Goal: Communication & Community: Answer question/provide support

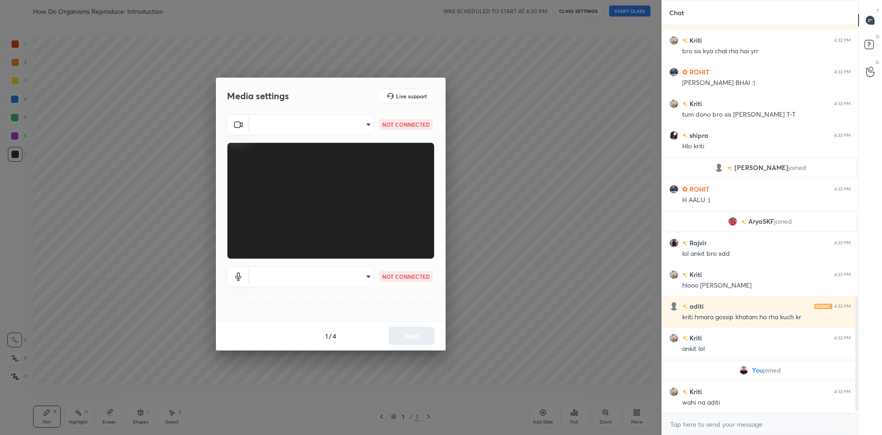
scroll to position [935, 0]
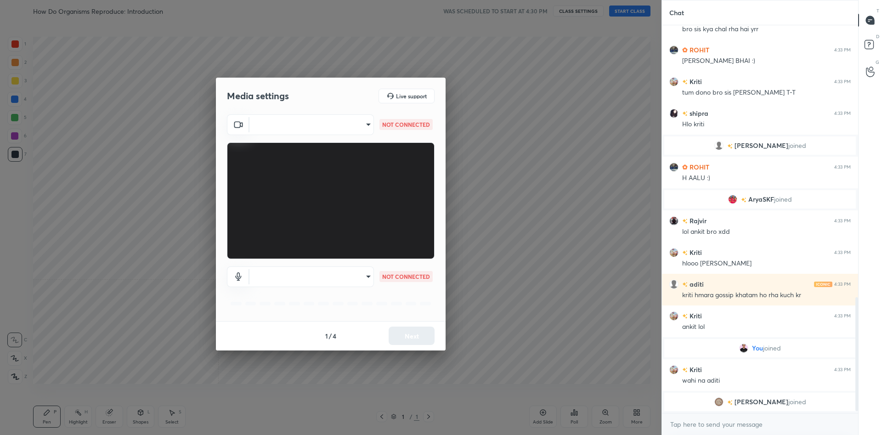
click at [296, 130] on body "1 2 3 4 5 6 7 C X Z C X Z E E Erase all H H How Do Organisms Reproduce: Introdu…" at bounding box center [441, 217] width 882 height 435
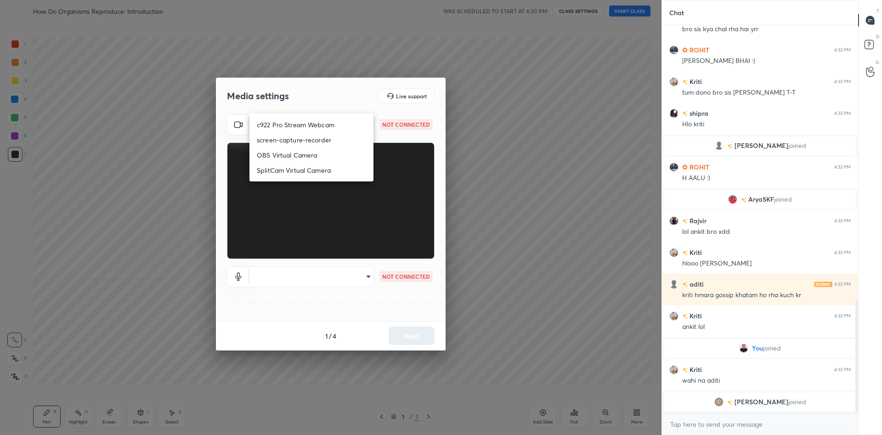
click at [298, 131] on li "c922 Pro Stream Webcam" at bounding box center [312, 124] width 124 height 15
type input "mz5XeYAkNWp2QV5IzfhKg2mI2T6XPNDecROMxnJfp9w="
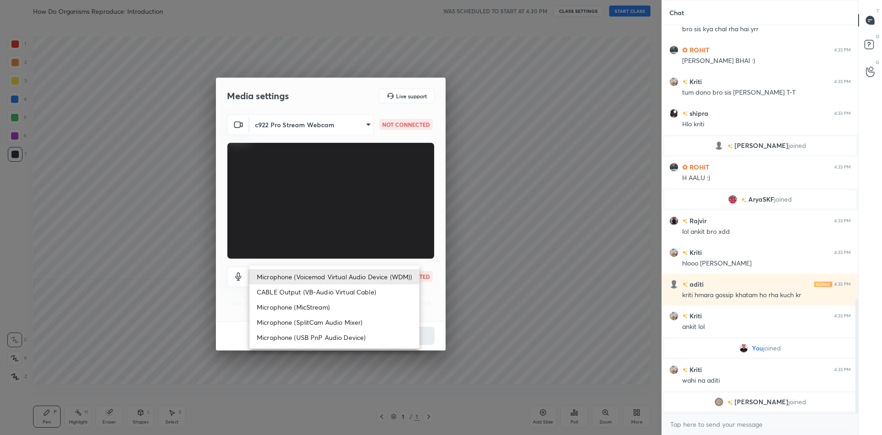
click at [331, 274] on body "1 2 3 4 5 6 7 C X Z C X Z E E Erase all H H How Do Organisms Reproduce: Introdu…" at bounding box center [441, 217] width 882 height 435
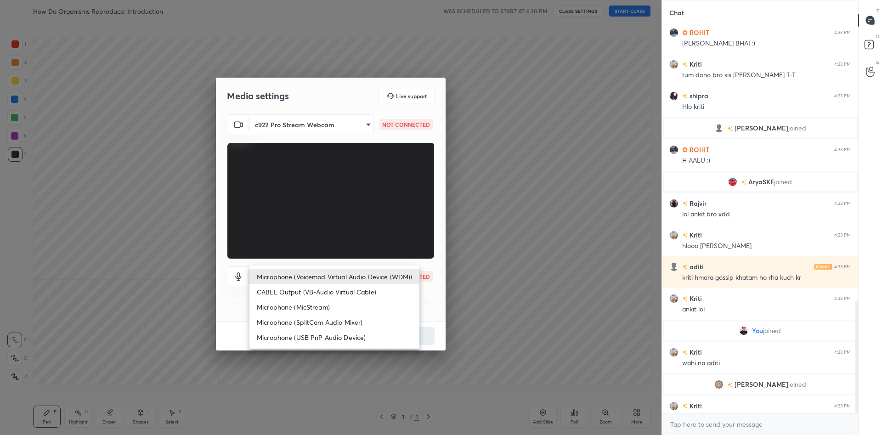
scroll to position [949, 0]
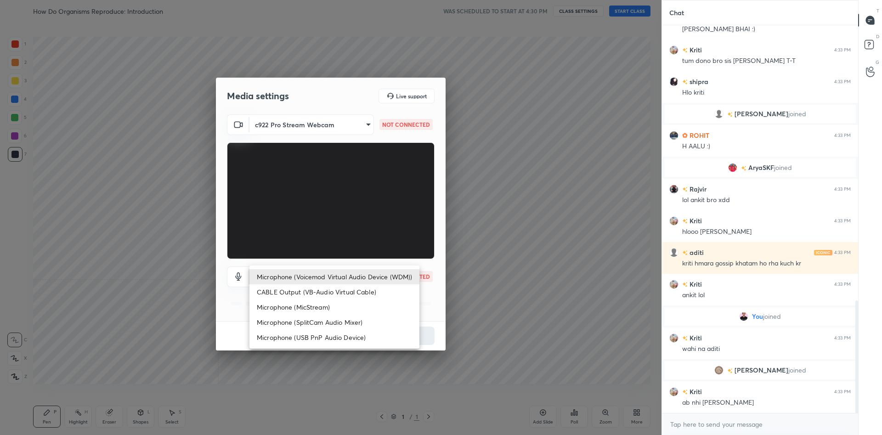
click at [331, 267] on ul "Microphone (Voicemod Virtual Audio Device (WDM)) CABLE Output (VB-Audio Virtual…" at bounding box center [335, 307] width 170 height 83
click at [326, 279] on li "Microphone (Voicemod Virtual Audio Device (WDM))" at bounding box center [335, 276] width 170 height 15
type input "VBCGzjgTZ+0gmPAsoHgp+LhUckAxO9S5WqeSPDF+pXU="
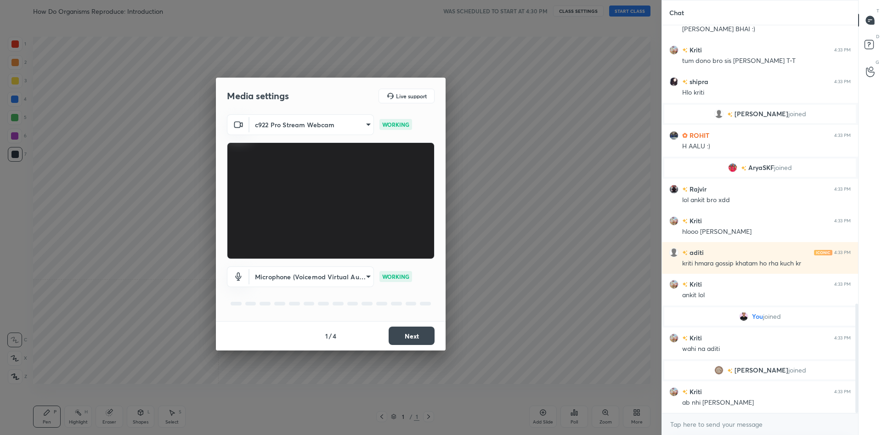
scroll to position [989, 0]
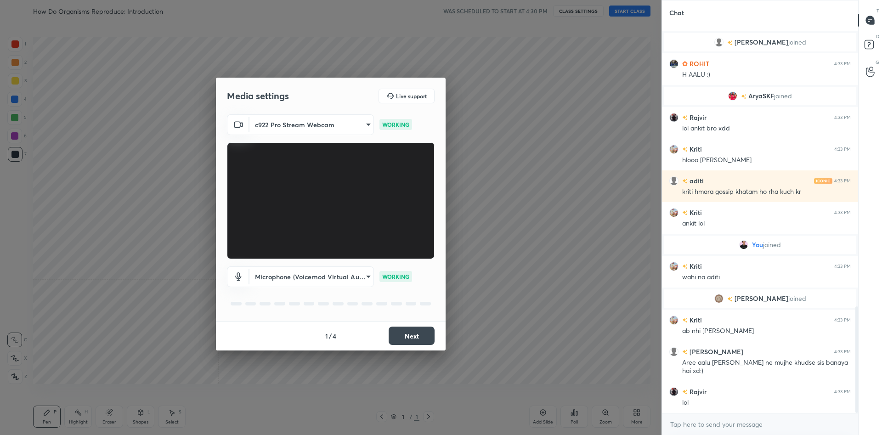
click at [420, 334] on button "Next" at bounding box center [412, 336] width 46 height 18
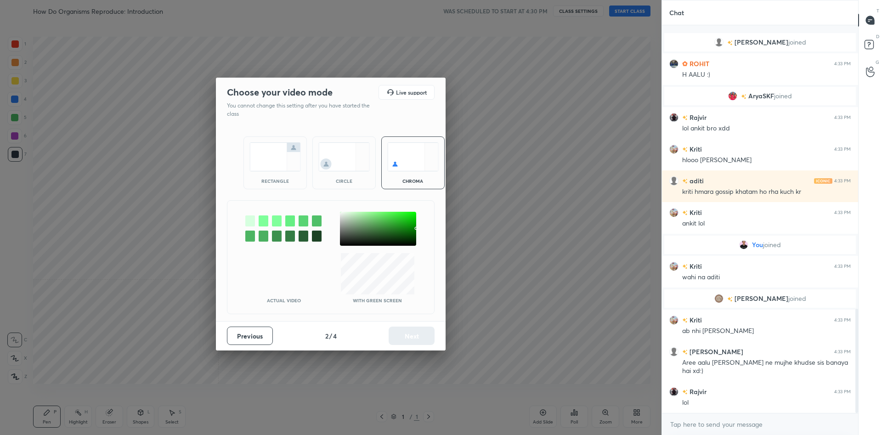
scroll to position [1052, 0]
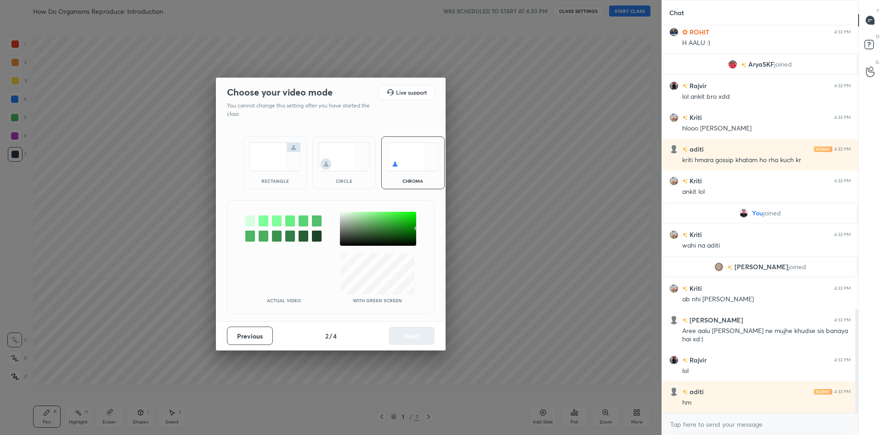
click at [342, 214] on div at bounding box center [378, 229] width 76 height 34
click at [407, 333] on button "Next" at bounding box center [412, 336] width 46 height 18
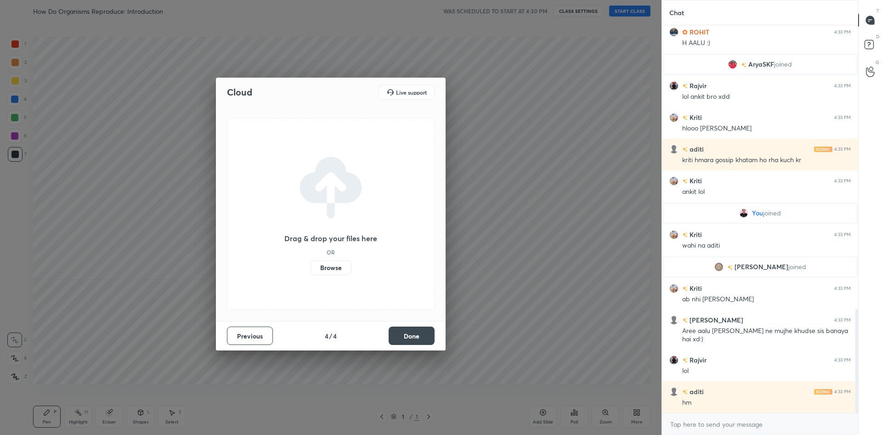
click at [407, 333] on button "Done" at bounding box center [412, 336] width 46 height 18
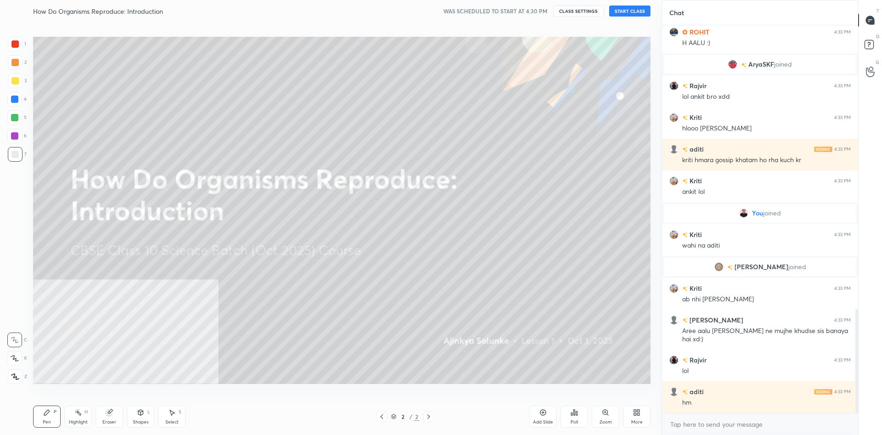
click at [635, 411] on icon at bounding box center [635, 411] width 2 height 2
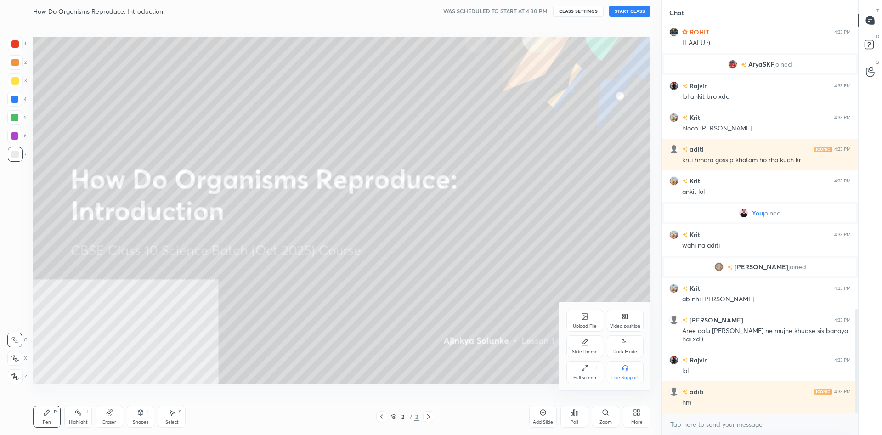
click at [619, 318] on div "Video position" at bounding box center [625, 321] width 37 height 22
click at [616, 385] on div "Video position Bottom left Bottom right" at bounding box center [605, 360] width 92 height 62
click at [617, 374] on div "Bottom right" at bounding box center [625, 372] width 37 height 22
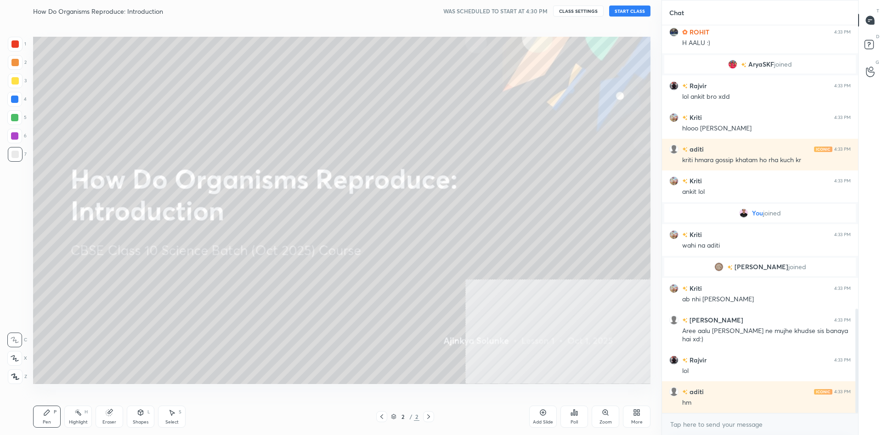
click at [626, 11] on button "START CLASS" at bounding box center [629, 11] width 41 height 11
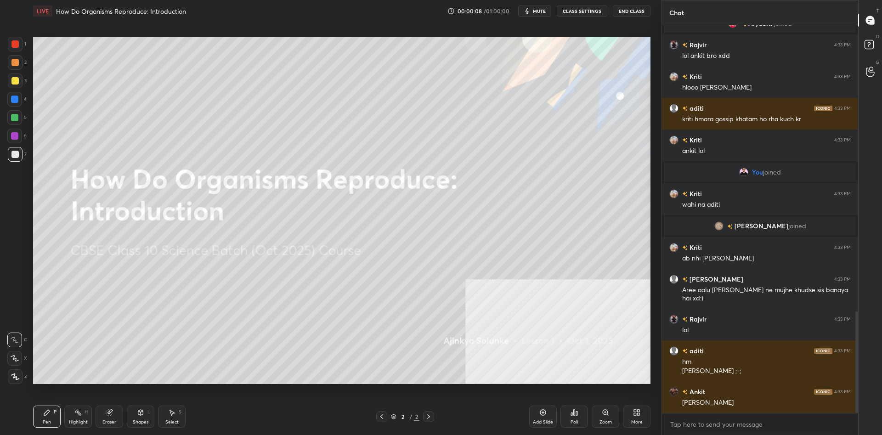
scroll to position [1125, 0]
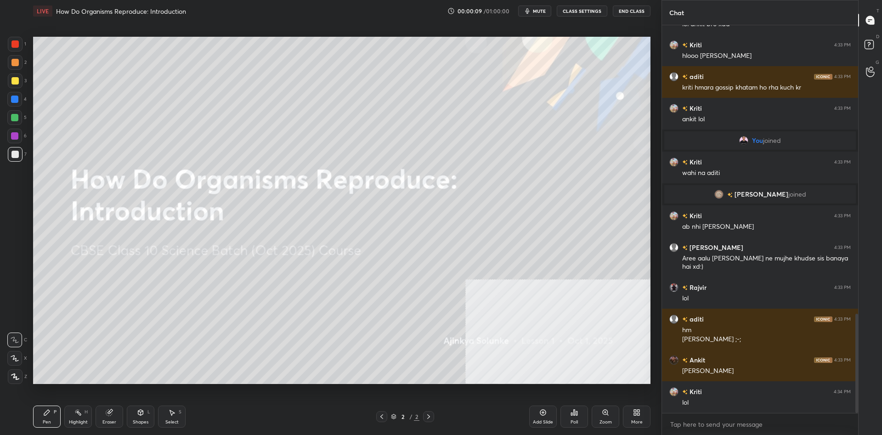
click at [17, 81] on div at bounding box center [14, 80] width 7 height 7
click at [18, 374] on icon at bounding box center [15, 377] width 8 height 6
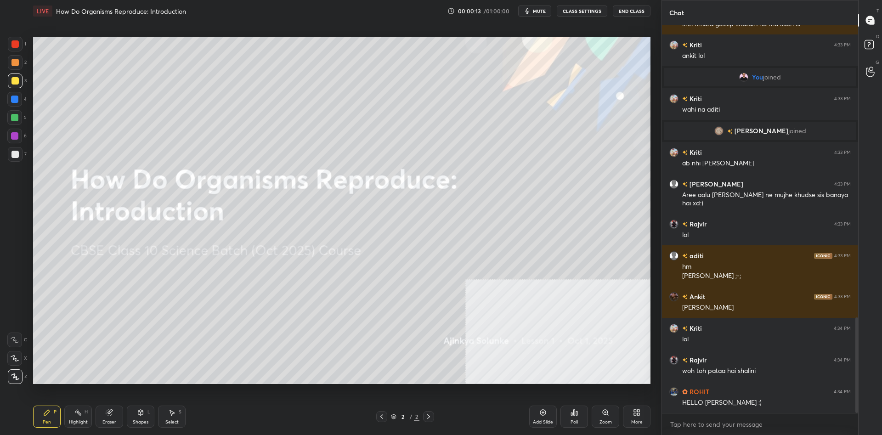
scroll to position [1220, 0]
click at [18, 80] on div at bounding box center [14, 80] width 7 height 7
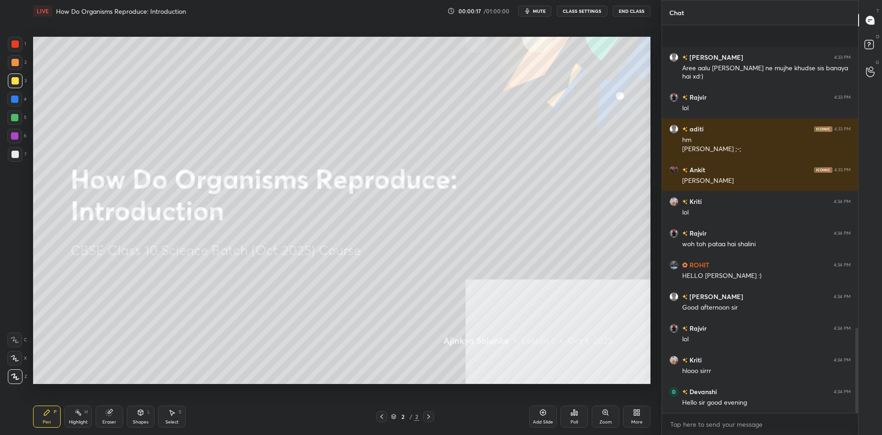
scroll to position [1379, 0]
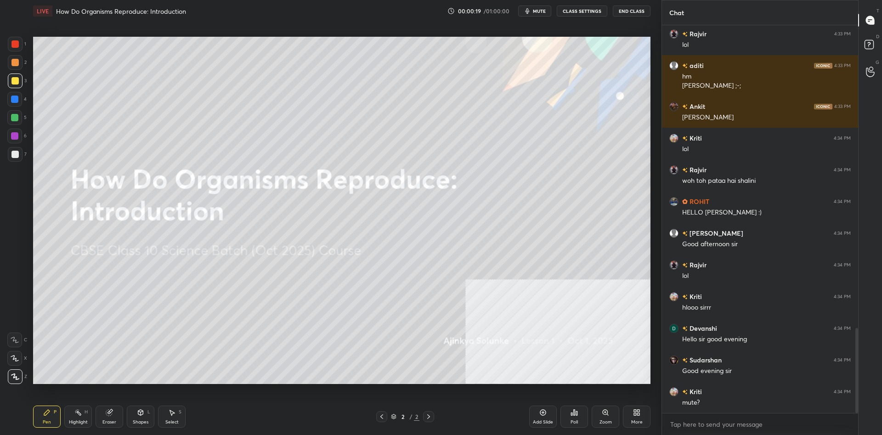
click at [537, 415] on div "Add Slide" at bounding box center [543, 417] width 28 height 22
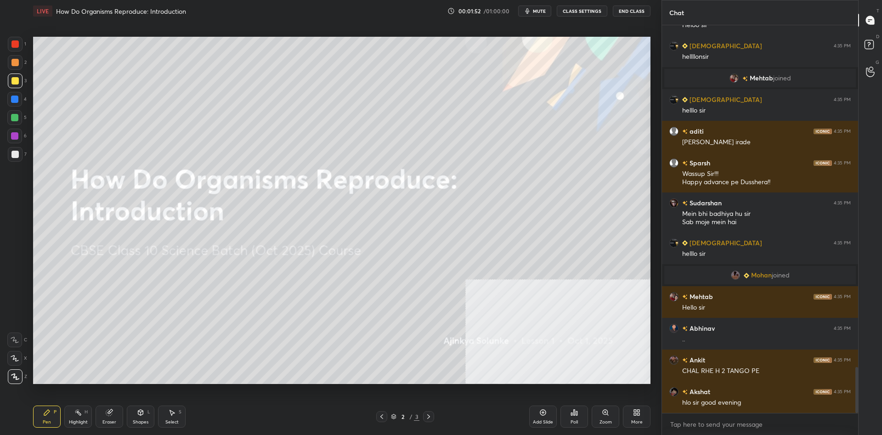
scroll to position [2942, 0]
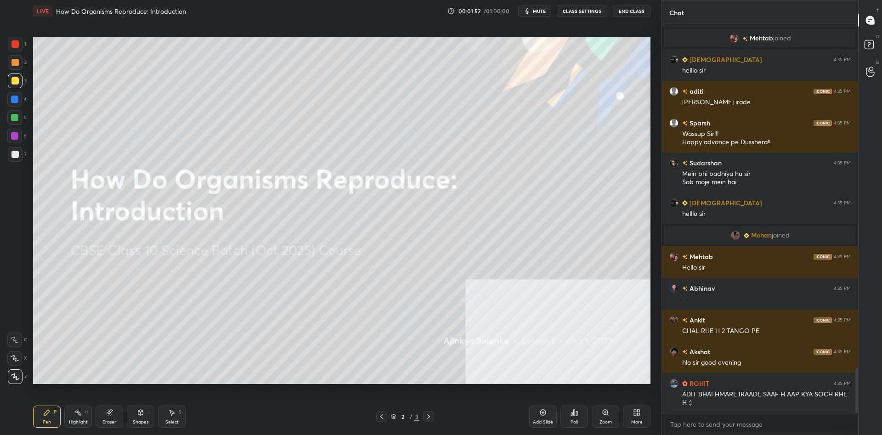
click at [118, 410] on div "Eraser" at bounding box center [110, 417] width 28 height 22
click at [20, 381] on div "Erase all" at bounding box center [14, 376] width 15 height 15
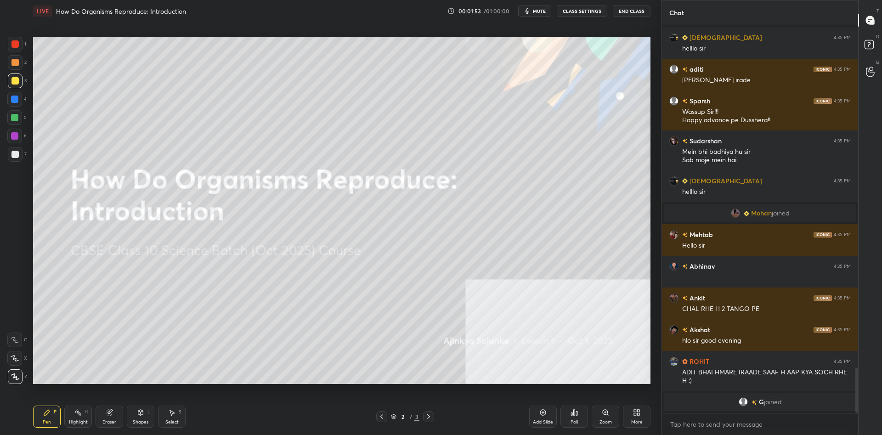
click at [47, 418] on div "Pen P" at bounding box center [47, 417] width 28 height 22
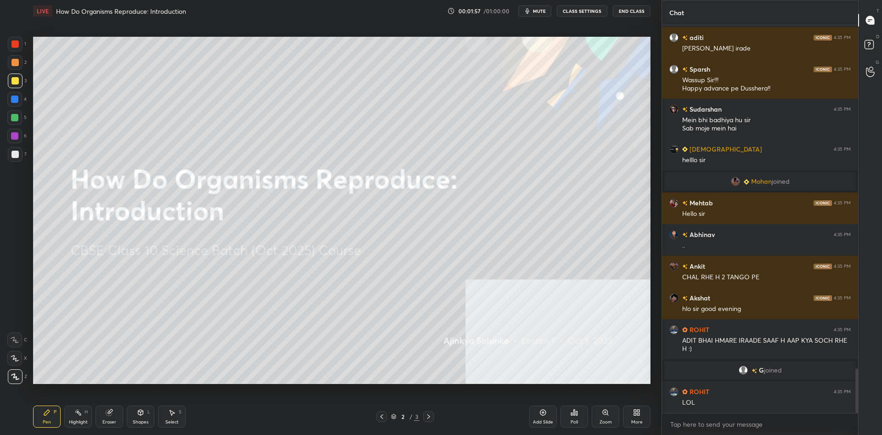
scroll to position [3000, 0]
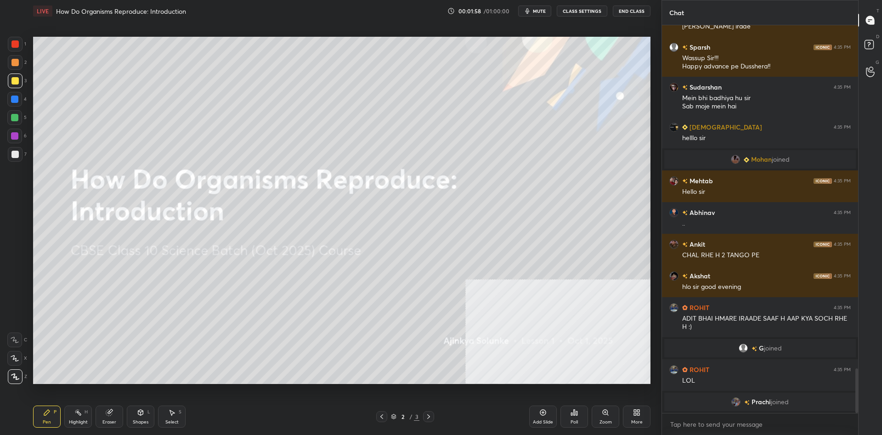
click at [534, 410] on div "Add Slide" at bounding box center [543, 417] width 28 height 22
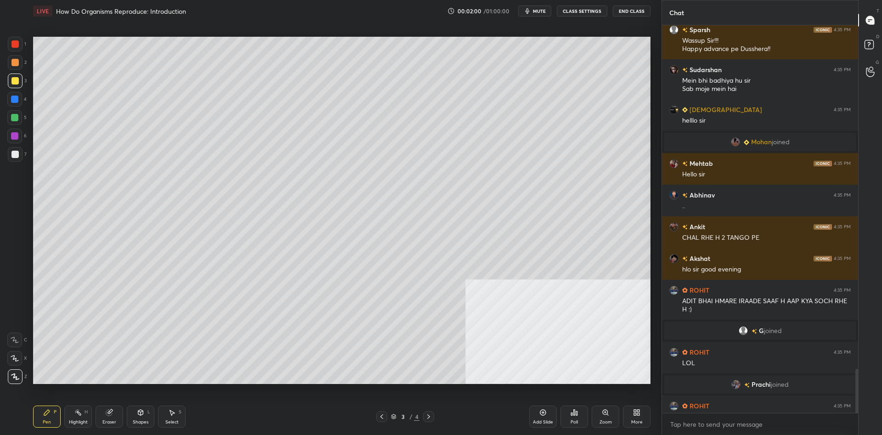
scroll to position [3015, 0]
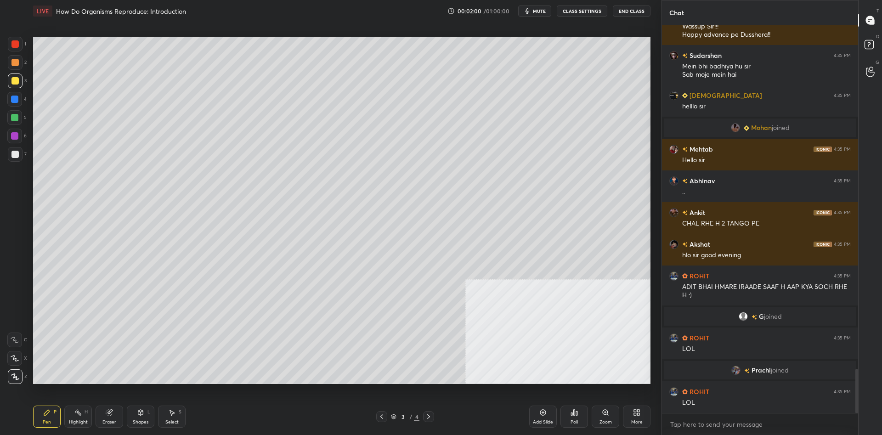
click at [423, 419] on div at bounding box center [428, 416] width 11 height 11
click at [540, 420] on div "Add Slide" at bounding box center [543, 422] width 20 height 5
click at [640, 411] on icon at bounding box center [638, 411] width 2 height 2
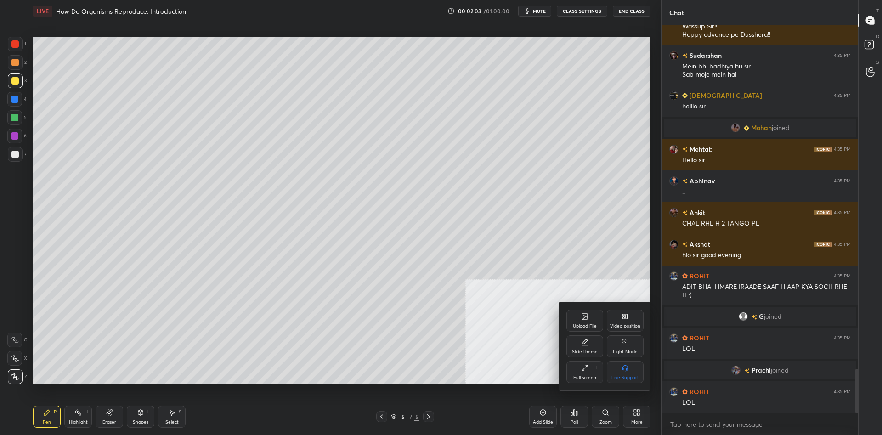
click at [586, 322] on div "Upload File" at bounding box center [585, 321] width 37 height 22
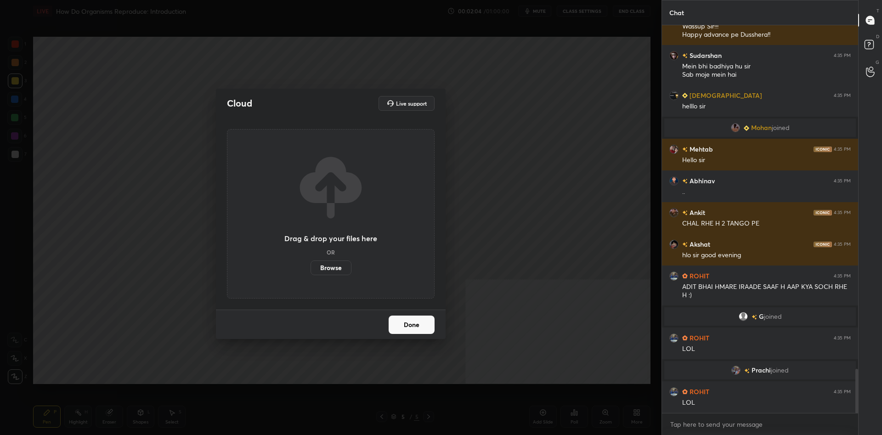
click at [342, 266] on label "Browse" at bounding box center [331, 268] width 41 height 15
click at [311, 266] on input "Browse" at bounding box center [311, 268] width 0 height 15
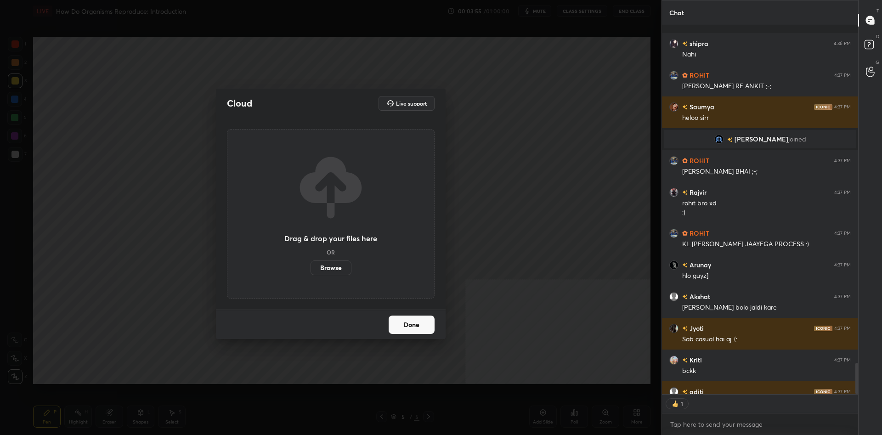
scroll to position [3999, 0]
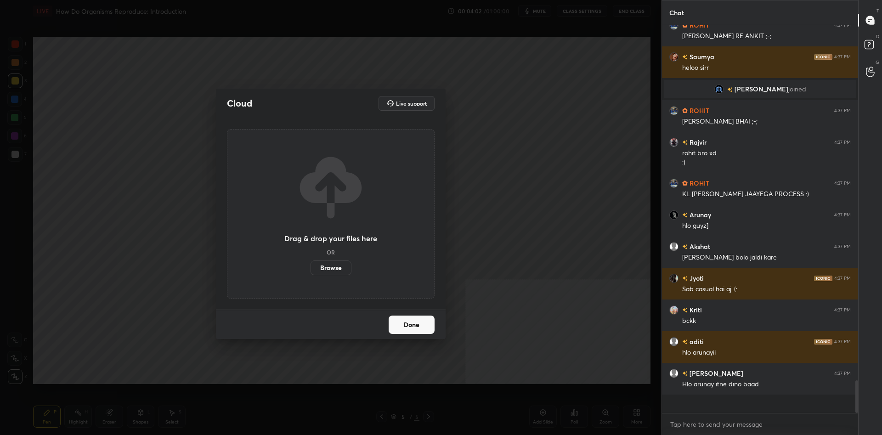
type textarea "x"
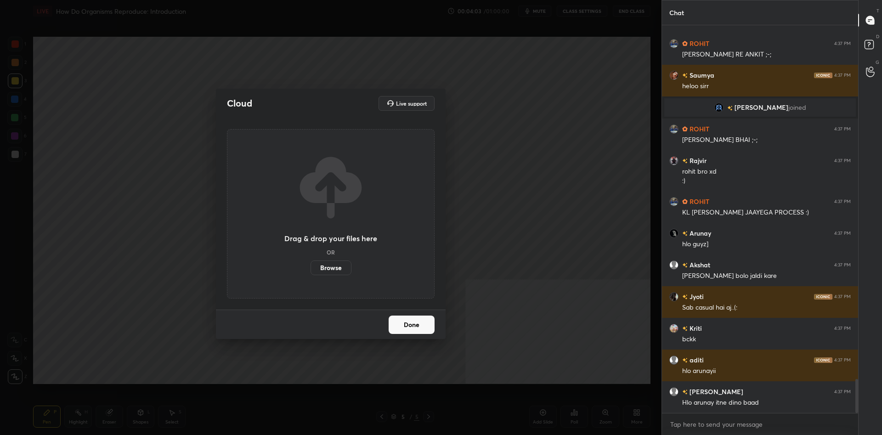
scroll to position [4012, 0]
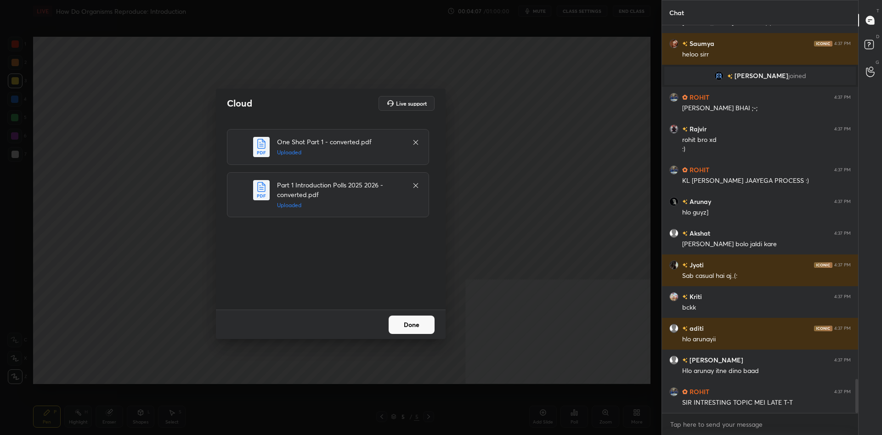
click at [417, 324] on button "Done" at bounding box center [412, 325] width 46 height 18
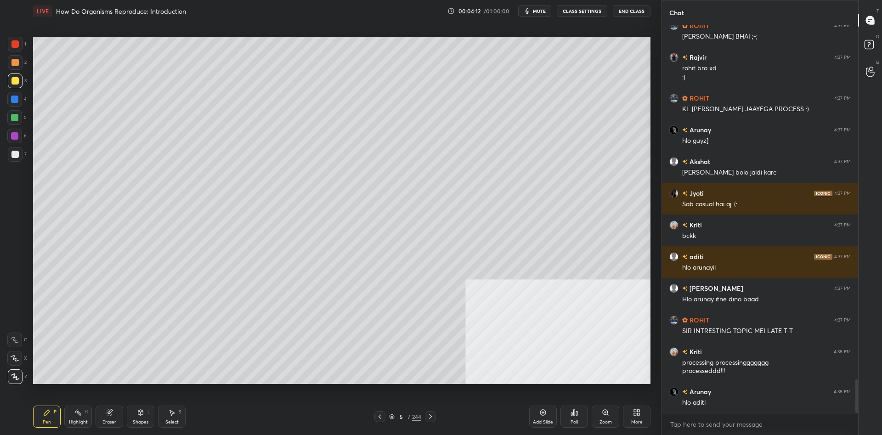
scroll to position [4115, 0]
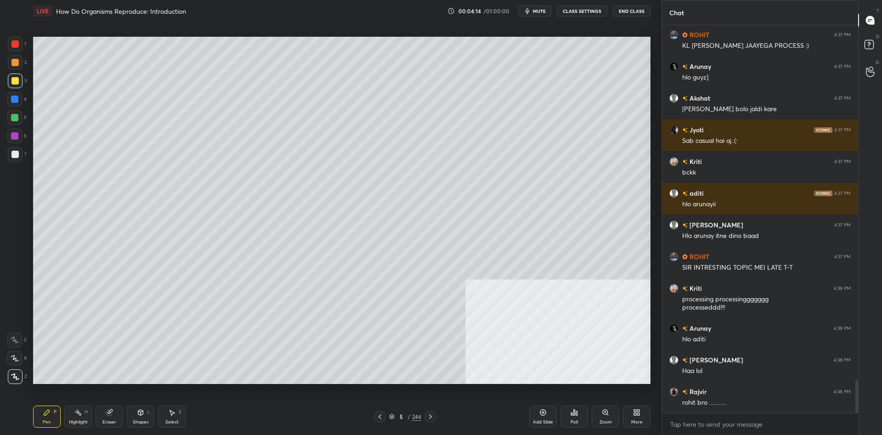
click at [11, 83] on div at bounding box center [14, 80] width 7 height 7
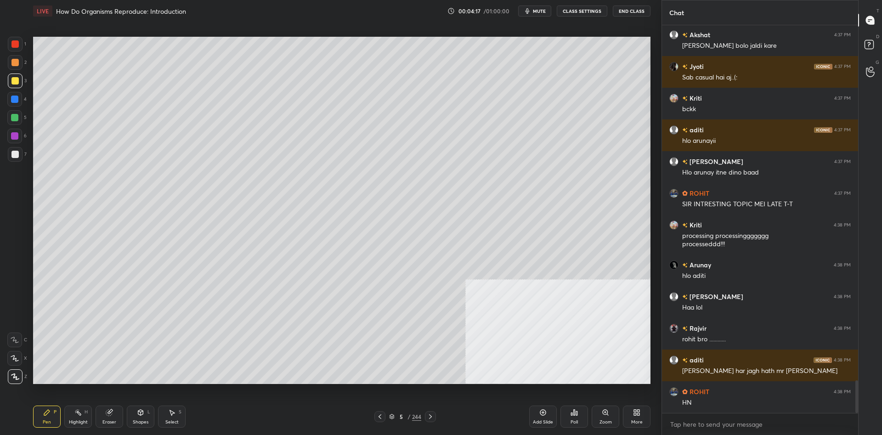
click at [408, 415] on div "/" at bounding box center [409, 417] width 3 height 6
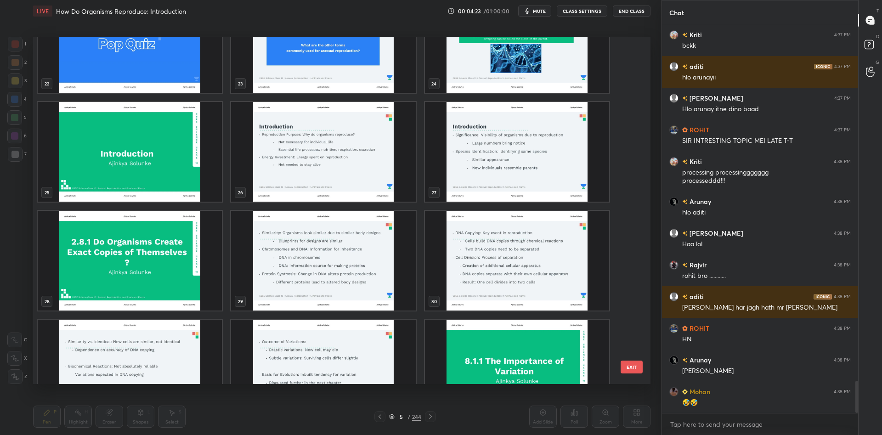
scroll to position [4306, 0]
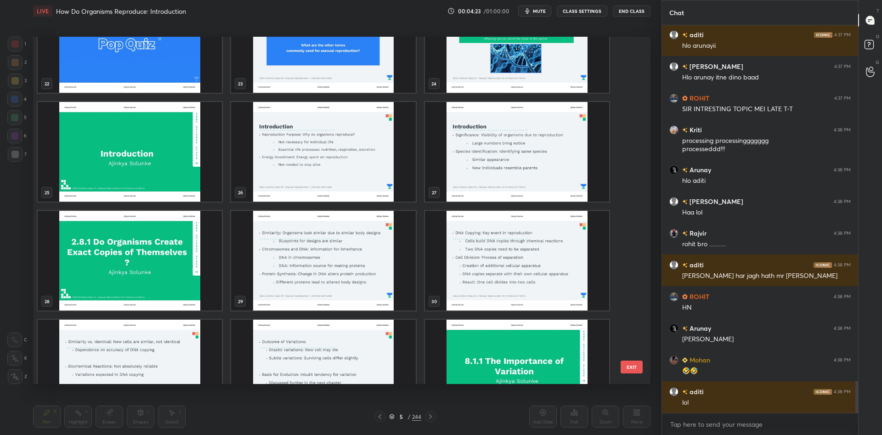
click at [136, 152] on img "grid" at bounding box center [130, 152] width 184 height 100
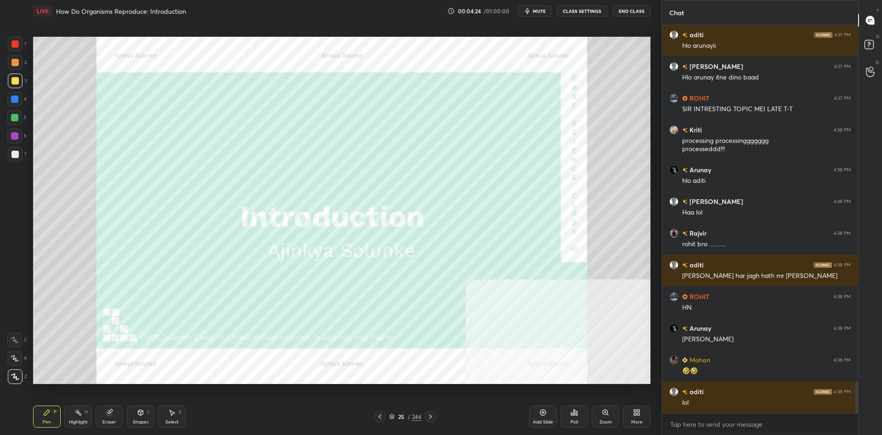
scroll to position [4337, 0]
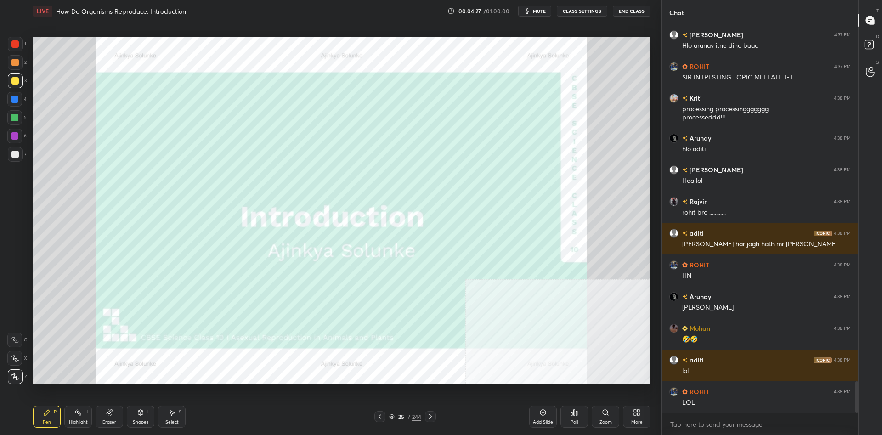
click at [12, 45] on div at bounding box center [14, 43] width 7 height 7
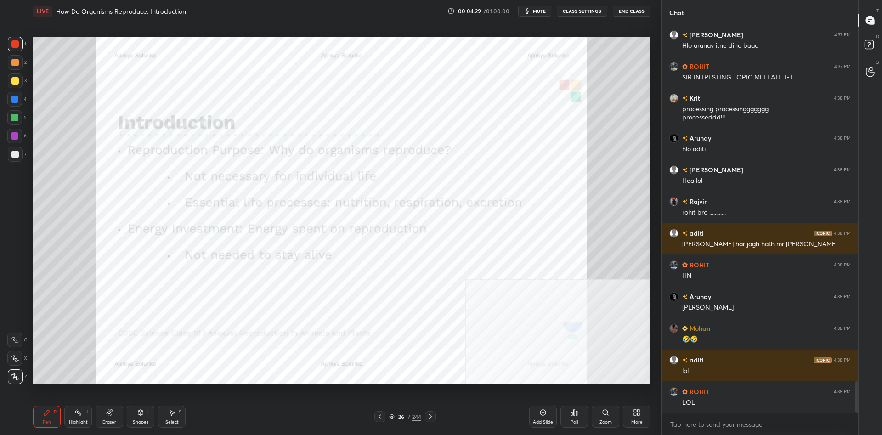
scroll to position [4369, 0]
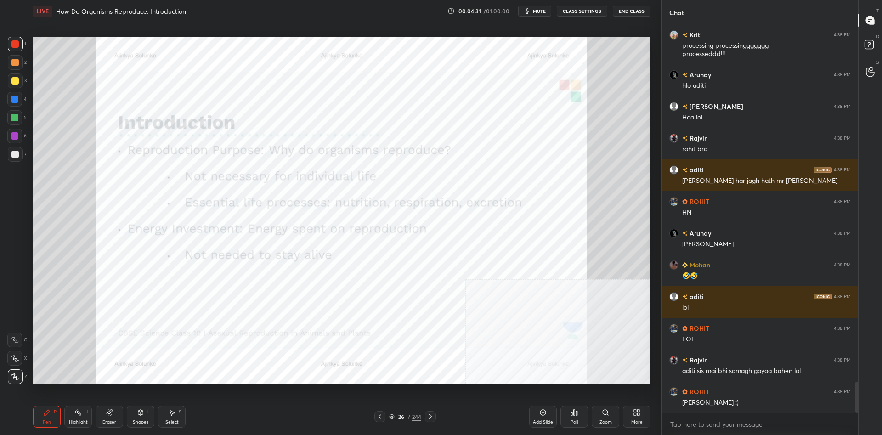
click at [86, 415] on div "H" at bounding box center [86, 412] width 3 height 5
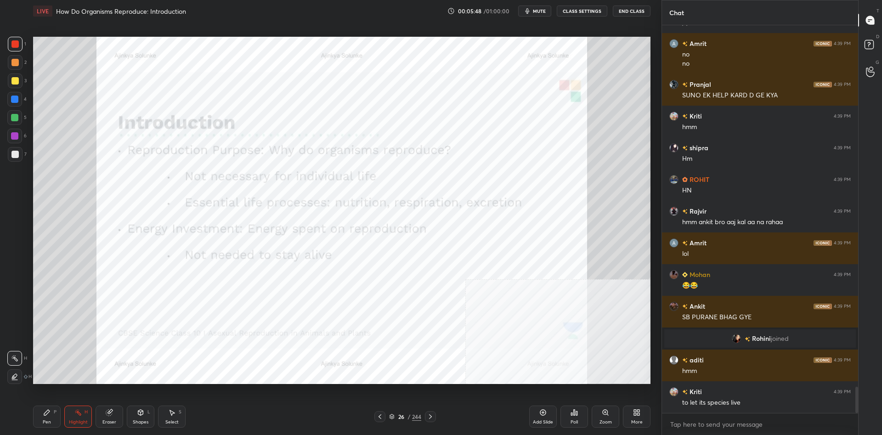
scroll to position [5380, 0]
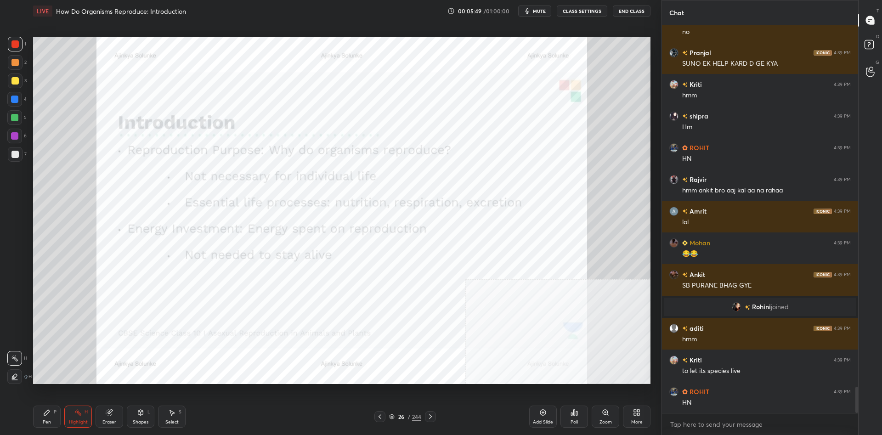
click at [54, 410] on div "P" at bounding box center [55, 412] width 3 height 5
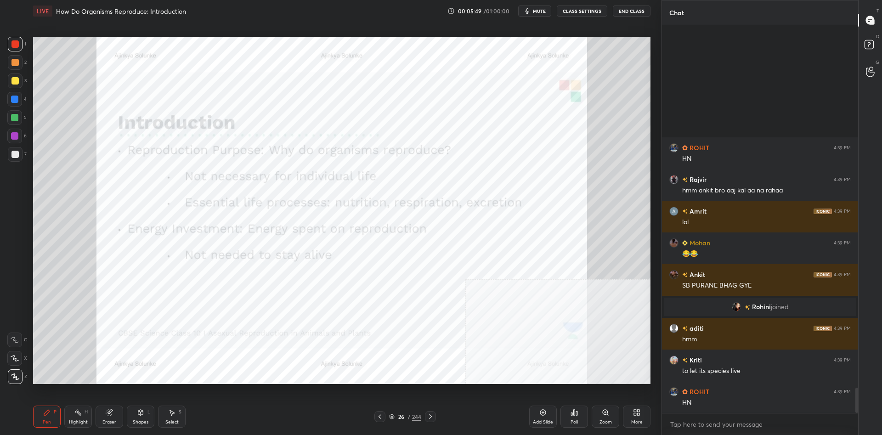
scroll to position [5539, 0]
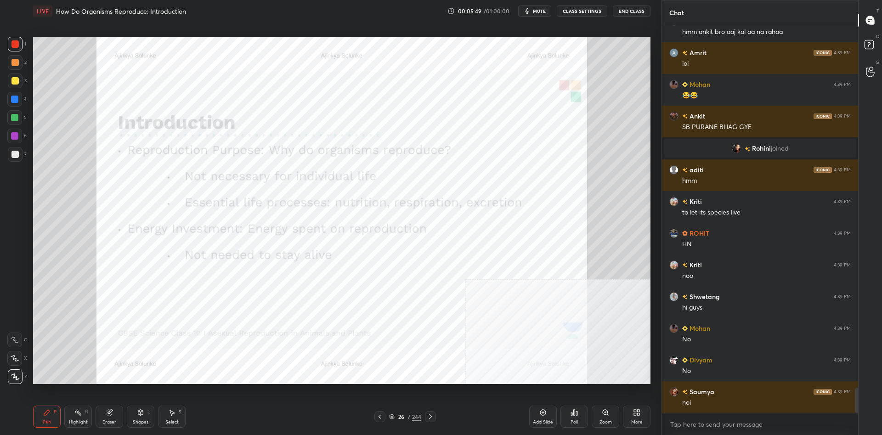
click at [11, 39] on div at bounding box center [15, 44] width 15 height 15
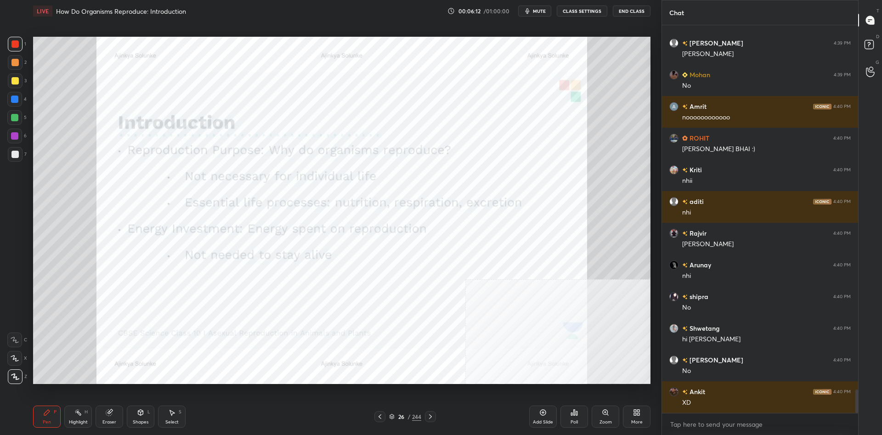
scroll to position [6099, 0]
click at [13, 98] on div at bounding box center [14, 99] width 7 height 7
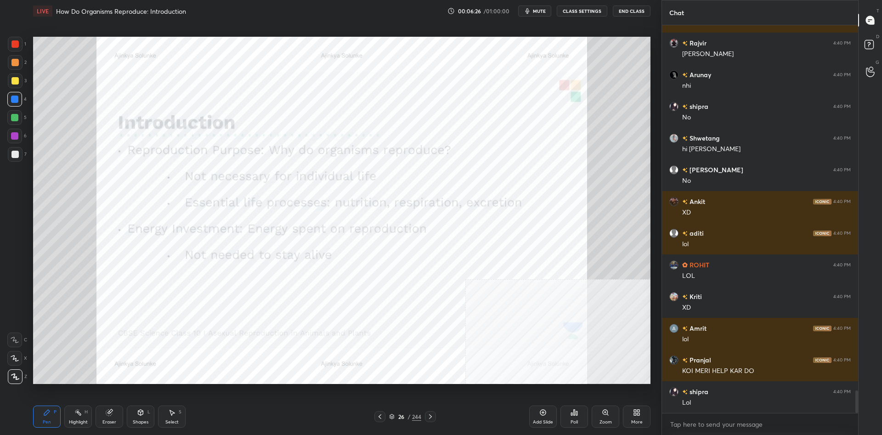
scroll to position [6257, 0]
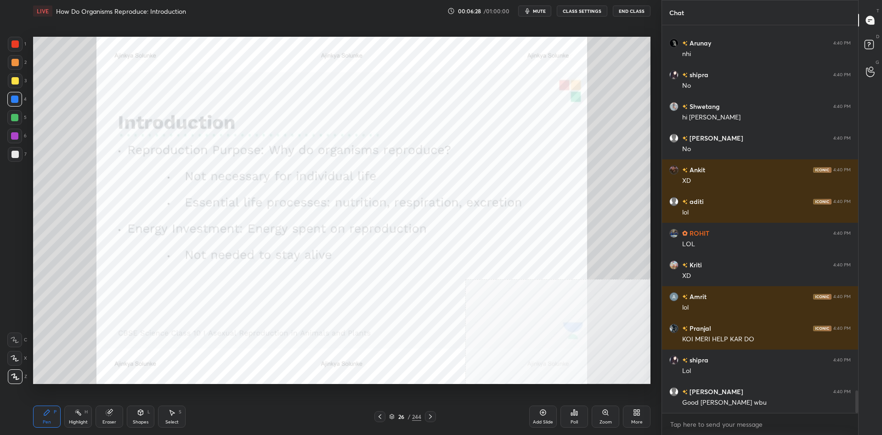
click at [16, 41] on div at bounding box center [14, 43] width 7 height 7
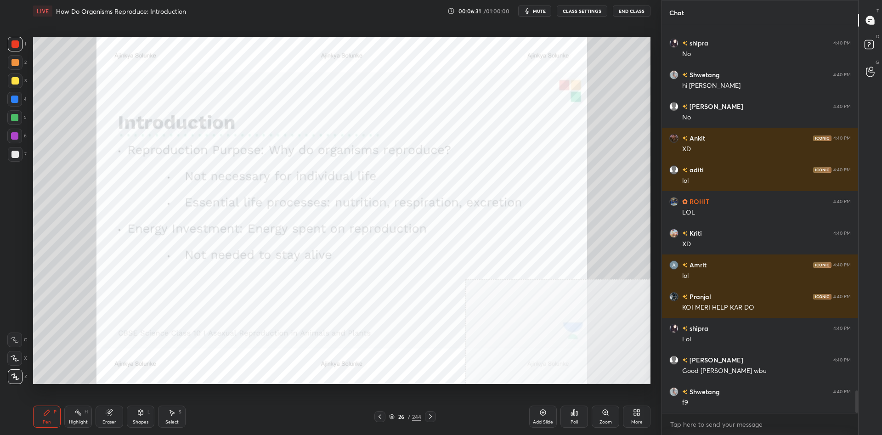
click at [20, 100] on div at bounding box center [14, 99] width 15 height 15
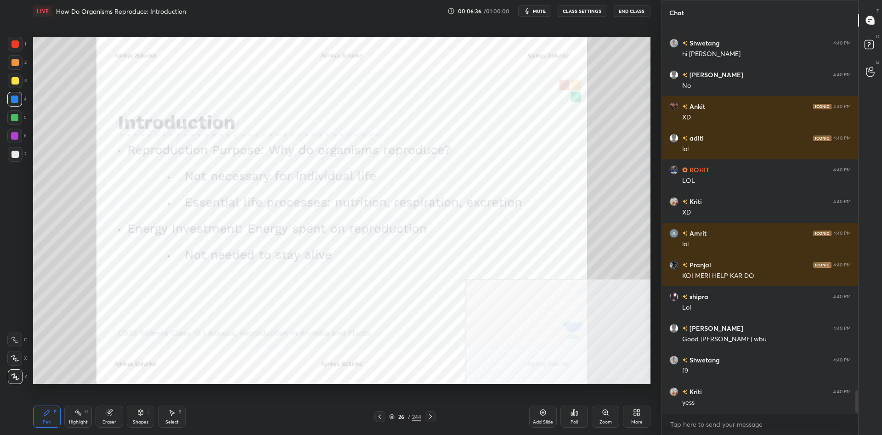
scroll to position [6352, 0]
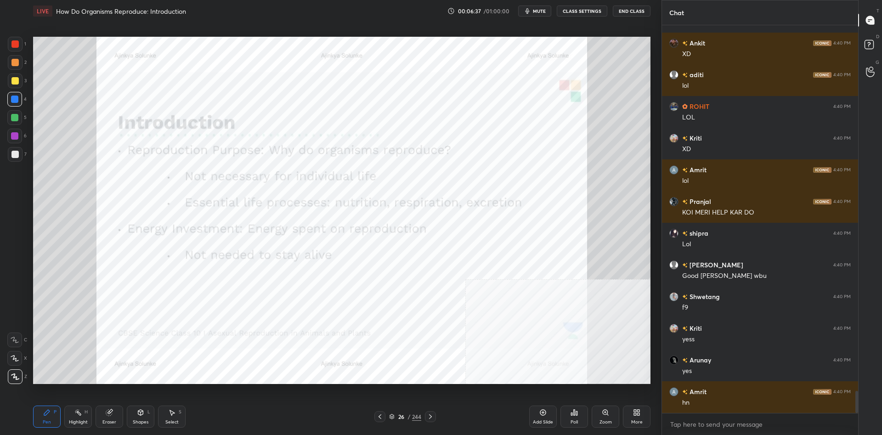
click at [22, 48] on div at bounding box center [15, 44] width 15 height 15
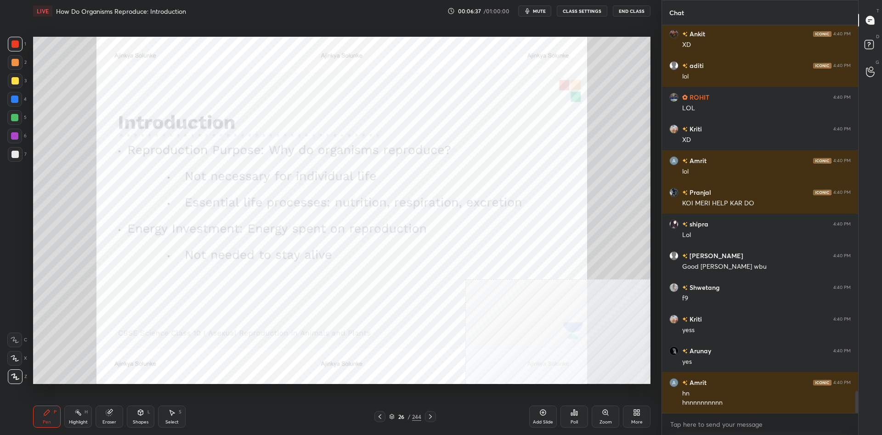
click at [22, 45] on div at bounding box center [15, 44] width 15 height 15
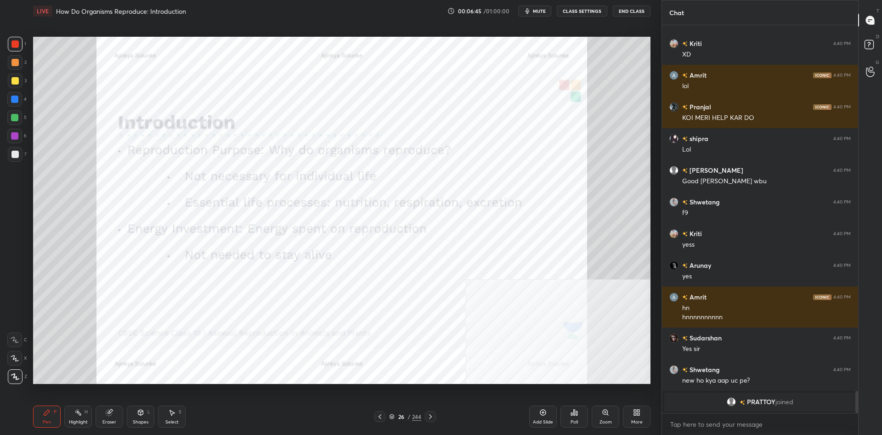
scroll to position [6241, 0]
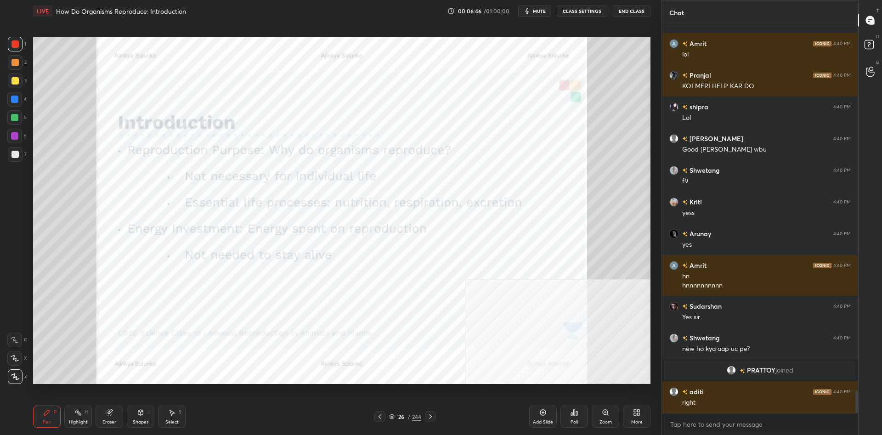
click at [21, 97] on div at bounding box center [14, 99] width 15 height 15
click at [79, 415] on icon at bounding box center [77, 412] width 7 height 7
click at [80, 416] on div "Highlight H" at bounding box center [78, 417] width 28 height 22
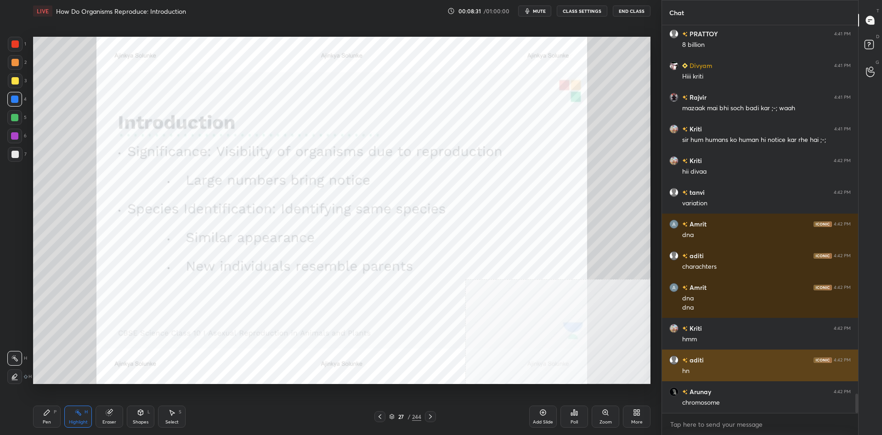
scroll to position [7442, 0]
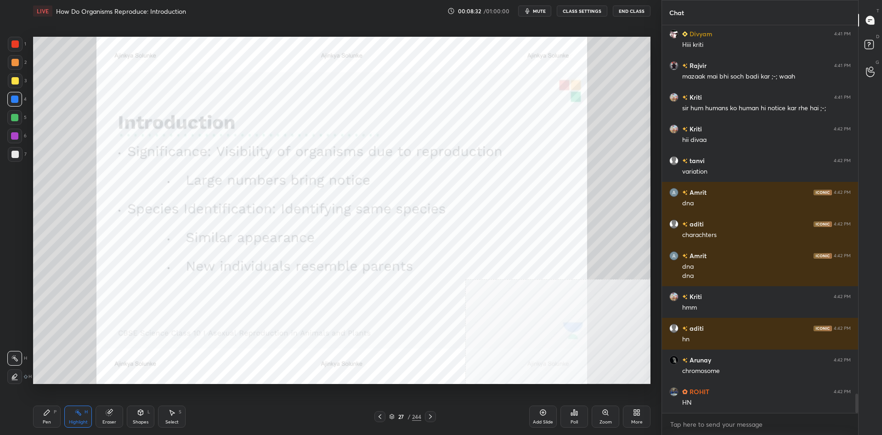
click at [44, 421] on div "Pen" at bounding box center [47, 422] width 8 height 5
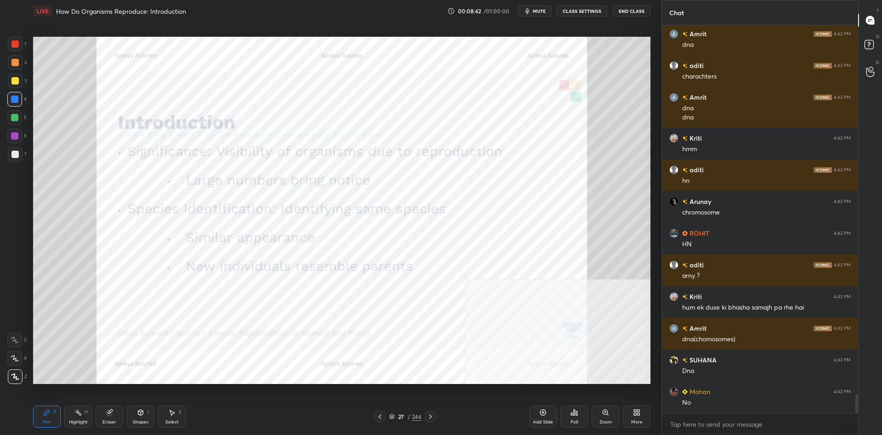
scroll to position [7632, 0]
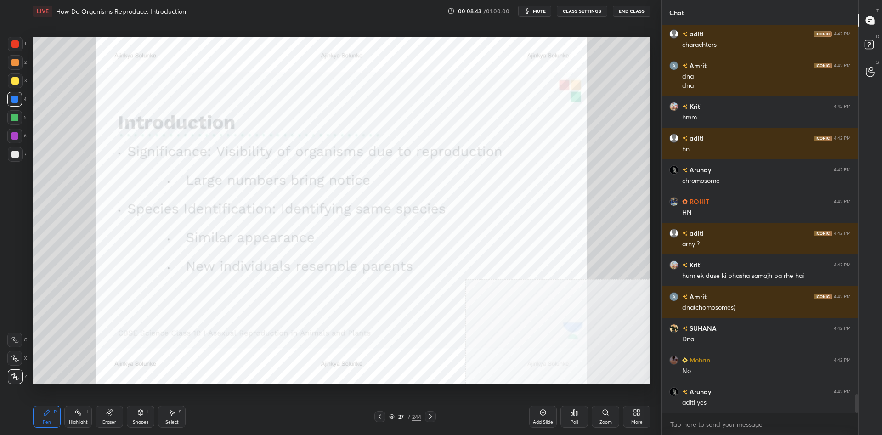
click at [17, 120] on div at bounding box center [14, 117] width 7 height 7
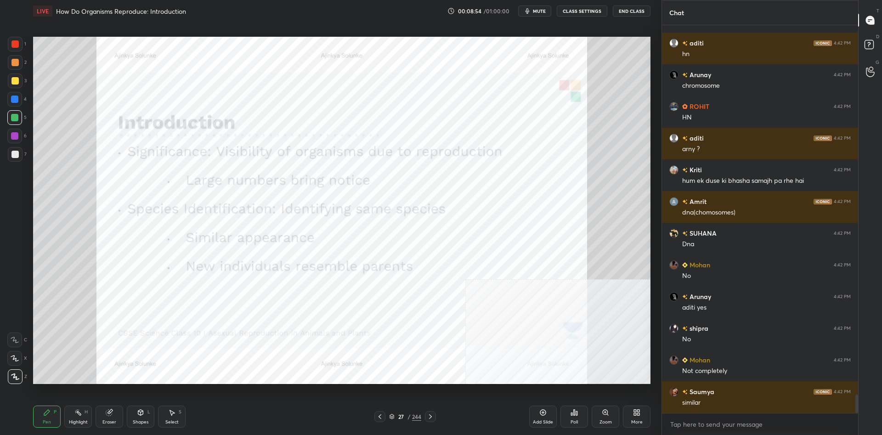
scroll to position [7759, 0]
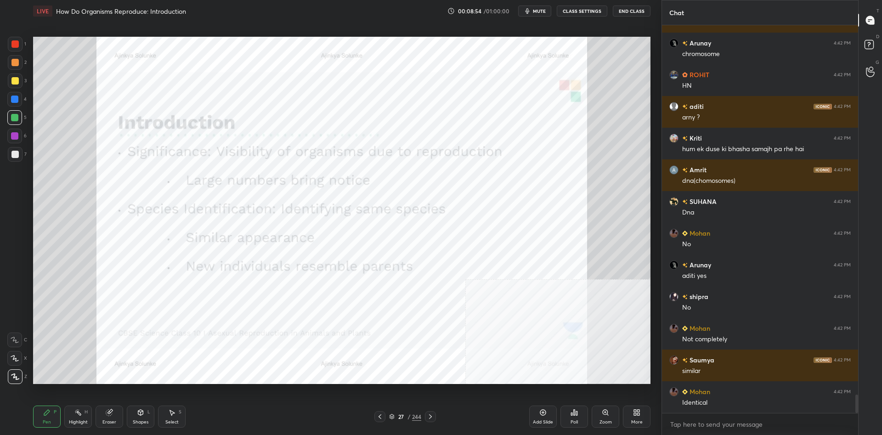
click at [23, 46] on div "1" at bounding box center [17, 44] width 18 height 15
click at [17, 46] on div at bounding box center [14, 43] width 7 height 7
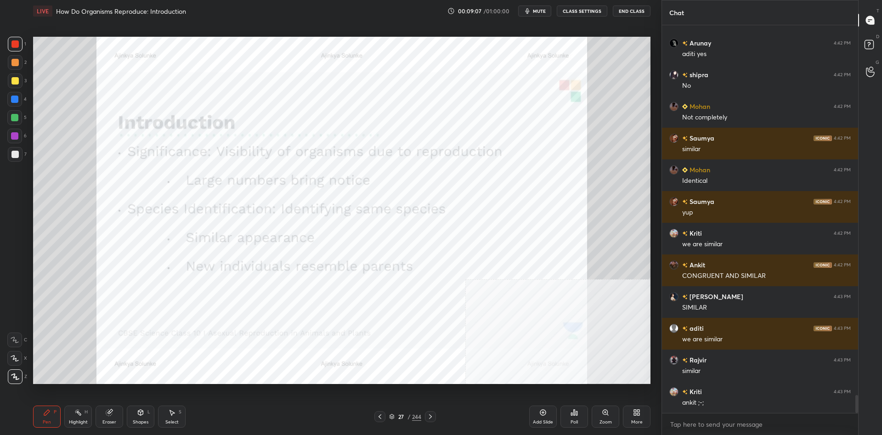
scroll to position [8012, 0]
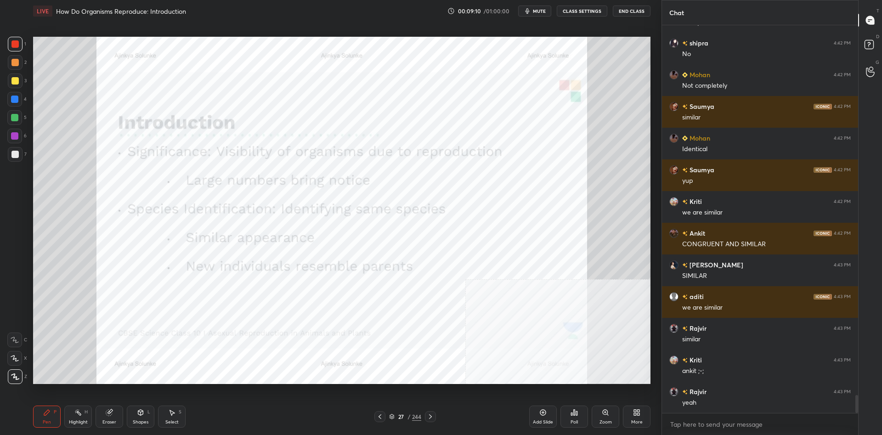
click at [401, 417] on div "27" at bounding box center [401, 417] width 9 height 6
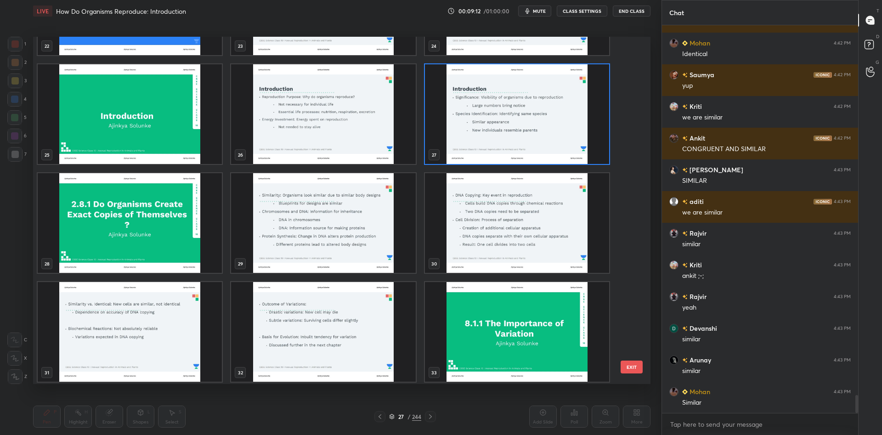
scroll to position [864, 0]
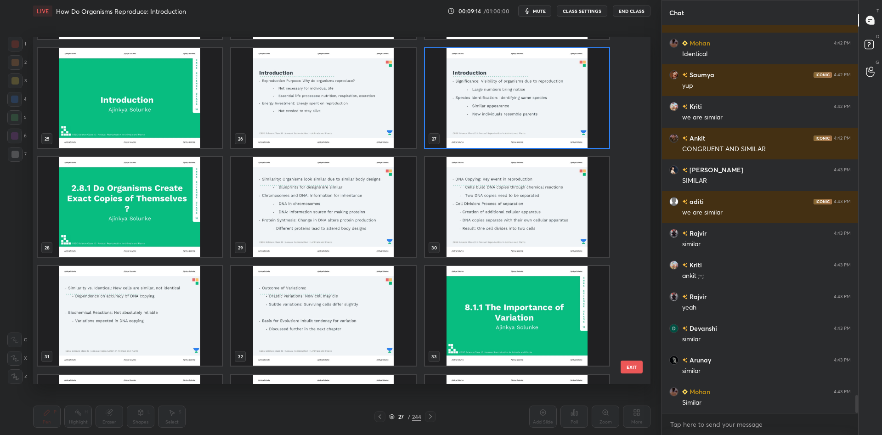
click at [176, 192] on img "grid" at bounding box center [130, 207] width 184 height 100
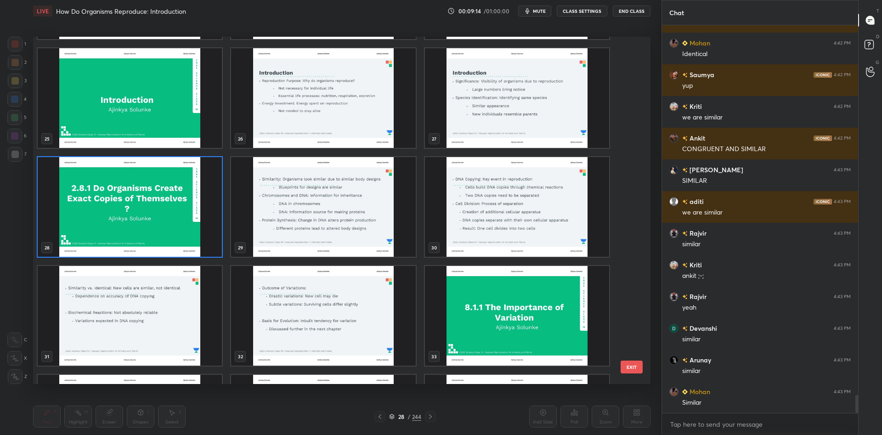
click at [176, 192] on img "grid" at bounding box center [130, 207] width 184 height 100
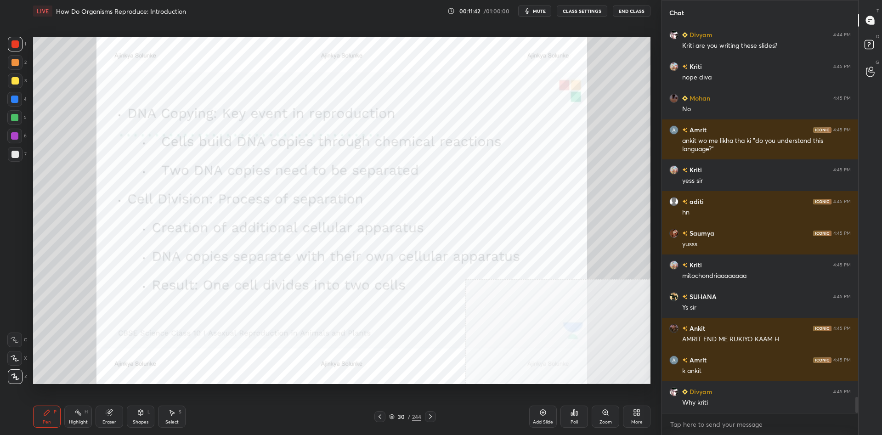
scroll to position [9063, 0]
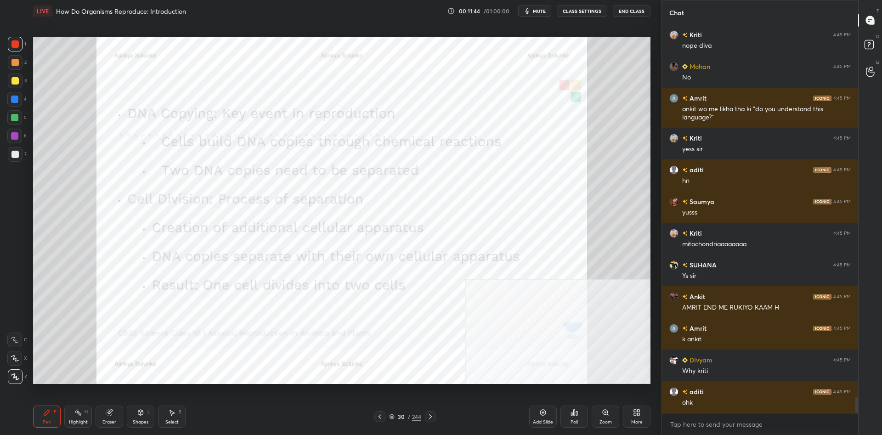
click at [9, 87] on div at bounding box center [15, 81] width 15 height 15
click at [13, 91] on div "3" at bounding box center [17, 83] width 19 height 18
click at [17, 93] on div at bounding box center [14, 99] width 15 height 15
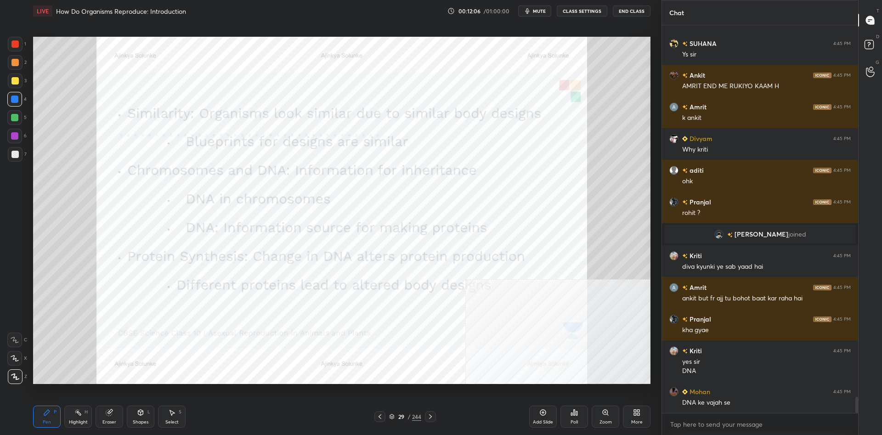
scroll to position [9101, 0]
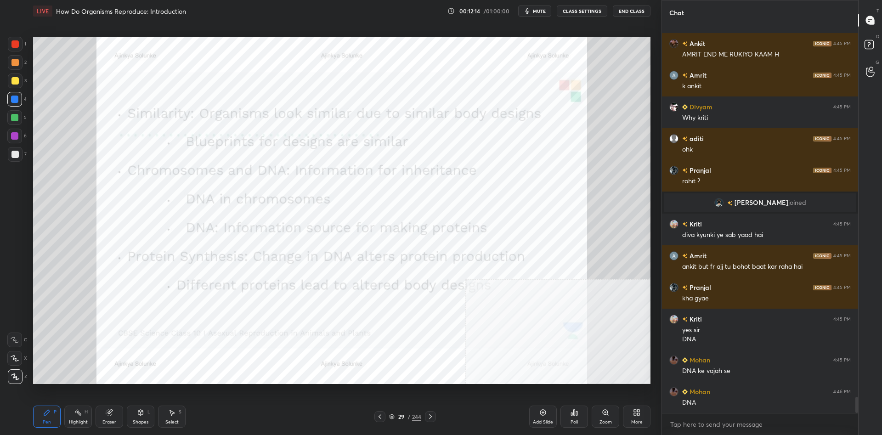
click at [402, 418] on div "29" at bounding box center [401, 417] width 9 height 6
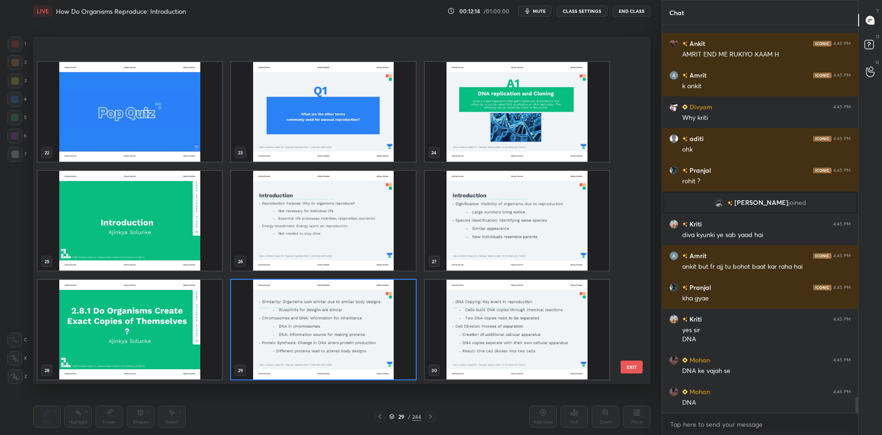
scroll to position [915, 0]
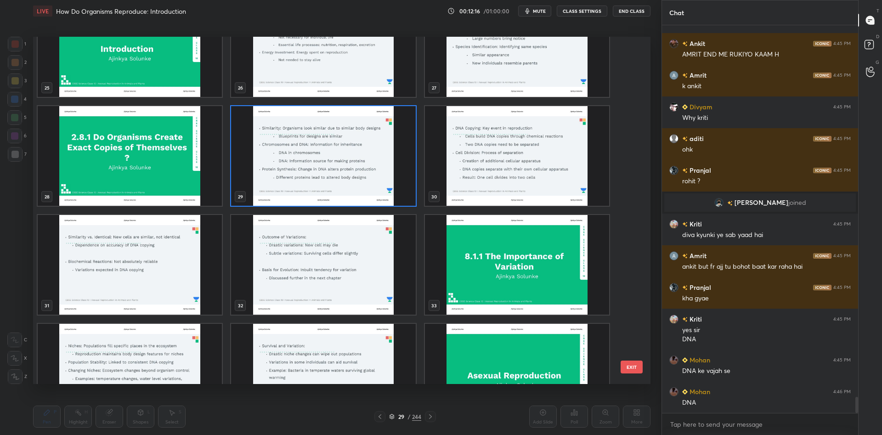
click at [401, 170] on img "grid" at bounding box center [323, 156] width 184 height 100
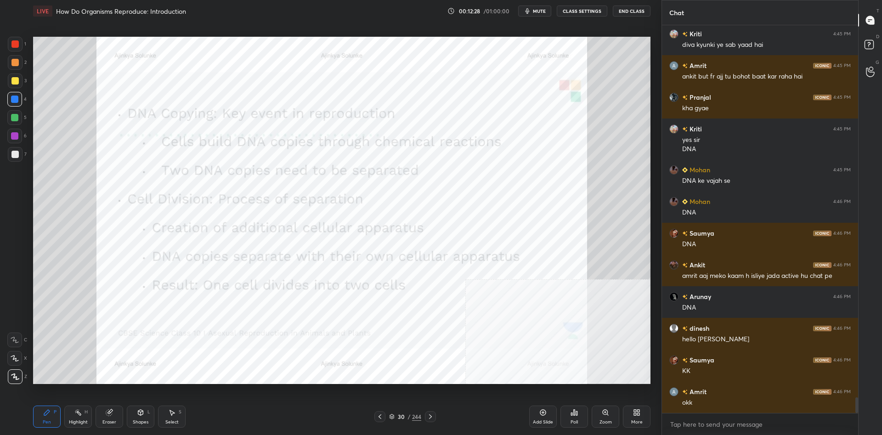
scroll to position [9322, 0]
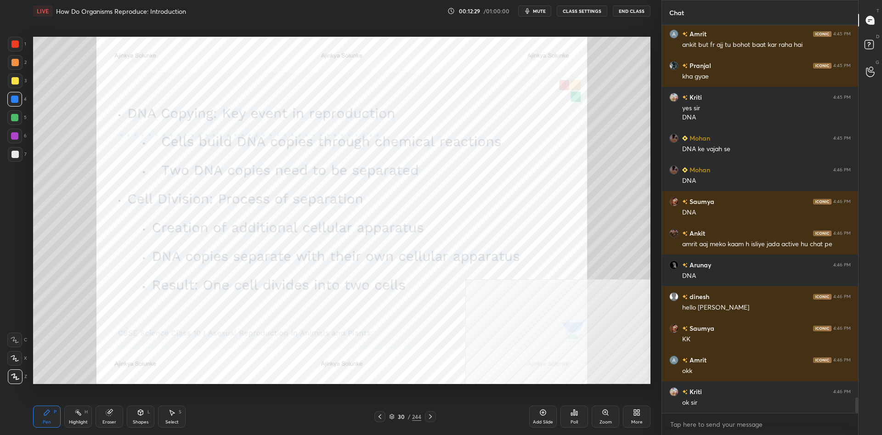
click at [540, 419] on div "Add Slide" at bounding box center [543, 417] width 28 height 22
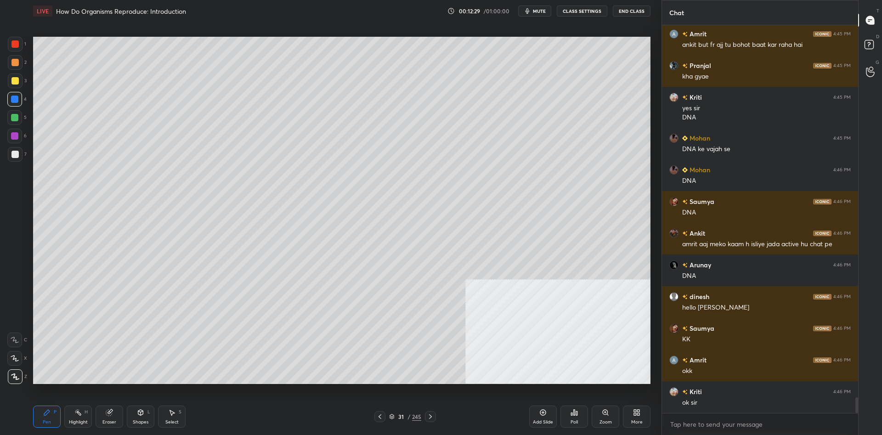
scroll to position [9354, 0]
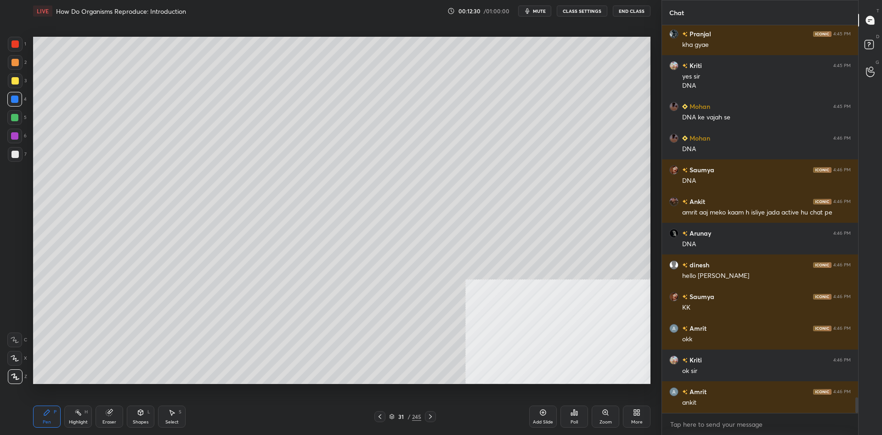
click at [8, 84] on div at bounding box center [15, 81] width 15 height 15
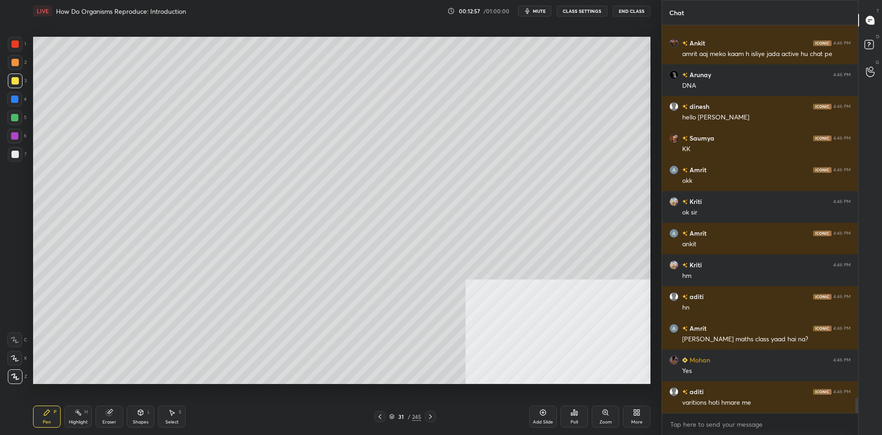
scroll to position [9544, 0]
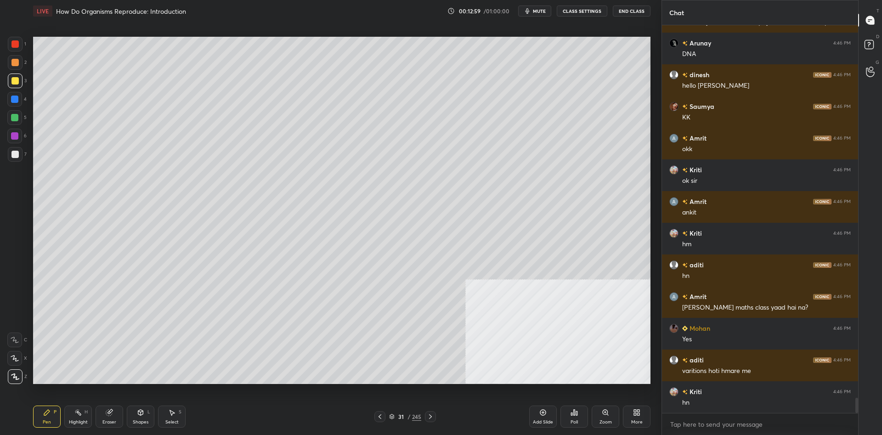
click at [23, 112] on div "5" at bounding box center [16, 117] width 19 height 15
click at [20, 117] on div at bounding box center [14, 117] width 15 height 15
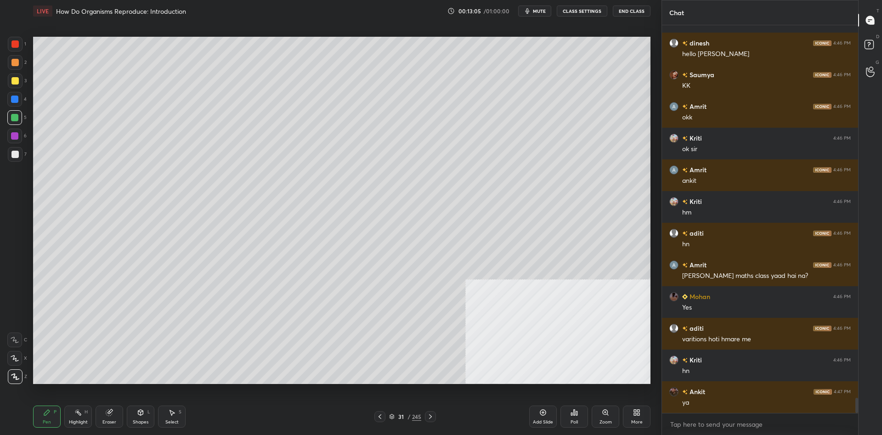
scroll to position [9608, 0]
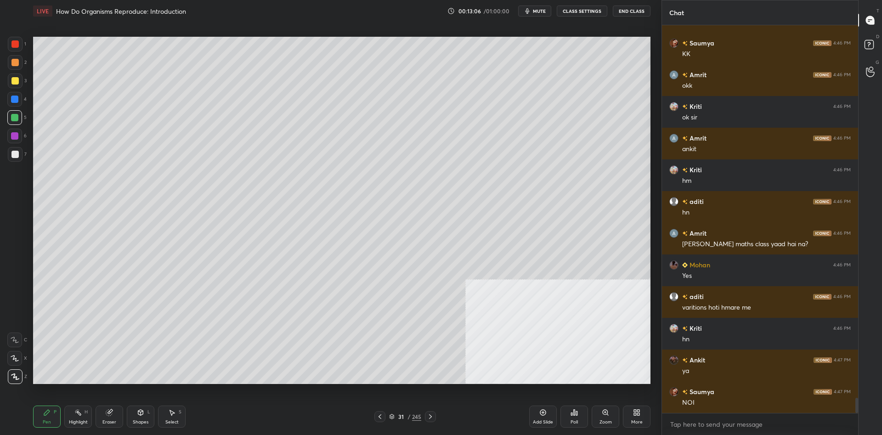
click at [12, 41] on div at bounding box center [14, 43] width 7 height 7
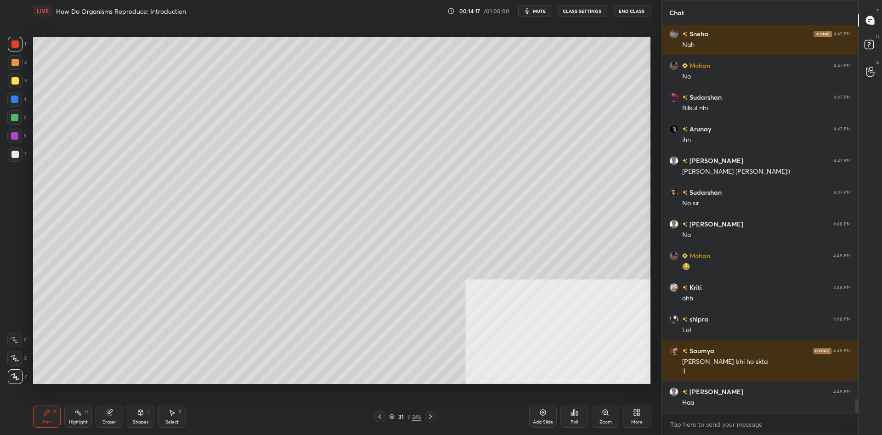
scroll to position [10401, 0]
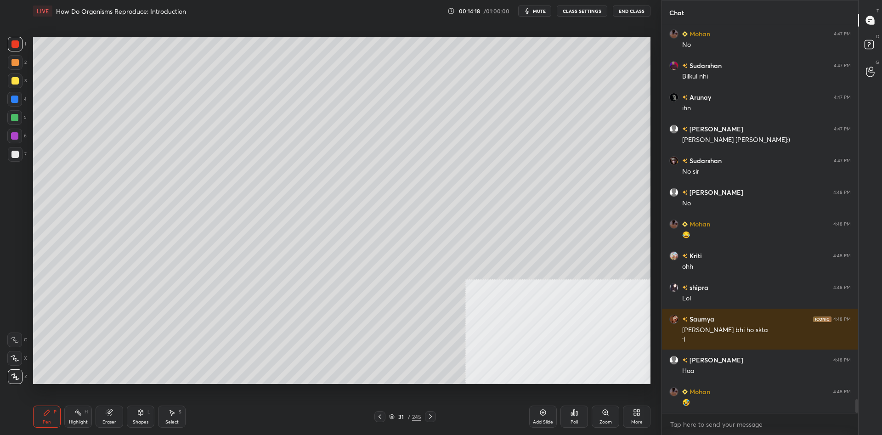
click at [22, 85] on div at bounding box center [15, 81] width 15 height 15
click at [20, 87] on div at bounding box center [15, 81] width 15 height 15
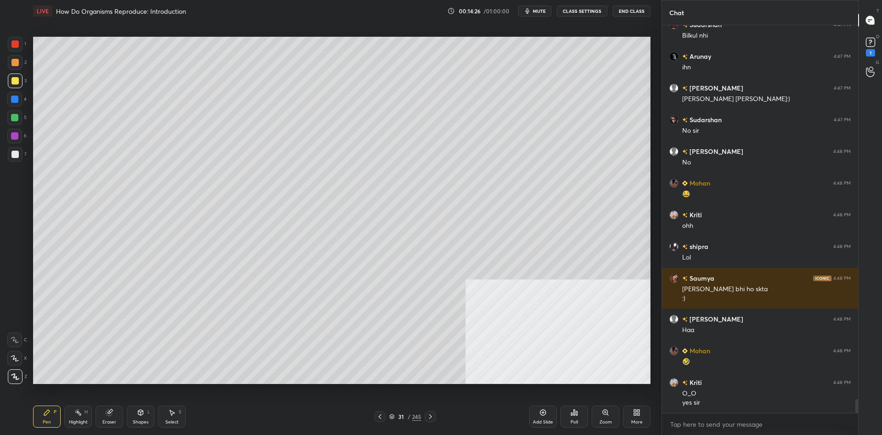
scroll to position [10481, 0]
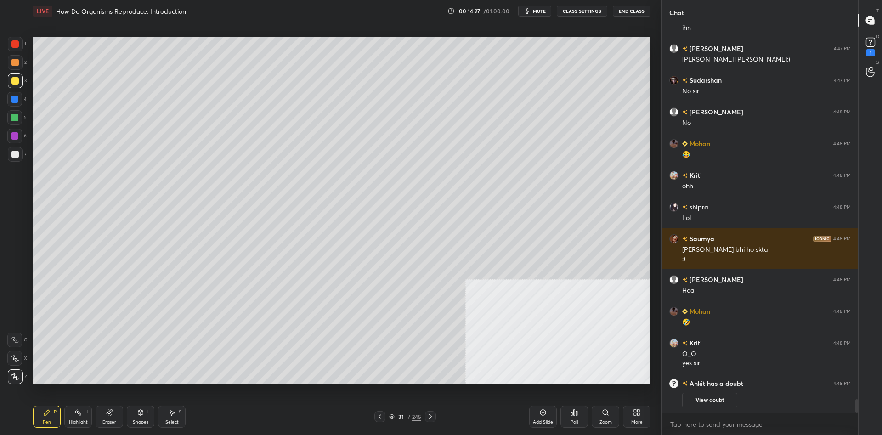
click at [10, 156] on div at bounding box center [15, 154] width 15 height 15
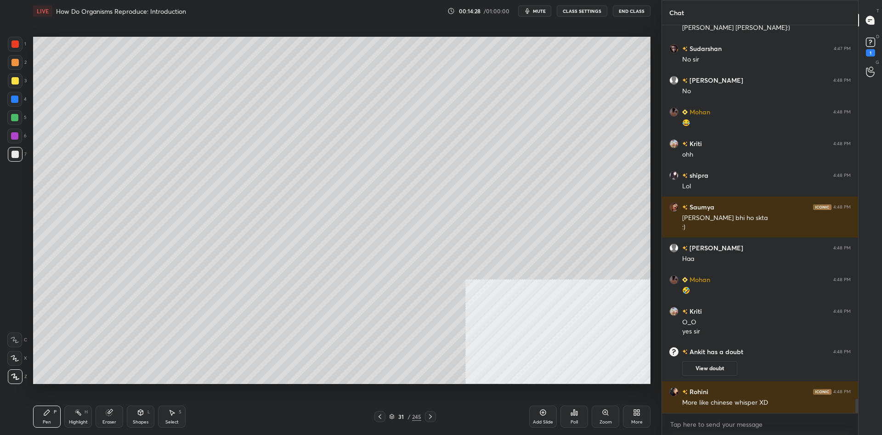
scroll to position [10252, 0]
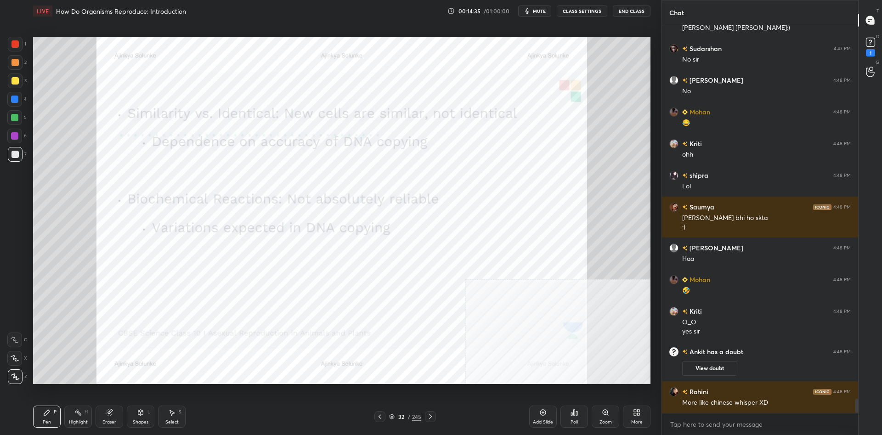
click at [9, 50] on div at bounding box center [15, 44] width 15 height 15
click at [11, 48] on div at bounding box center [15, 44] width 15 height 15
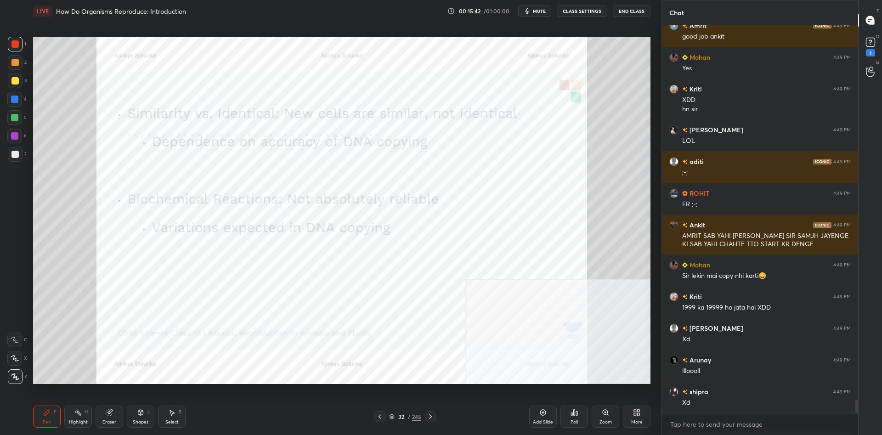
scroll to position [10932, 0]
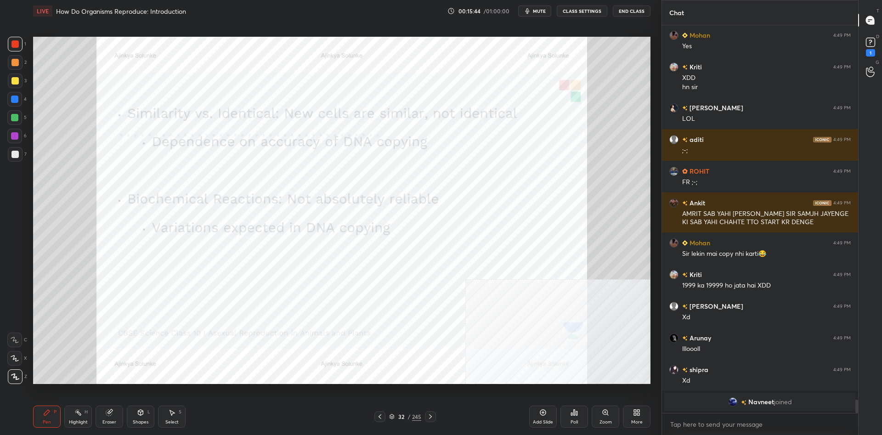
click at [544, 416] on icon at bounding box center [543, 412] width 7 height 7
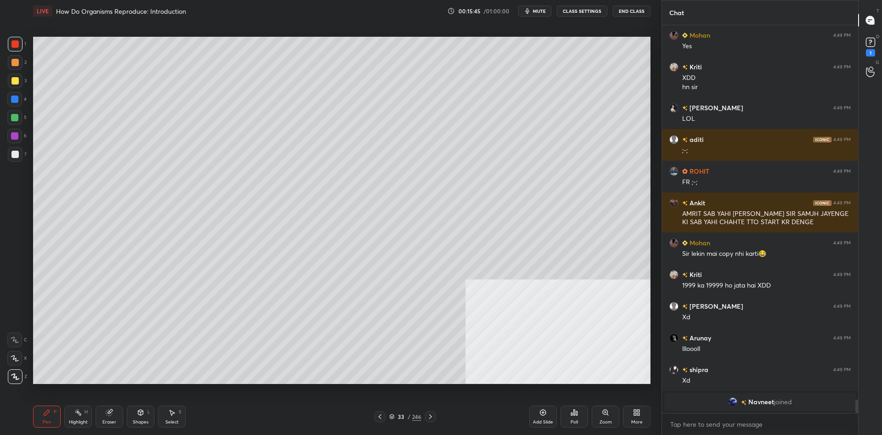
click at [21, 83] on div at bounding box center [15, 81] width 15 height 15
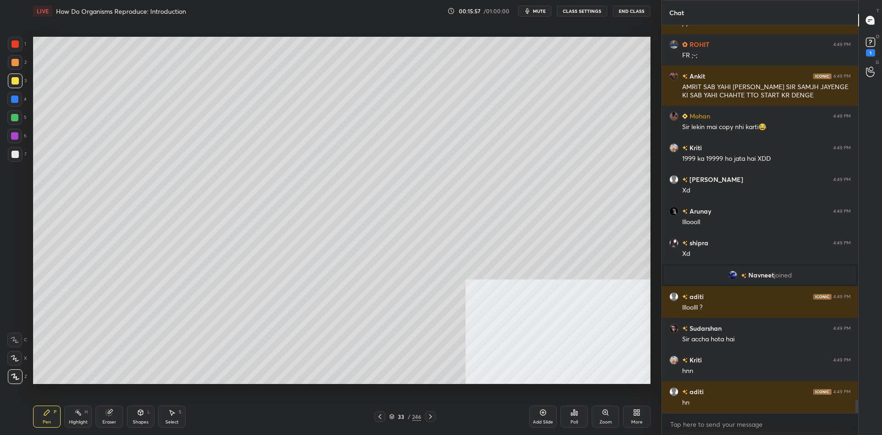
scroll to position [10951, 0]
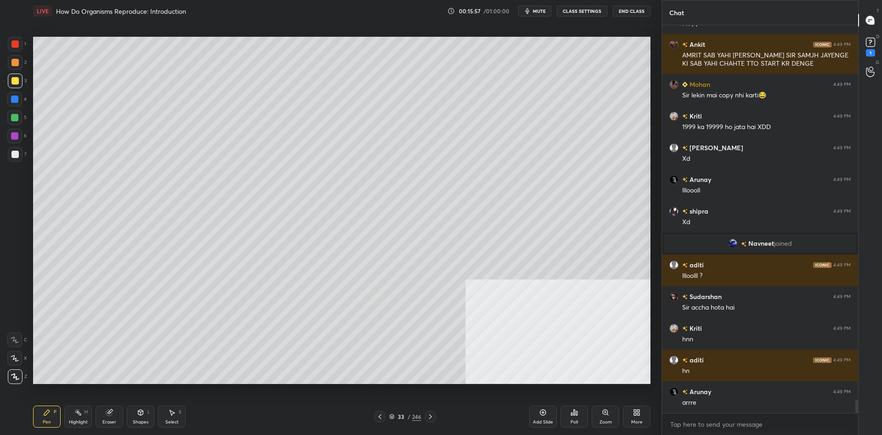
click at [16, 115] on div at bounding box center [14, 117] width 7 height 7
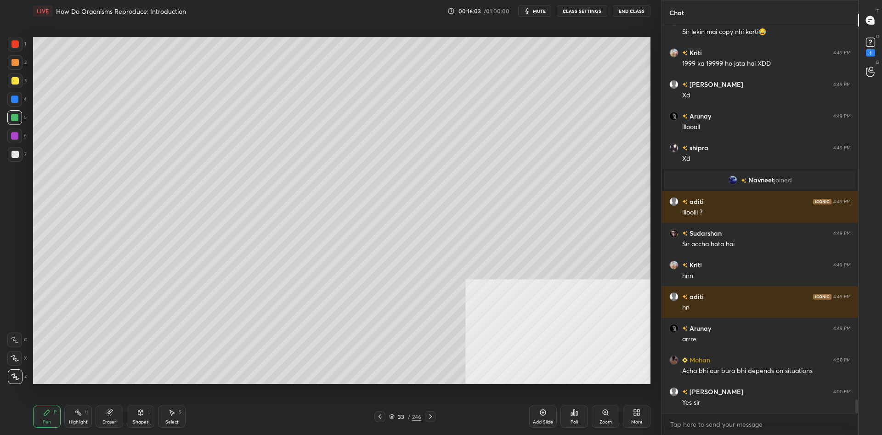
scroll to position [11046, 0]
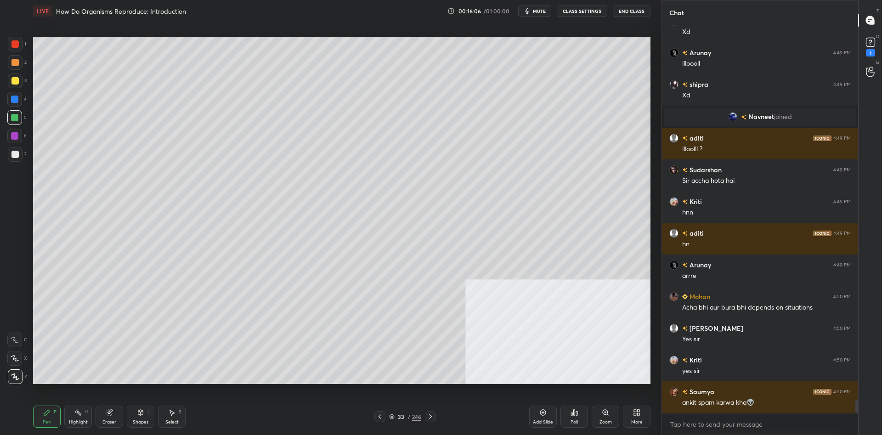
click at [7, 139] on div "1 2 3 4 5 6 7 C X Z C X Z E E Erase all H H" at bounding box center [14, 210] width 29 height 347
click at [17, 119] on div at bounding box center [14, 117] width 7 height 7
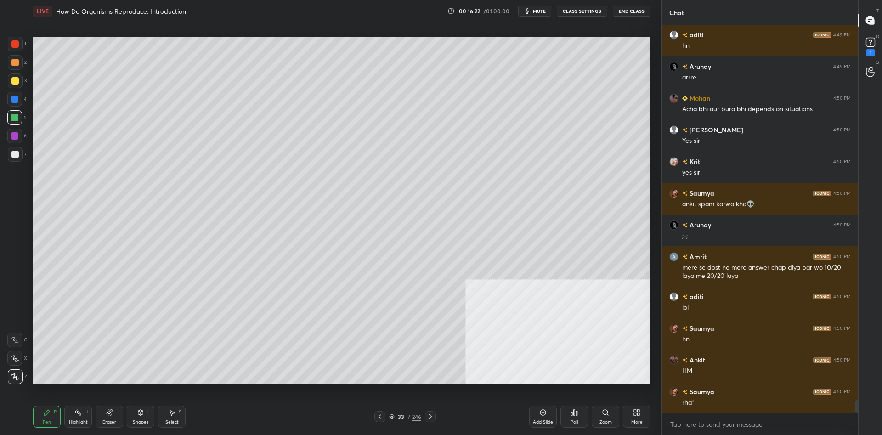
scroll to position [11308, 0]
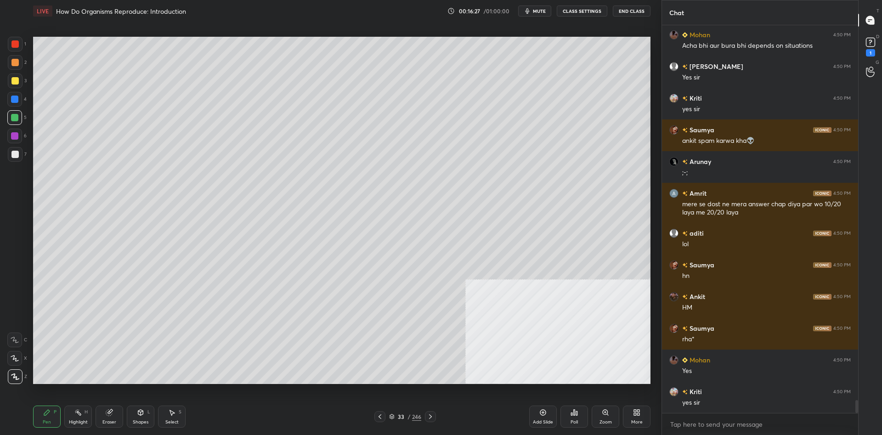
click at [3, 47] on div "1 2 3 4 5 6 7 C X Z C X Z E E Erase all H H" at bounding box center [14, 210] width 29 height 347
click at [15, 68] on div at bounding box center [15, 62] width 15 height 15
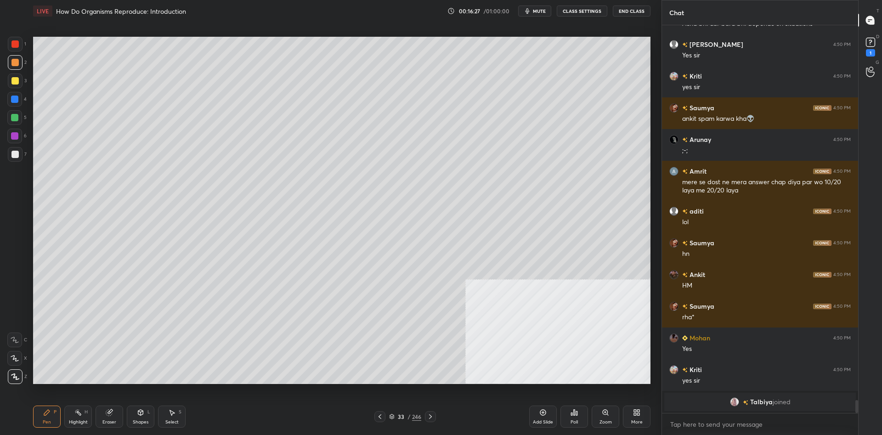
click at [16, 81] on div at bounding box center [14, 80] width 7 height 7
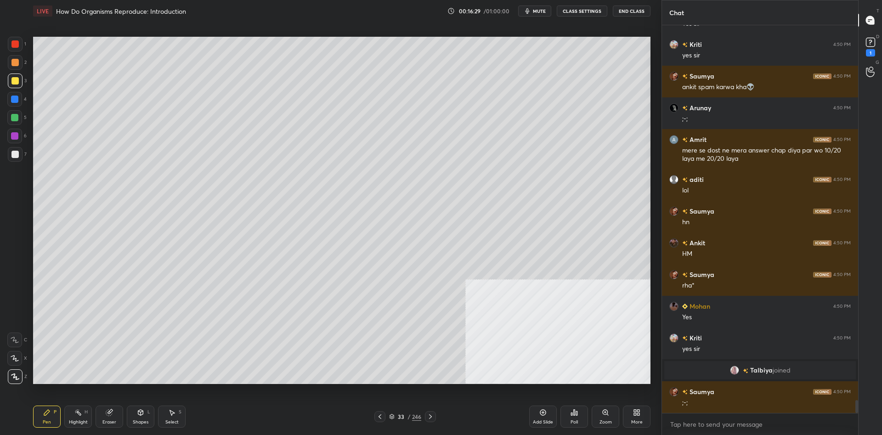
click at [17, 160] on div at bounding box center [15, 154] width 15 height 15
click at [19, 158] on div at bounding box center [15, 154] width 15 height 15
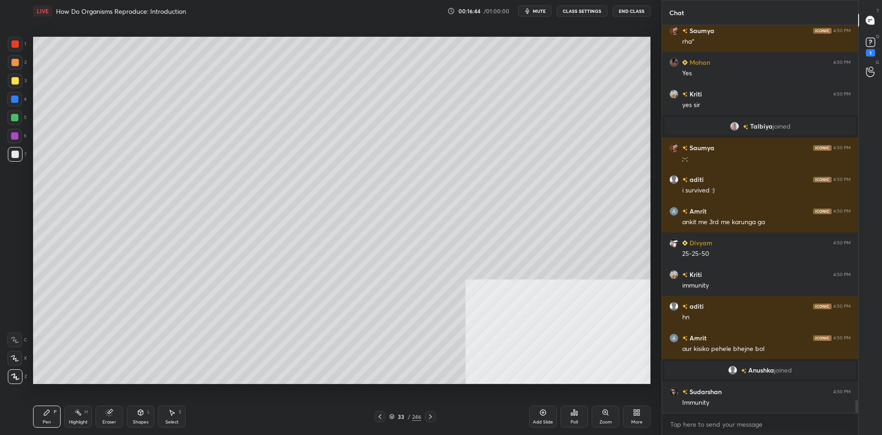
scroll to position [11418, 0]
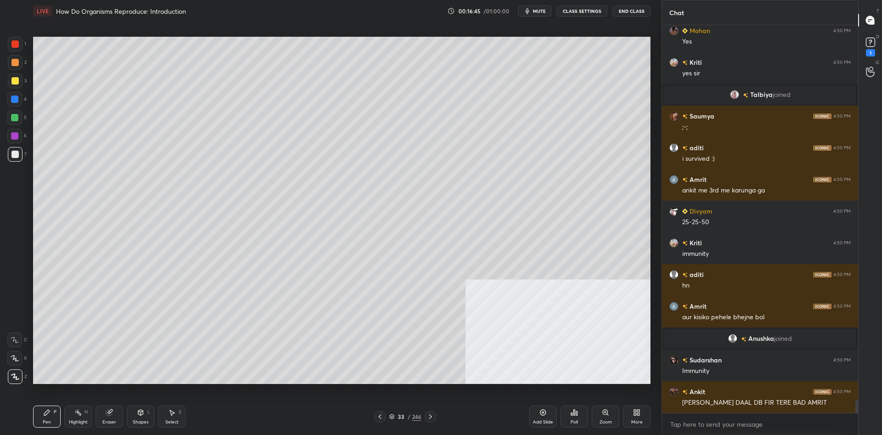
click at [79, 413] on rect at bounding box center [79, 413] width 5 height 5
click at [82, 411] on div "Highlight H" at bounding box center [78, 417] width 28 height 22
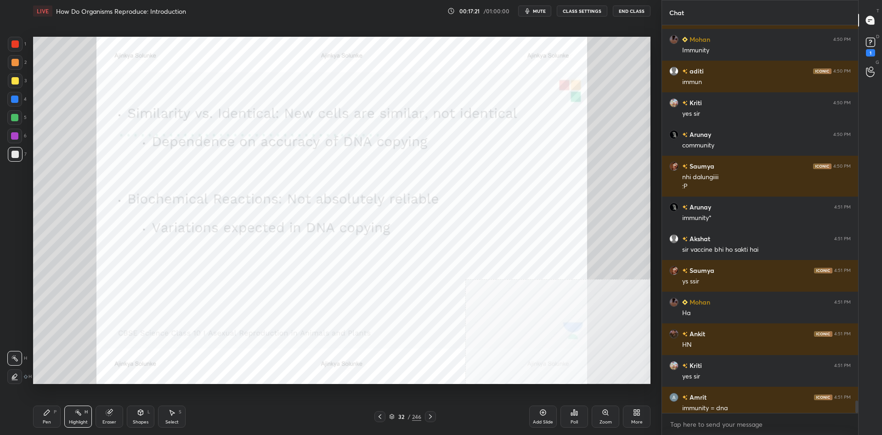
scroll to position [11677, 0]
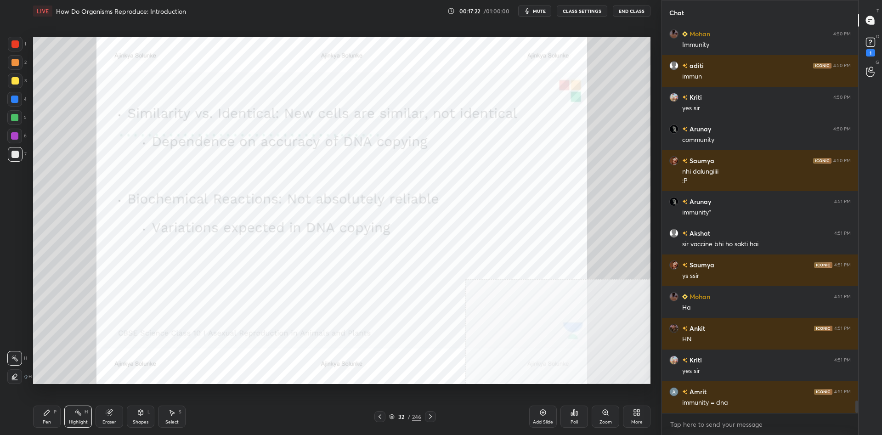
click at [7, 119] on div "1 2 3 4 5 6 7 C X Z C X Z E E Erase all H H" at bounding box center [14, 210] width 29 height 347
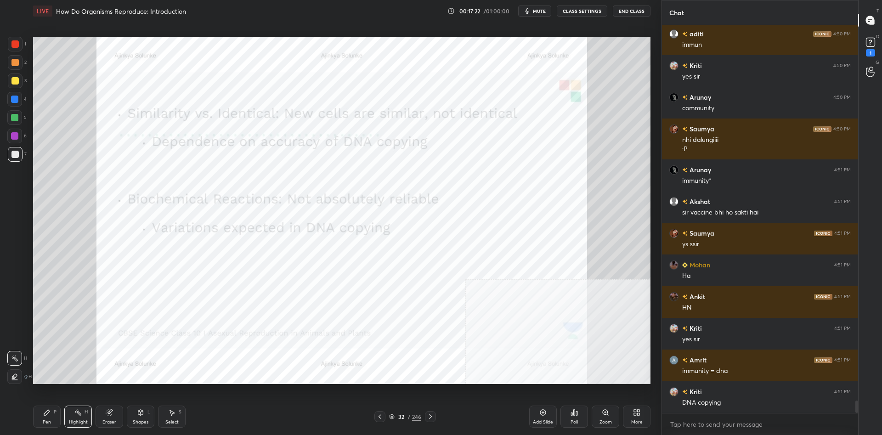
click at [14, 100] on div at bounding box center [14, 99] width 7 height 7
click at [18, 101] on div at bounding box center [14, 99] width 7 height 7
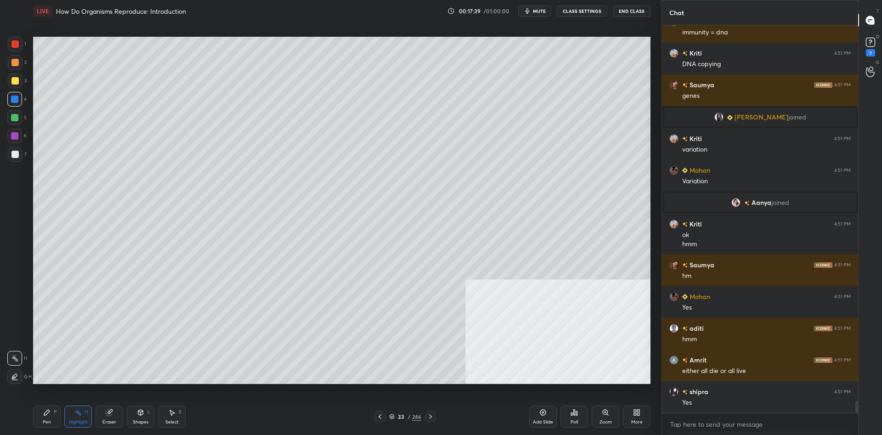
scroll to position [12027, 0]
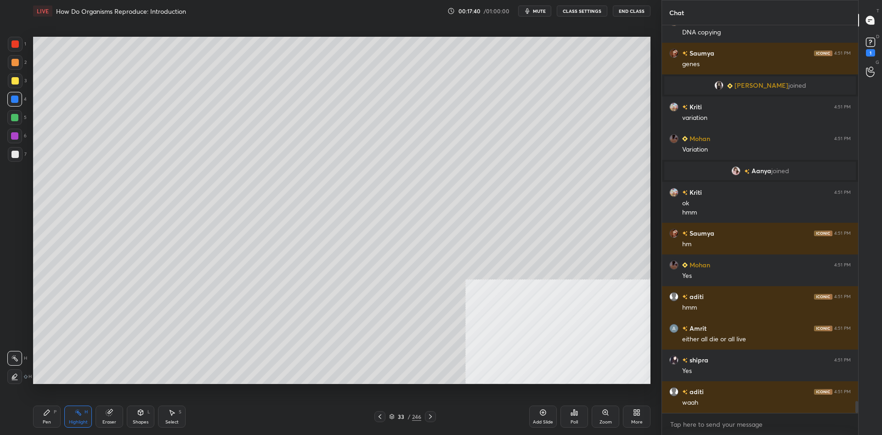
click at [37, 408] on div "Pen P" at bounding box center [47, 417] width 28 height 22
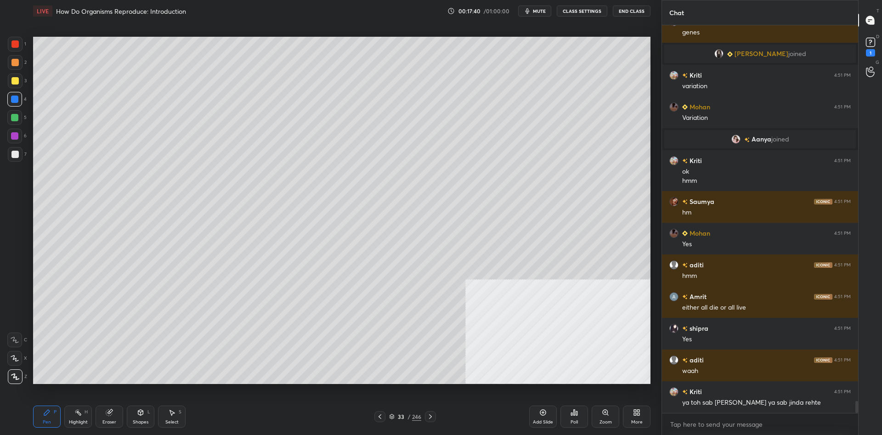
click at [40, 411] on div "Pen P" at bounding box center [47, 417] width 28 height 22
click at [11, 122] on div at bounding box center [14, 117] width 15 height 15
click at [16, 136] on div at bounding box center [14, 135] width 7 height 7
click at [537, 417] on div "Add Slide" at bounding box center [543, 417] width 28 height 22
click at [14, 84] on div at bounding box center [14, 80] width 7 height 7
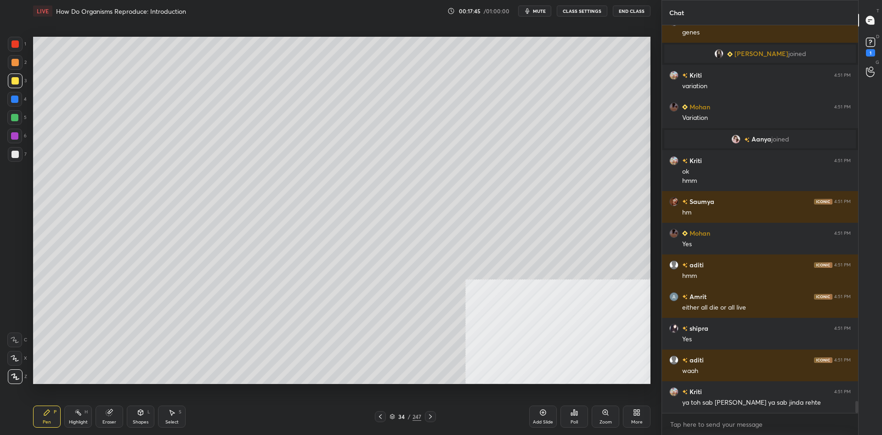
click at [17, 81] on div at bounding box center [14, 80] width 7 height 7
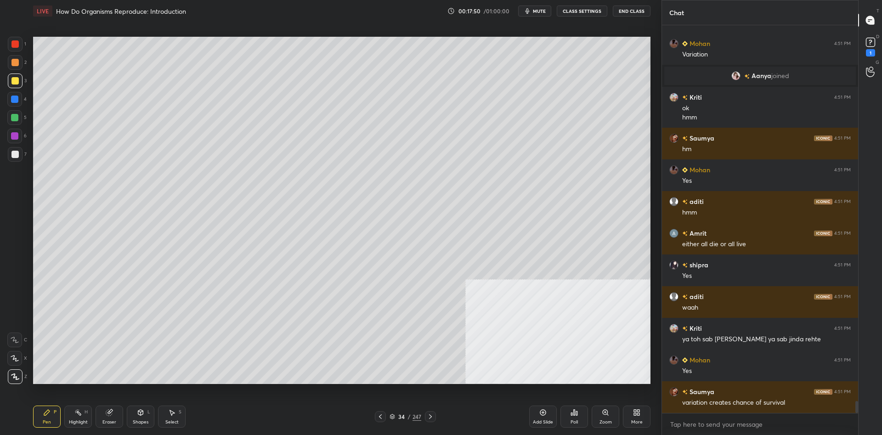
scroll to position [12154, 0]
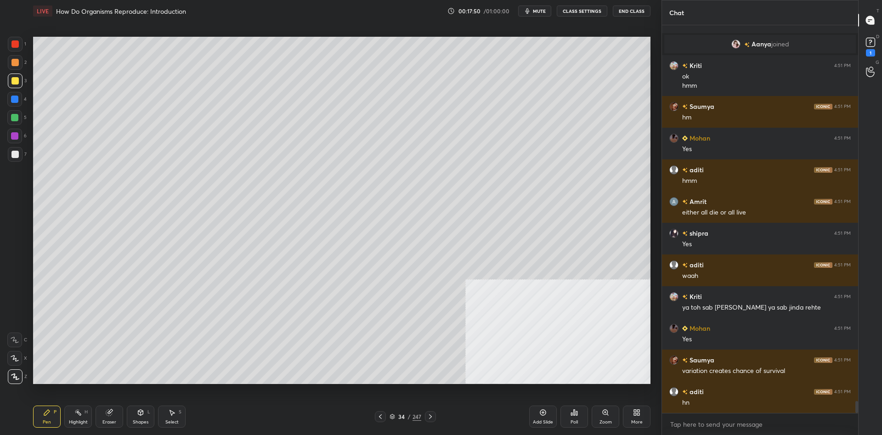
click at [17, 119] on div at bounding box center [14, 117] width 7 height 7
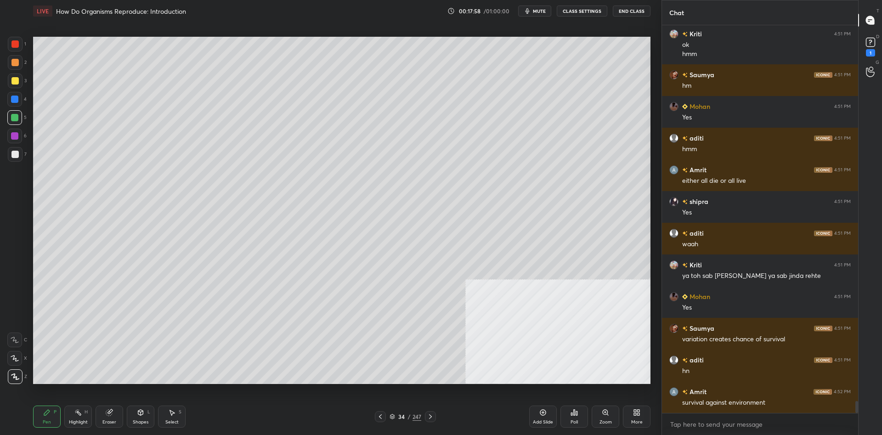
scroll to position [12218, 0]
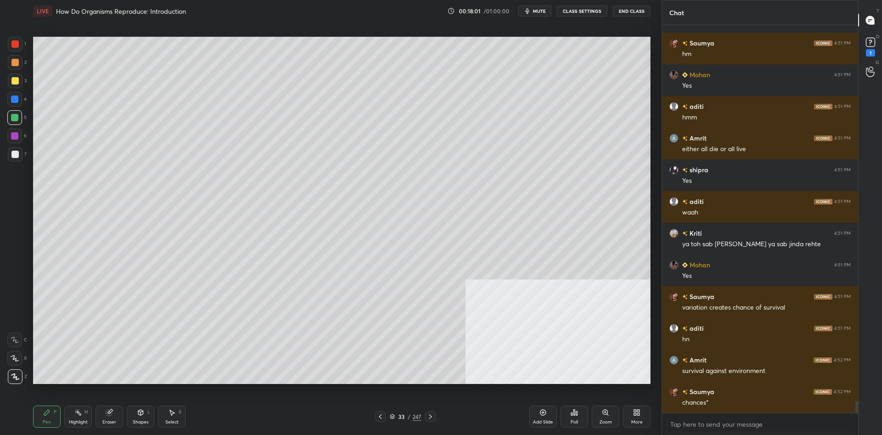
click at [85, 409] on div "Highlight H" at bounding box center [78, 417] width 28 height 22
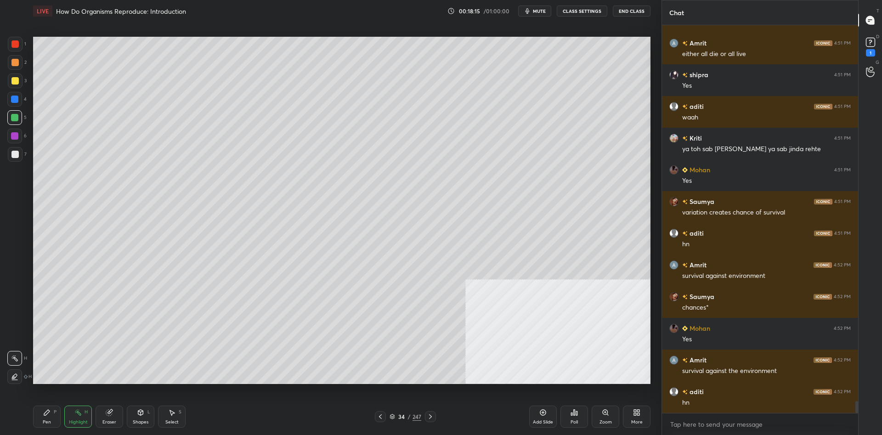
scroll to position [12345, 0]
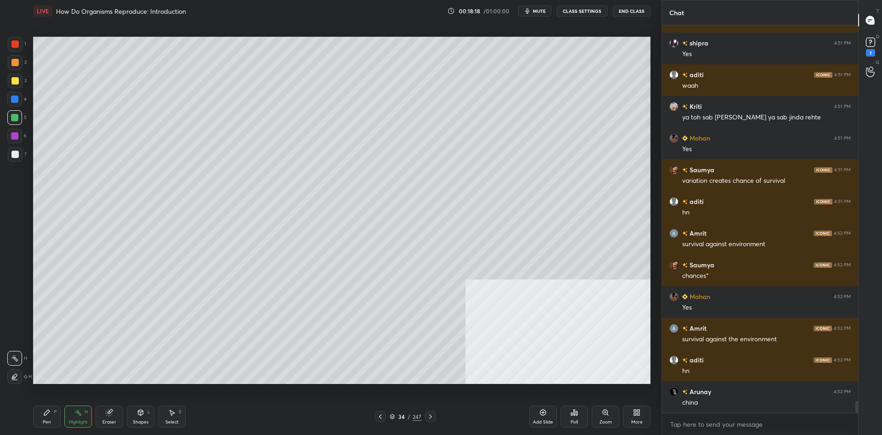
click at [48, 421] on div "Pen" at bounding box center [47, 422] width 8 height 5
click at [53, 416] on div "Pen P" at bounding box center [47, 417] width 28 height 22
click at [10, 121] on div at bounding box center [14, 117] width 15 height 15
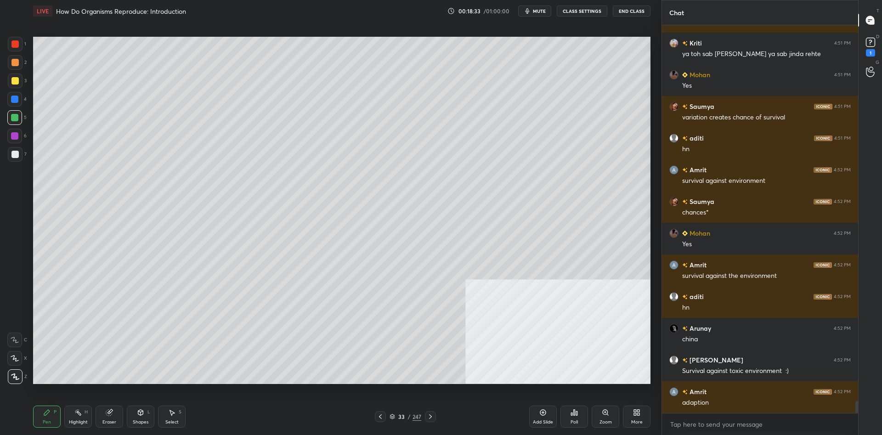
scroll to position [12440, 0]
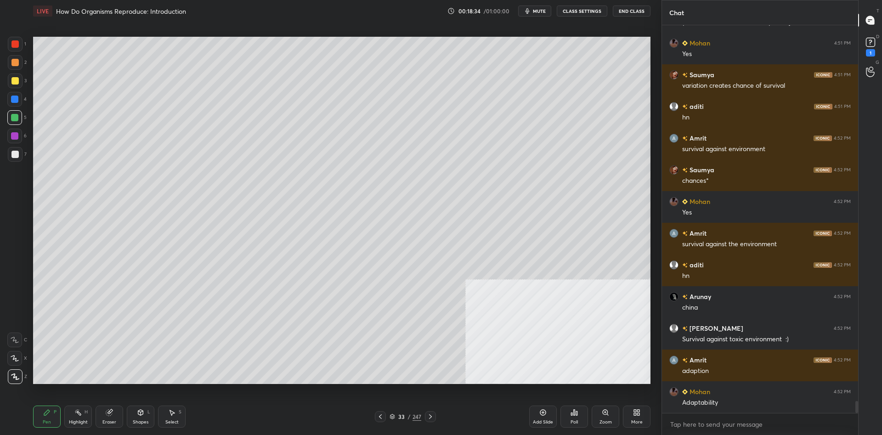
click at [17, 75] on div at bounding box center [15, 81] width 15 height 15
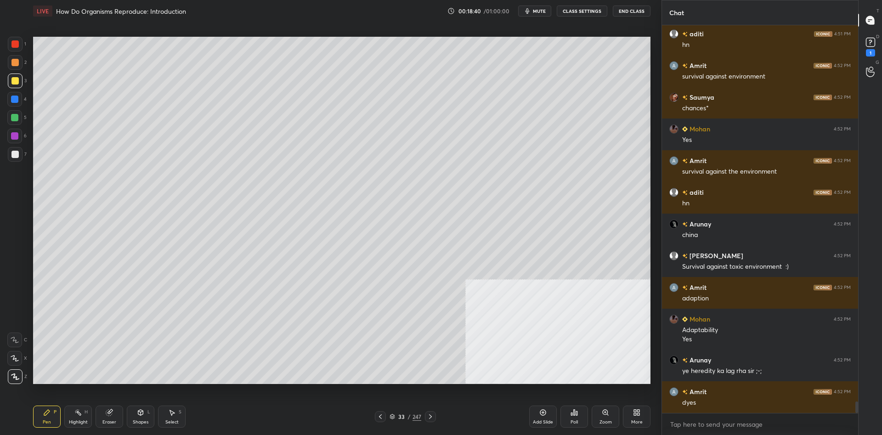
scroll to position [12544, 0]
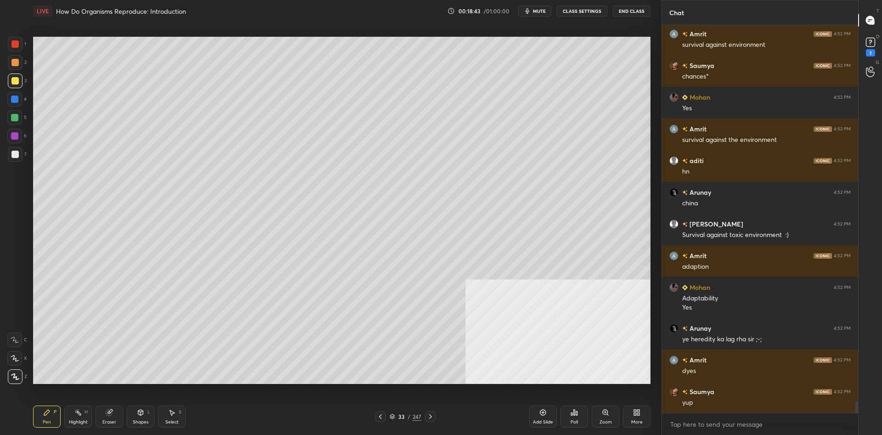
click at [15, 154] on div at bounding box center [14, 154] width 7 height 7
click at [22, 102] on div at bounding box center [14, 99] width 15 height 15
click at [18, 64] on div at bounding box center [14, 62] width 7 height 7
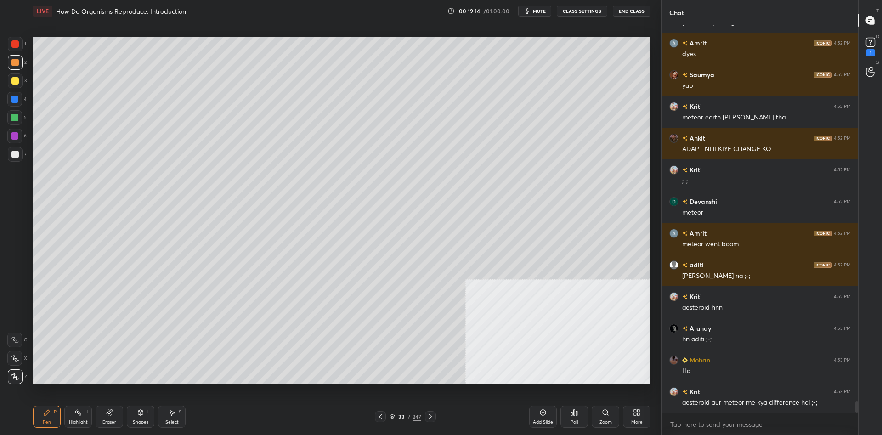
scroll to position [12893, 0]
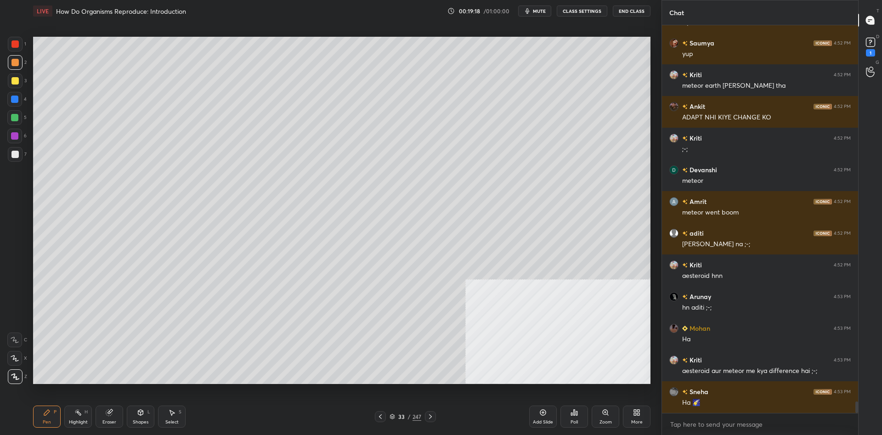
click at [68, 415] on div "Highlight H" at bounding box center [78, 417] width 28 height 22
click at [70, 416] on div "Highlight H" at bounding box center [78, 417] width 28 height 22
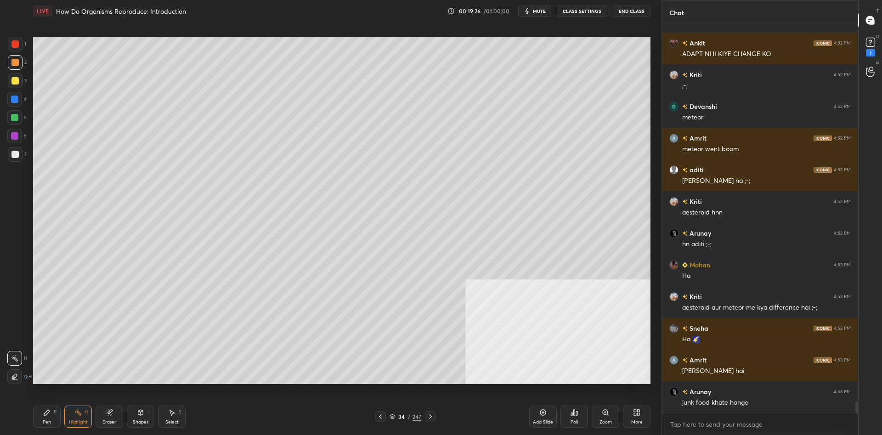
scroll to position [12988, 0]
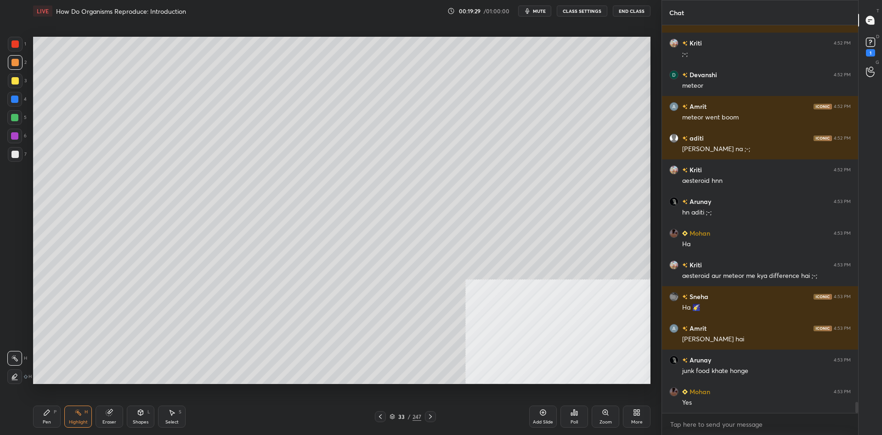
click at [51, 412] on div "Pen P" at bounding box center [47, 417] width 28 height 22
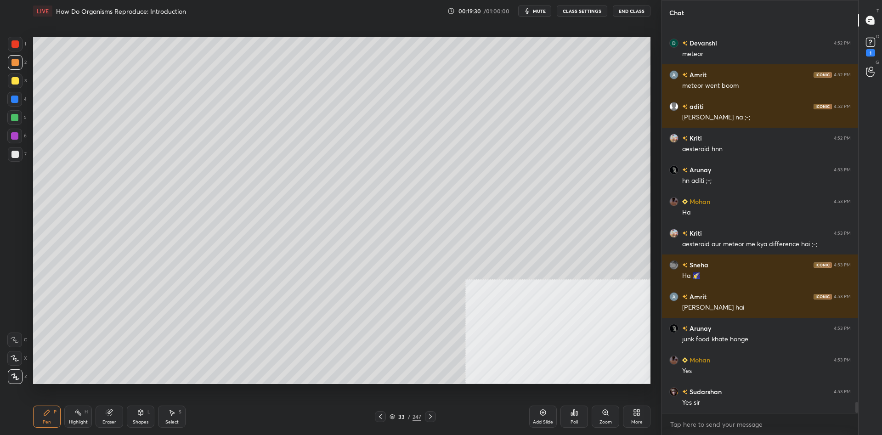
click at [17, 86] on div at bounding box center [15, 81] width 15 height 15
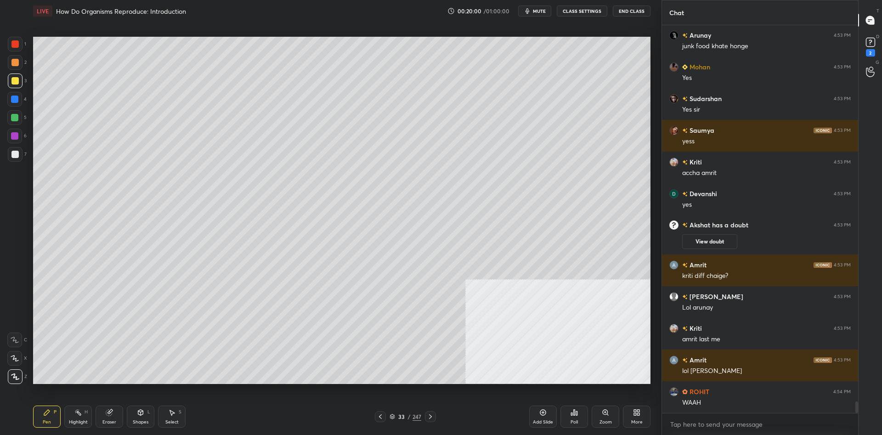
scroll to position [12988, 0]
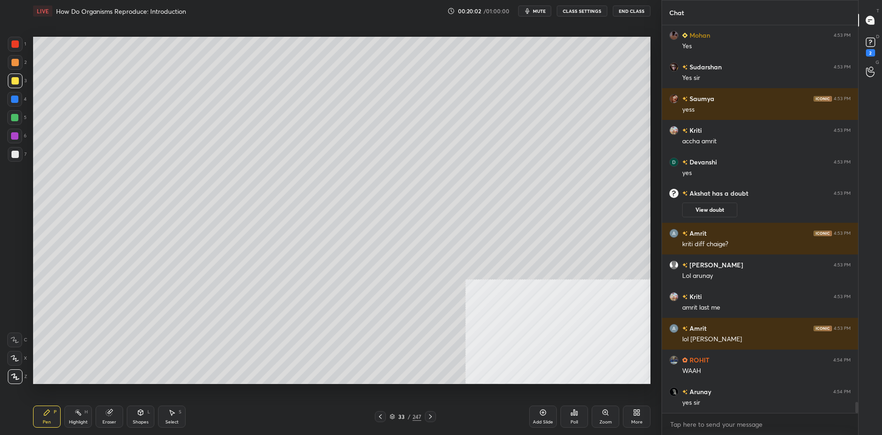
click at [19, 65] on div at bounding box center [15, 62] width 15 height 15
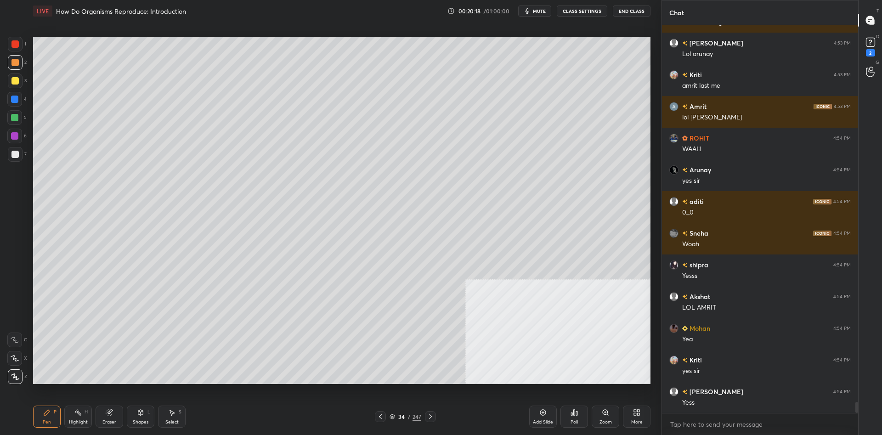
scroll to position [13128, 0]
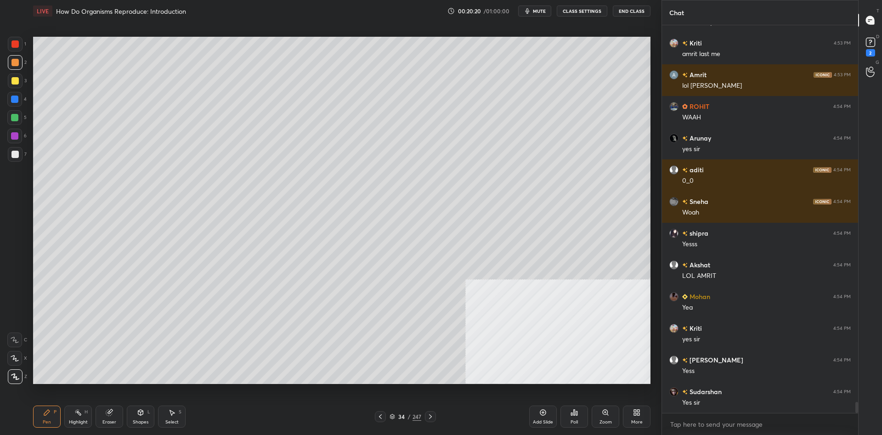
click at [7, 119] on div "1 2 3 4 5 6 7 C X Z C X Z E E Erase all H H" at bounding box center [14, 210] width 29 height 347
click at [8, 120] on div at bounding box center [14, 117] width 15 height 15
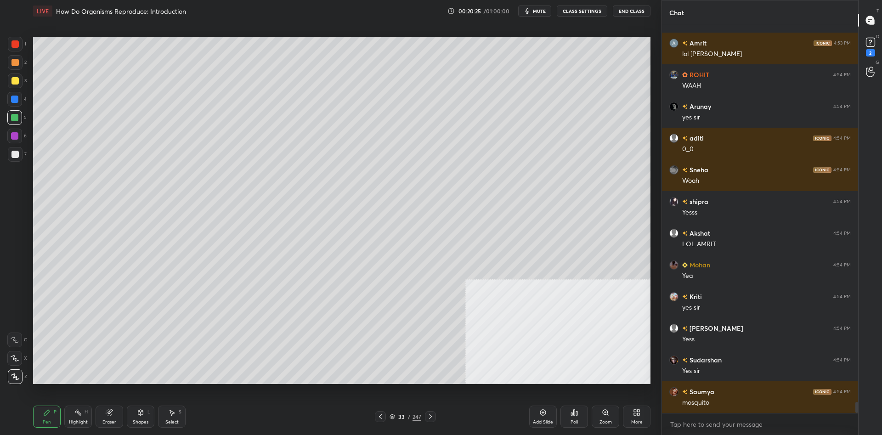
click at [10, 84] on div at bounding box center [15, 81] width 15 height 15
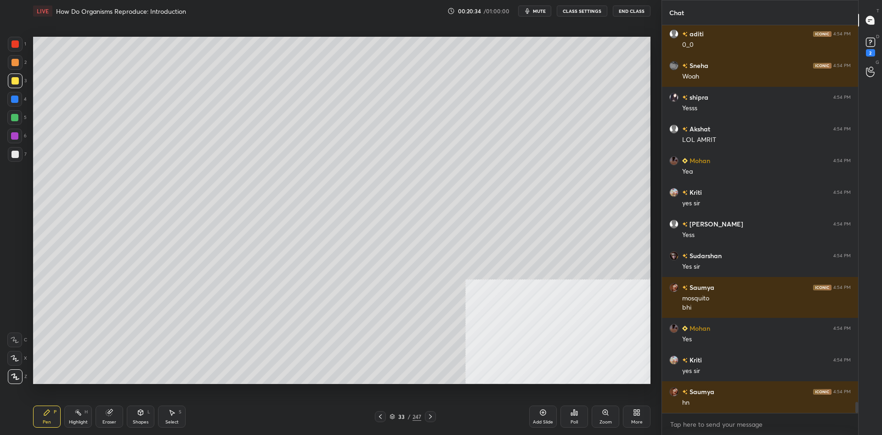
scroll to position [13296, 0]
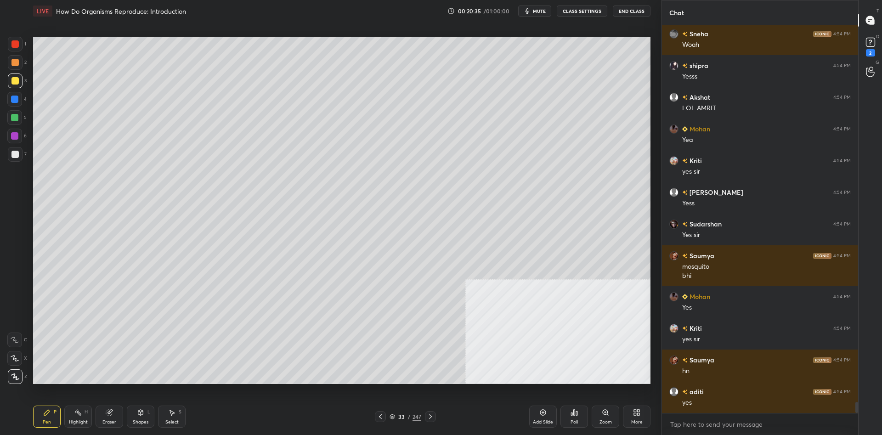
click at [15, 121] on div at bounding box center [14, 117] width 7 height 7
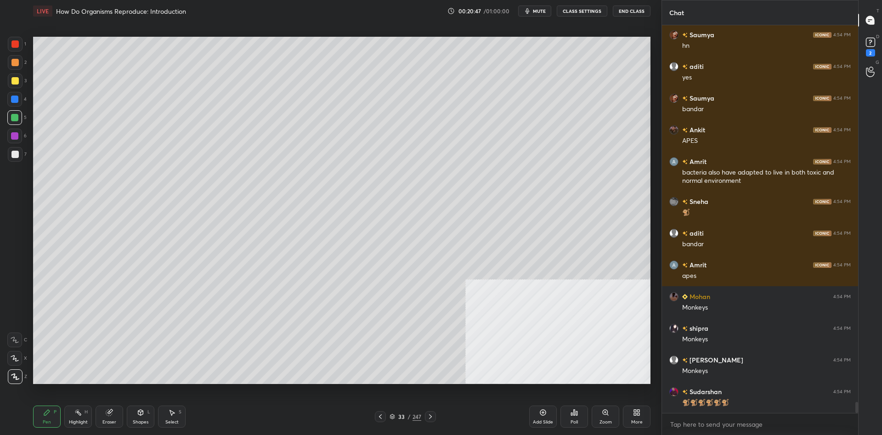
scroll to position [13474, 0]
click at [79, 424] on div "Highlight" at bounding box center [78, 422] width 19 height 5
click at [80, 420] on div "Highlight" at bounding box center [78, 422] width 19 height 5
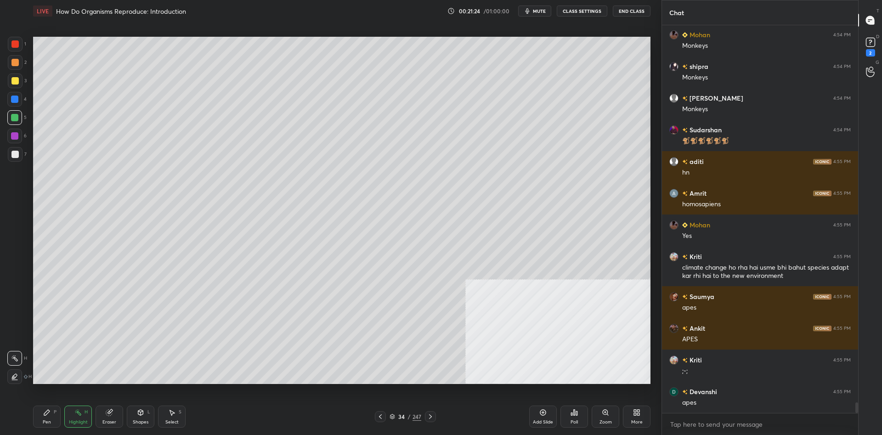
scroll to position [13767, 0]
click at [35, 415] on div "Pen P" at bounding box center [47, 417] width 28 height 22
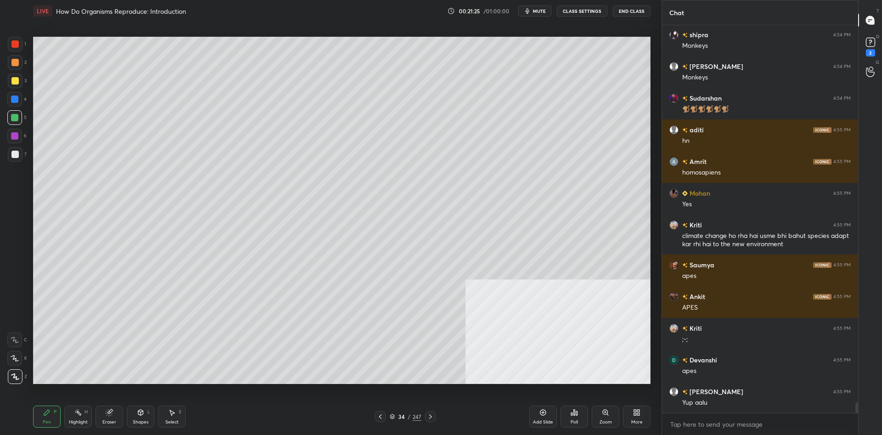
click at [41, 415] on div "Pen P" at bounding box center [47, 417] width 28 height 22
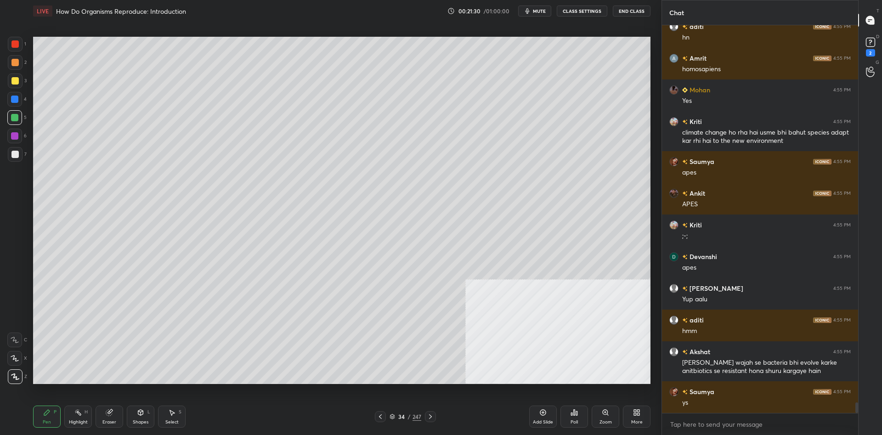
scroll to position [13902, 0]
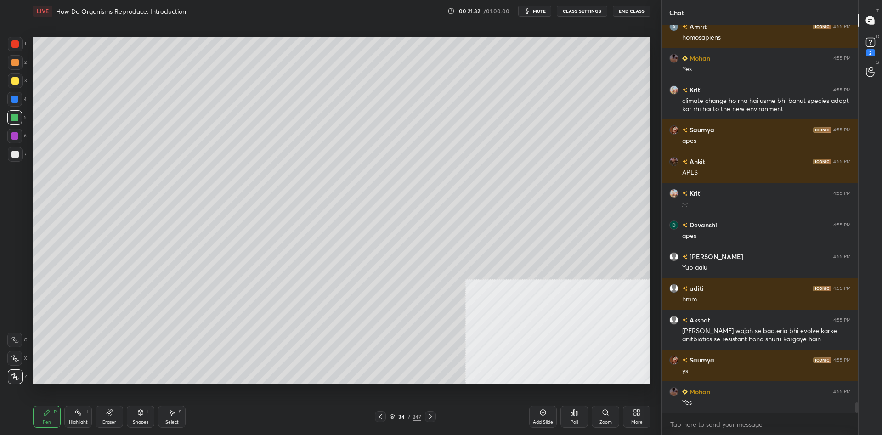
click at [71, 416] on div "Highlight H" at bounding box center [78, 417] width 28 height 22
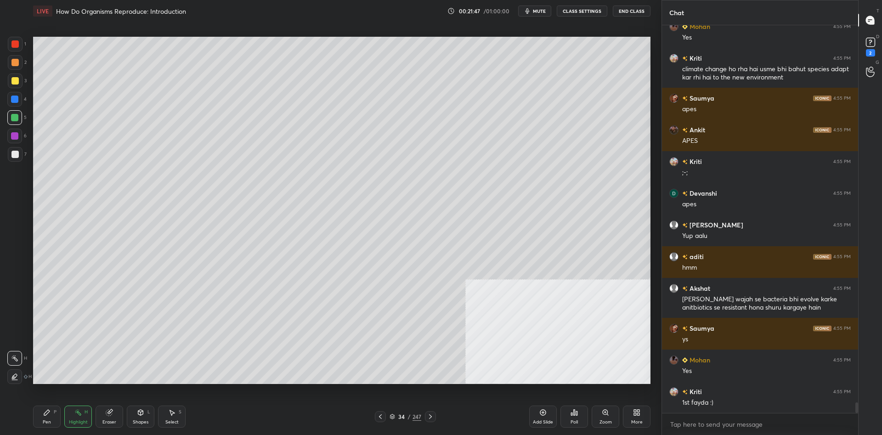
click at [41, 415] on div "Pen P" at bounding box center [47, 417] width 28 height 22
click at [42, 414] on div "Pen P" at bounding box center [47, 417] width 28 height 22
click at [11, 142] on div at bounding box center [14, 136] width 15 height 15
click at [11, 139] on div at bounding box center [14, 136] width 15 height 15
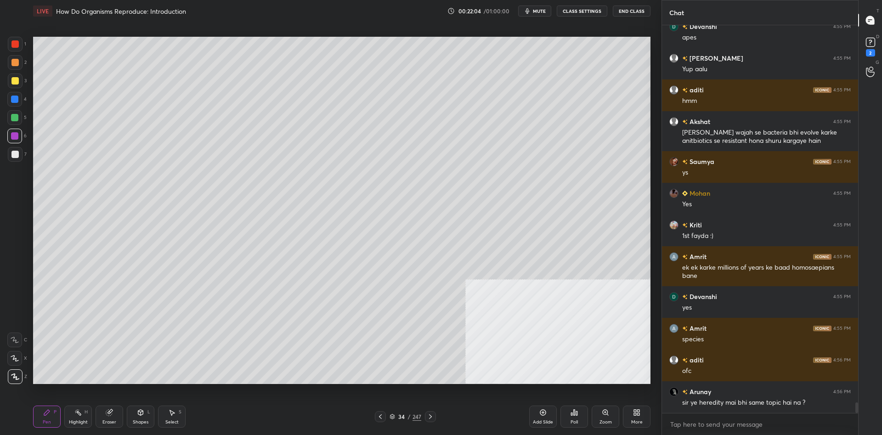
scroll to position [14133, 0]
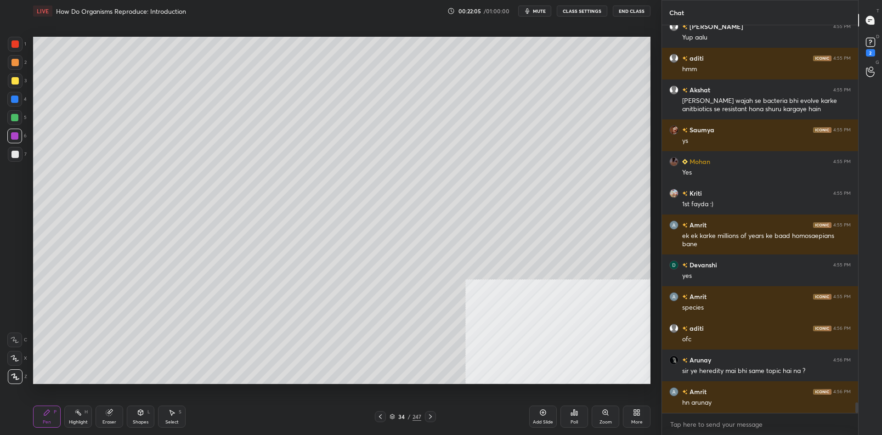
click at [14, 157] on div at bounding box center [14, 154] width 7 height 7
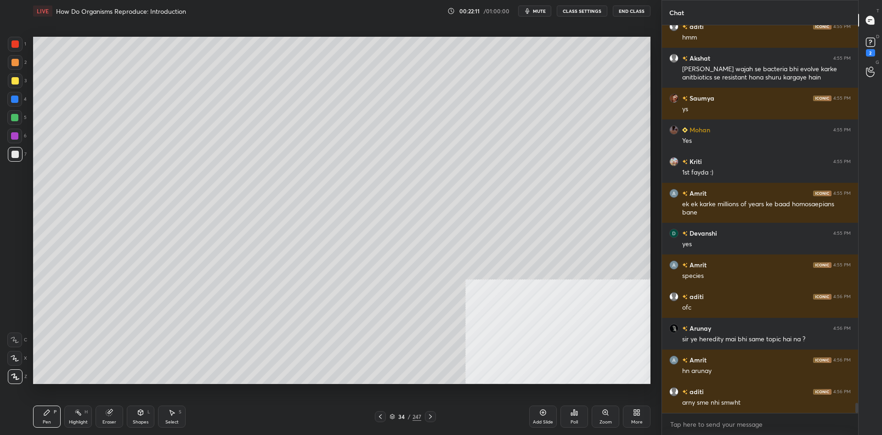
scroll to position [14196, 0]
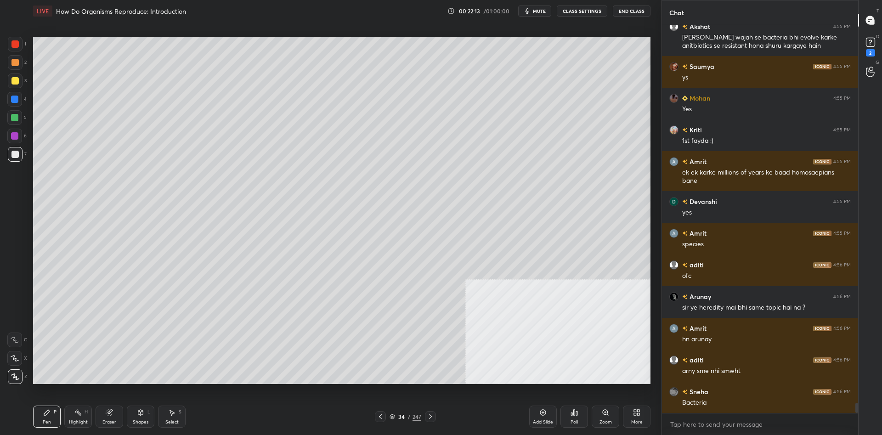
click at [20, 65] on div at bounding box center [15, 62] width 15 height 15
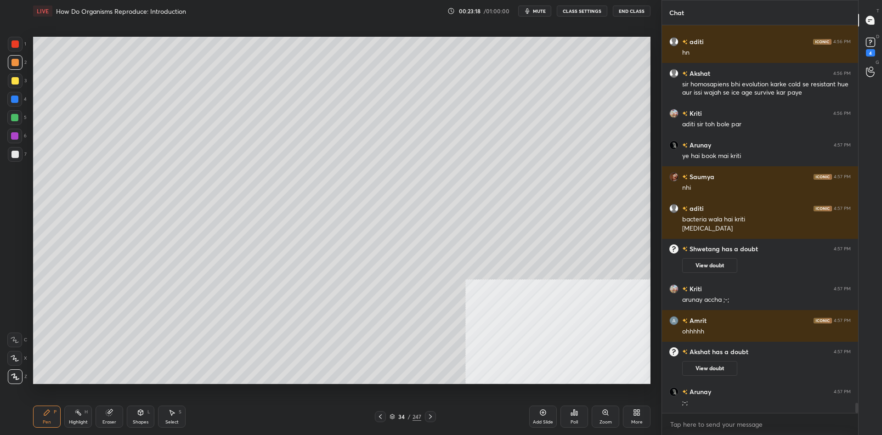
scroll to position [14386, 0]
click at [542, 414] on icon at bounding box center [543, 412] width 7 height 7
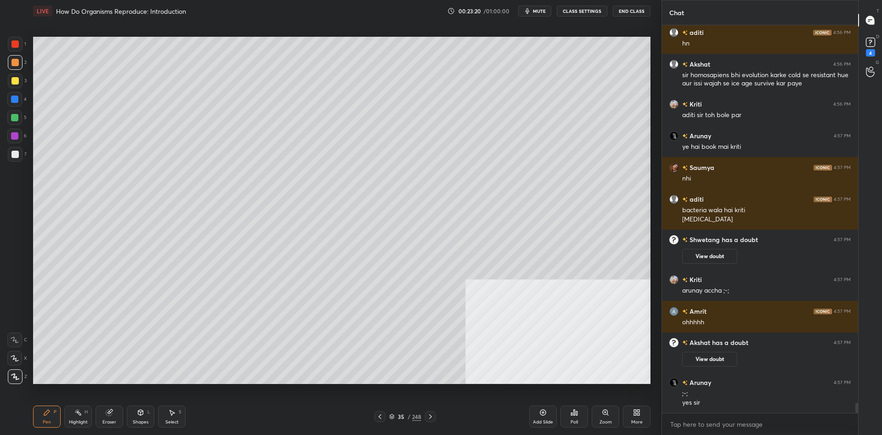
click at [15, 156] on div at bounding box center [14, 154] width 7 height 7
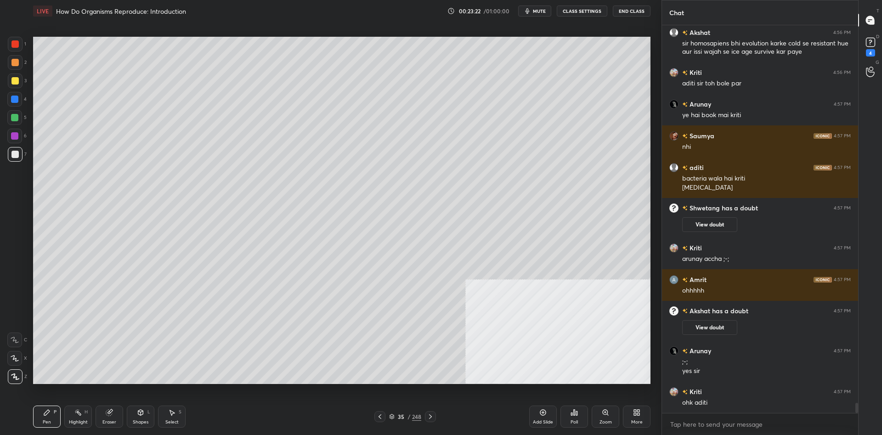
click at [131, 417] on div "Shapes L" at bounding box center [141, 417] width 28 height 22
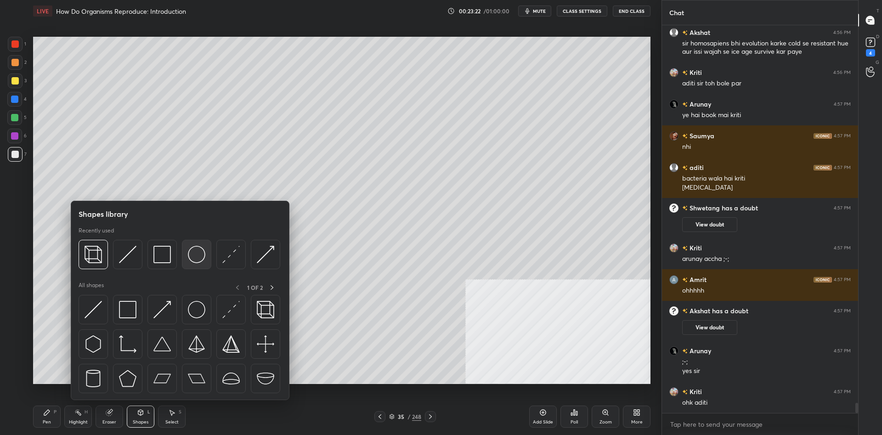
click at [195, 254] on img at bounding box center [196, 254] width 17 height 17
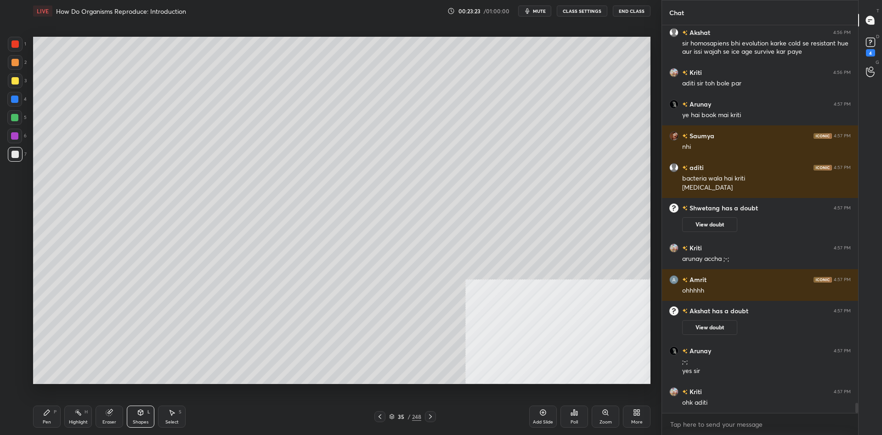
click at [11, 120] on div at bounding box center [14, 117] width 7 height 7
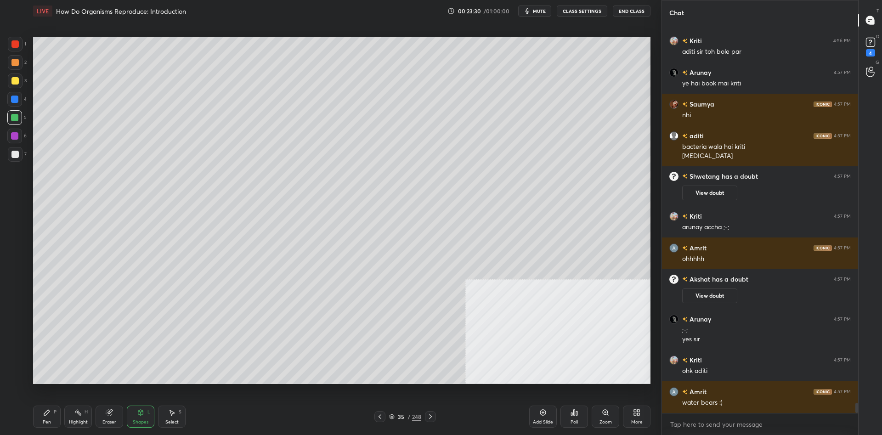
scroll to position [14490, 0]
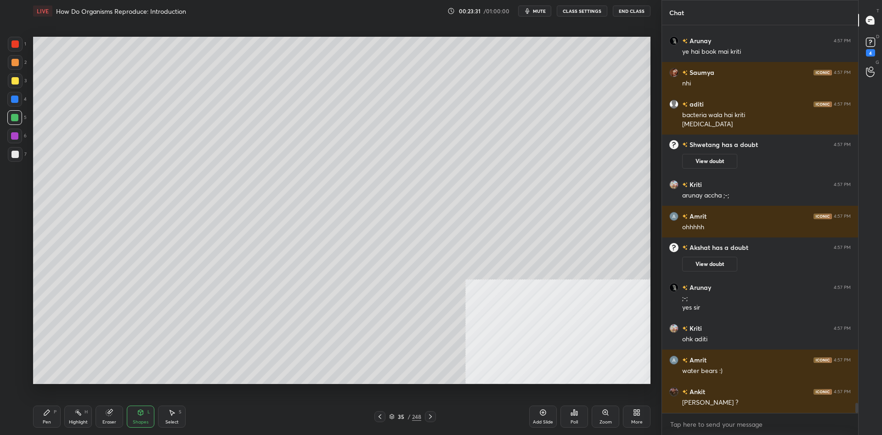
click at [17, 98] on div at bounding box center [14, 99] width 7 height 7
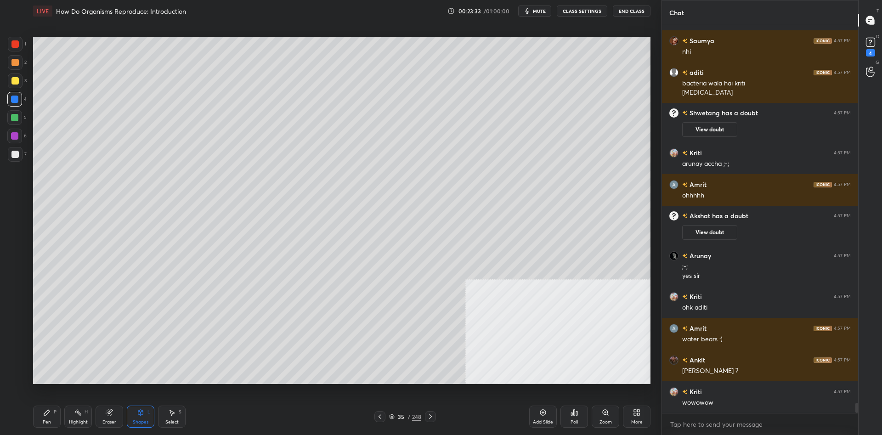
click at [45, 416] on icon at bounding box center [46, 412] width 7 height 7
click at [44, 411] on icon at bounding box center [46, 412] width 7 height 7
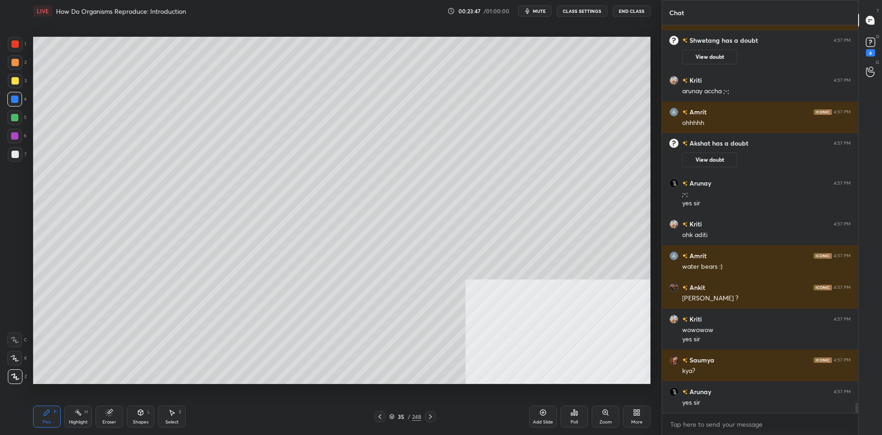
scroll to position [14626, 0]
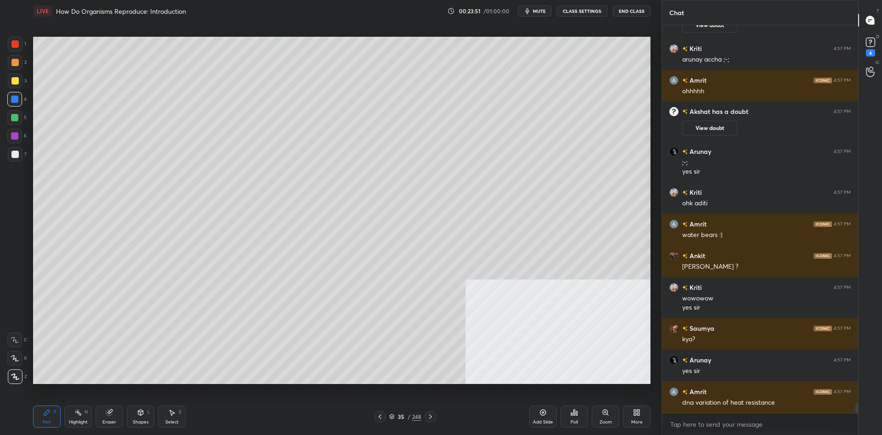
click at [10, 46] on div at bounding box center [15, 44] width 15 height 15
click at [11, 46] on div at bounding box center [15, 44] width 15 height 15
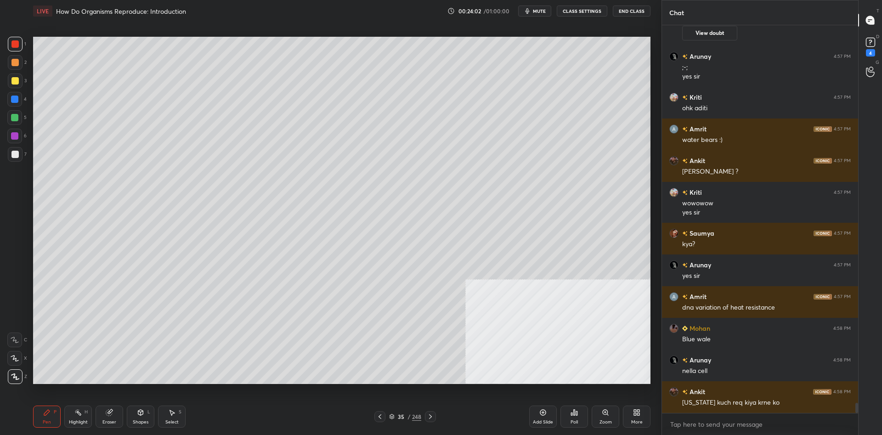
scroll to position [14753, 0]
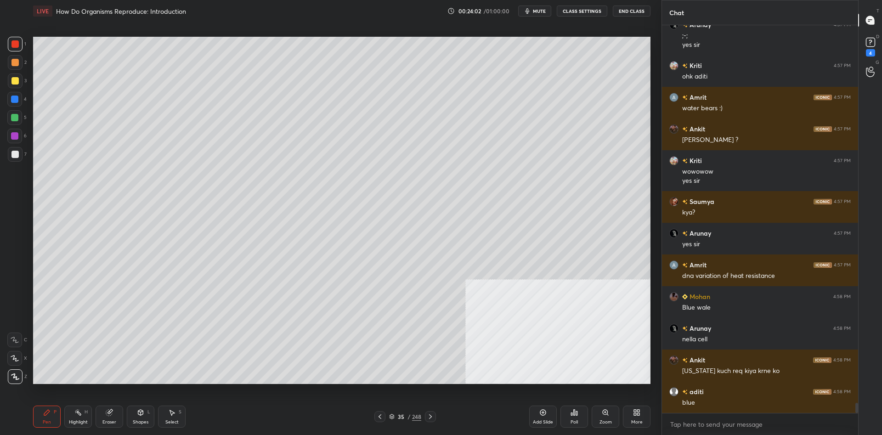
click at [14, 89] on div "3" at bounding box center [17, 83] width 19 height 18
click at [13, 96] on div at bounding box center [14, 99] width 7 height 7
click at [16, 159] on div at bounding box center [15, 154] width 15 height 15
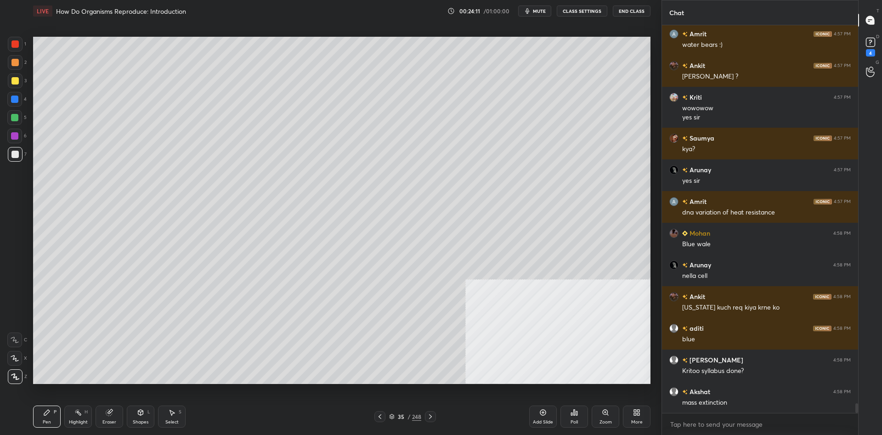
scroll to position [14848, 0]
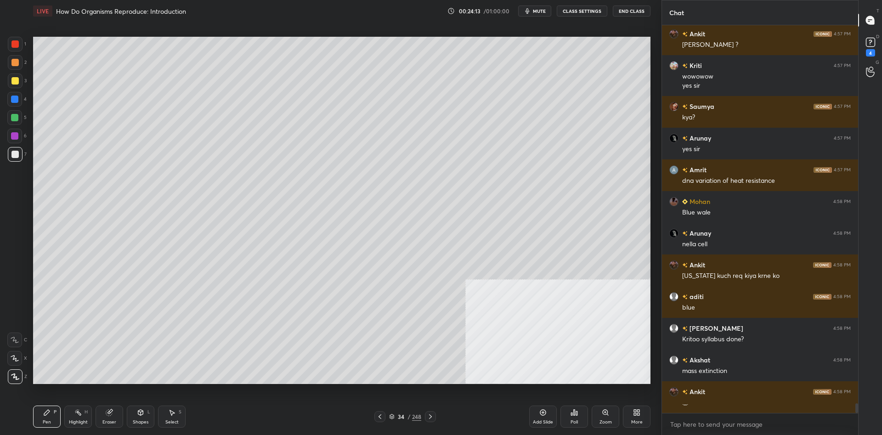
click at [80, 413] on icon at bounding box center [77, 412] width 7 height 7
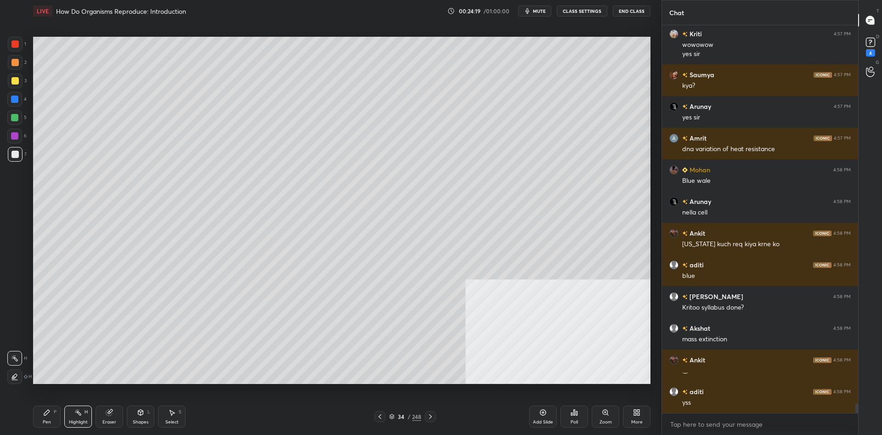
scroll to position [14912, 0]
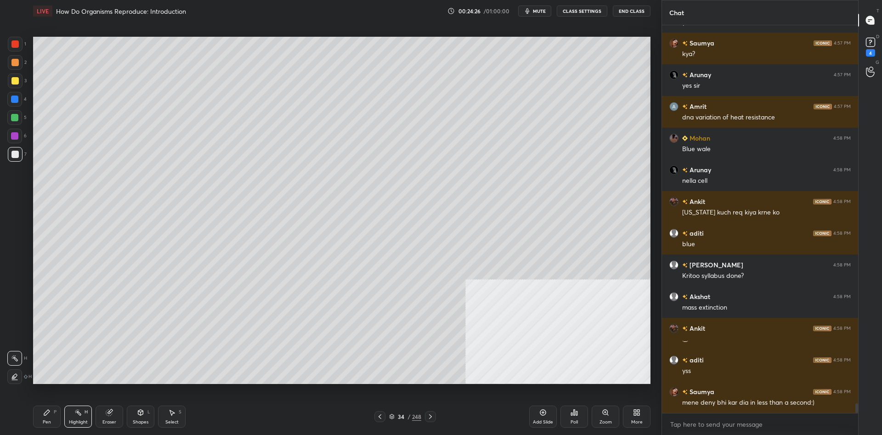
click at [33, 418] on div "LIVE How Do Organisms Reproduce: Introduction 00:24:26 / 01:00:00 mute CLASS SE…" at bounding box center [341, 217] width 625 height 435
click at [50, 421] on div "Pen" at bounding box center [47, 422] width 8 height 5
click at [548, 419] on div "Add Slide" at bounding box center [543, 417] width 28 height 22
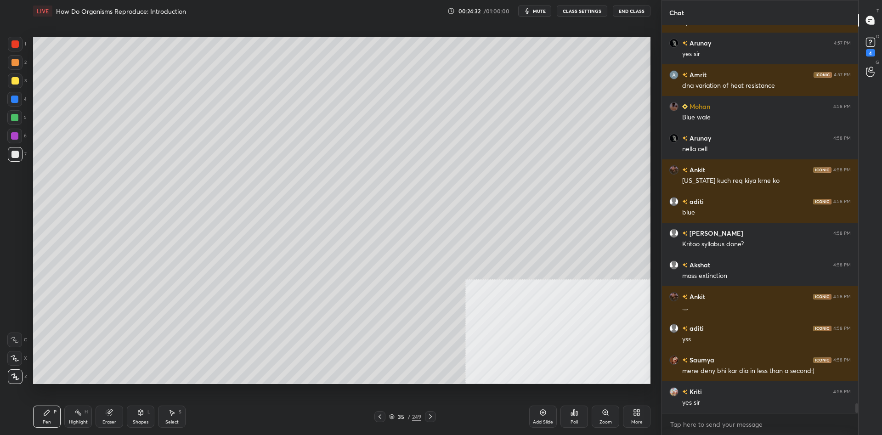
scroll to position [14844, 0]
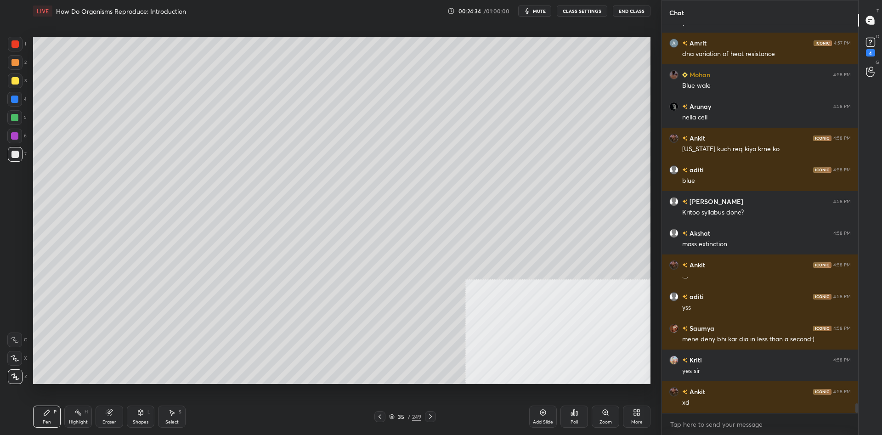
click at [17, 65] on div at bounding box center [14, 62] width 7 height 7
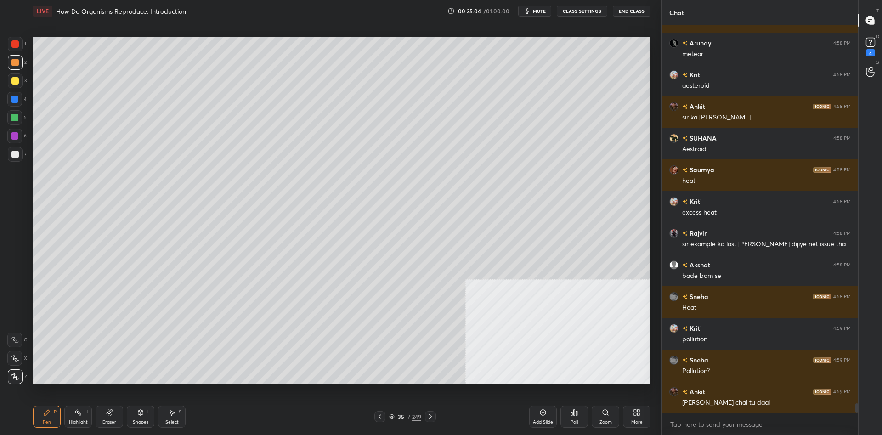
scroll to position [15287, 0]
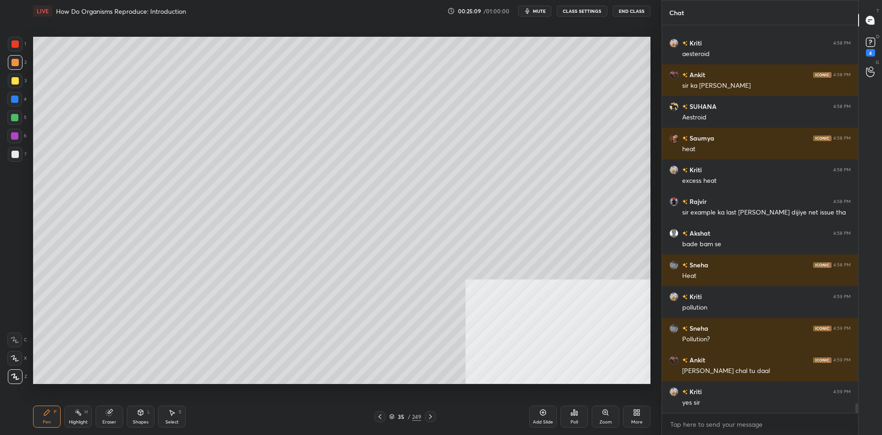
click at [14, 117] on div at bounding box center [14, 117] width 7 height 7
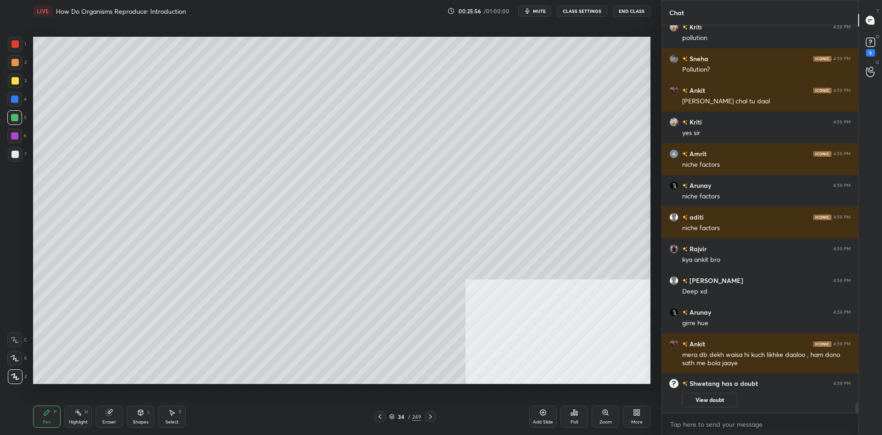
scroll to position [15310, 0]
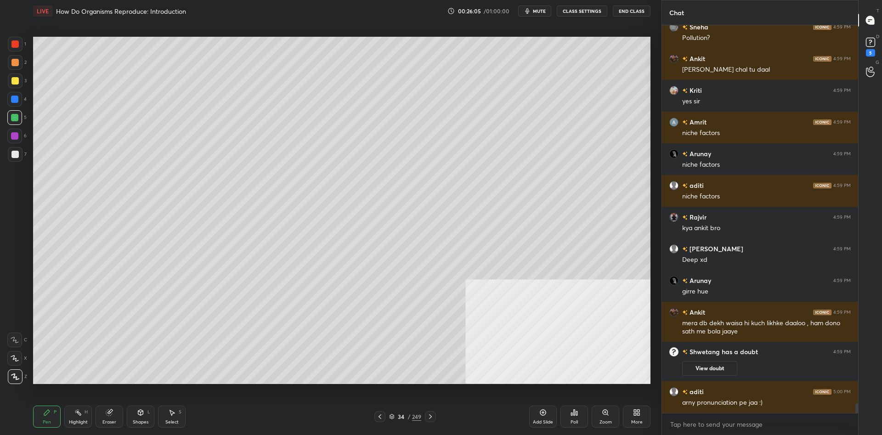
click at [417, 419] on div "249" at bounding box center [416, 417] width 9 height 8
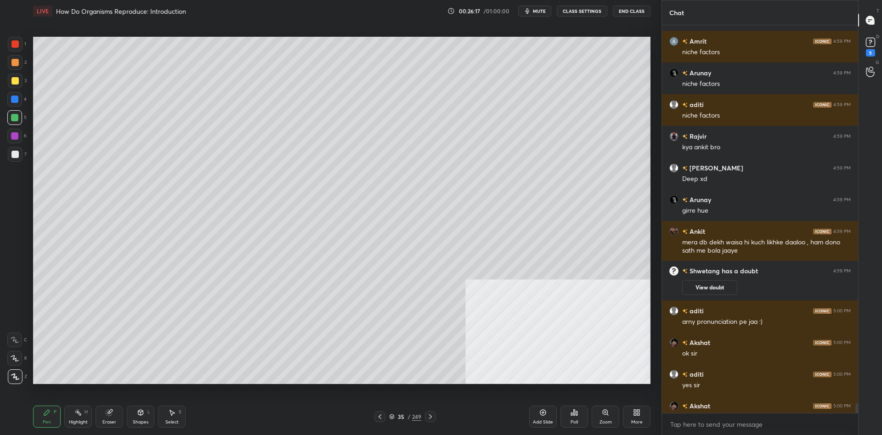
scroll to position [15379, 0]
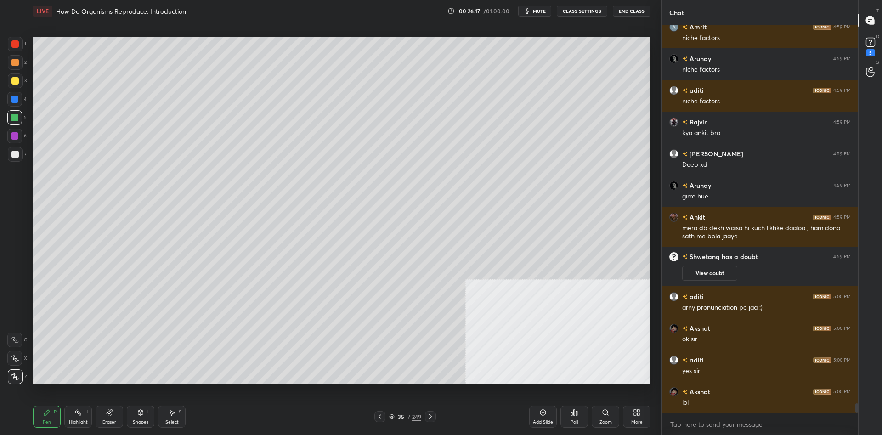
click at [12, 135] on div at bounding box center [14, 135] width 7 height 7
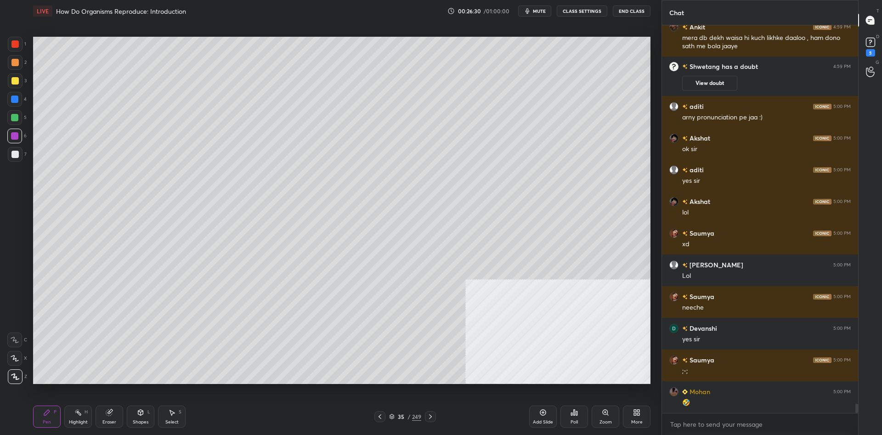
scroll to position [15584, 0]
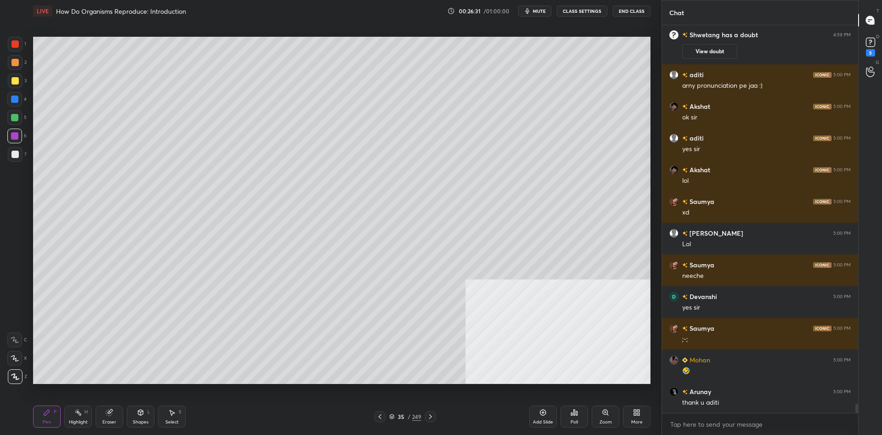
click at [408, 417] on div "/" at bounding box center [409, 417] width 3 height 6
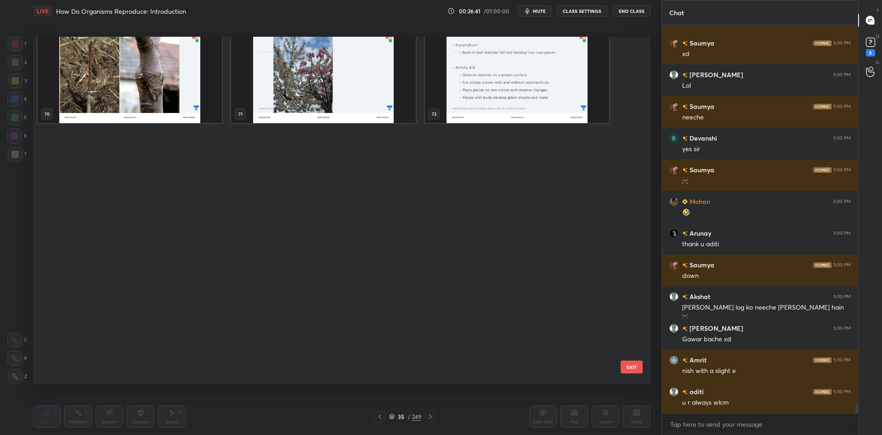
scroll to position [2233, 0]
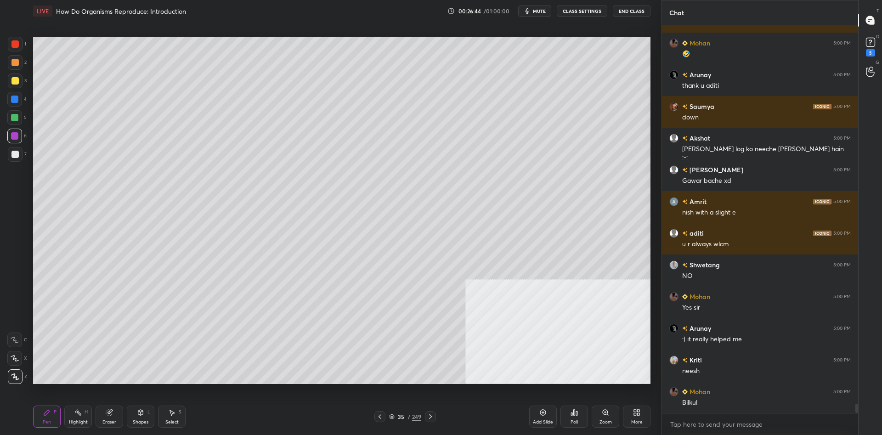
click at [400, 415] on div "35" at bounding box center [401, 417] width 9 height 6
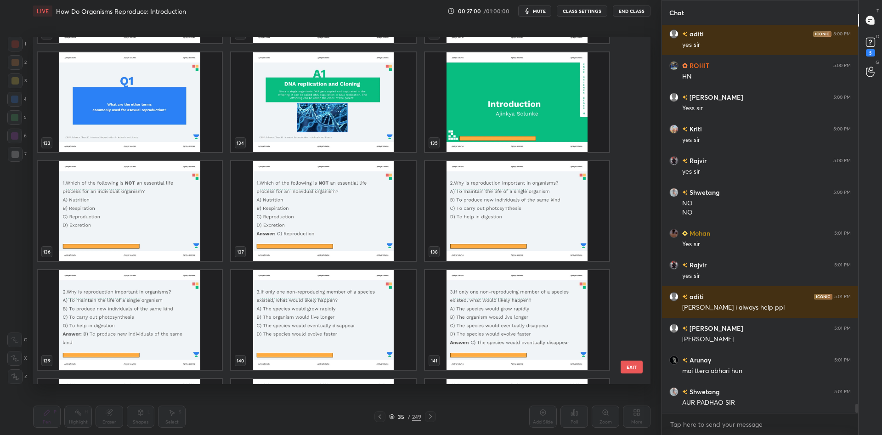
click at [160, 235] on img "grid" at bounding box center [130, 211] width 184 height 100
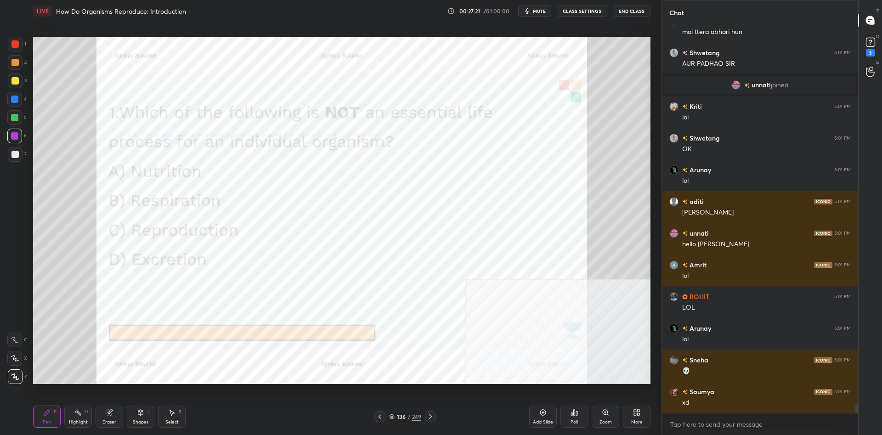
click at [580, 420] on div "Poll" at bounding box center [575, 417] width 28 height 22
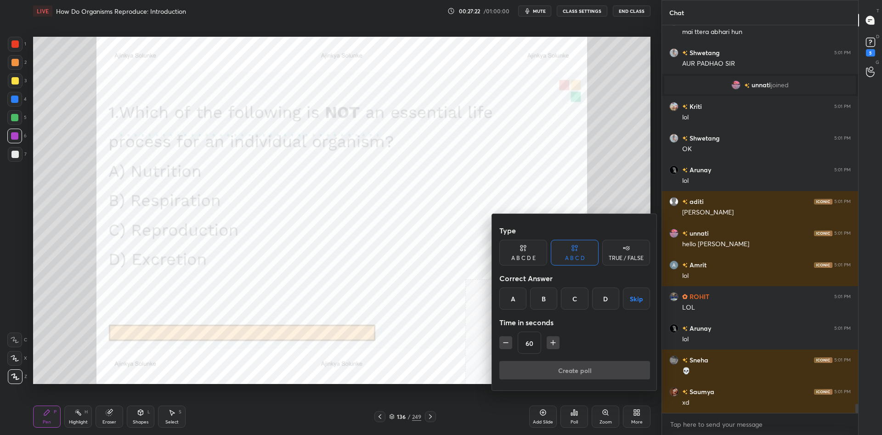
click at [579, 300] on div "C" at bounding box center [574, 299] width 27 height 22
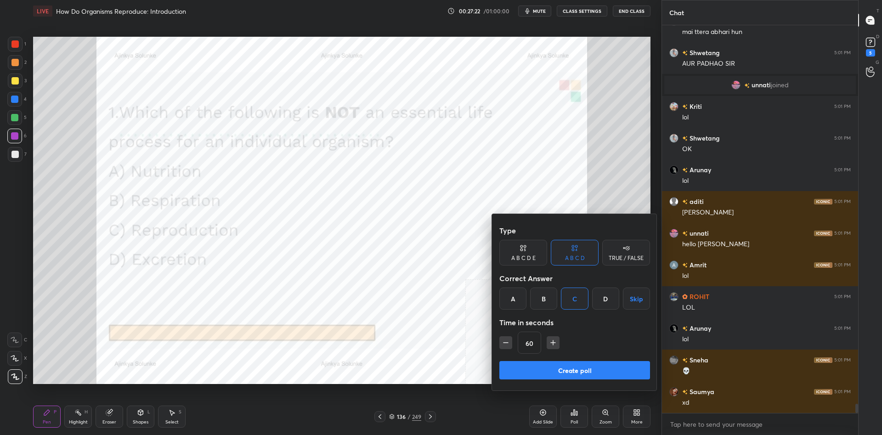
click at [509, 347] on icon "button" at bounding box center [505, 342] width 9 height 9
click at [506, 346] on icon "button" at bounding box center [505, 342] width 9 height 9
click at [506, 345] on icon "button" at bounding box center [505, 342] width 9 height 9
type input "15"
click at [371, 146] on div at bounding box center [441, 217] width 882 height 435
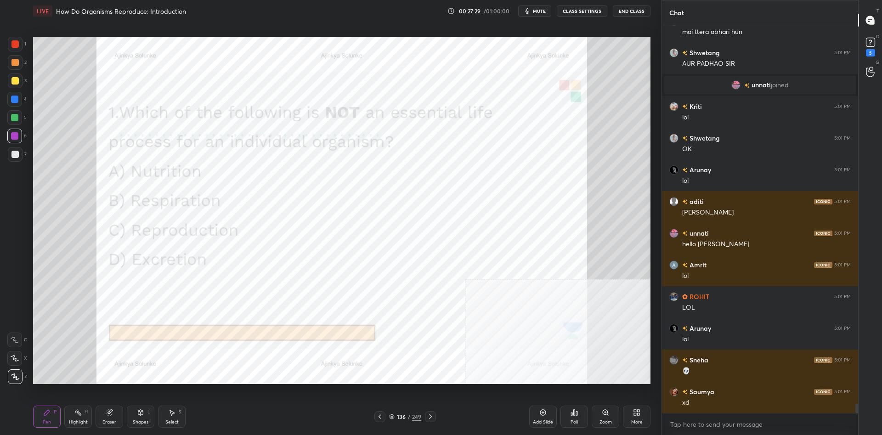
click at [582, 419] on div "Poll" at bounding box center [575, 417] width 28 height 22
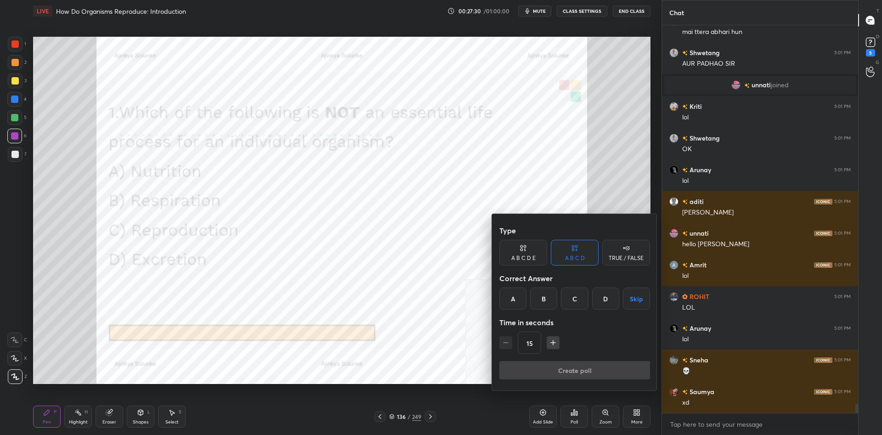
click at [585, 295] on div "C" at bounding box center [574, 299] width 27 height 22
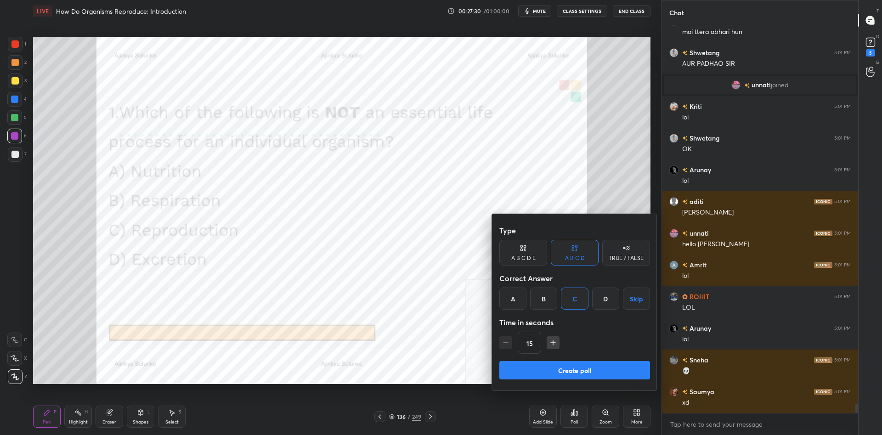
click at [590, 367] on button "Create poll" at bounding box center [575, 370] width 151 height 18
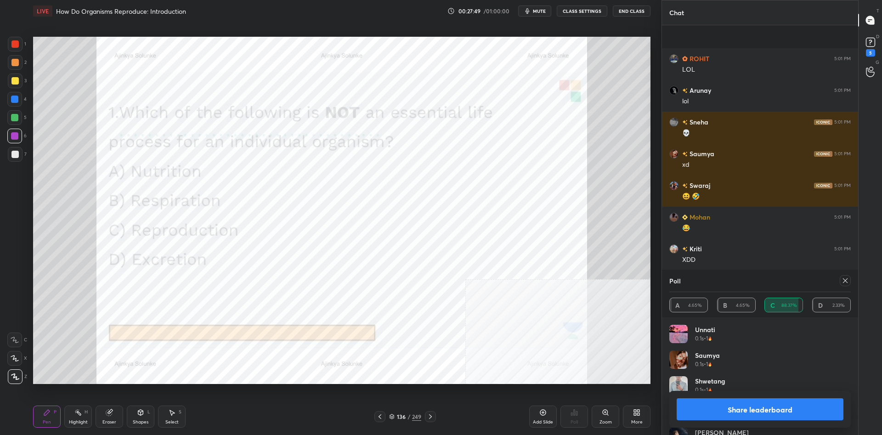
scroll to position [16685, 0]
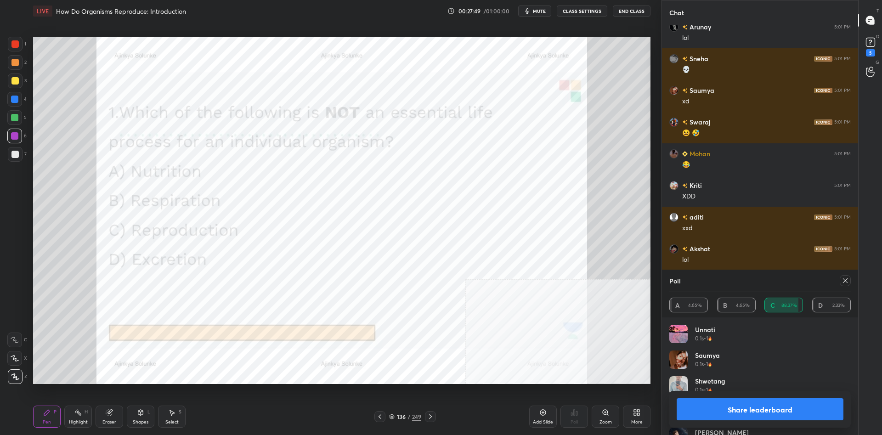
click at [763, 408] on button "Share leaderboard" at bounding box center [760, 409] width 167 height 22
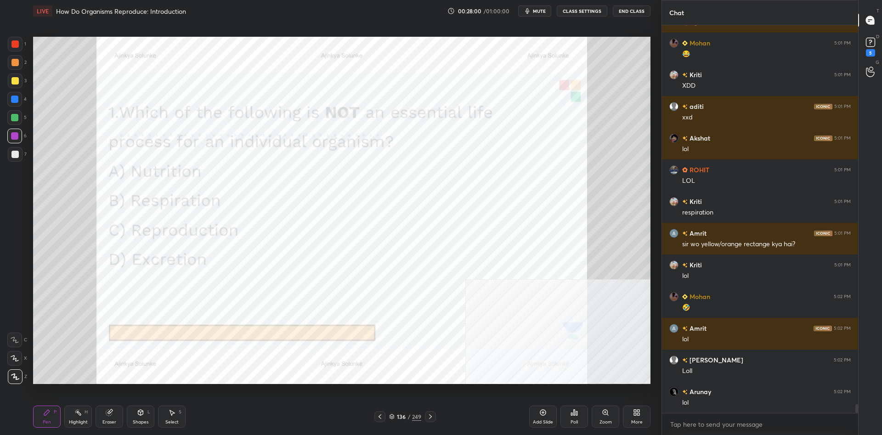
click at [15, 102] on div at bounding box center [14, 99] width 7 height 7
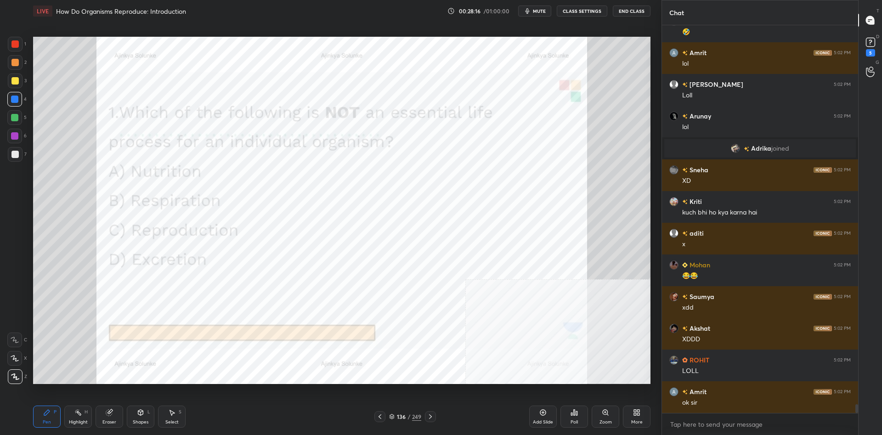
click at [409, 420] on div "/" at bounding box center [409, 417] width 3 height 6
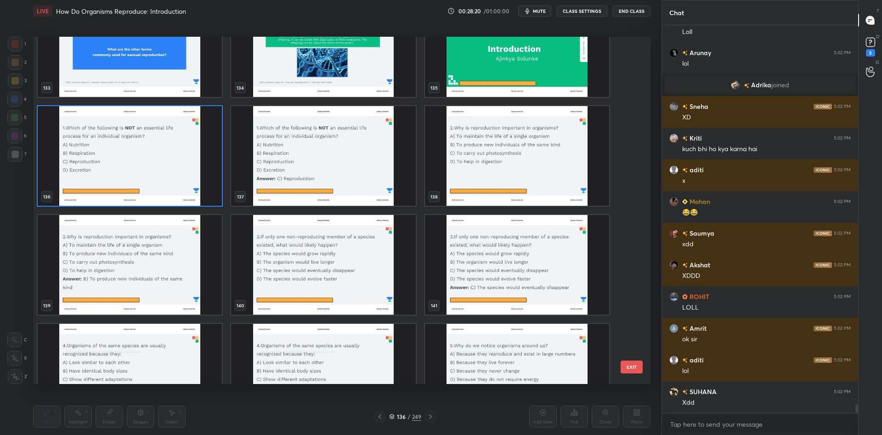
click at [494, 165] on img "grid" at bounding box center [517, 156] width 184 height 100
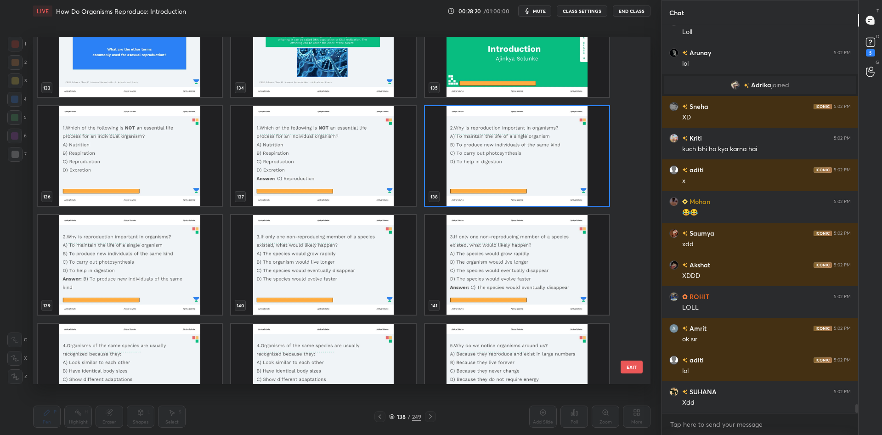
click at [494, 165] on img "grid" at bounding box center [517, 156] width 184 height 100
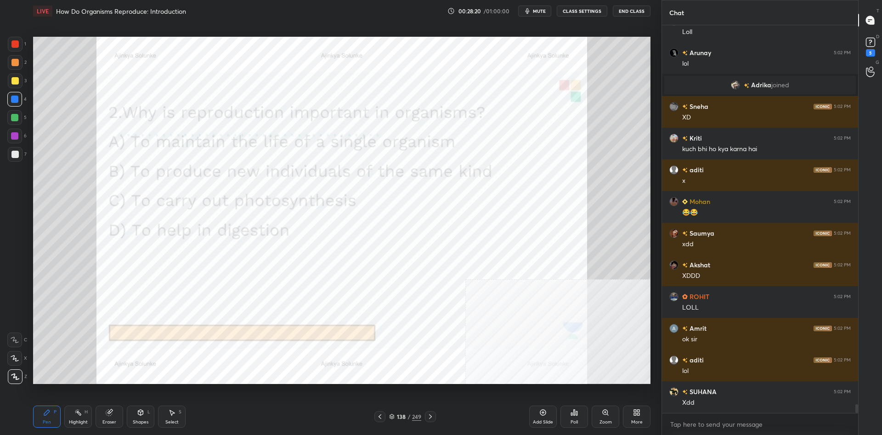
click at [494, 165] on img "grid" at bounding box center [517, 156] width 184 height 100
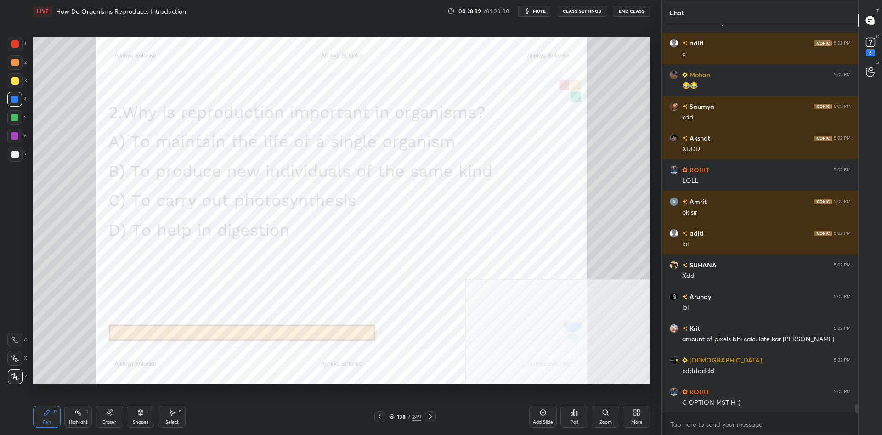
click at [568, 412] on div "Poll" at bounding box center [575, 417] width 28 height 22
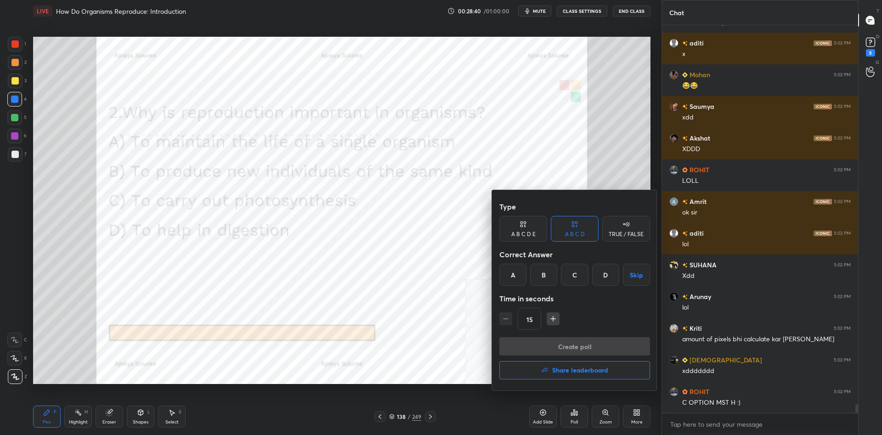
click at [544, 285] on div "B" at bounding box center [543, 275] width 27 height 22
click at [553, 348] on button "Create poll" at bounding box center [575, 346] width 151 height 18
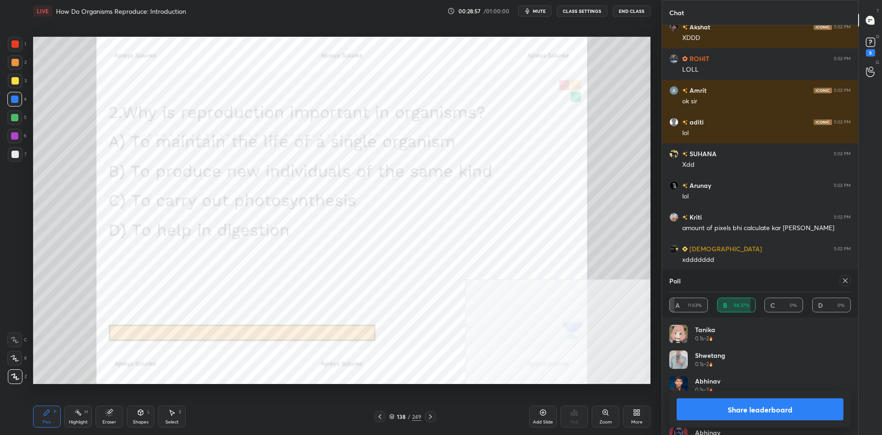
scroll to position [17091, 0]
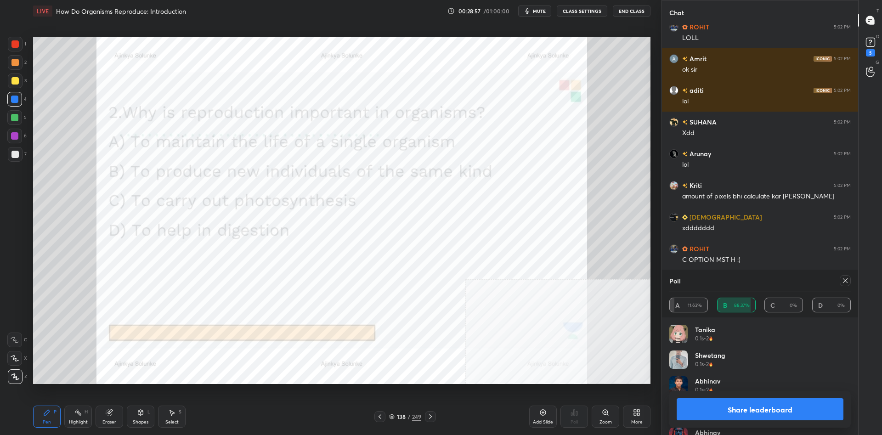
drag, startPoint x: 735, startPoint y: 411, endPoint x: 729, endPoint y: 403, distance: 10.2
click at [735, 411] on button "Share leaderboard" at bounding box center [760, 409] width 167 height 22
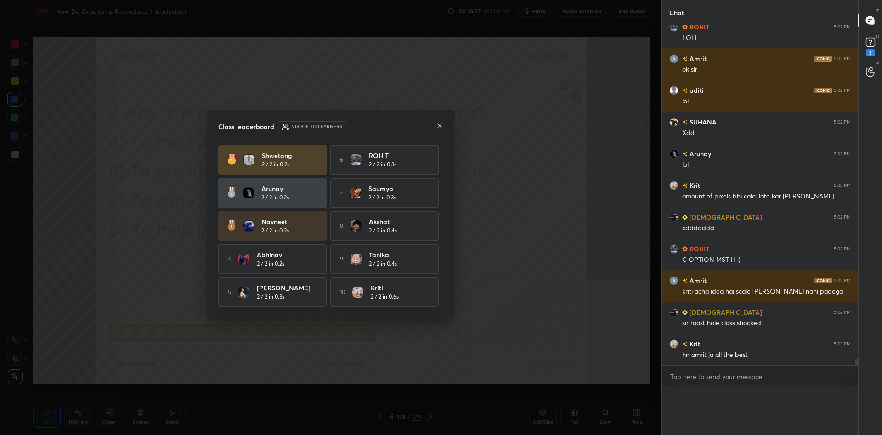
scroll to position [0, 0]
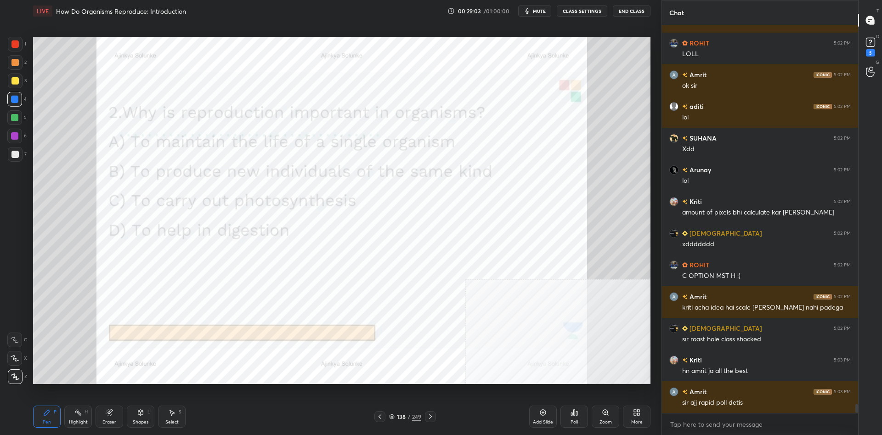
click at [404, 415] on div "138" at bounding box center [401, 417] width 9 height 6
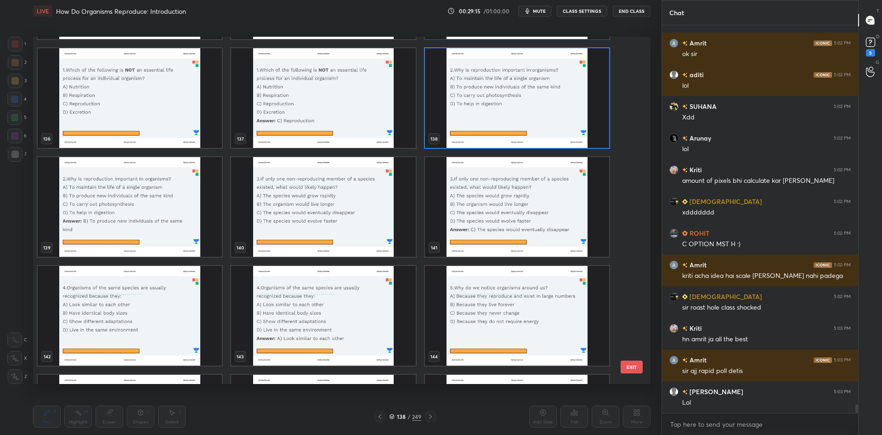
click at [362, 202] on img "grid" at bounding box center [323, 207] width 184 height 100
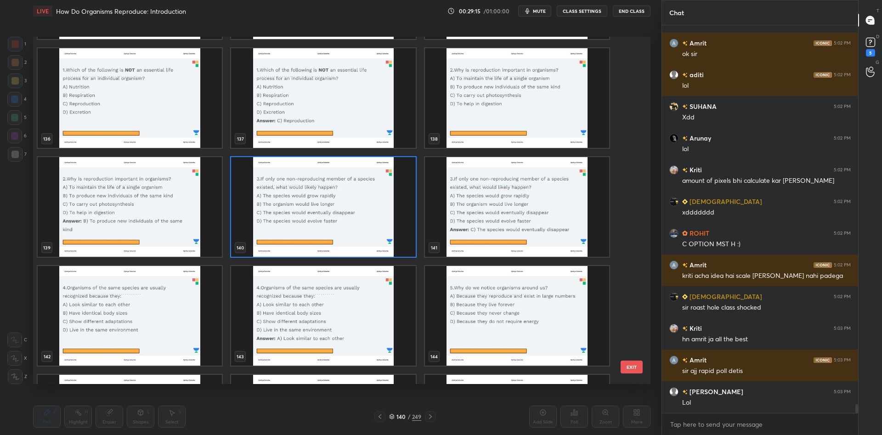
click at [362, 202] on img "grid" at bounding box center [323, 207] width 184 height 100
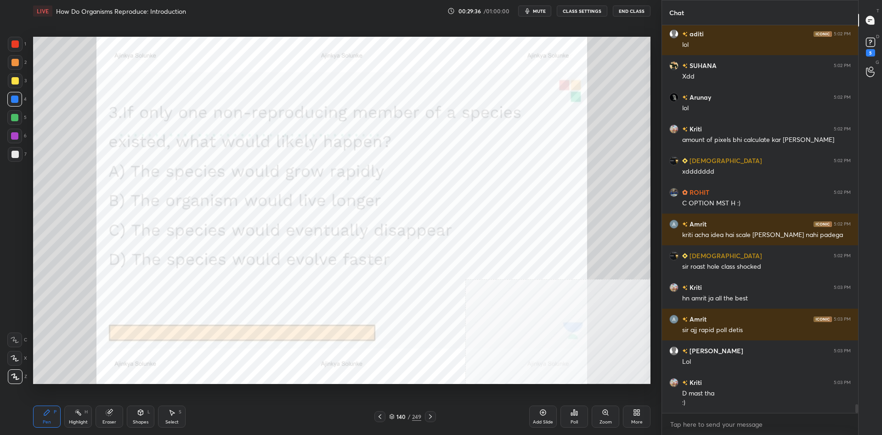
click at [401, 418] on div "140" at bounding box center [401, 417] width 9 height 6
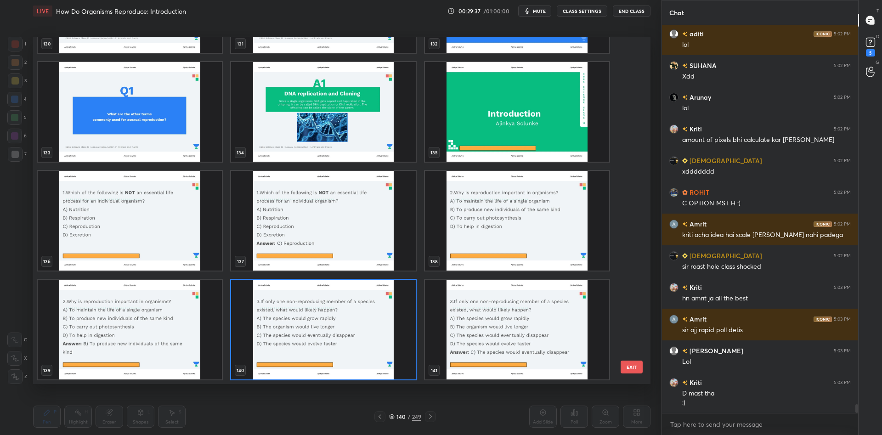
click at [371, 340] on img "grid" at bounding box center [323, 330] width 184 height 100
click at [375, 345] on img "grid" at bounding box center [323, 330] width 184 height 100
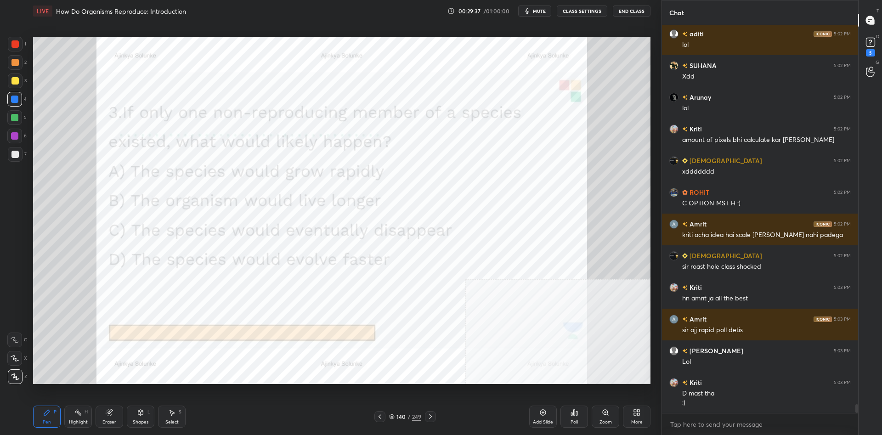
click at [577, 419] on div "Poll" at bounding box center [575, 417] width 28 height 22
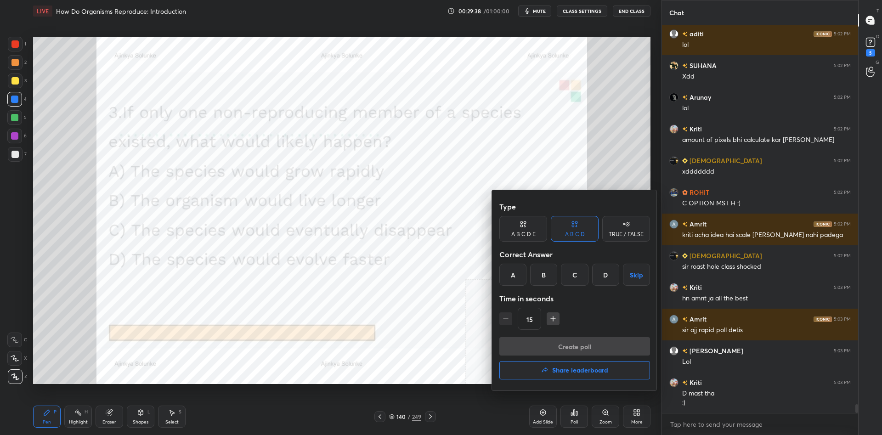
click at [574, 283] on div "C" at bounding box center [574, 275] width 27 height 22
click at [588, 356] on div "Create poll Share leaderboard" at bounding box center [575, 360] width 151 height 46
click at [570, 347] on button "Create poll" at bounding box center [575, 346] width 151 height 18
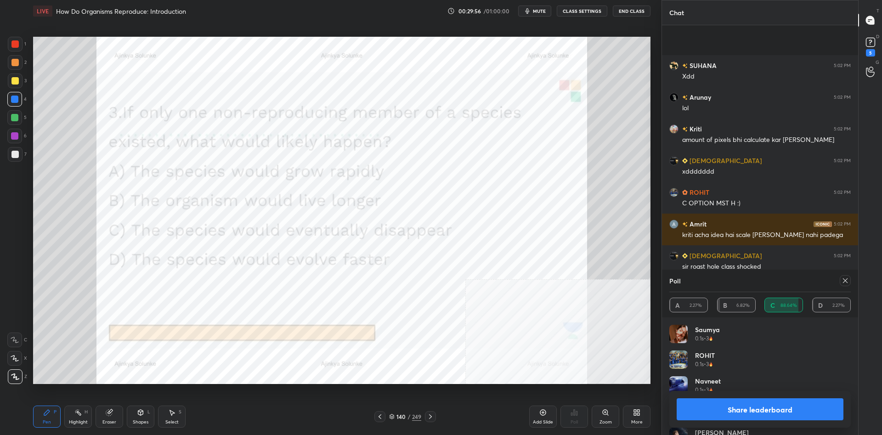
scroll to position [17166, 0]
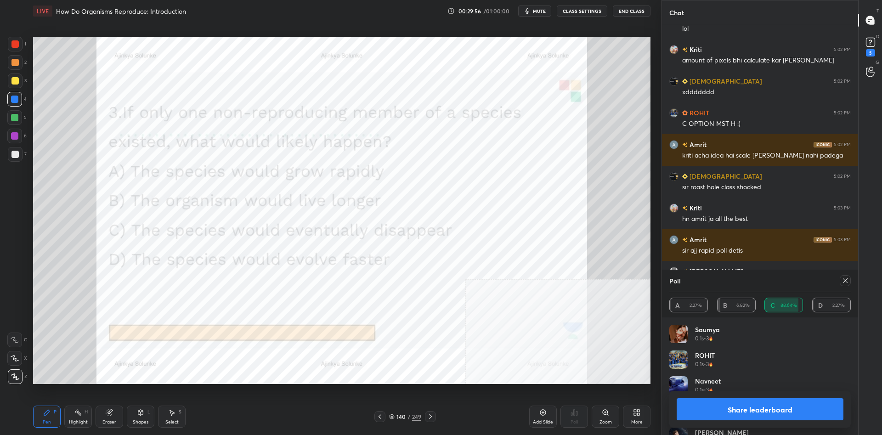
click at [787, 415] on button "Share leaderboard" at bounding box center [760, 409] width 167 height 22
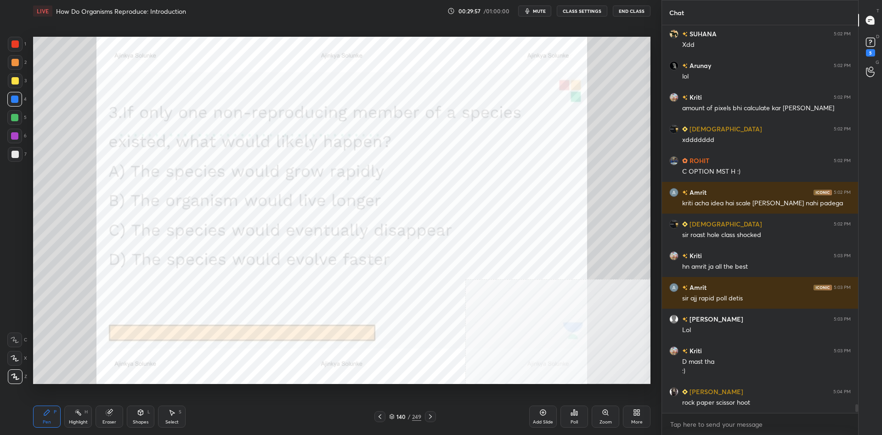
scroll to position [0, 0]
click at [413, 414] on div "249" at bounding box center [416, 417] width 9 height 8
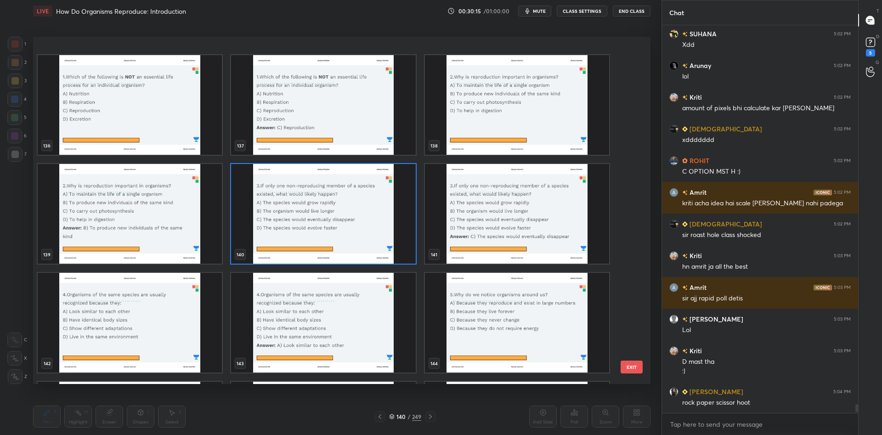
scroll to position [4945, 0]
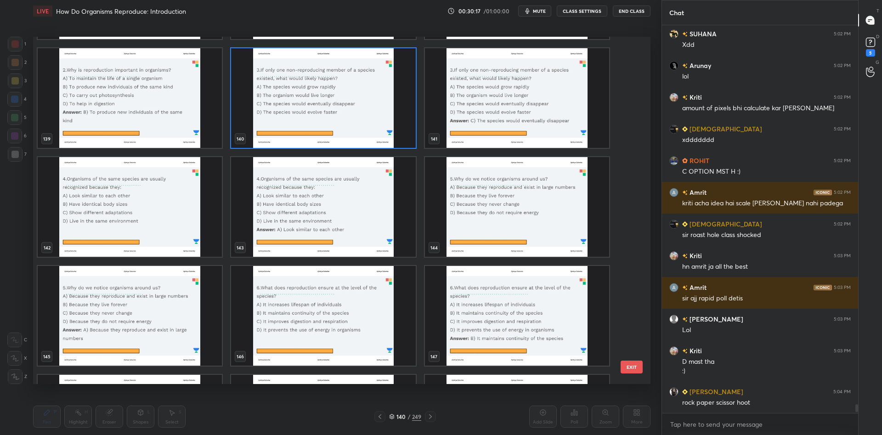
click at [162, 211] on img "grid" at bounding box center [130, 207] width 184 height 100
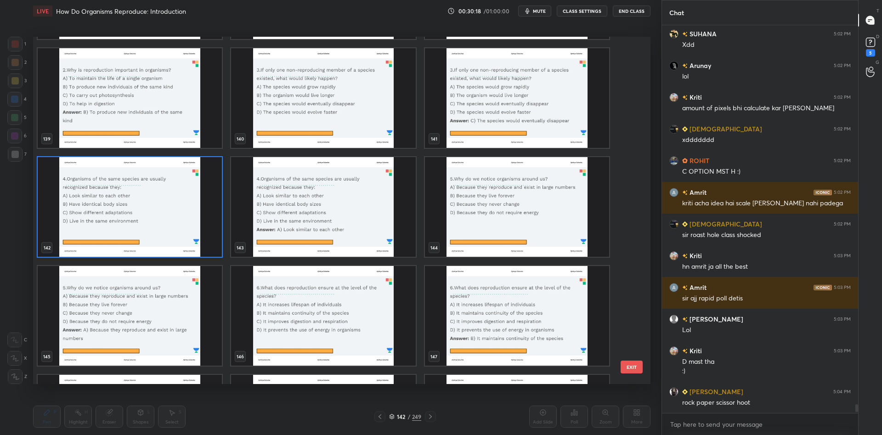
click at [162, 211] on img "grid" at bounding box center [130, 207] width 184 height 100
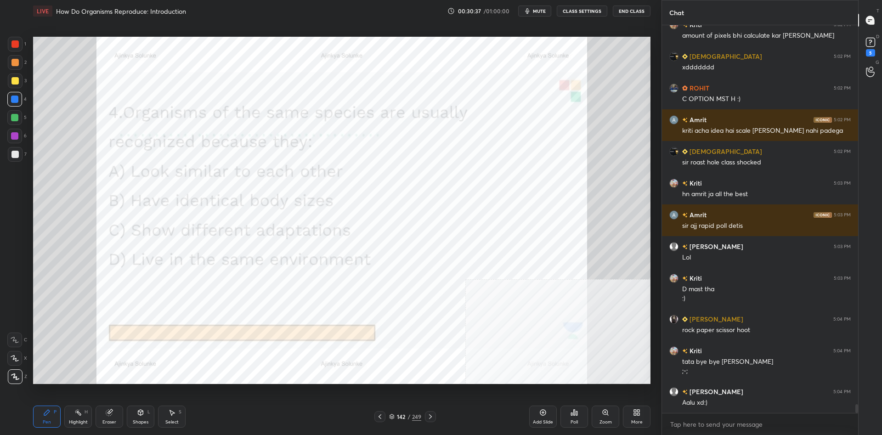
scroll to position [17222, 0]
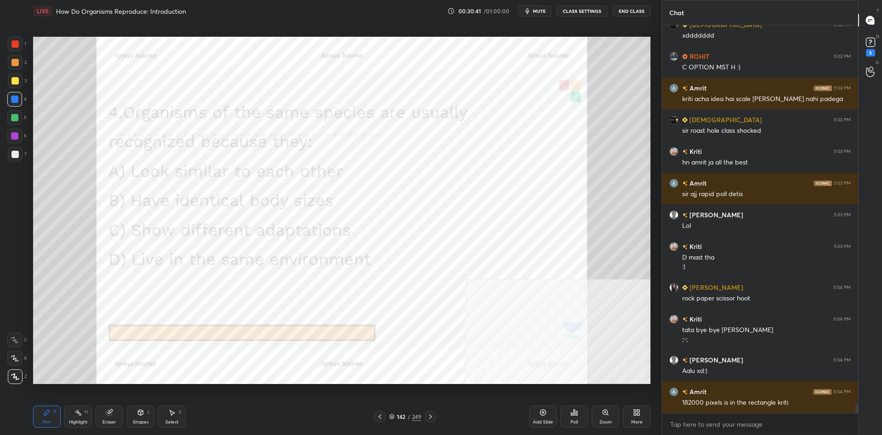
click at [575, 417] on div "Poll" at bounding box center [575, 417] width 28 height 22
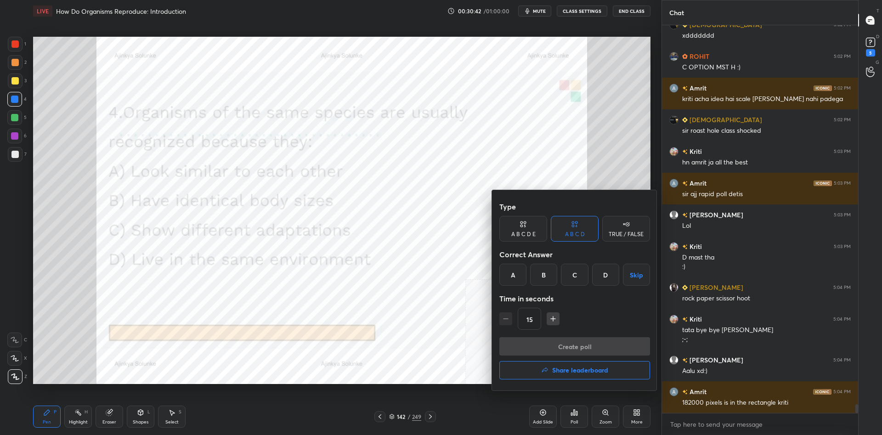
click at [517, 288] on div "Type A B C D E A B C D TRUE / FALSE Correct Answer A B C D Skip Time in seconds…" at bounding box center [575, 268] width 151 height 140
click at [520, 284] on div "A" at bounding box center [513, 275] width 27 height 22
click at [549, 350] on button "Create poll" at bounding box center [575, 346] width 151 height 18
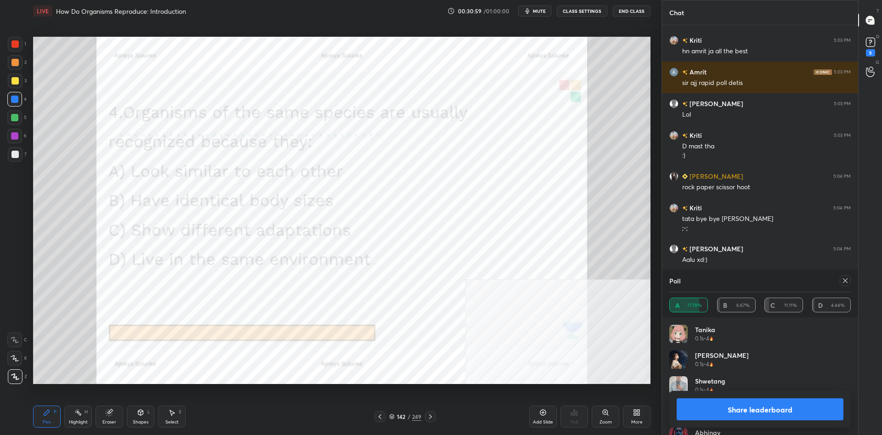
scroll to position [17365, 0]
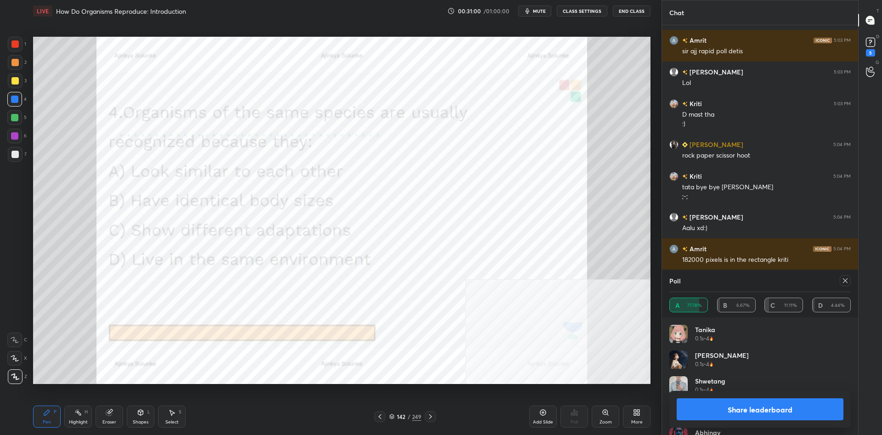
click at [719, 405] on button "Share leaderboard" at bounding box center [760, 409] width 167 height 22
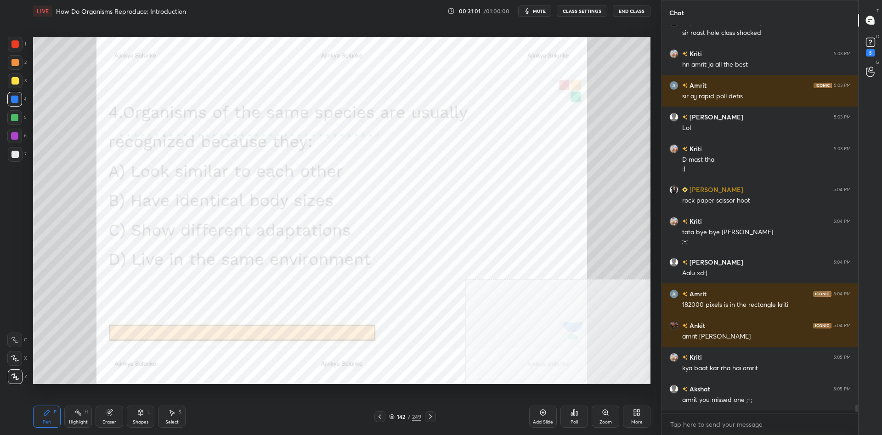
scroll to position [0, 0]
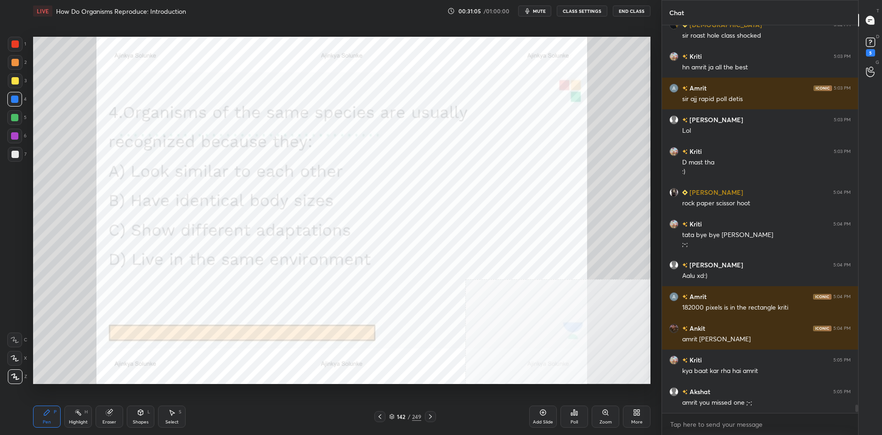
click at [412, 414] on div "249" at bounding box center [416, 417] width 9 height 8
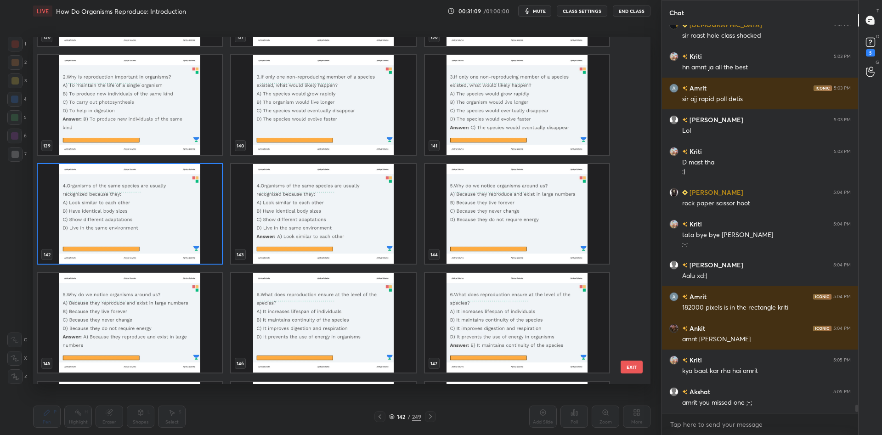
click at [514, 207] on img "grid" at bounding box center [517, 214] width 184 height 100
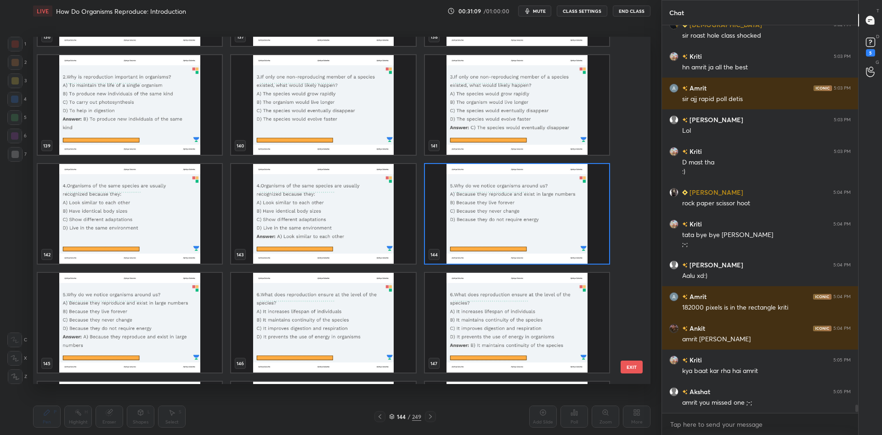
click at [514, 207] on img "grid" at bounding box center [517, 214] width 184 height 100
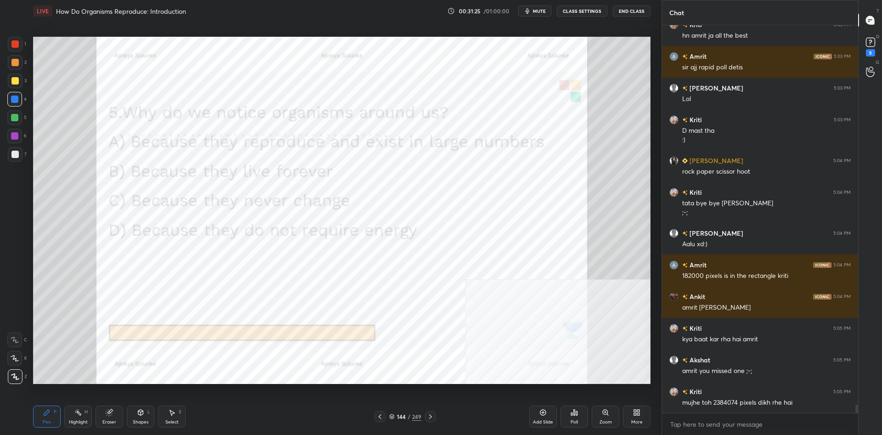
click at [583, 419] on div "Poll" at bounding box center [575, 417] width 28 height 22
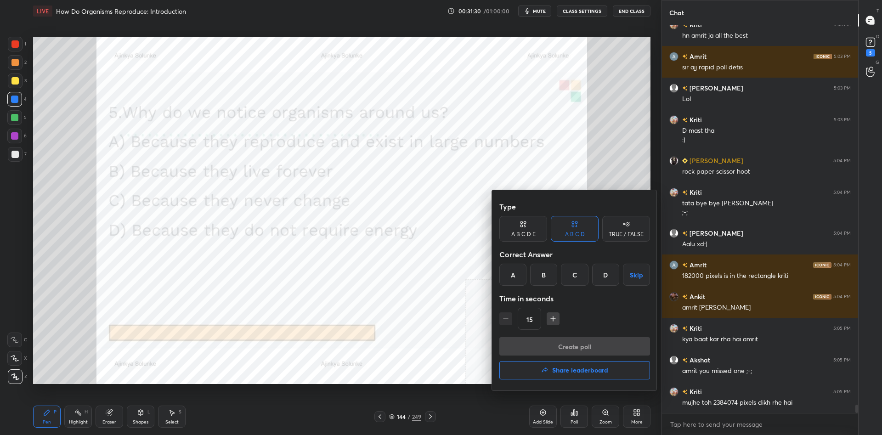
click at [520, 274] on div "A" at bounding box center [513, 275] width 27 height 22
click at [596, 346] on button "Create poll" at bounding box center [575, 346] width 151 height 18
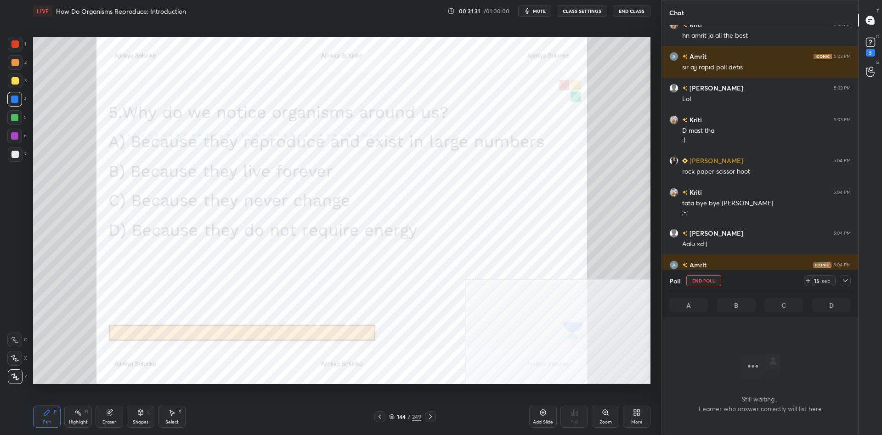
scroll to position [343, 196]
click at [847, 286] on div at bounding box center [845, 280] width 11 height 11
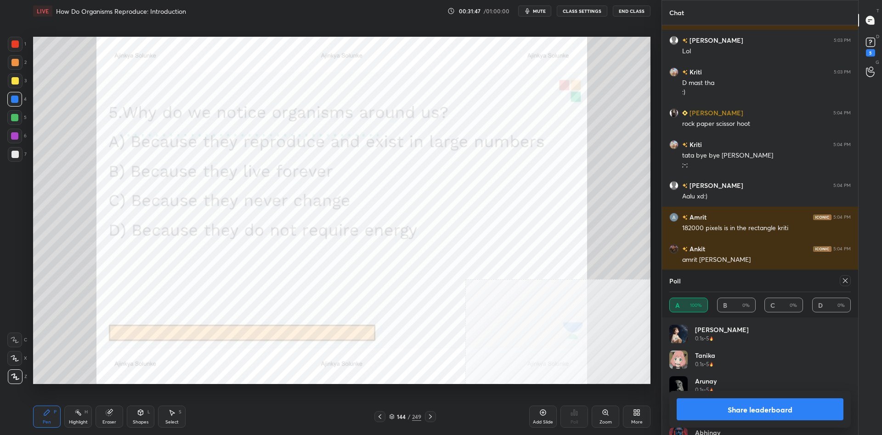
scroll to position [17429, 0]
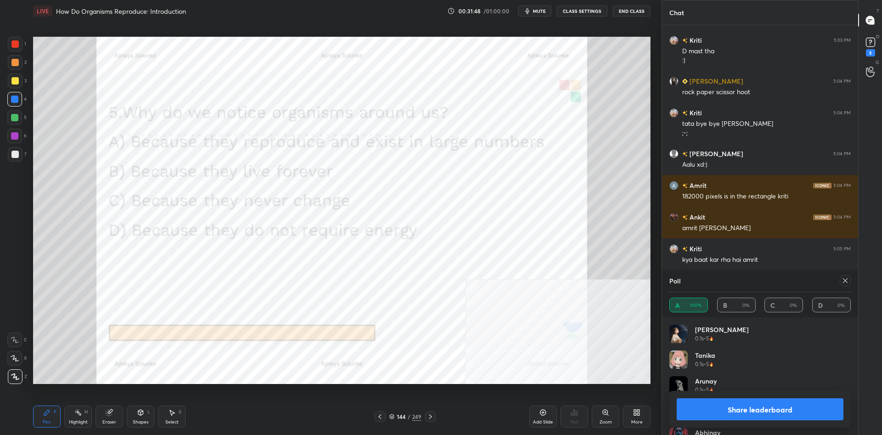
click at [715, 418] on button "Share leaderboard" at bounding box center [760, 409] width 167 height 22
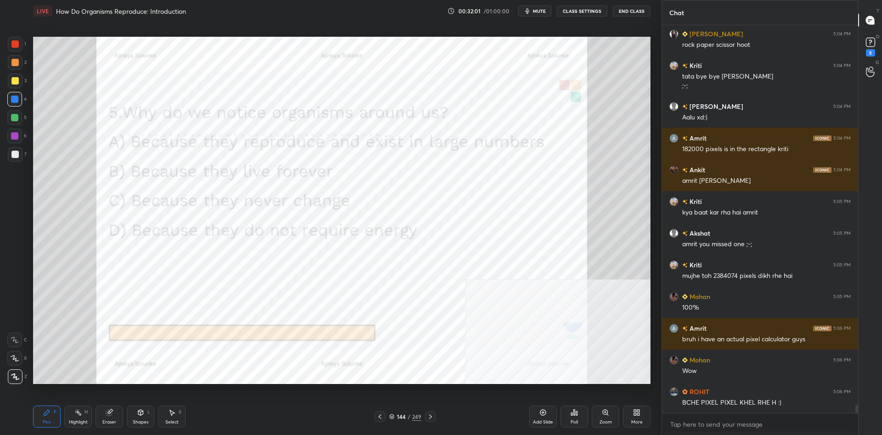
click at [412, 419] on div "144 / 249" at bounding box center [405, 417] width 32 height 8
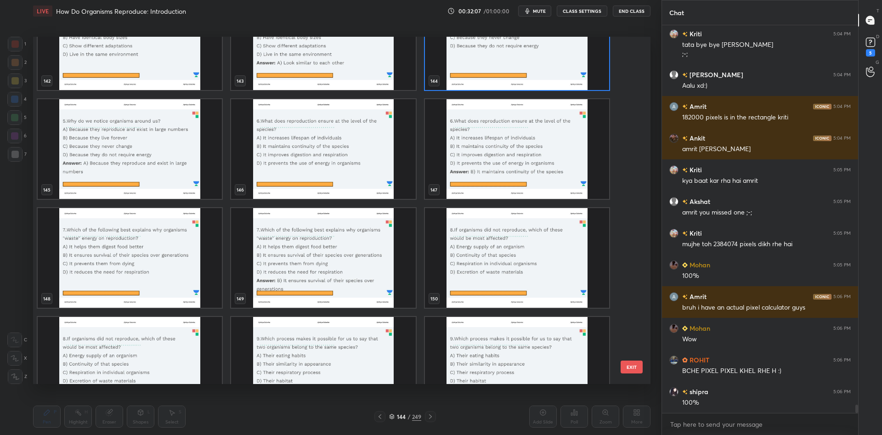
click at [368, 169] on img "grid" at bounding box center [323, 149] width 184 height 100
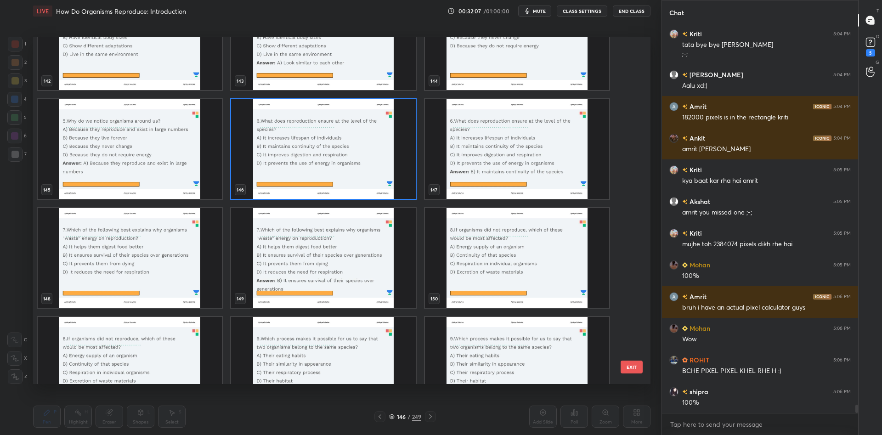
click at [368, 169] on img "grid" at bounding box center [323, 149] width 184 height 100
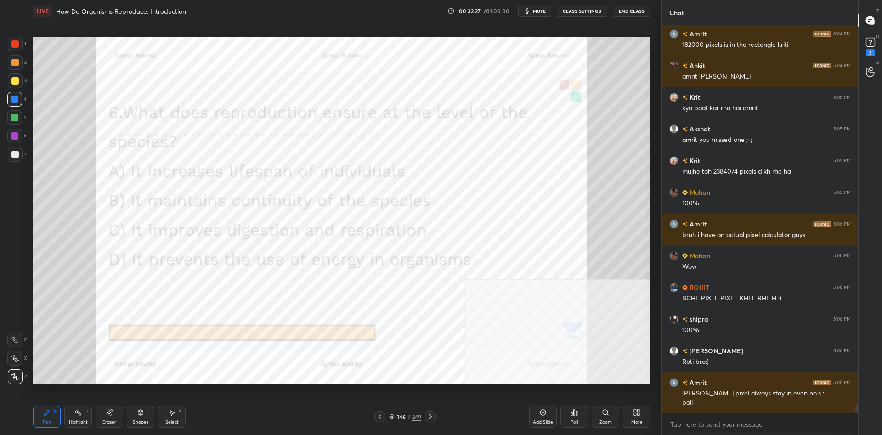
click at [575, 418] on div "Poll" at bounding box center [575, 417] width 28 height 22
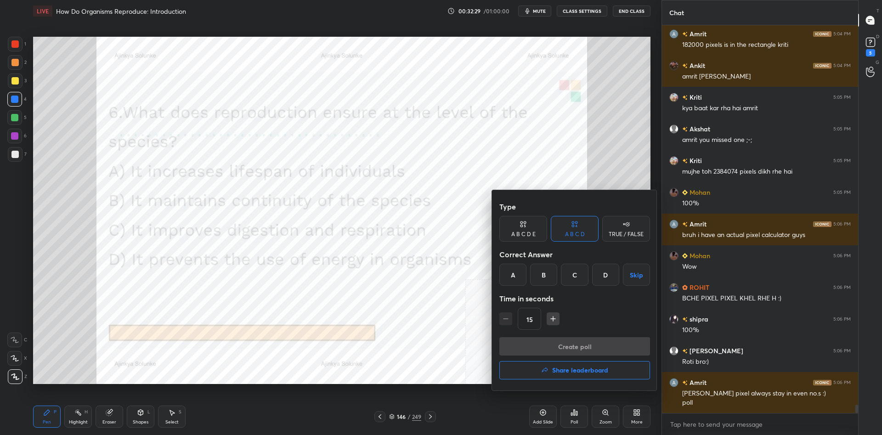
click at [552, 277] on div "B" at bounding box center [543, 275] width 27 height 22
click at [586, 346] on button "Create poll" at bounding box center [575, 346] width 151 height 18
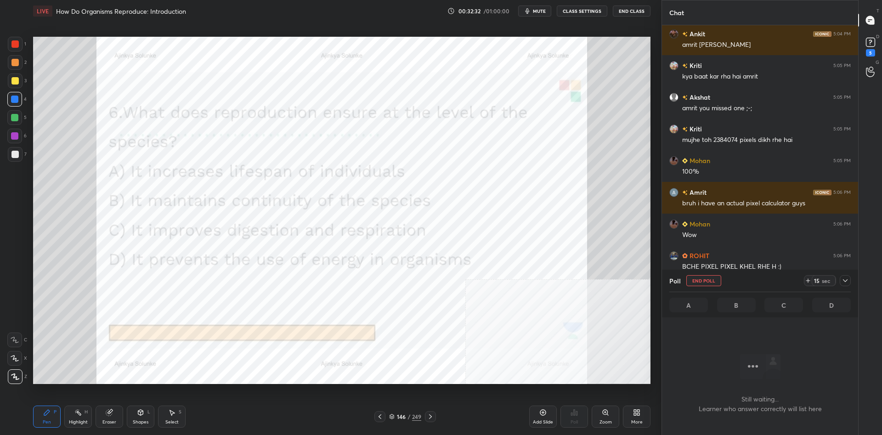
click at [846, 283] on icon at bounding box center [845, 280] width 7 height 7
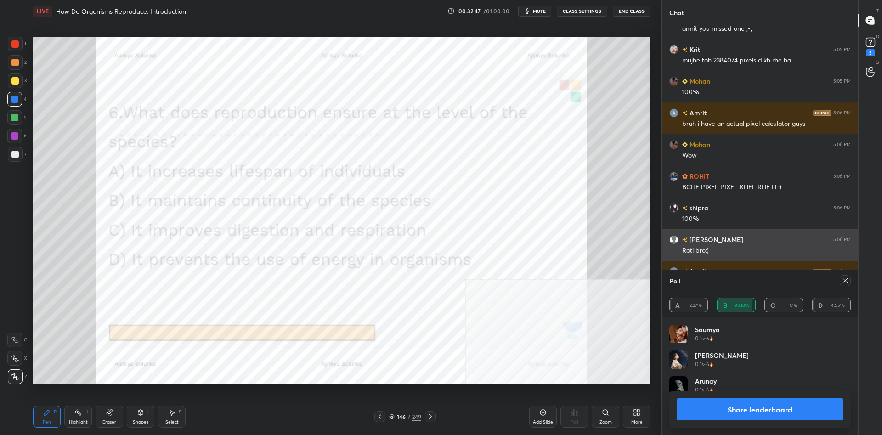
scroll to position [0, 0]
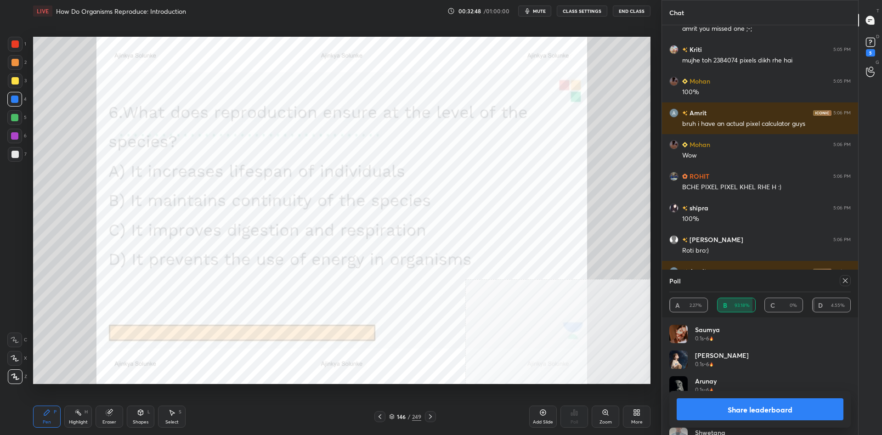
click at [739, 403] on button "Share leaderboard" at bounding box center [760, 409] width 167 height 22
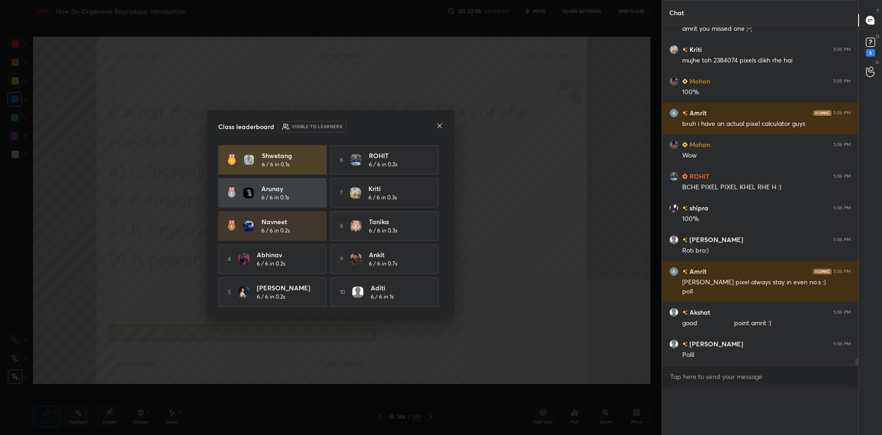
scroll to position [17663, 0]
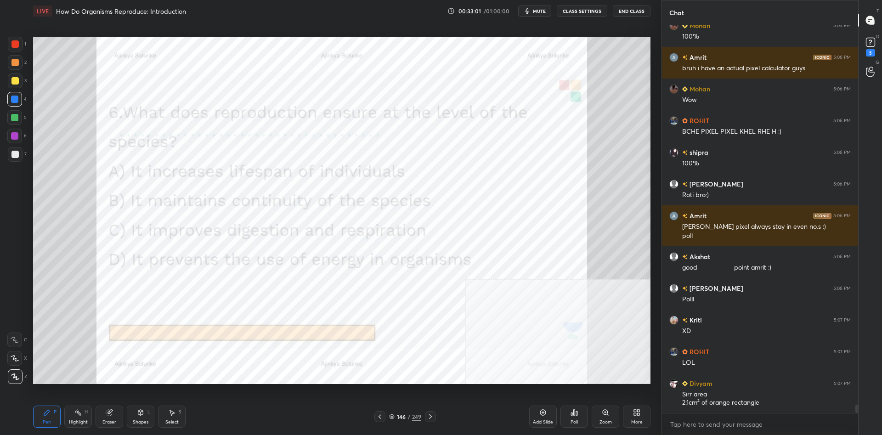
click at [412, 413] on div "146 / 249" at bounding box center [405, 417] width 32 height 8
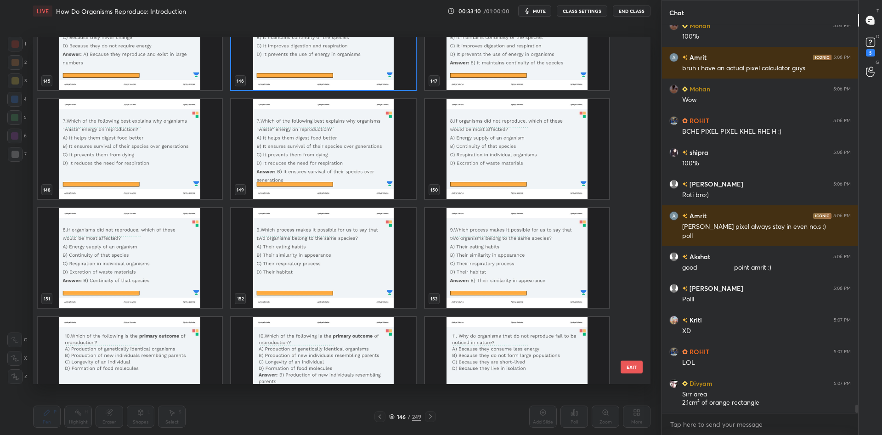
click at [168, 136] on img "grid" at bounding box center [130, 149] width 184 height 100
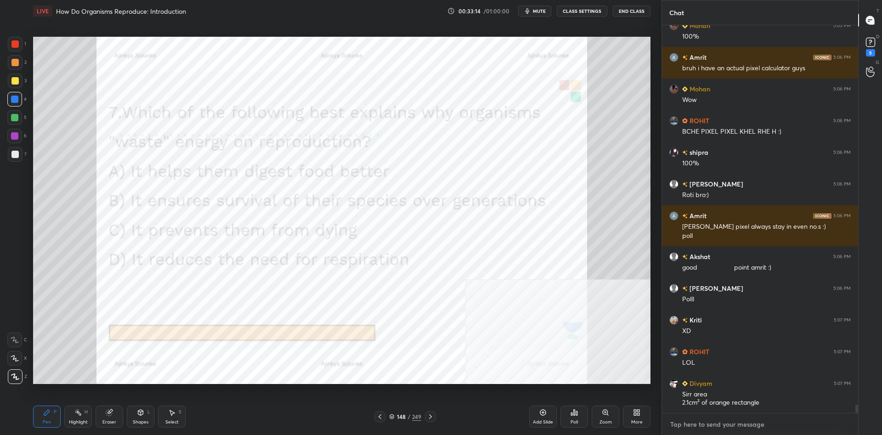
type textarea "x"
click at [723, 430] on textarea at bounding box center [761, 424] width 182 height 15
type textarea "R"
type textarea "x"
type textarea "Ri"
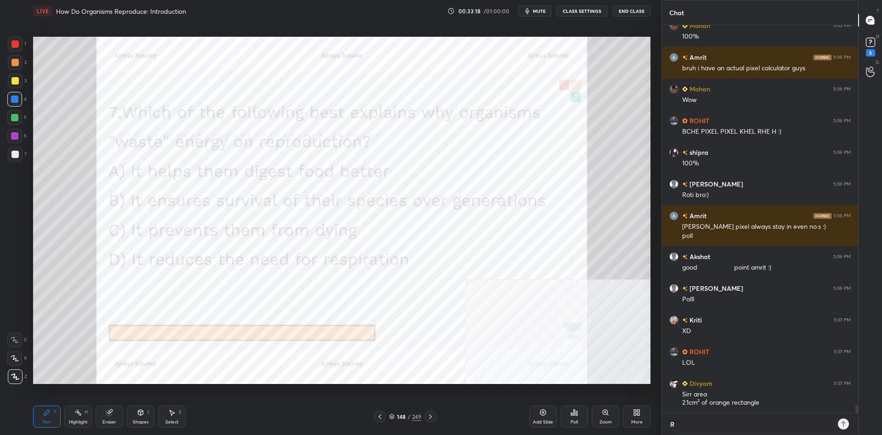
type textarea "x"
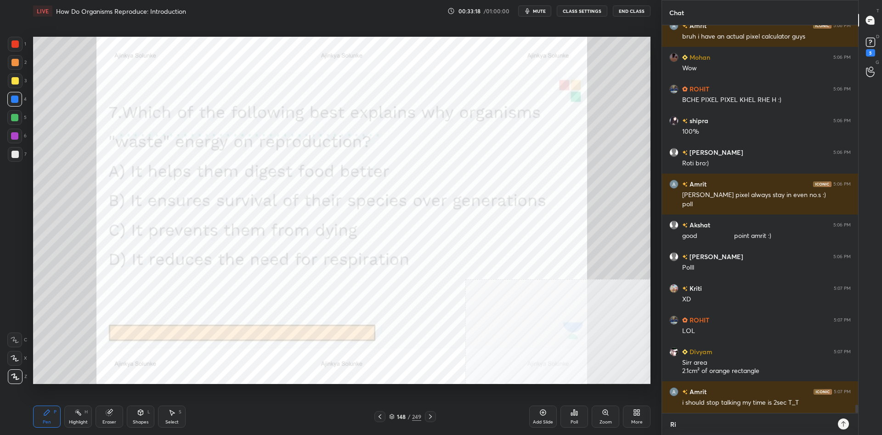
type textarea "Rik"
type textarea "x"
type textarea "Rika"
type textarea "x"
type textarea "Rikam"
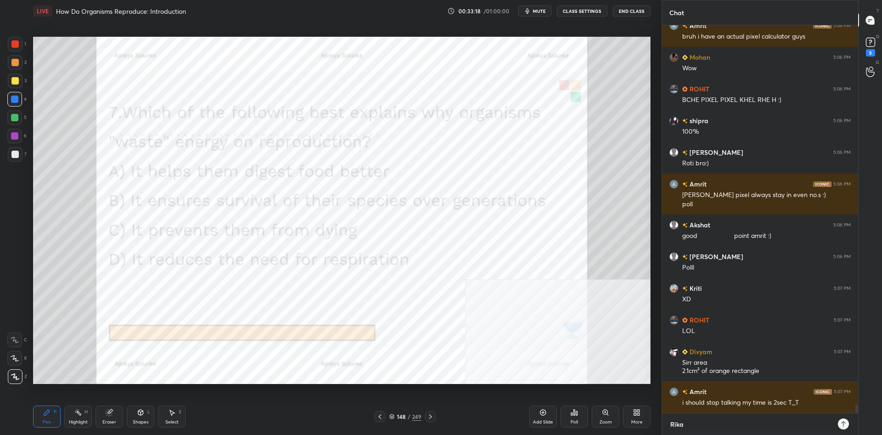
type textarea "x"
type textarea "[PERSON_NAME]"
type textarea "x"
type textarea "[PERSON_NAME]"
type textarea "x"
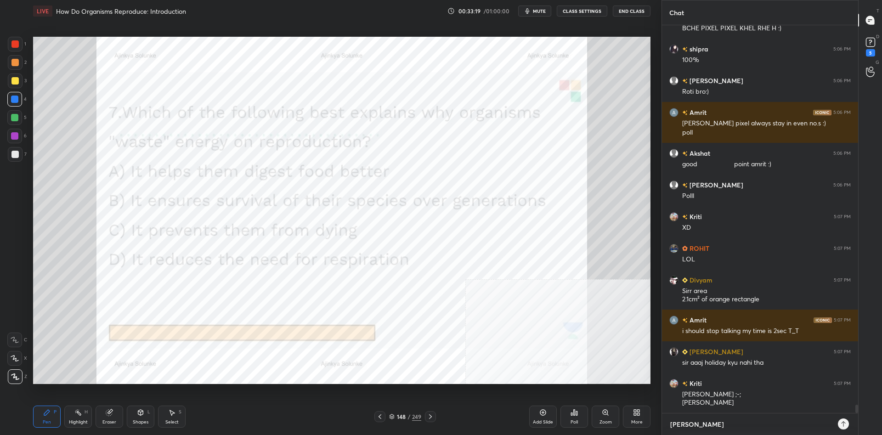
type textarea "[PERSON_NAME] b"
type textarea "x"
type textarea "[PERSON_NAME]"
type textarea "x"
type textarea "[PERSON_NAME] bac"
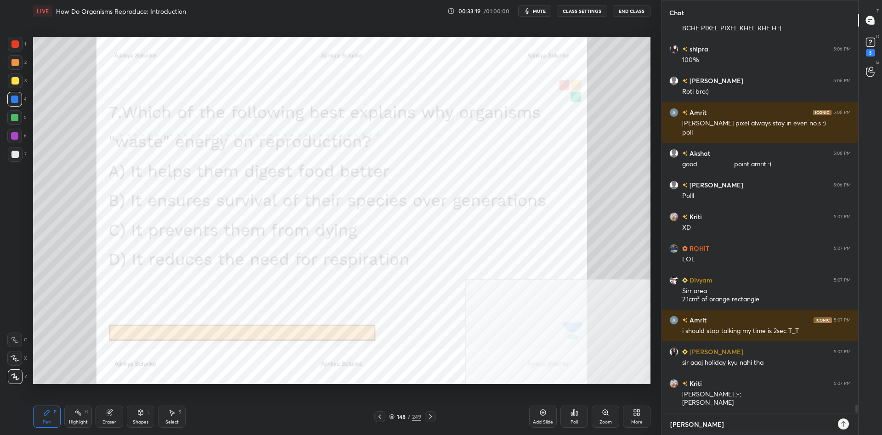
type textarea "x"
type textarea "[PERSON_NAME] bacc"
type textarea "x"
type textarea "[PERSON_NAME] bacch"
type textarea "x"
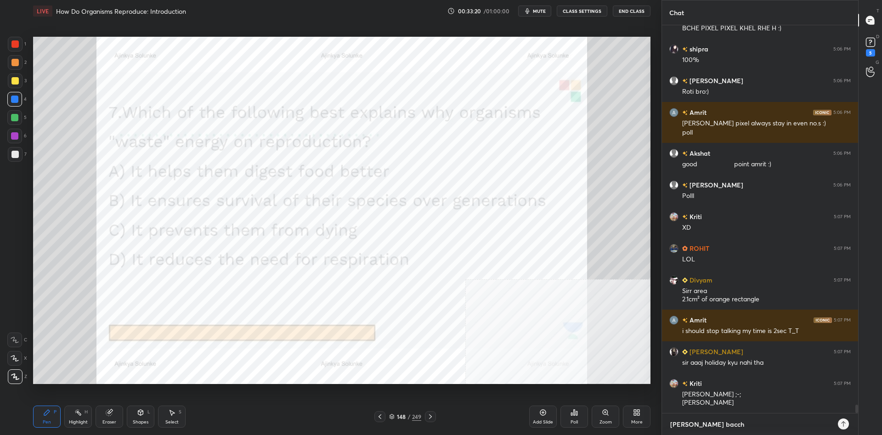
type textarea "[PERSON_NAME] bacche"
type textarea "x"
type textarea "[PERSON_NAME] bacche"
type textarea "x"
type textarea "[PERSON_NAME] bacche i"
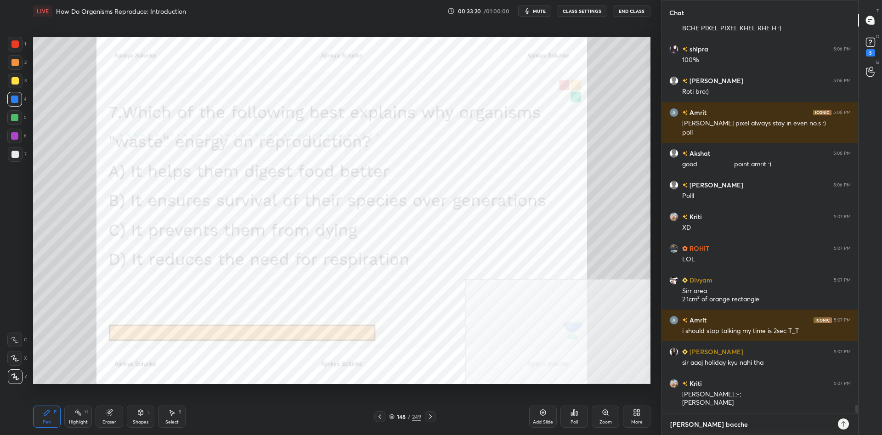
type textarea "x"
type textarea "[PERSON_NAME] bacche in"
type textarea "x"
type textarea "[PERSON_NAME] bacche in"
type textarea "x"
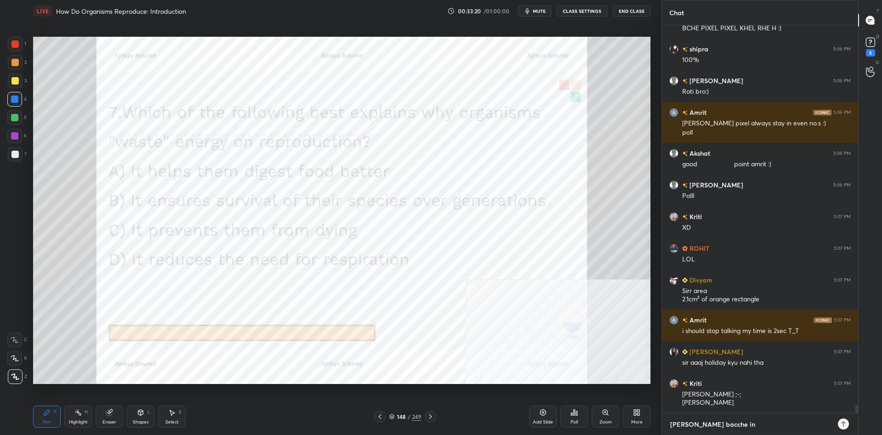
type textarea "[PERSON_NAME] bacche in t"
type textarea "x"
type textarea "[PERSON_NAME] bacche in th"
type textarea "x"
type textarea "[PERSON_NAME] bacche in the"
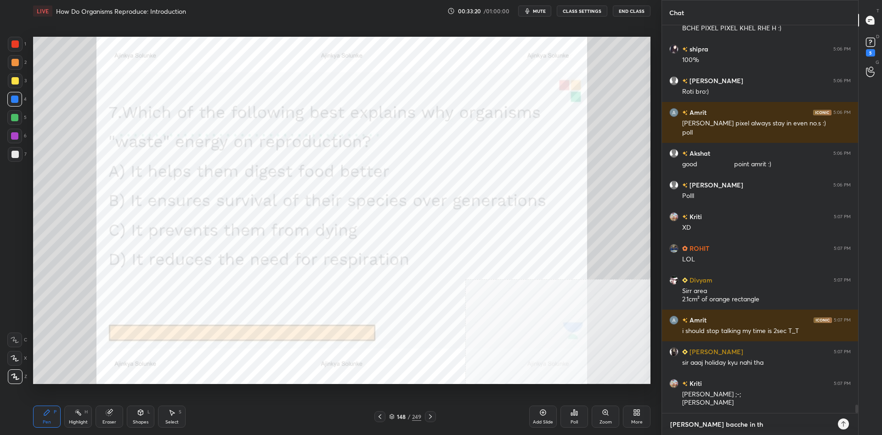
type textarea "x"
type textarea "[PERSON_NAME] bacche in the"
type textarea "x"
type textarea "[PERSON_NAME] bacche in the h"
type textarea "x"
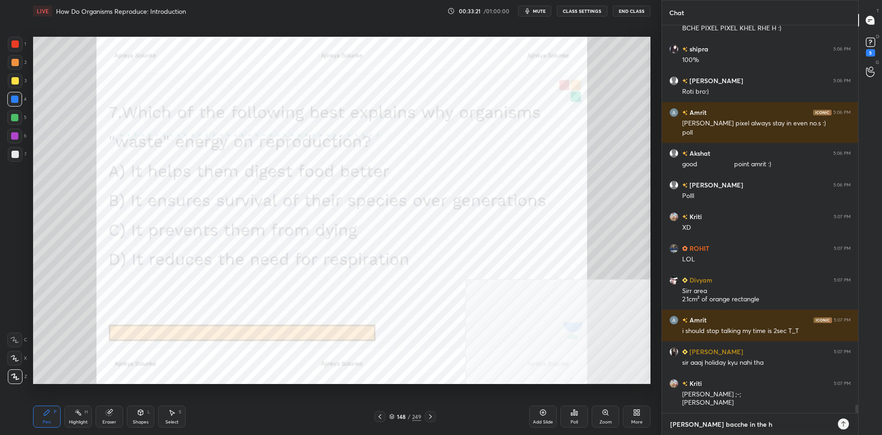
type textarea "[PERSON_NAME] bacche in the ho"
type textarea "x"
type textarea "[PERSON_NAME] bacche in the hou"
type textarea "x"
type textarea "[PERSON_NAME] bacche in the hous"
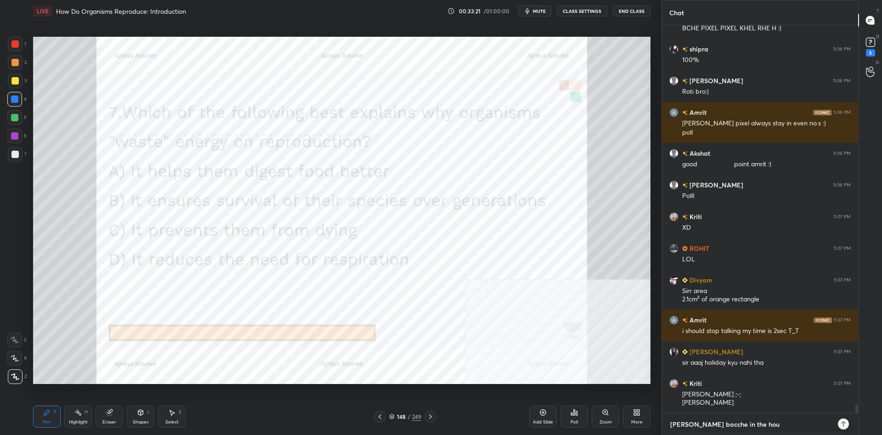
type textarea "x"
type textarea "[PERSON_NAME] bacche in the house"
type textarea "x"
type textarea "[PERSON_NAME] bacche in the house."
type textarea "x"
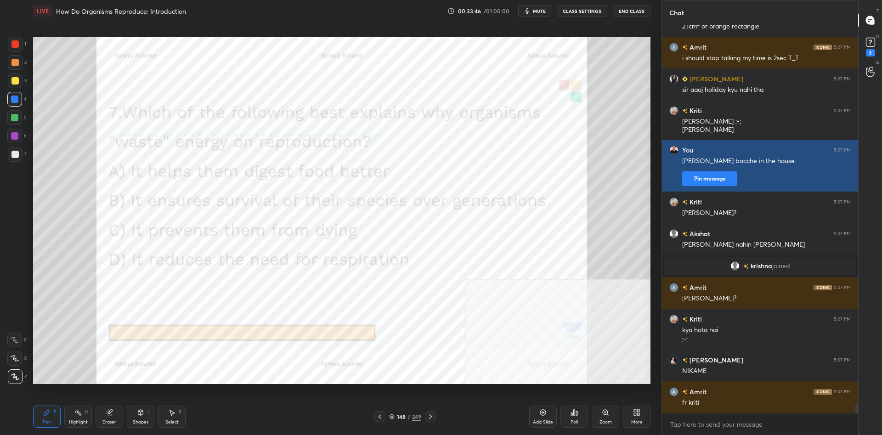
scroll to position [18155, 0]
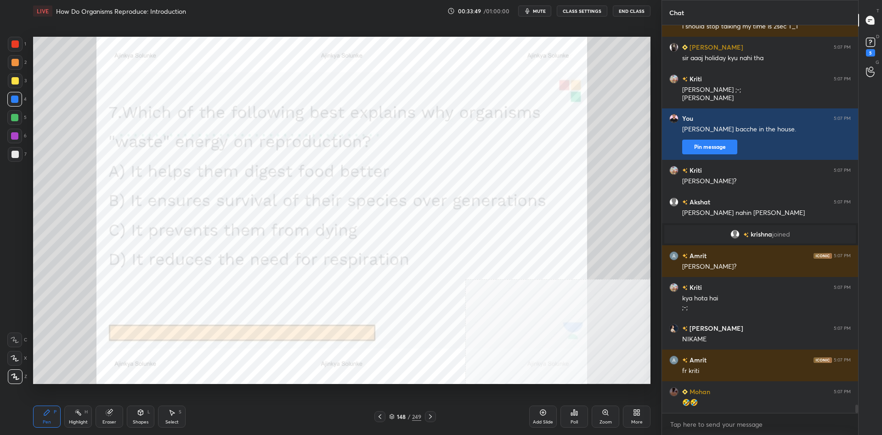
click at [585, 411] on div "Poll" at bounding box center [575, 417] width 28 height 22
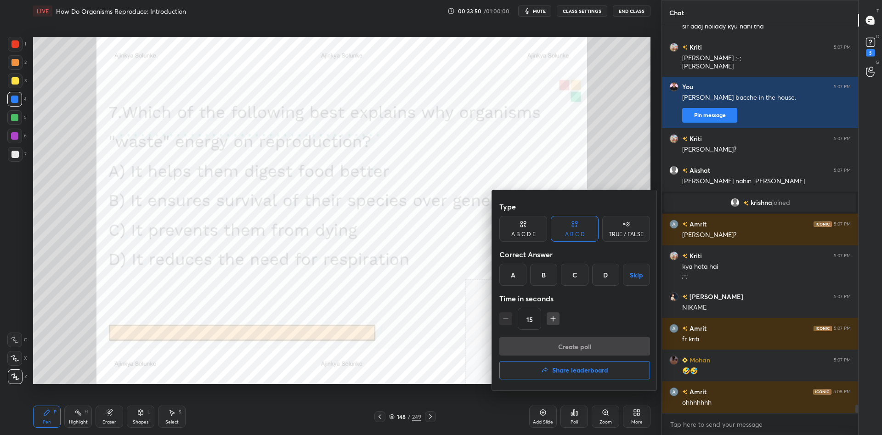
scroll to position [18250, 0]
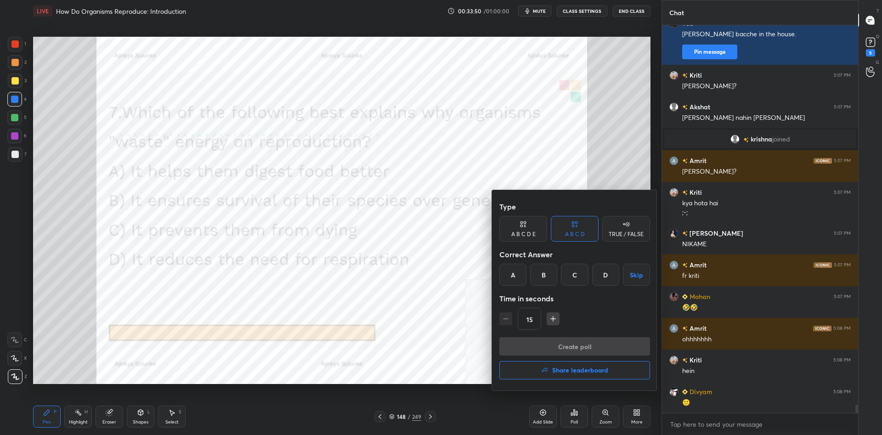
click at [544, 278] on div "B" at bounding box center [543, 275] width 27 height 22
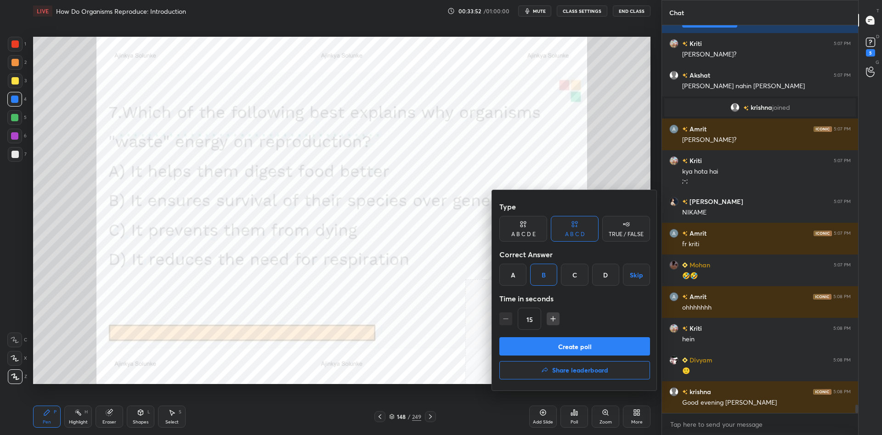
scroll to position [18314, 0]
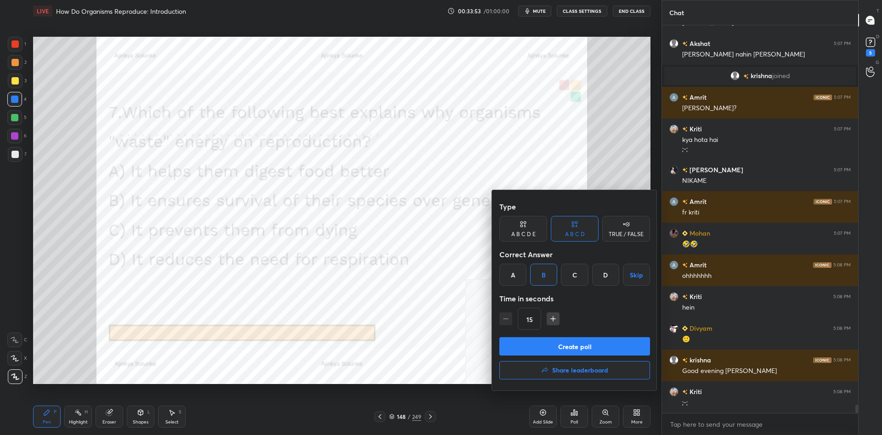
click at [565, 344] on button "Create poll" at bounding box center [575, 346] width 151 height 18
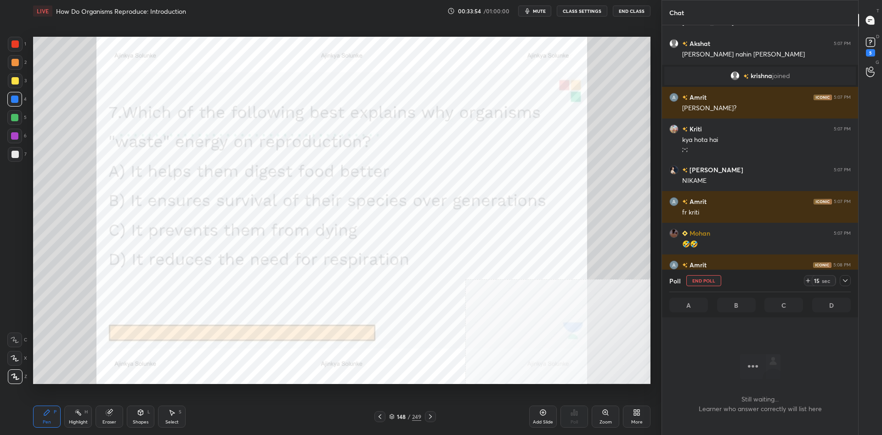
scroll to position [362, 196]
click at [841, 283] on div at bounding box center [845, 280] width 11 height 11
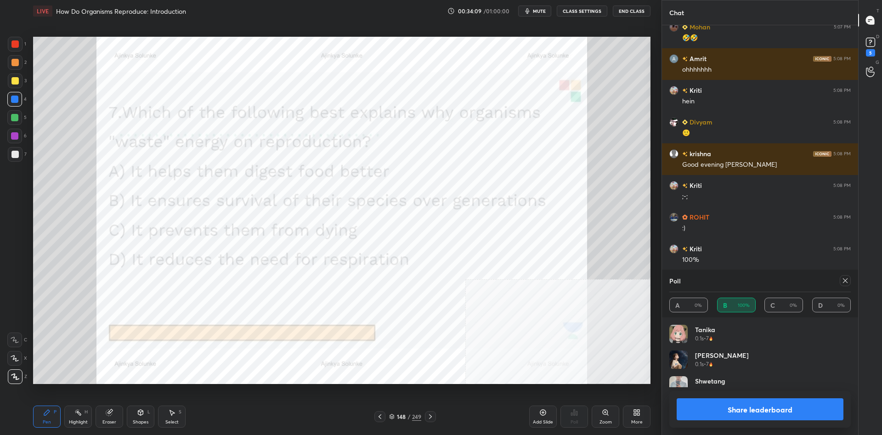
scroll to position [0, 0]
click at [744, 406] on button "Share leaderboard" at bounding box center [760, 409] width 167 height 22
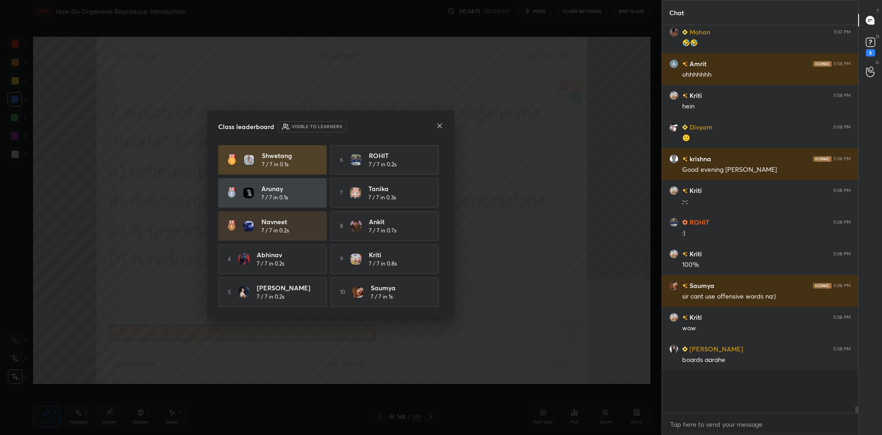
scroll to position [0, 0]
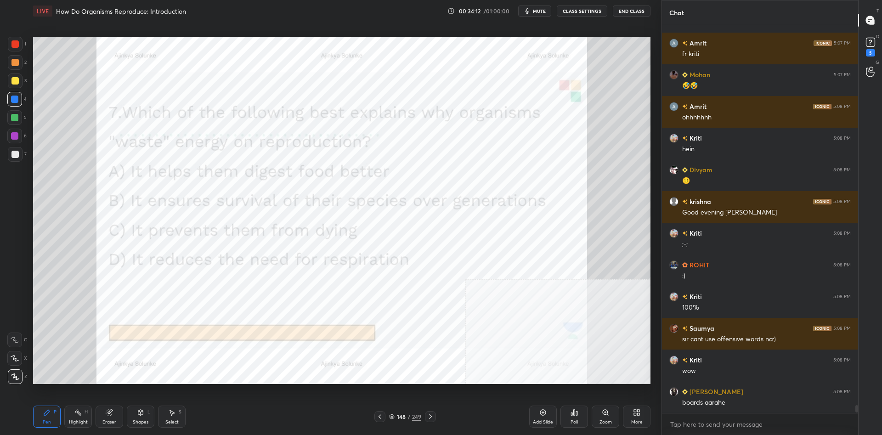
click at [411, 419] on div "148 / 249" at bounding box center [405, 417] width 32 height 8
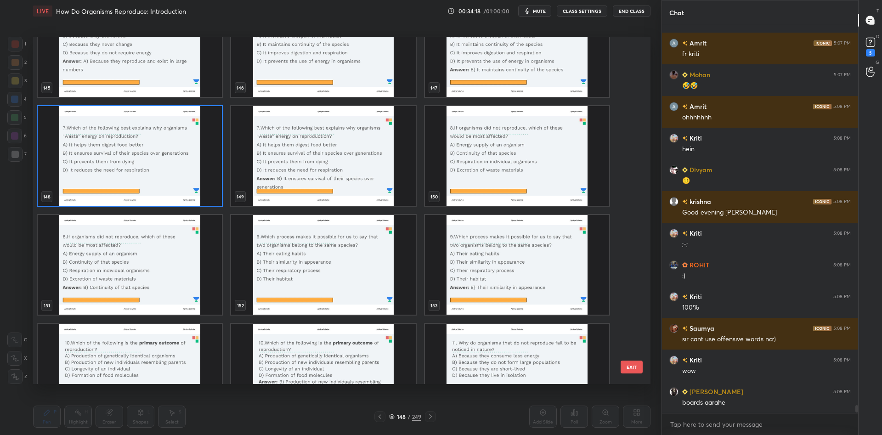
click at [509, 180] on img "grid" at bounding box center [517, 156] width 184 height 100
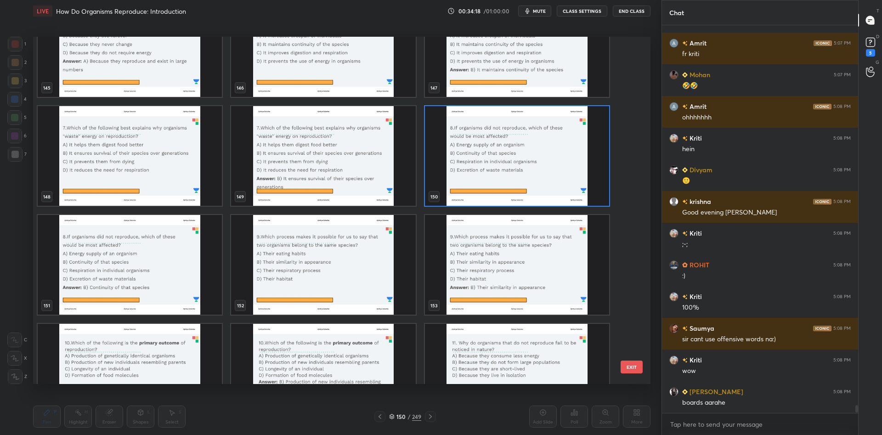
click at [509, 180] on img "grid" at bounding box center [517, 156] width 184 height 100
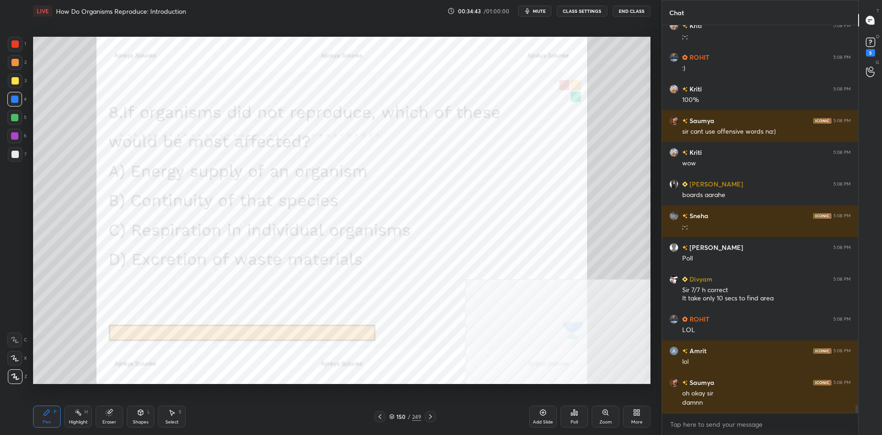
click at [403, 415] on div "150" at bounding box center [401, 417] width 9 height 6
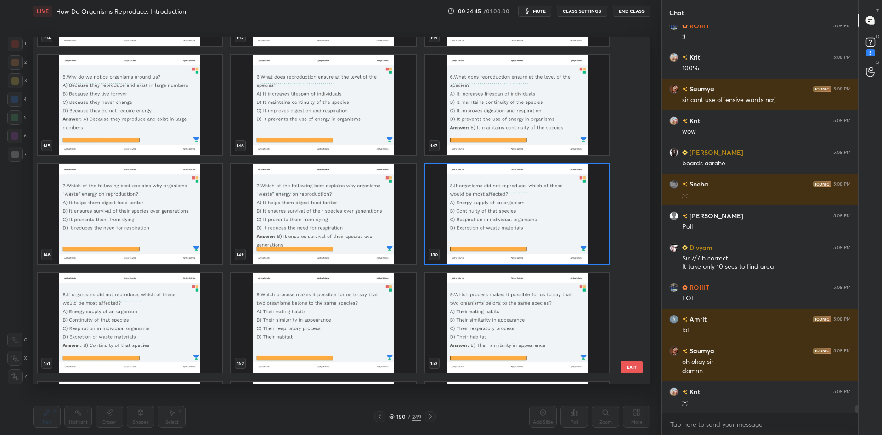
click at [502, 233] on img "grid" at bounding box center [517, 214] width 184 height 100
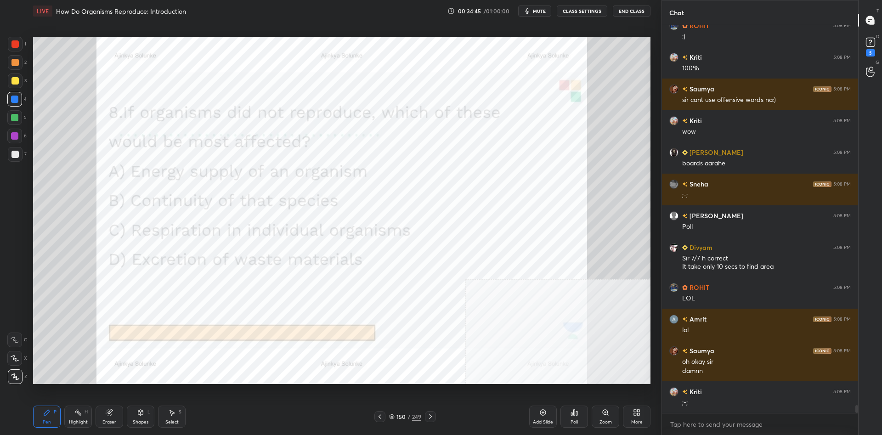
click at [502, 233] on img "grid" at bounding box center [517, 214] width 184 height 100
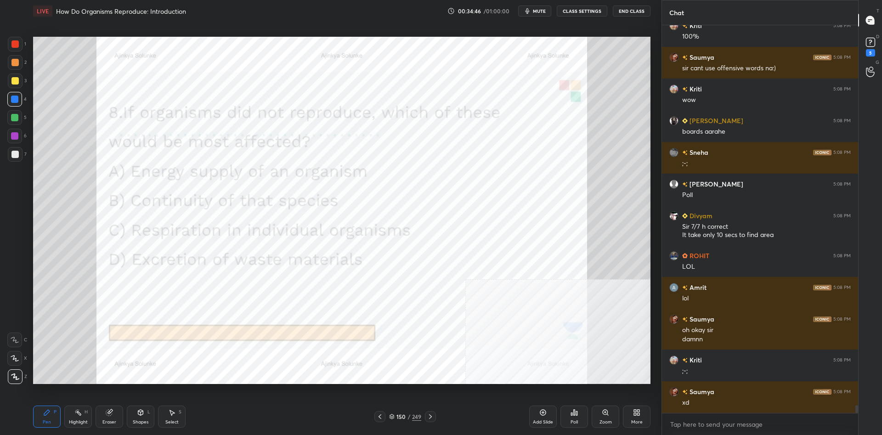
click at [563, 406] on div "Poll" at bounding box center [575, 416] width 28 height 51
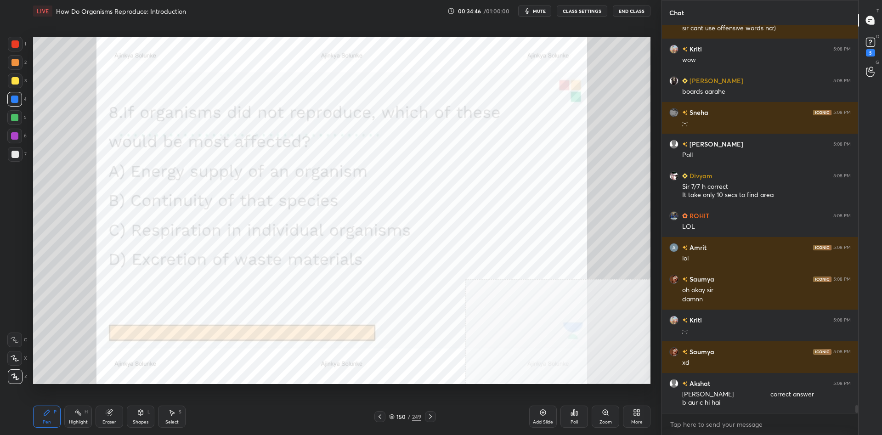
click at [564, 408] on div "Poll" at bounding box center [575, 417] width 28 height 22
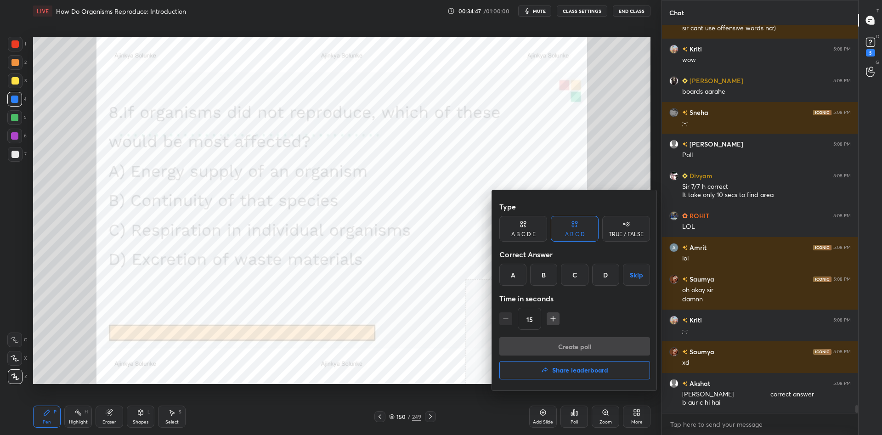
click at [543, 270] on div "B" at bounding box center [543, 275] width 27 height 22
click at [564, 346] on button "Create poll" at bounding box center [575, 346] width 151 height 18
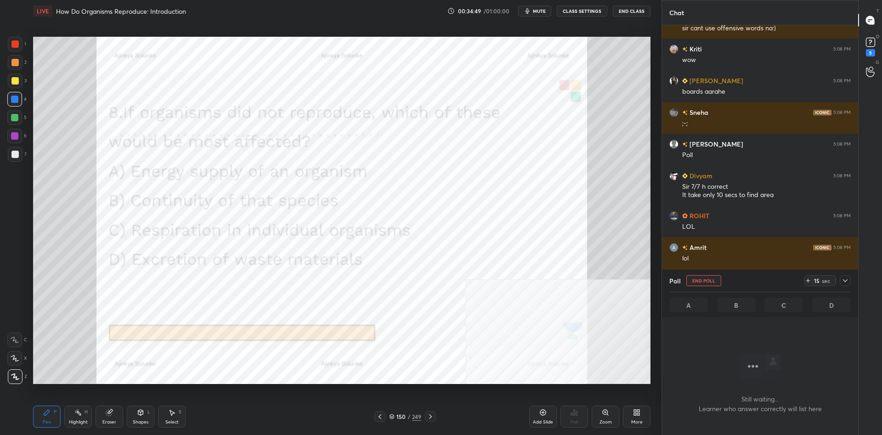
click at [849, 283] on div at bounding box center [845, 280] width 11 height 11
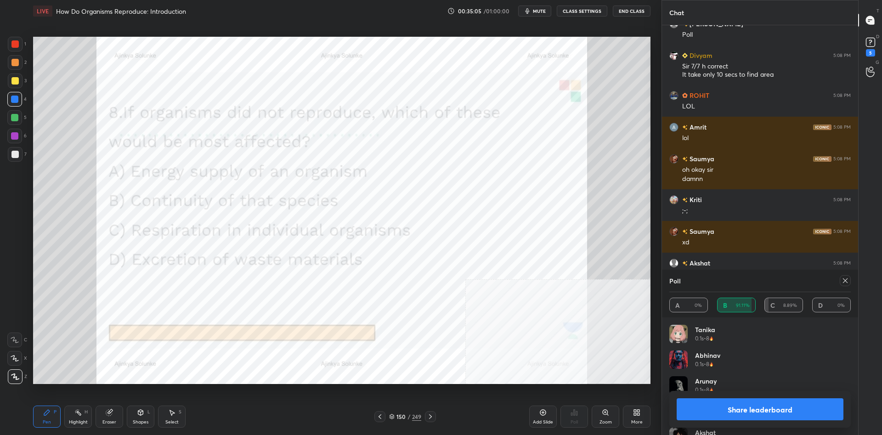
click at [761, 409] on button "Share leaderboard" at bounding box center [760, 409] width 167 height 22
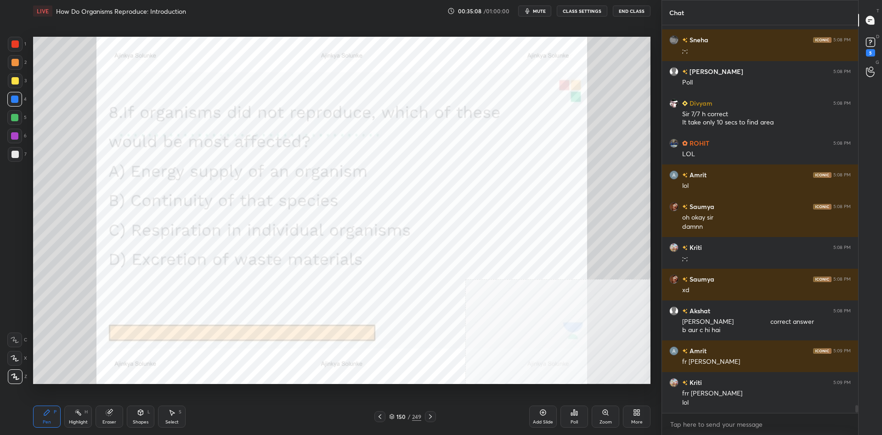
click at [410, 415] on div "150 / 249" at bounding box center [405, 417] width 32 height 8
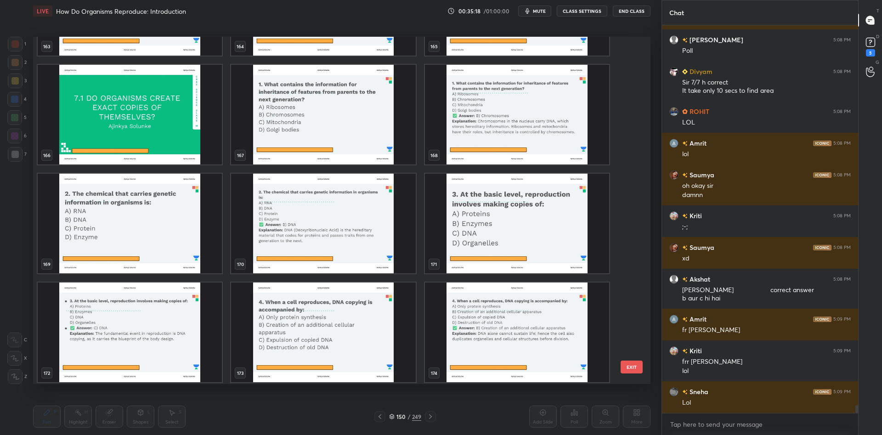
click at [334, 132] on img "grid" at bounding box center [323, 115] width 184 height 100
click at [338, 125] on img "grid" at bounding box center [323, 115] width 184 height 100
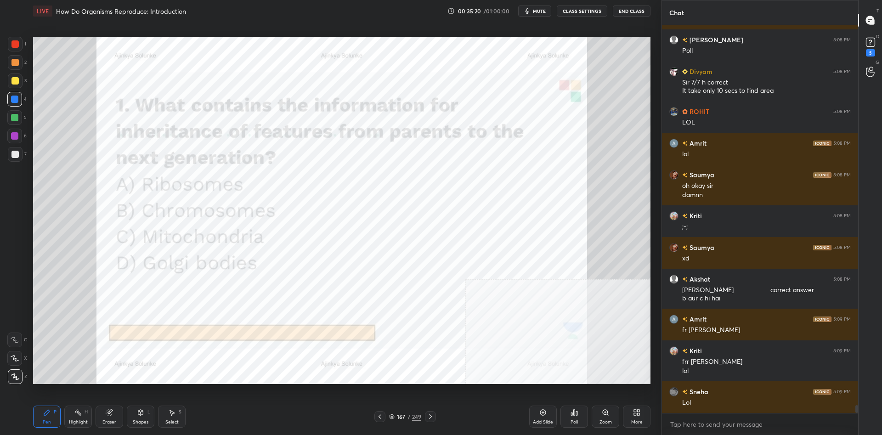
click at [338, 125] on img "grid" at bounding box center [323, 115] width 184 height 100
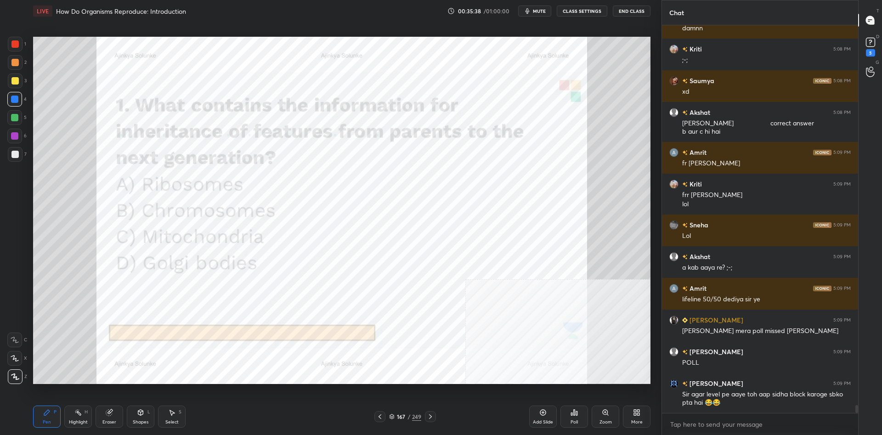
click at [415, 419] on div "249" at bounding box center [416, 417] width 9 height 8
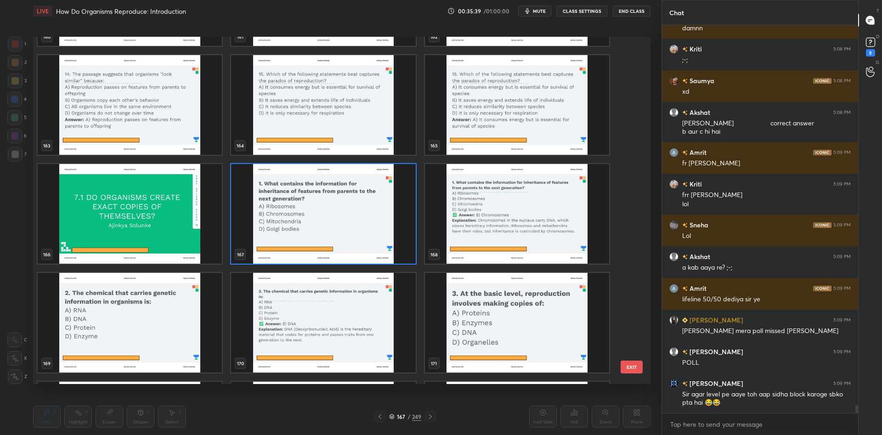
click at [353, 204] on img "grid" at bounding box center [323, 214] width 184 height 100
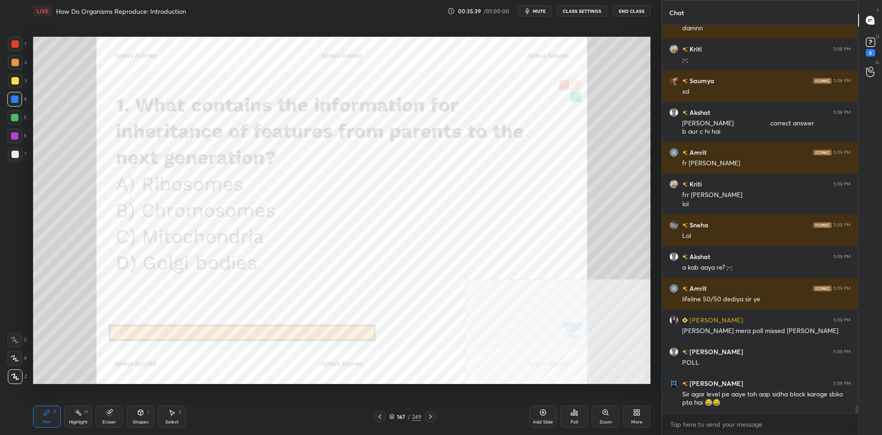
click at [353, 204] on img "grid" at bounding box center [323, 214] width 184 height 100
click at [577, 421] on div "Poll" at bounding box center [574, 422] width 7 height 5
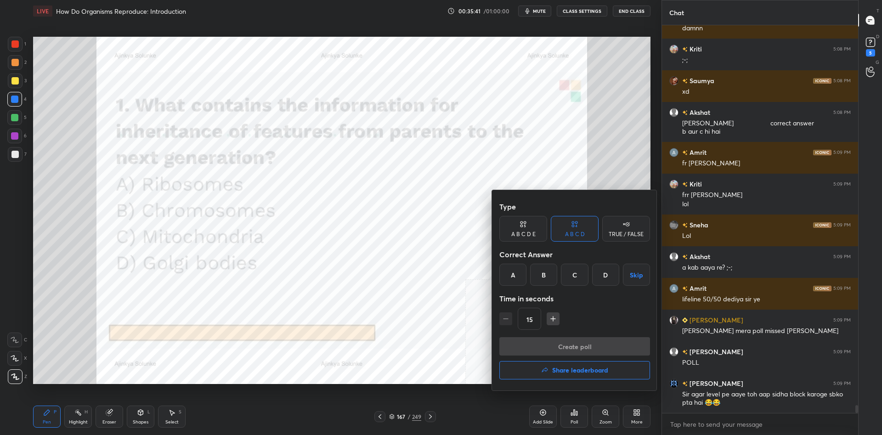
click at [545, 270] on div "B" at bounding box center [543, 275] width 27 height 22
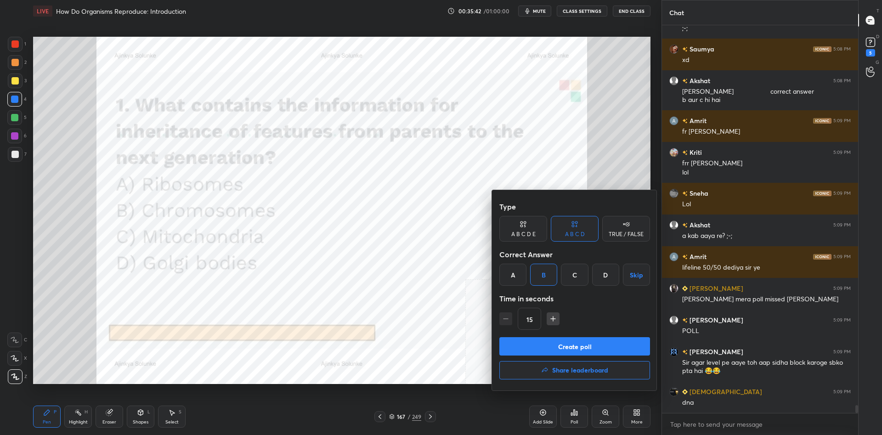
click at [590, 347] on button "Create poll" at bounding box center [575, 346] width 151 height 18
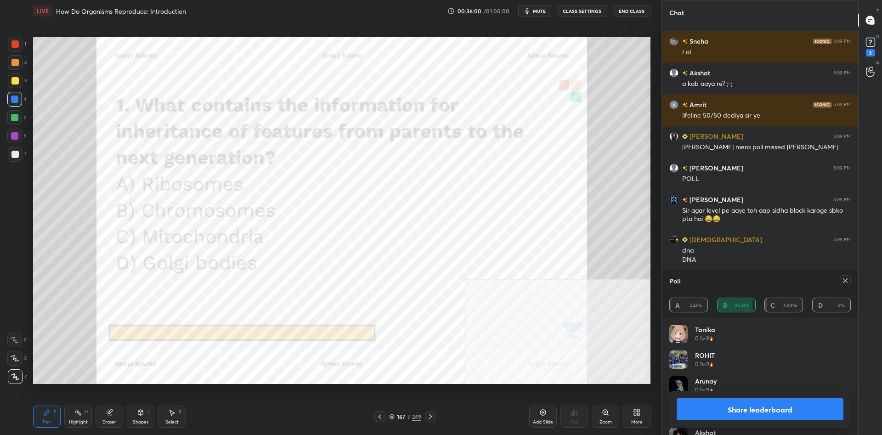
click at [725, 411] on button "Share leaderboard" at bounding box center [760, 409] width 167 height 22
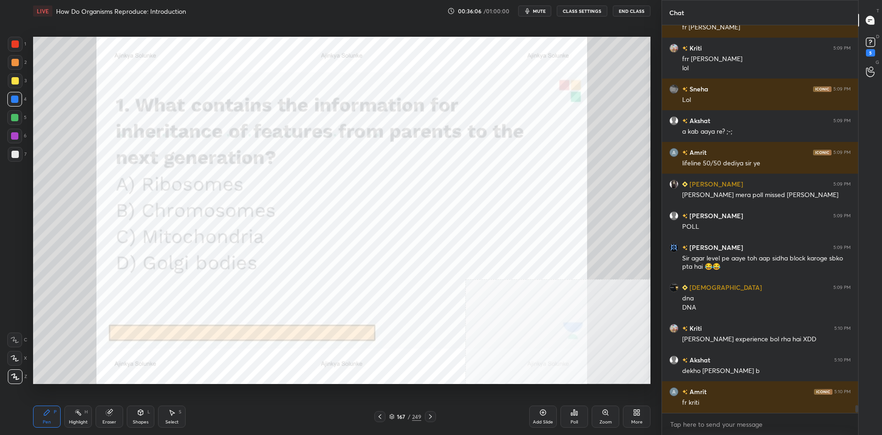
click at [407, 415] on div "167 / 249" at bounding box center [405, 417] width 32 height 8
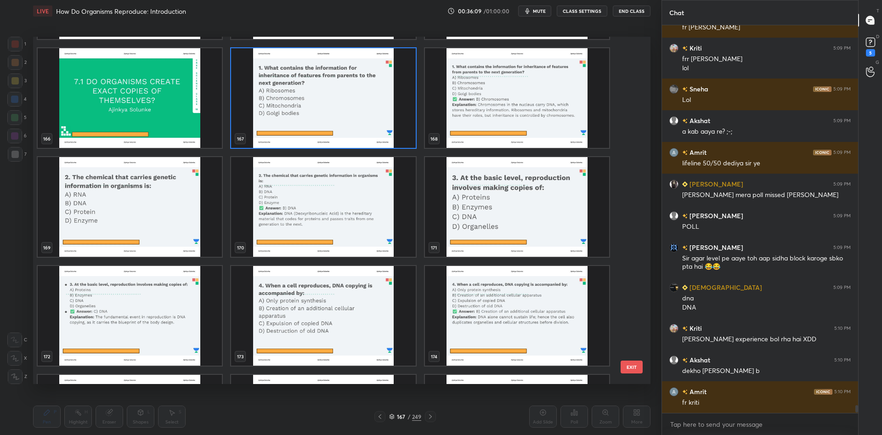
click at [165, 216] on img "grid" at bounding box center [130, 207] width 184 height 100
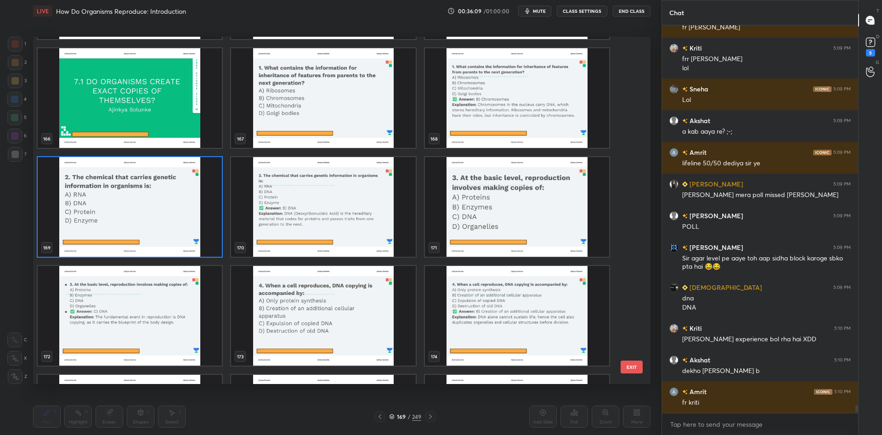
click at [165, 216] on img "grid" at bounding box center [130, 207] width 184 height 100
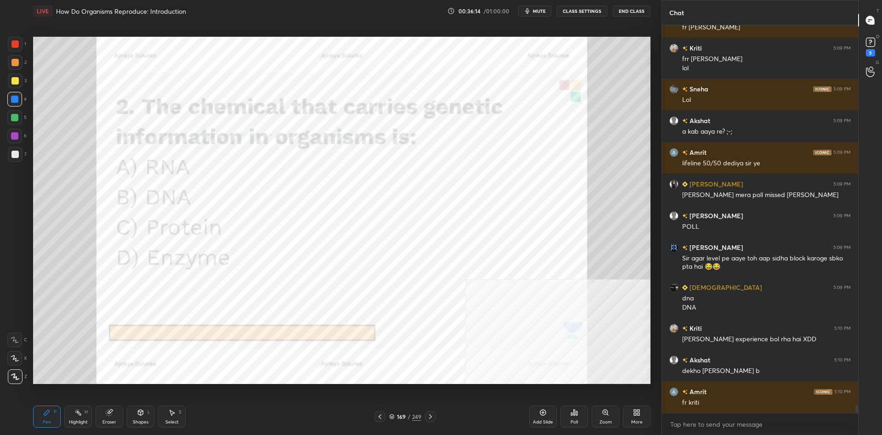
click at [582, 418] on div "Poll" at bounding box center [575, 417] width 28 height 22
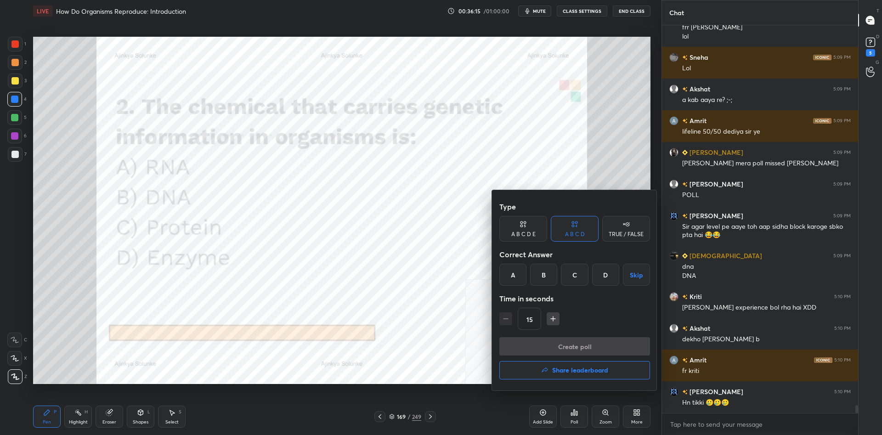
click at [544, 274] on div "B" at bounding box center [543, 275] width 27 height 22
click at [584, 341] on button "Create poll" at bounding box center [575, 346] width 151 height 18
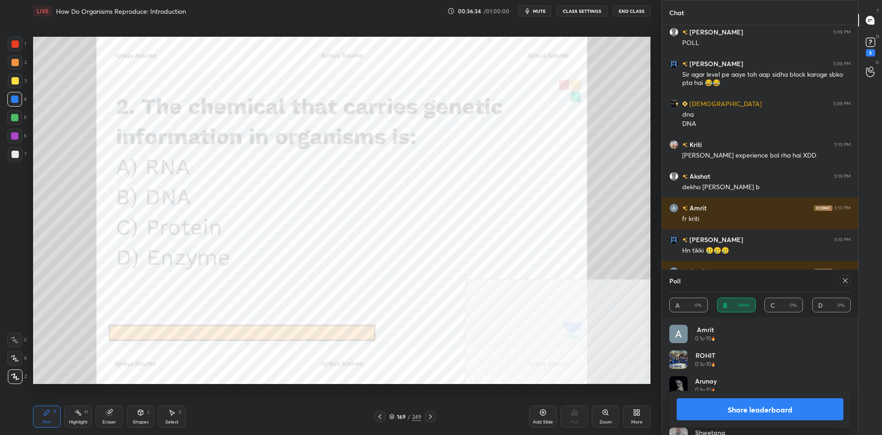
click at [742, 403] on button "Share leaderboard" at bounding box center [760, 409] width 167 height 22
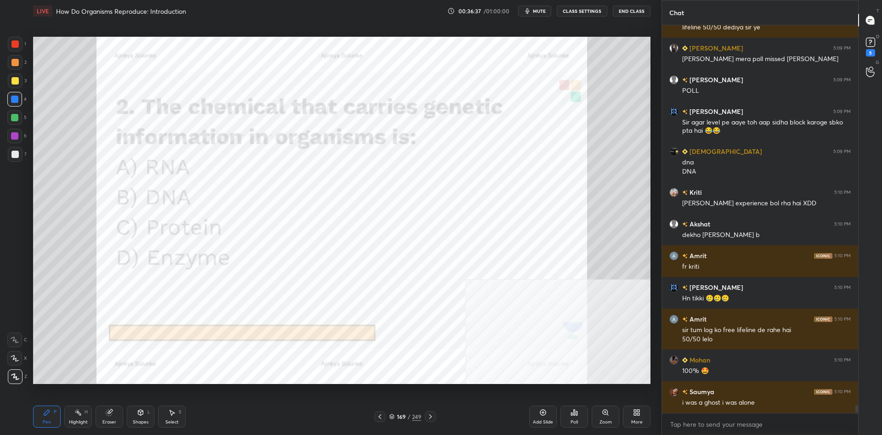
click at [419, 415] on div "249" at bounding box center [416, 417] width 9 height 8
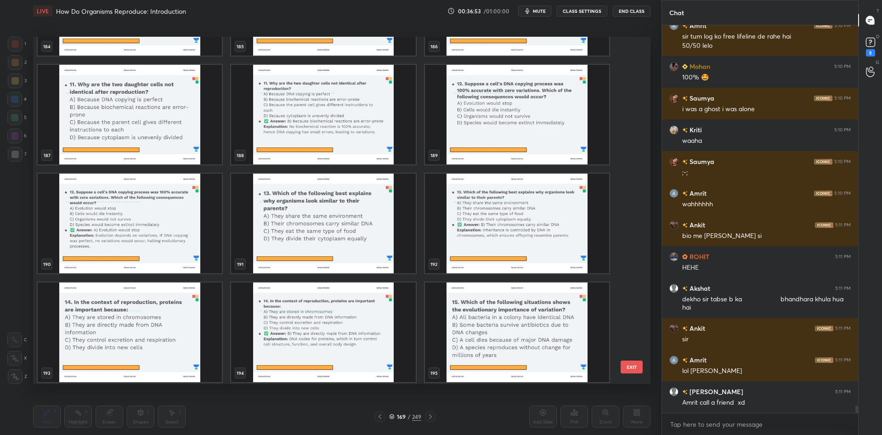
click at [480, 126] on img "grid" at bounding box center [517, 115] width 184 height 100
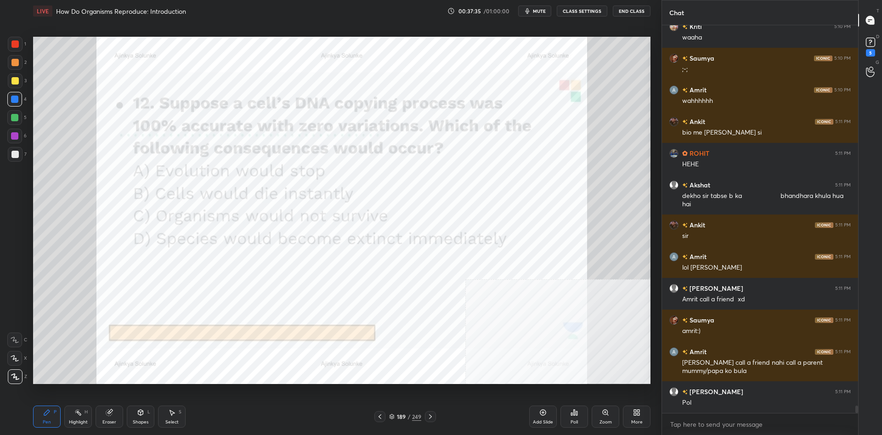
click at [570, 418] on div "Poll" at bounding box center [575, 417] width 28 height 22
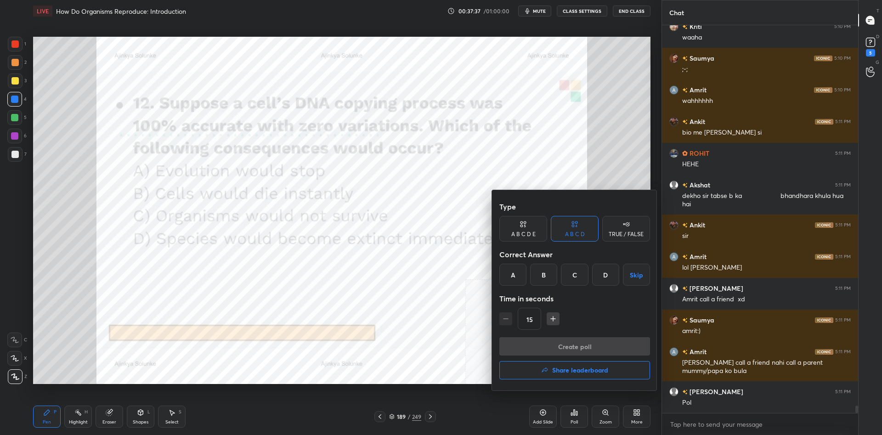
click at [513, 277] on div "A" at bounding box center [513, 275] width 27 height 22
click at [583, 339] on button "Create poll" at bounding box center [575, 346] width 151 height 18
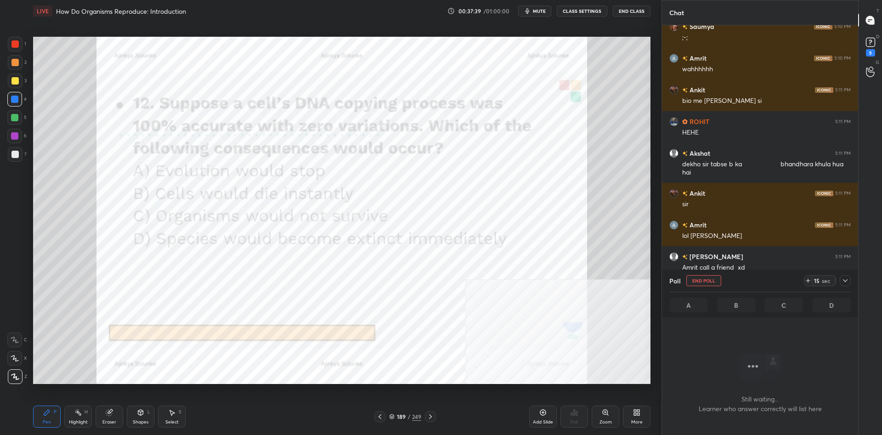
scroll to position [362, 196]
click at [850, 286] on div "Poll End Poll 15 sec" at bounding box center [761, 281] width 182 height 22
click at [848, 282] on icon at bounding box center [845, 280] width 7 height 7
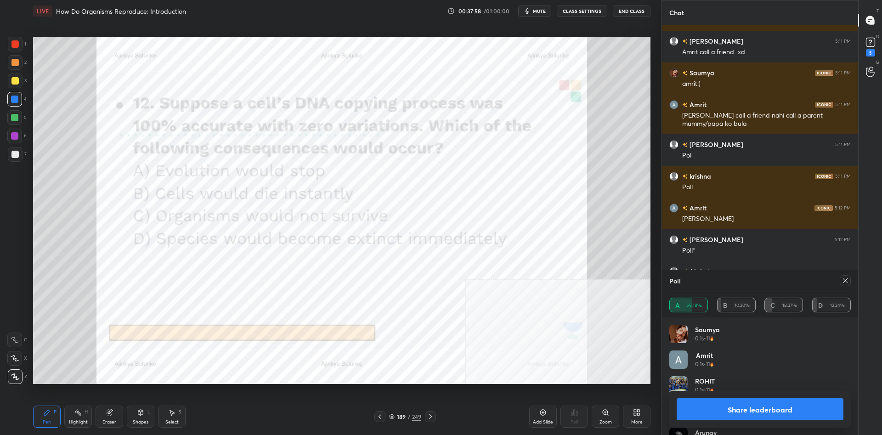
scroll to position [20002, 0]
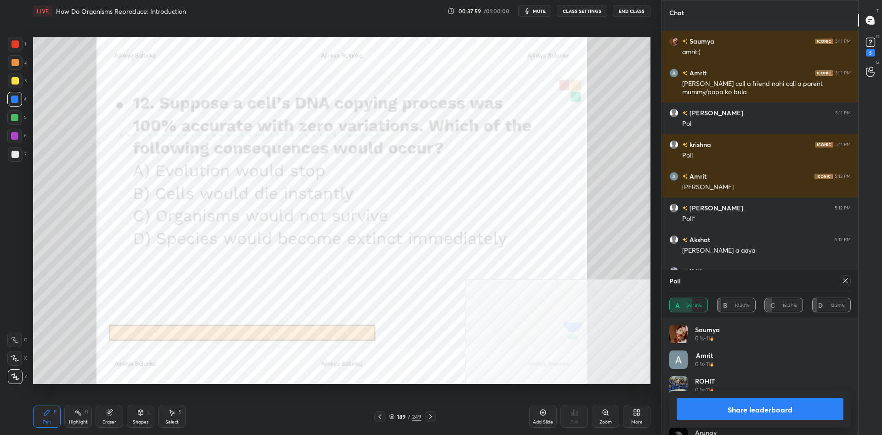
click at [740, 409] on button "Share leaderboard" at bounding box center [760, 409] width 167 height 22
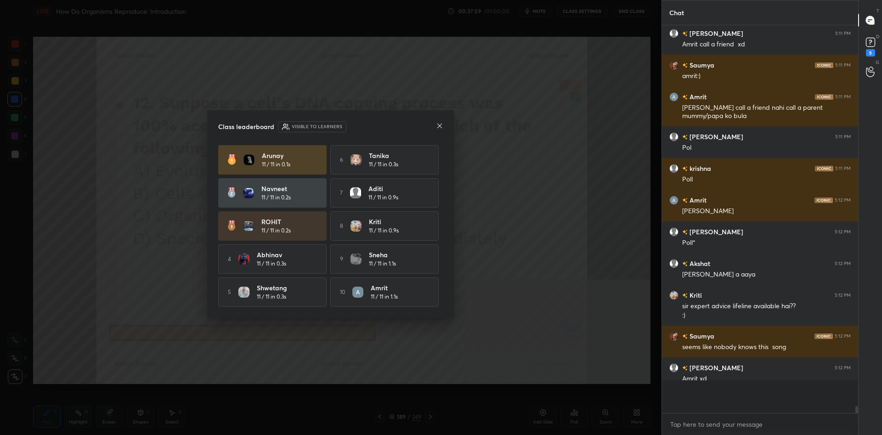
scroll to position [385, 196]
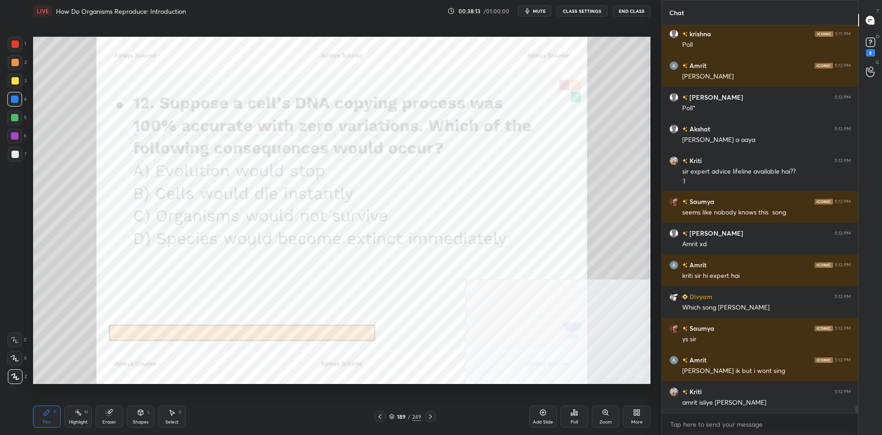
click at [412, 417] on div "189 / 249" at bounding box center [405, 417] width 32 height 8
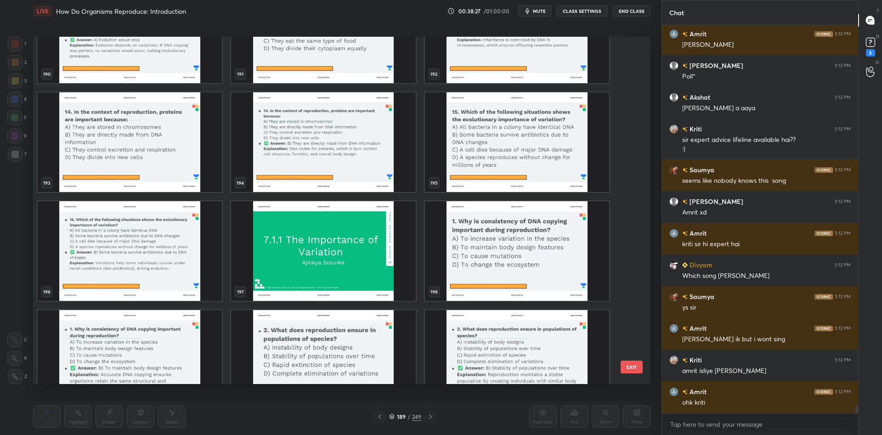
click at [480, 250] on img "grid" at bounding box center [517, 251] width 184 height 100
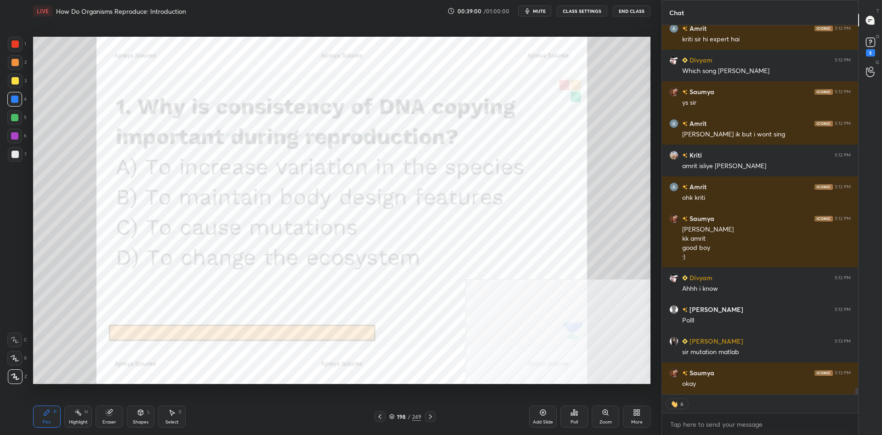
click at [410, 415] on div "/" at bounding box center [409, 417] width 3 height 6
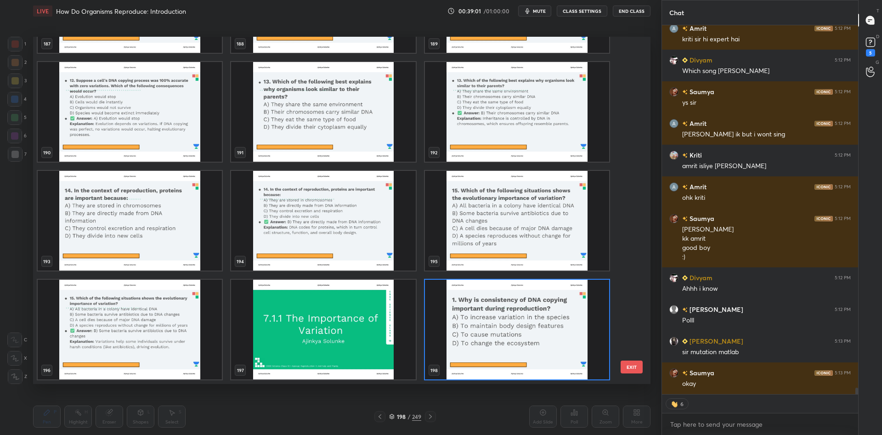
scroll to position [6957, 0]
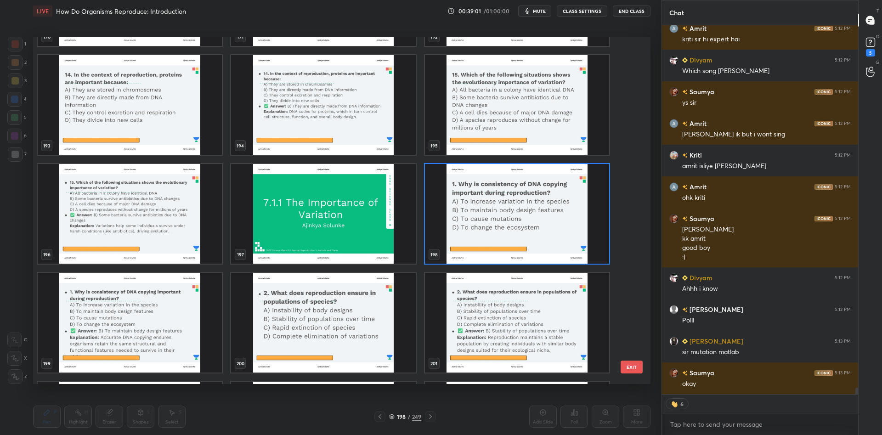
click at [493, 224] on img "grid" at bounding box center [517, 214] width 184 height 100
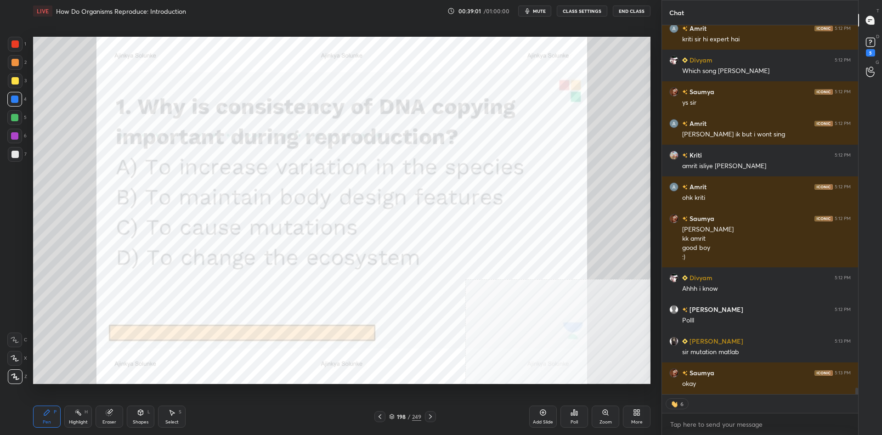
click at [493, 224] on img "grid" at bounding box center [517, 214] width 184 height 100
click at [568, 414] on div "Poll" at bounding box center [575, 417] width 28 height 22
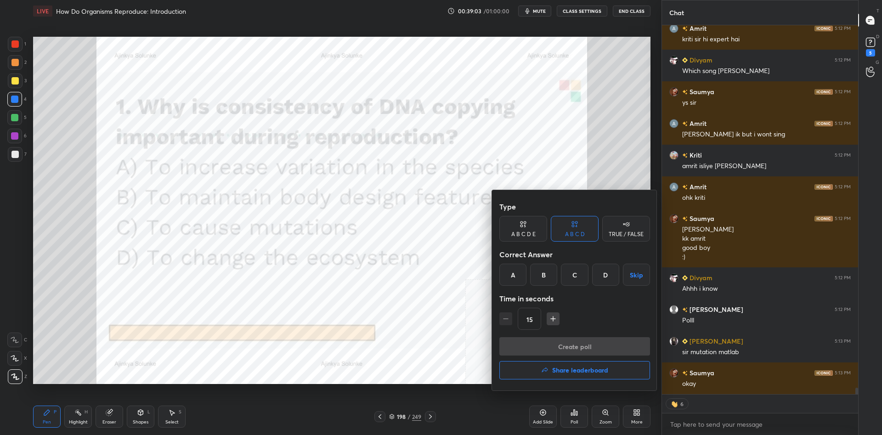
click at [545, 281] on div "B" at bounding box center [543, 275] width 27 height 22
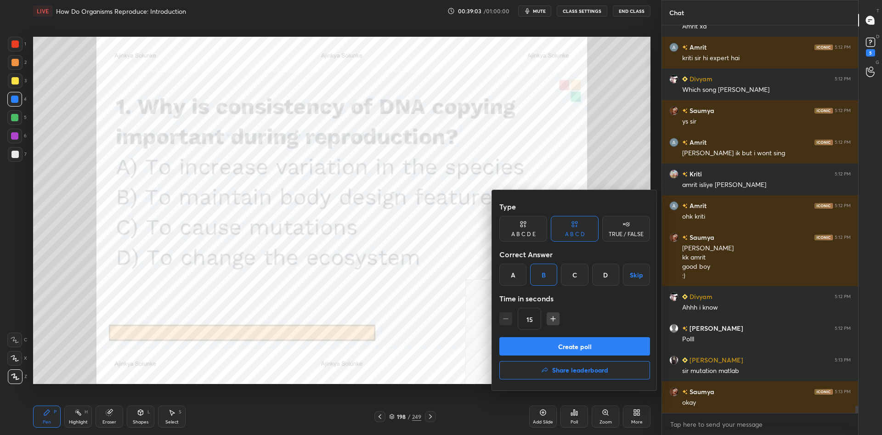
scroll to position [0, 0]
click at [563, 342] on button "Create poll" at bounding box center [575, 346] width 151 height 18
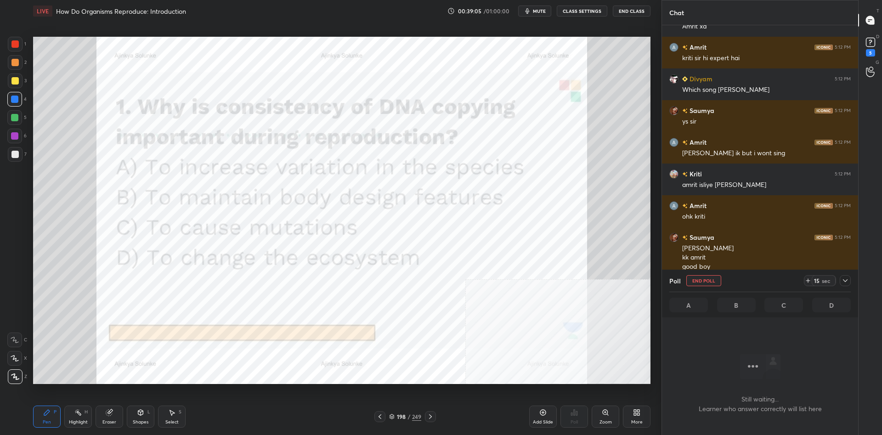
click at [848, 279] on icon at bounding box center [845, 280] width 7 height 7
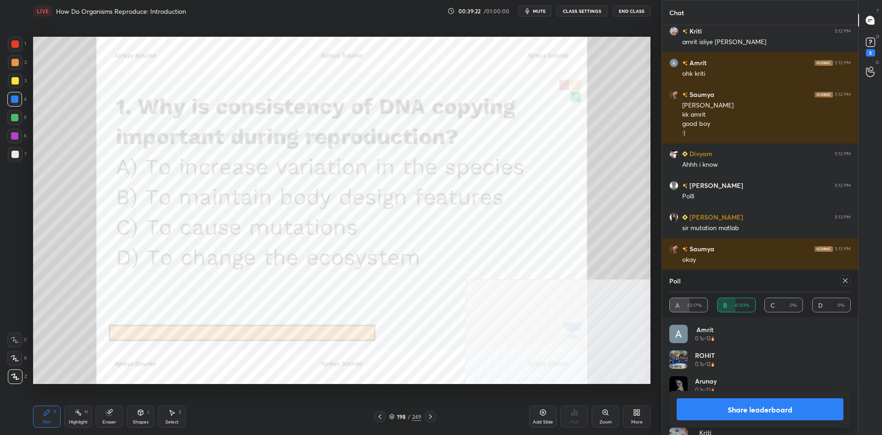
click at [729, 416] on button "Share leaderboard" at bounding box center [760, 409] width 167 height 22
click at [729, 416] on div "Ankit 0.2s • 1" at bounding box center [761, 415] width 182 height 26
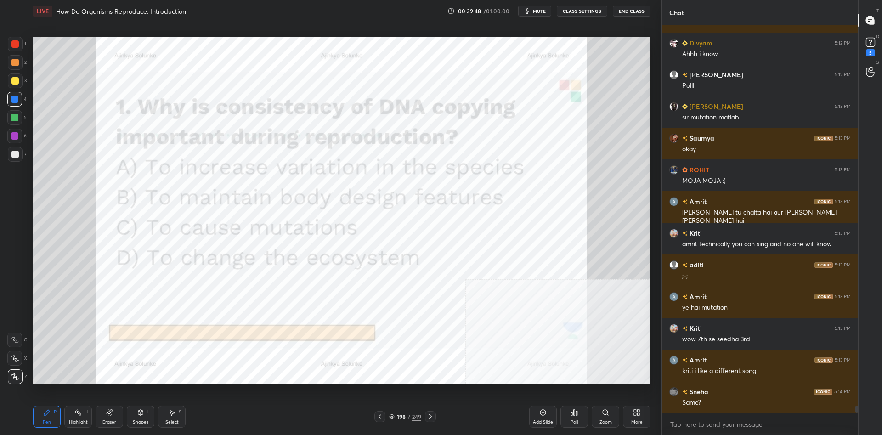
click at [27, 44] on div "1 2 3 4 5 6 7 C X Z C X Z E E Erase all H H" at bounding box center [14, 210] width 29 height 347
click at [21, 43] on div at bounding box center [15, 44] width 15 height 15
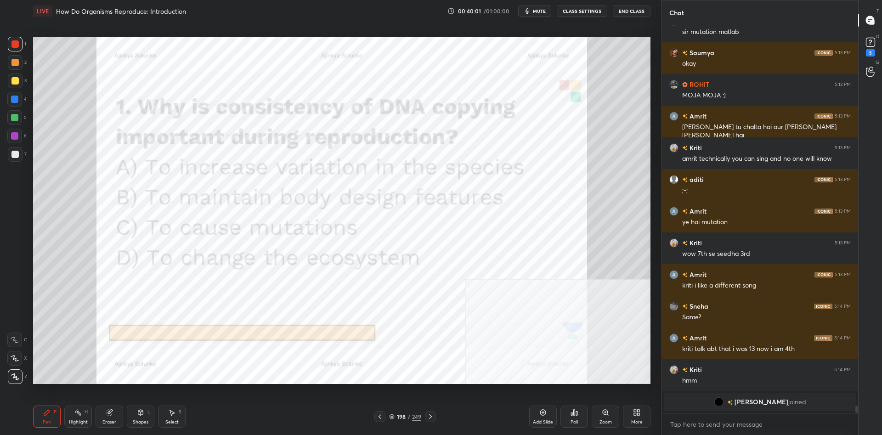
click at [80, 421] on div "Highlight" at bounding box center [78, 422] width 19 height 5
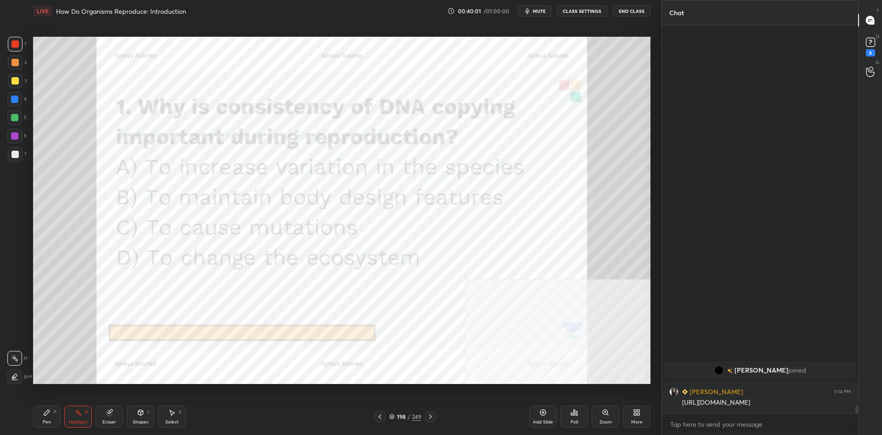
click at [79, 418] on div "Highlight H" at bounding box center [78, 417] width 28 height 22
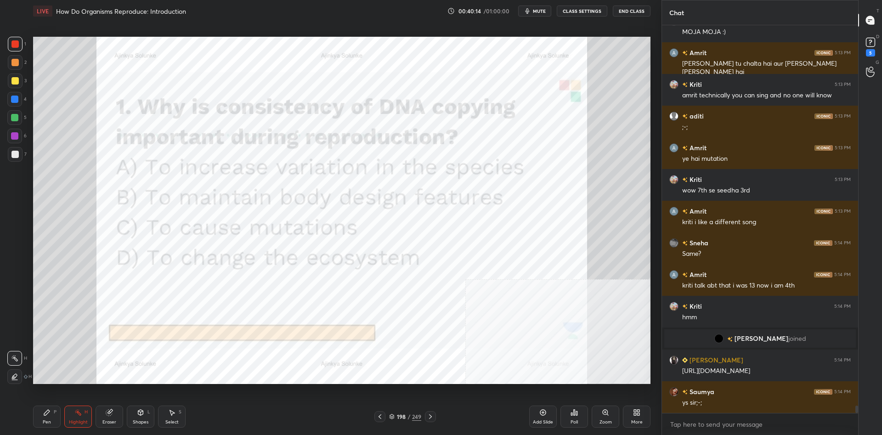
click at [46, 413] on icon at bounding box center [47, 413] width 6 height 6
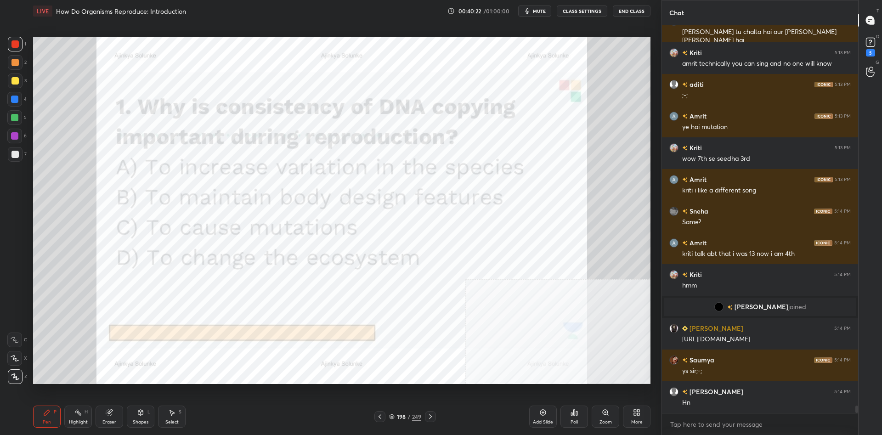
click at [411, 415] on div "198 / 249" at bounding box center [405, 417] width 32 height 8
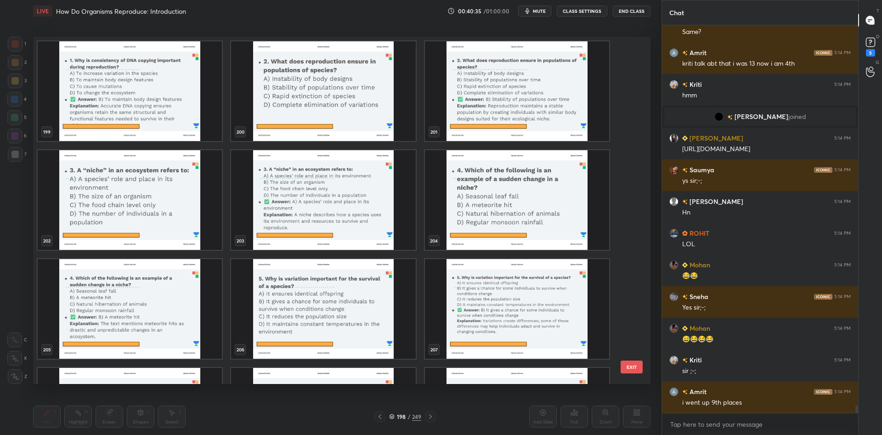
scroll to position [19921, 0]
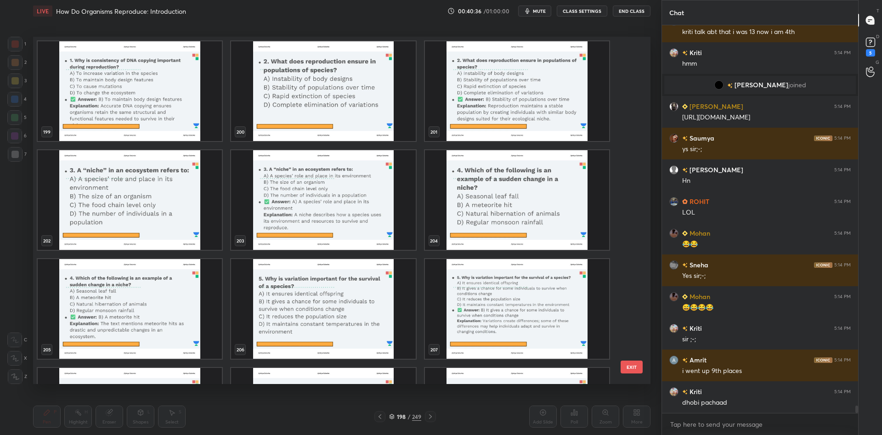
click at [138, 194] on img "grid" at bounding box center [130, 200] width 184 height 100
click at [144, 182] on img "grid" at bounding box center [130, 200] width 184 height 100
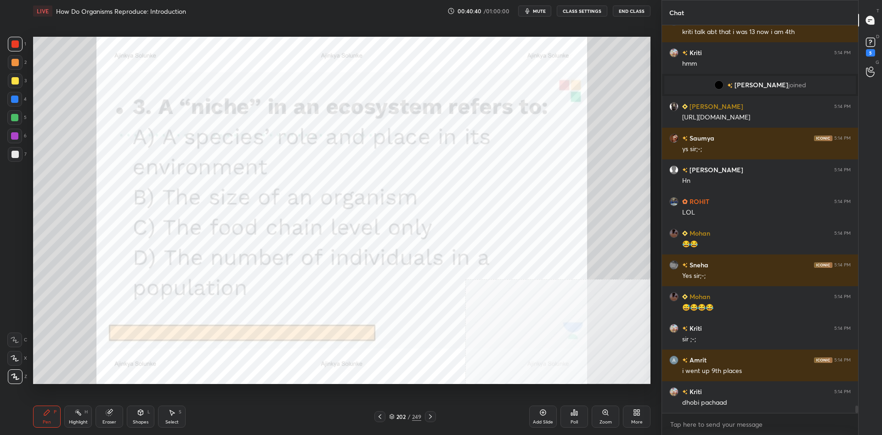
click at [144, 182] on img "grid" at bounding box center [130, 200] width 184 height 100
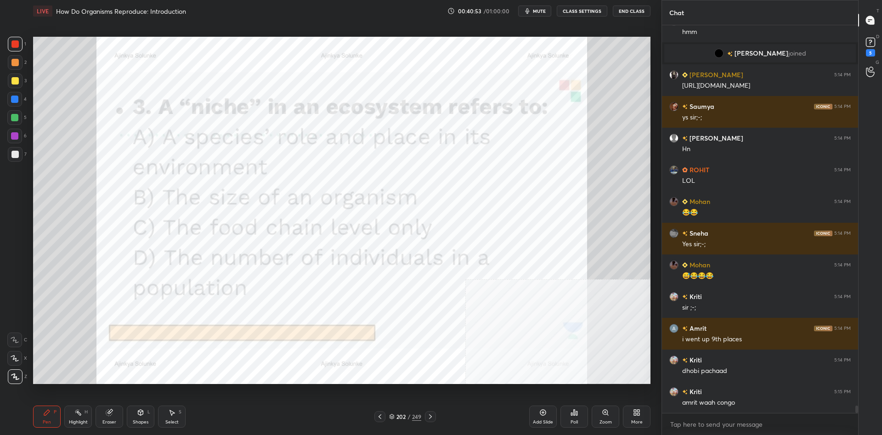
scroll to position [19985, 0]
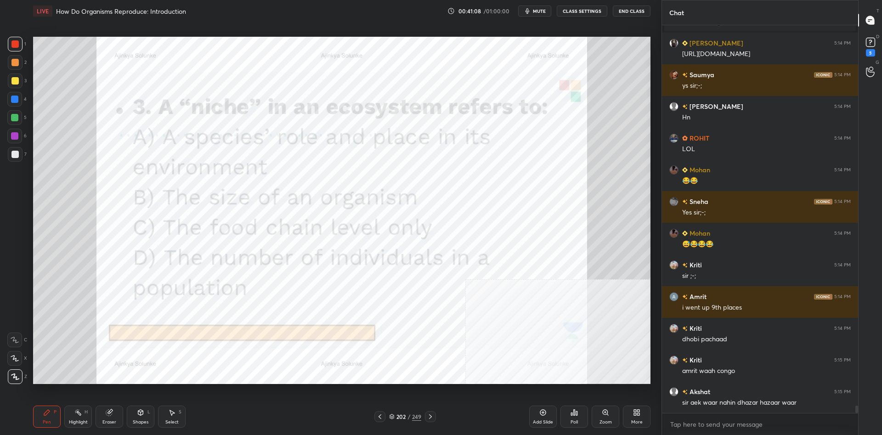
click at [574, 416] on div "Poll" at bounding box center [575, 417] width 28 height 22
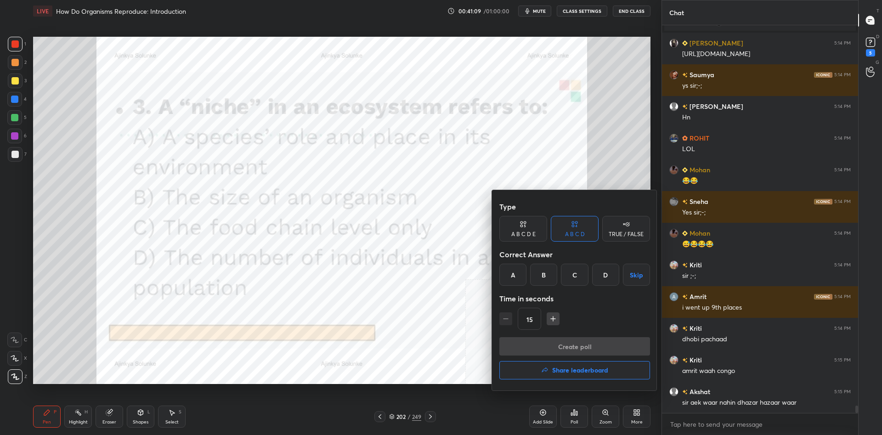
click at [505, 284] on div "A" at bounding box center [513, 275] width 27 height 22
click at [565, 350] on button "Create poll" at bounding box center [575, 346] width 151 height 18
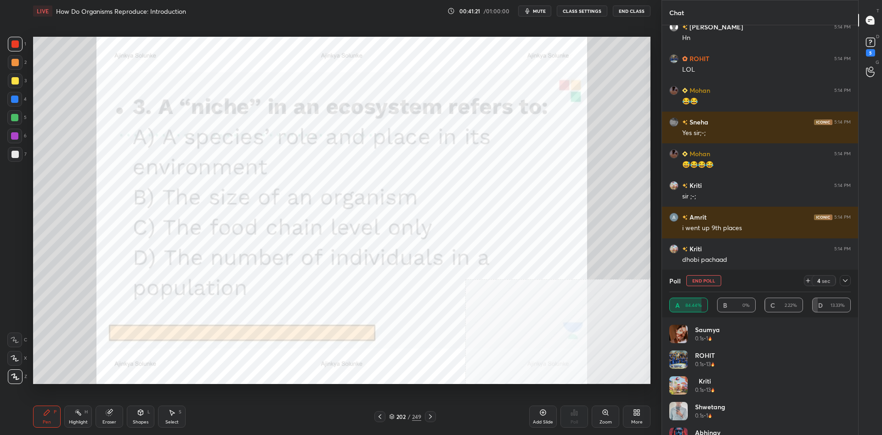
scroll to position [20073, 0]
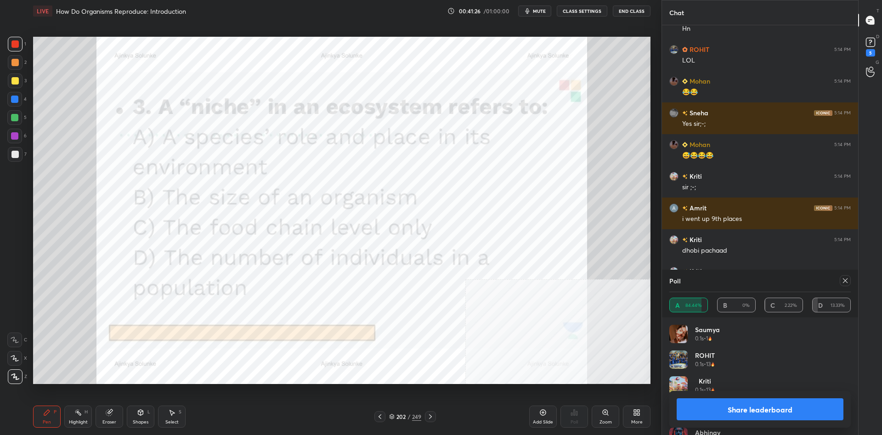
click at [736, 413] on button "Share leaderboard" at bounding box center [760, 409] width 167 height 22
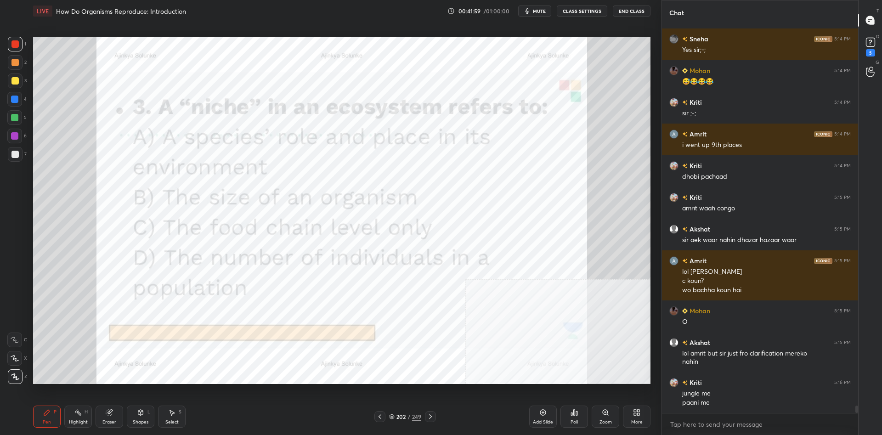
scroll to position [19985, 0]
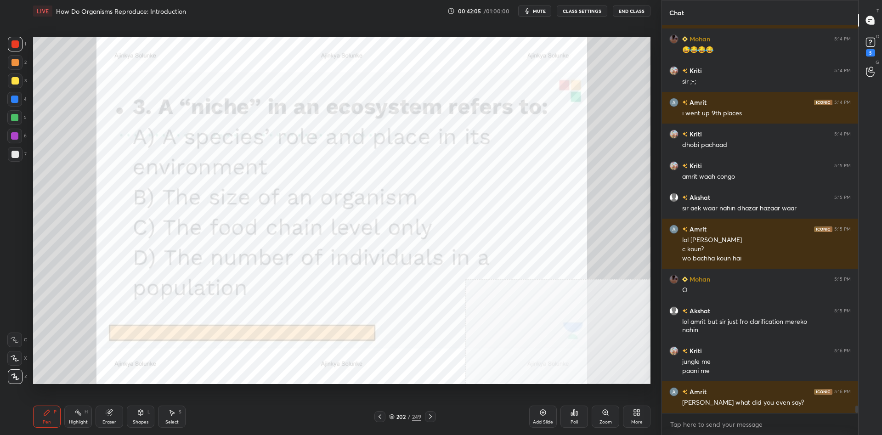
click at [11, 100] on div at bounding box center [14, 99] width 15 height 15
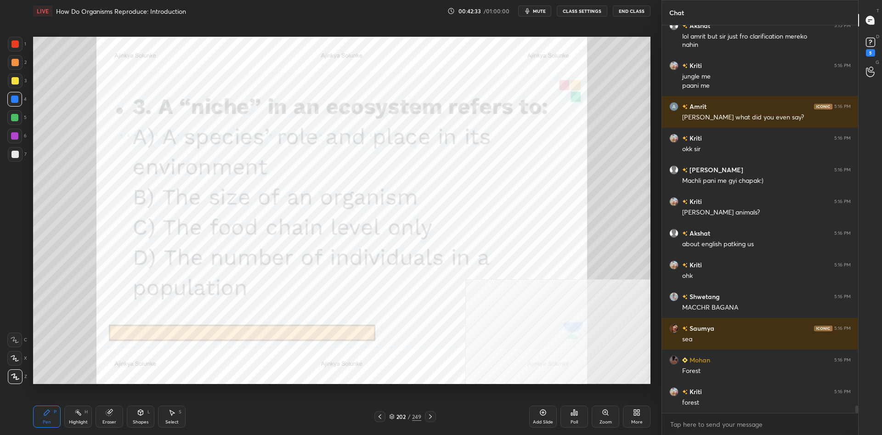
scroll to position [20276, 0]
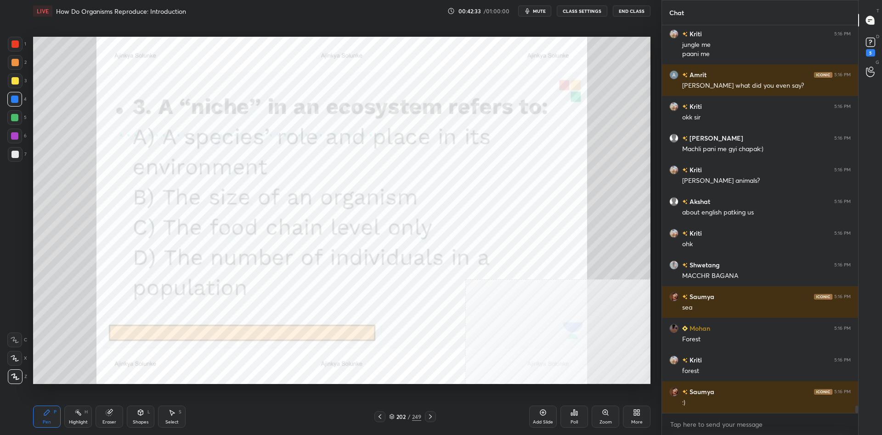
click at [412, 418] on div "202 / 249" at bounding box center [405, 417] width 32 height 8
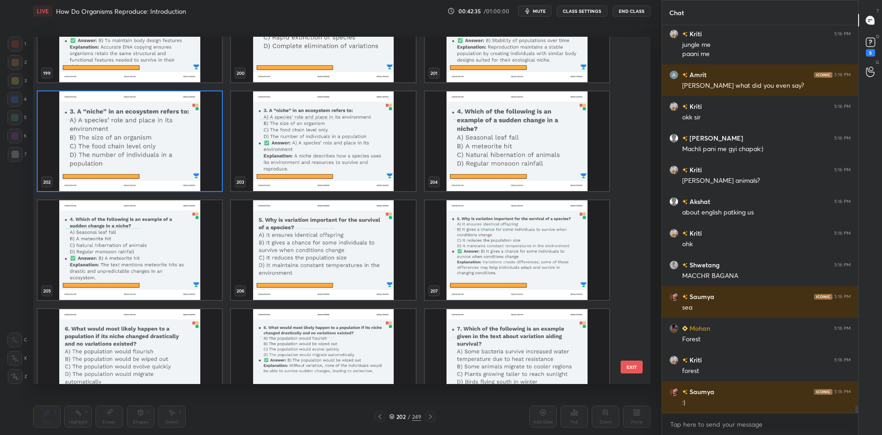
scroll to position [7290, 0]
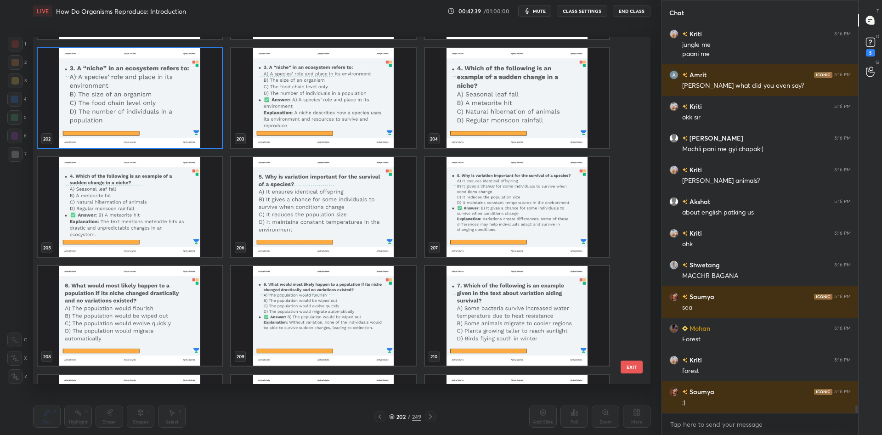
click at [535, 106] on img "grid" at bounding box center [517, 98] width 184 height 100
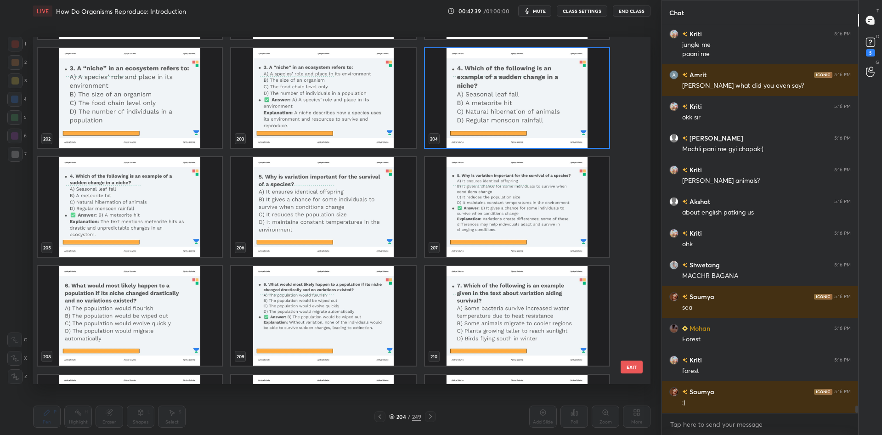
click at [535, 106] on img "grid" at bounding box center [517, 98] width 184 height 100
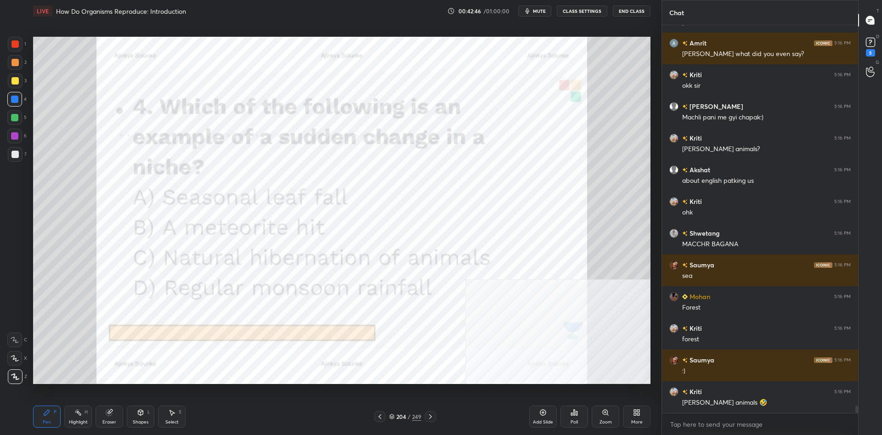
scroll to position [20288, 0]
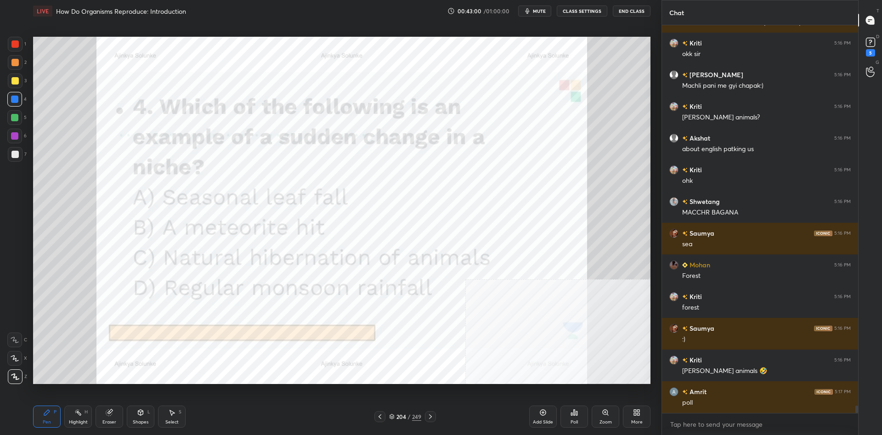
click at [408, 420] on div "/" at bounding box center [409, 417] width 3 height 6
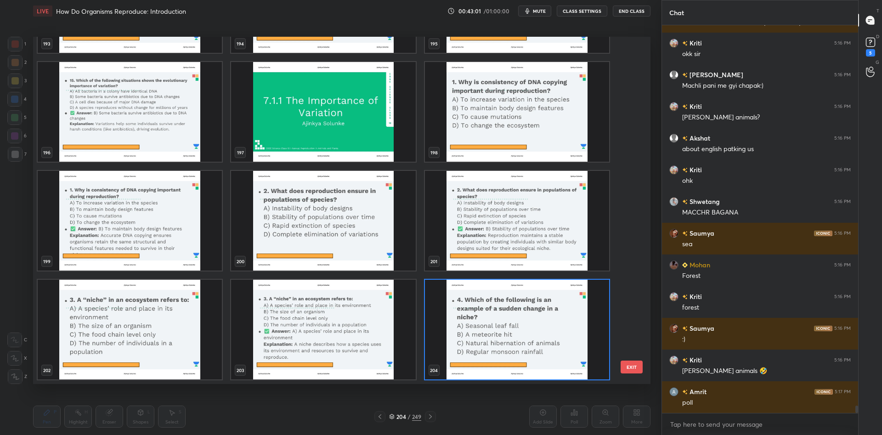
scroll to position [7175, 0]
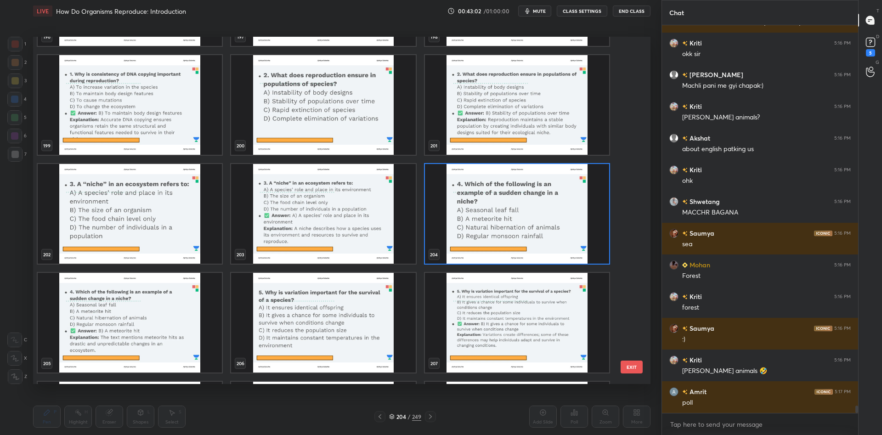
click at [458, 206] on img "grid" at bounding box center [517, 214] width 184 height 100
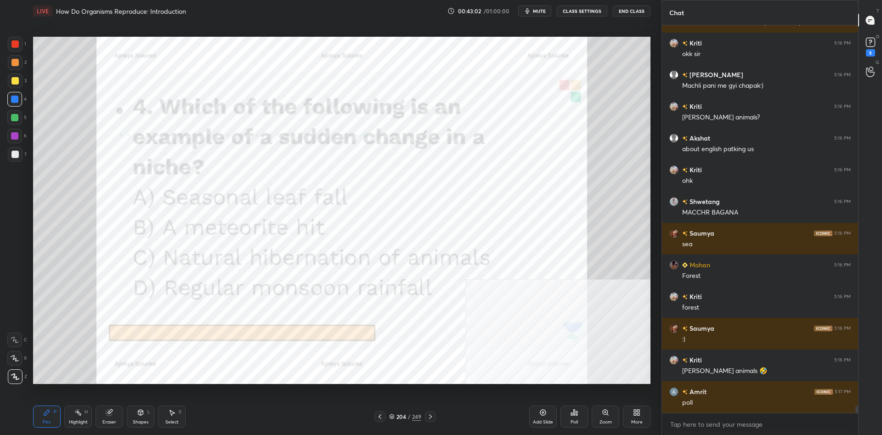
click at [458, 206] on img "grid" at bounding box center [517, 214] width 184 height 100
click at [577, 409] on icon at bounding box center [574, 412] width 7 height 7
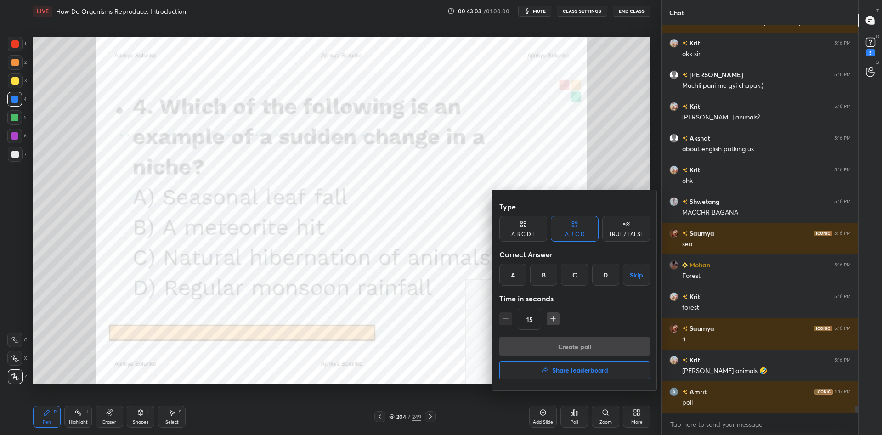
click at [548, 278] on div "B" at bounding box center [543, 275] width 27 height 22
click at [571, 361] on div "Create poll Share leaderboard" at bounding box center [575, 360] width 151 height 46
click at [571, 347] on button "Create poll" at bounding box center [575, 346] width 151 height 18
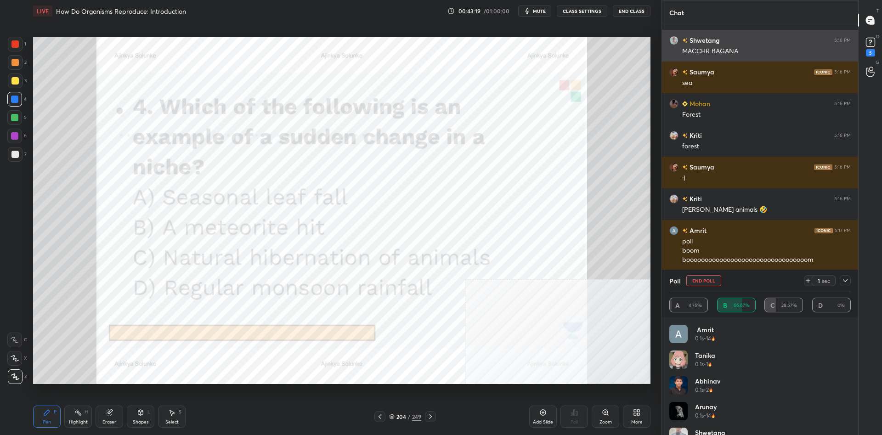
scroll to position [20481, 0]
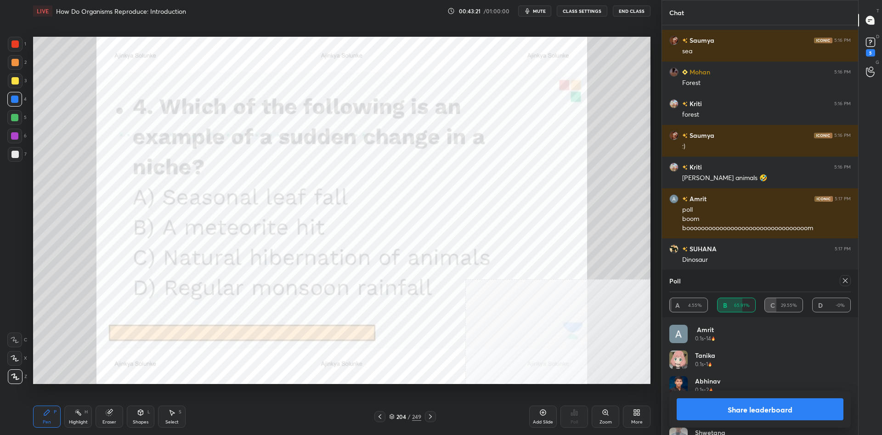
click at [794, 415] on button "Share leaderboard" at bounding box center [760, 409] width 167 height 22
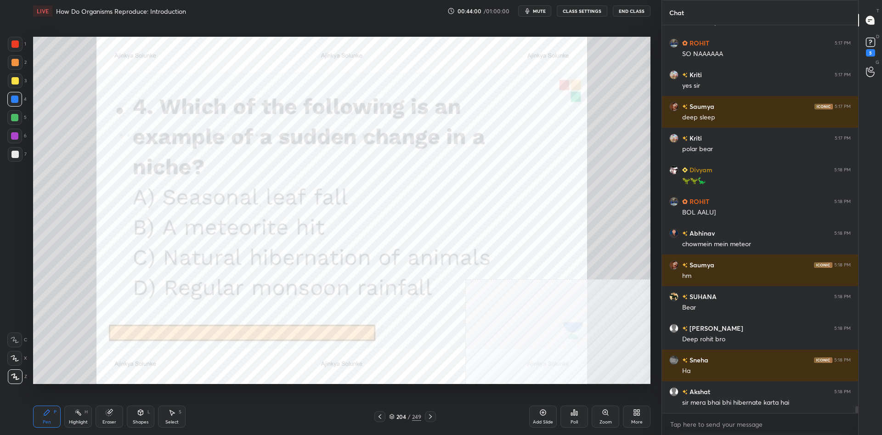
click at [410, 414] on div "/" at bounding box center [409, 417] width 3 height 6
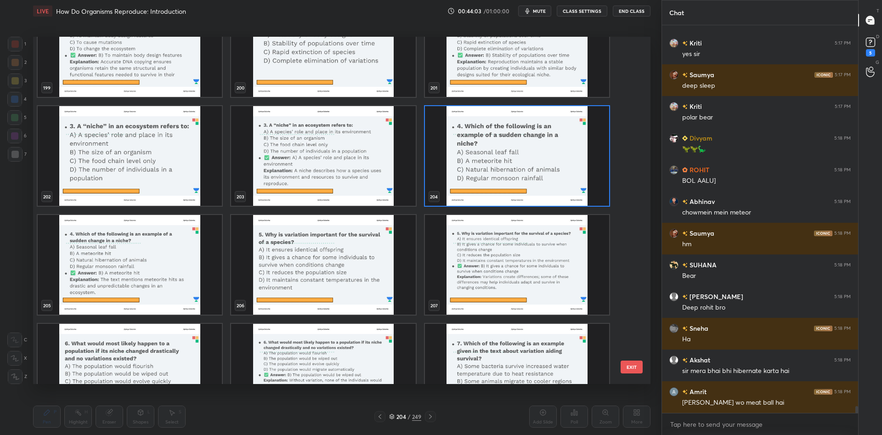
click at [525, 148] on img "grid" at bounding box center [517, 156] width 184 height 100
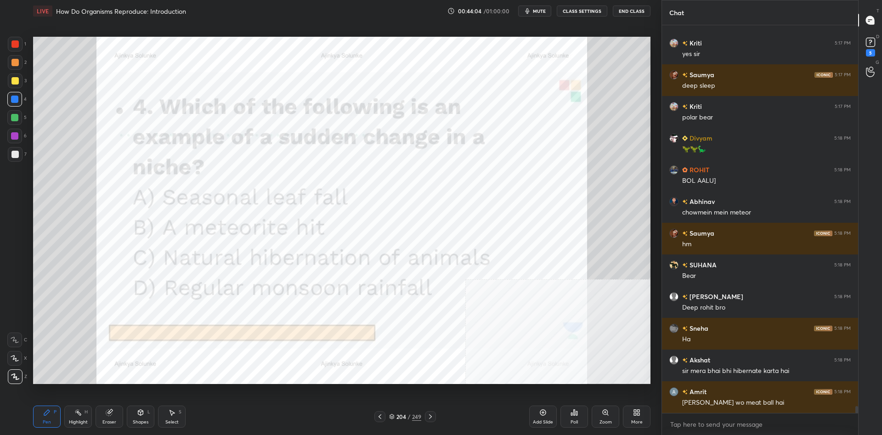
click at [525, 148] on img "grid" at bounding box center [517, 156] width 184 height 100
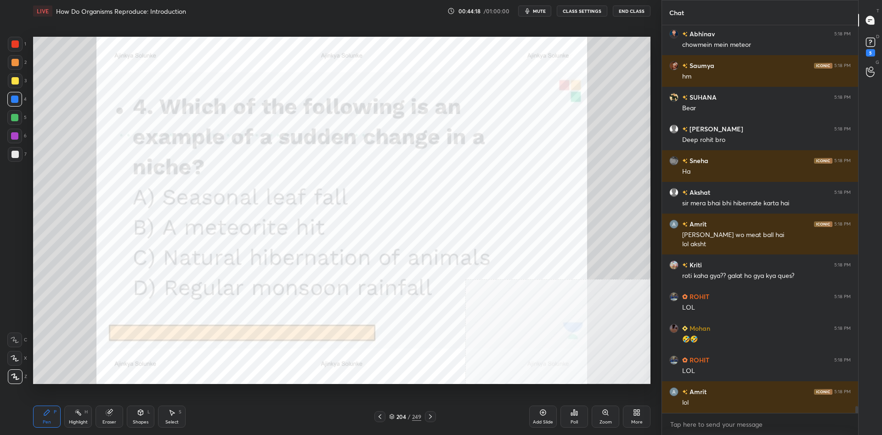
click at [405, 418] on div "204" at bounding box center [401, 417] width 9 height 6
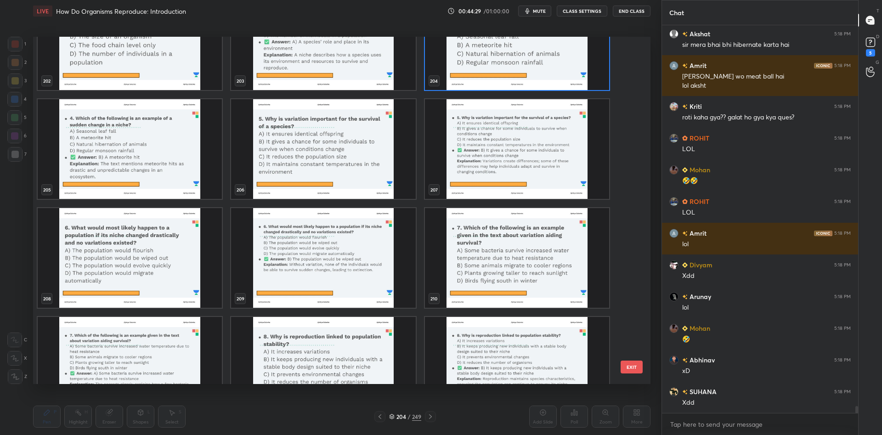
click at [352, 169] on img "grid" at bounding box center [323, 149] width 184 height 100
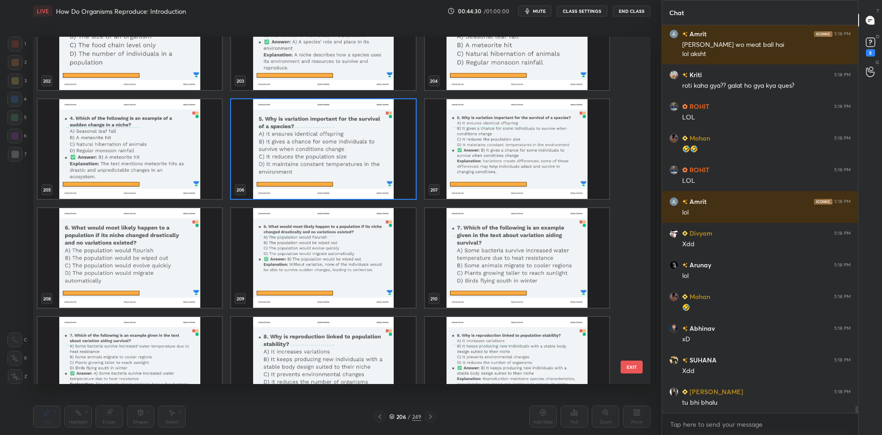
click at [507, 279] on img "grid" at bounding box center [517, 258] width 184 height 100
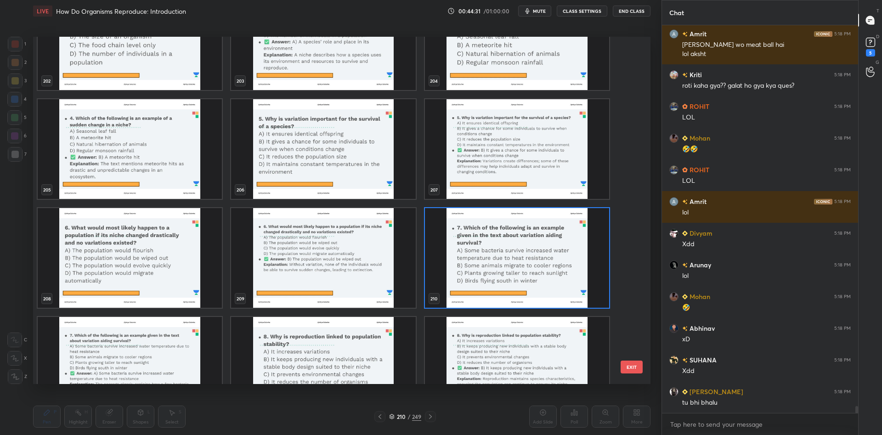
click at [507, 279] on img "grid" at bounding box center [517, 258] width 184 height 100
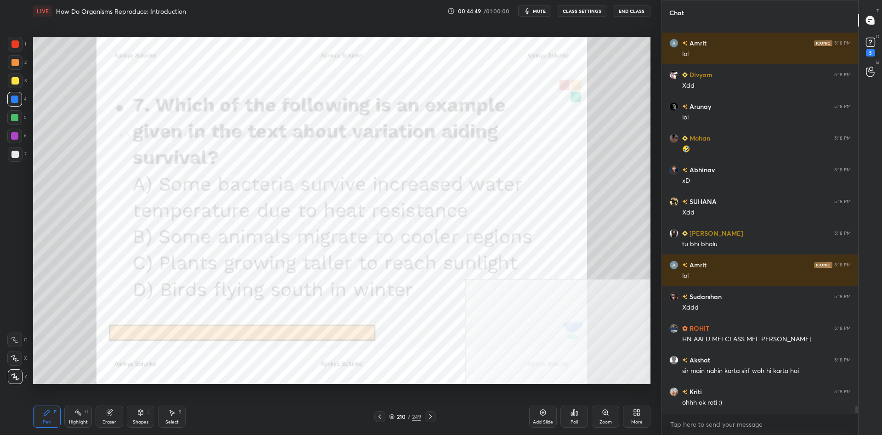
click at [80, 416] on icon at bounding box center [77, 412] width 7 height 7
click at [79, 415] on icon at bounding box center [77, 412] width 7 height 7
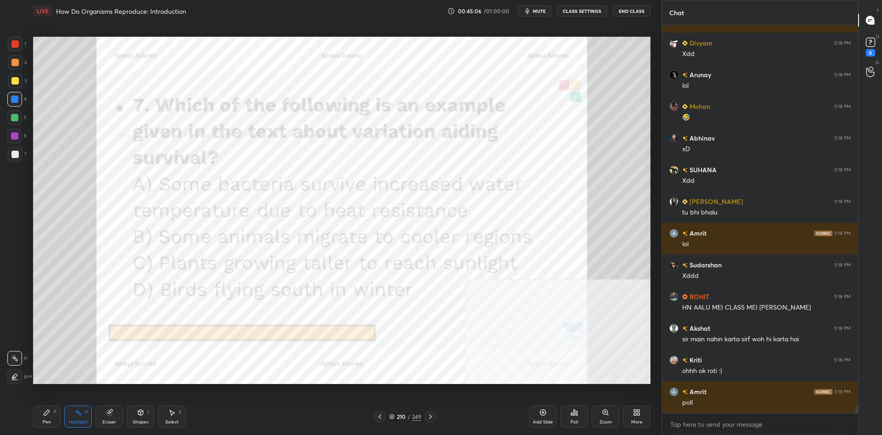
click at [581, 419] on div "Poll" at bounding box center [575, 417] width 28 height 22
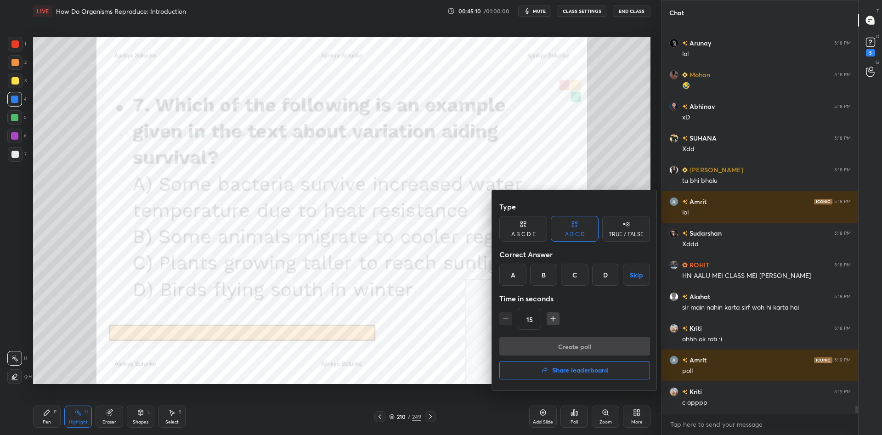
click at [509, 278] on div "A" at bounding box center [513, 275] width 27 height 22
click at [558, 346] on button "Create poll" at bounding box center [575, 346] width 151 height 18
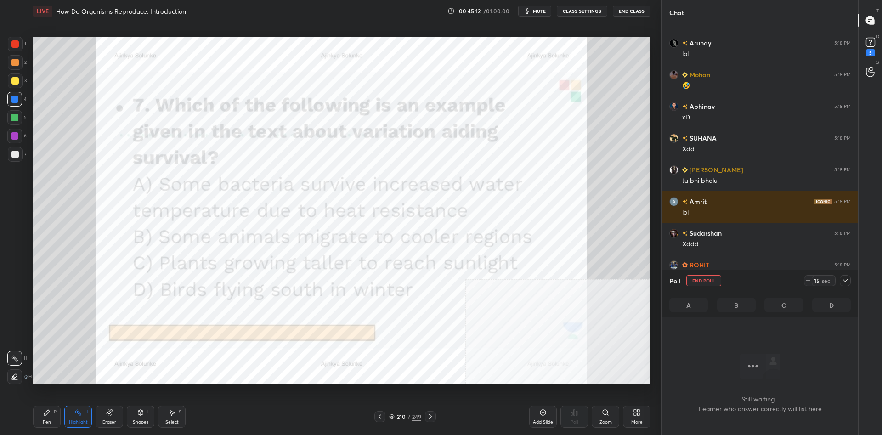
scroll to position [362, 196]
click at [849, 281] on div at bounding box center [845, 280] width 11 height 11
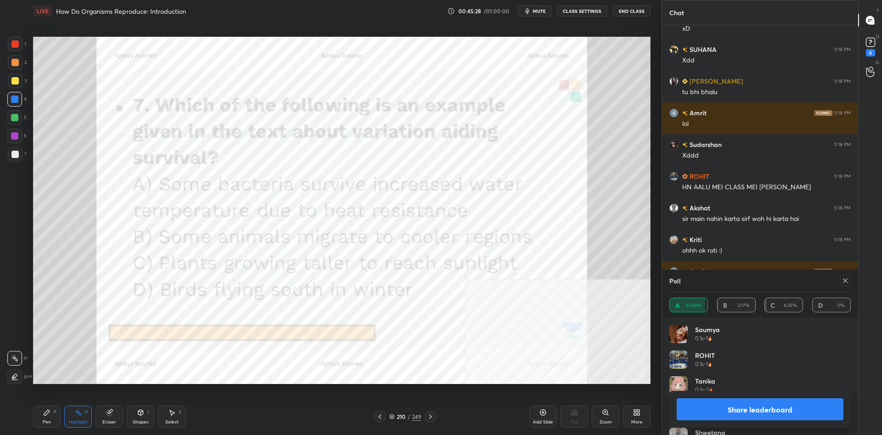
scroll to position [21673, 0]
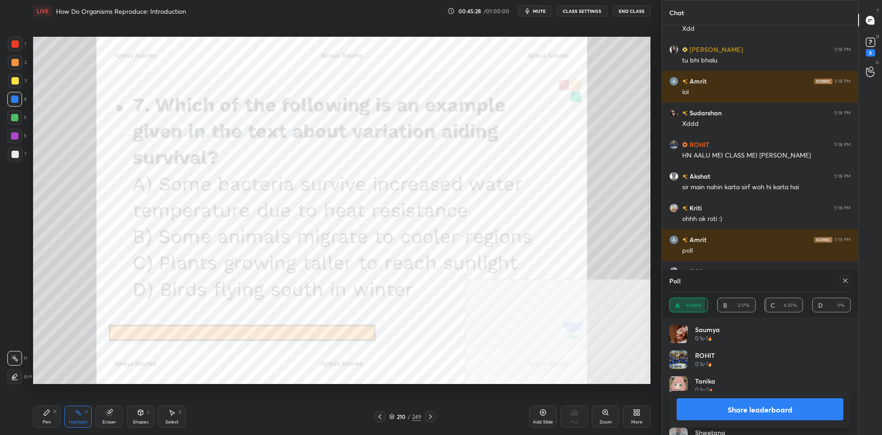
click at [787, 416] on button "Share leaderboard" at bounding box center [760, 409] width 167 height 22
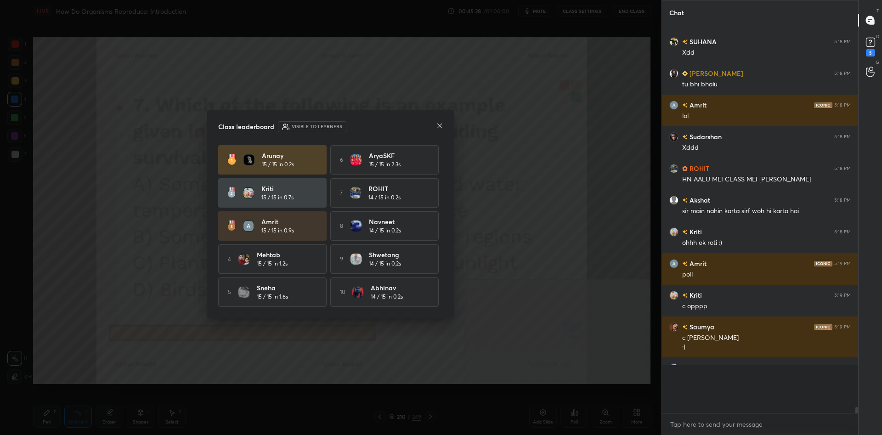
scroll to position [407, 196]
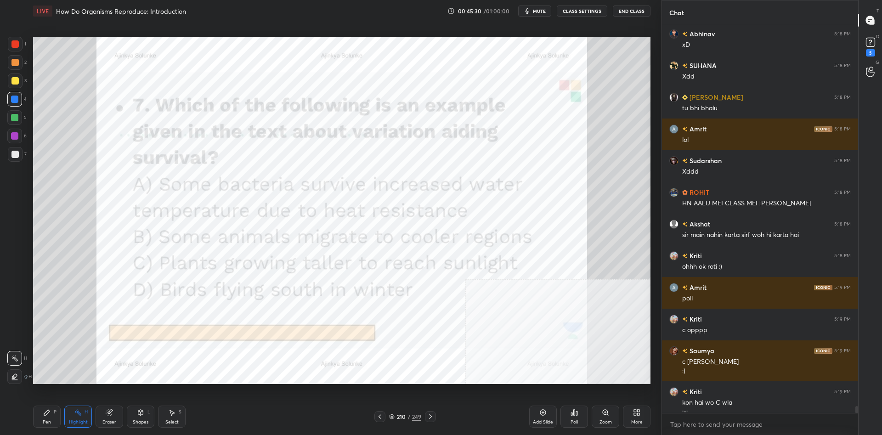
click at [54, 409] on div "Pen P" at bounding box center [47, 417] width 28 height 22
click at [45, 411] on icon at bounding box center [46, 412] width 7 height 7
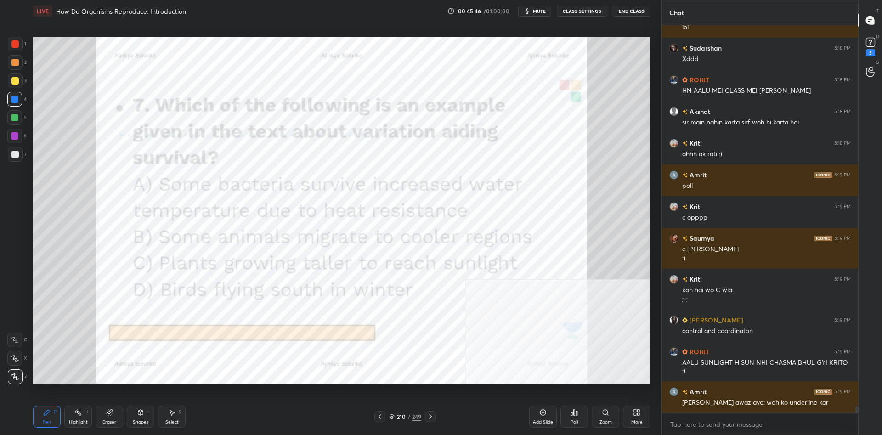
click at [394, 420] on div "210 / 249" at bounding box center [405, 417] width 32 height 8
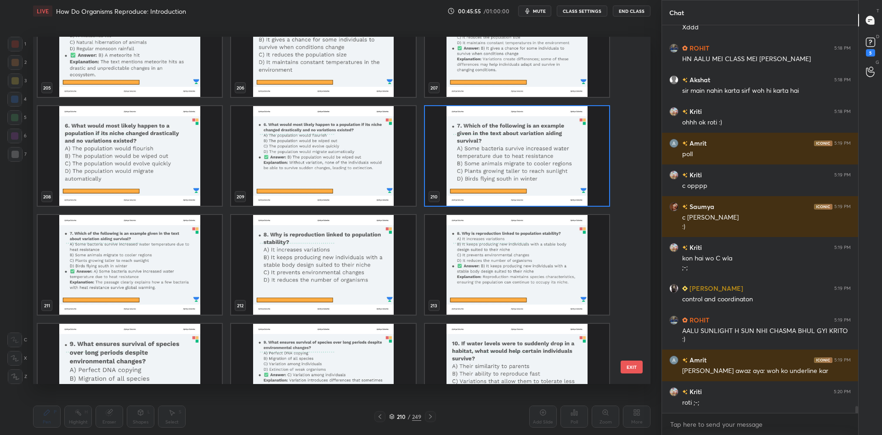
click at [522, 142] on img "grid" at bounding box center [517, 156] width 184 height 100
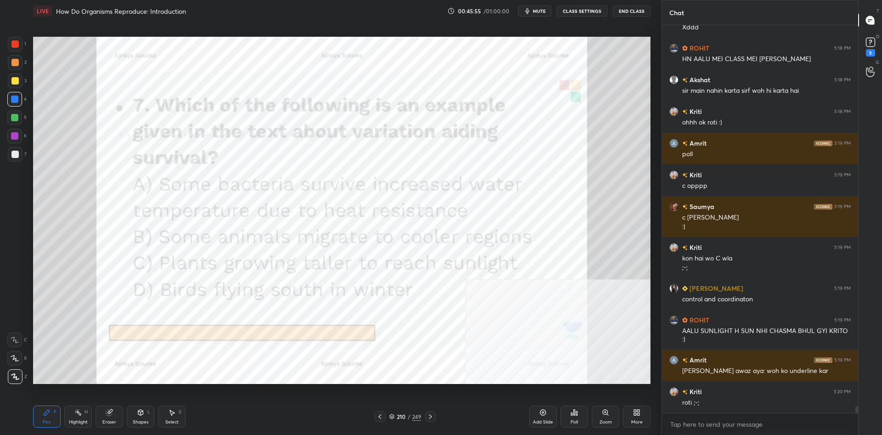
click at [546, 412] on icon at bounding box center [543, 412] width 7 height 7
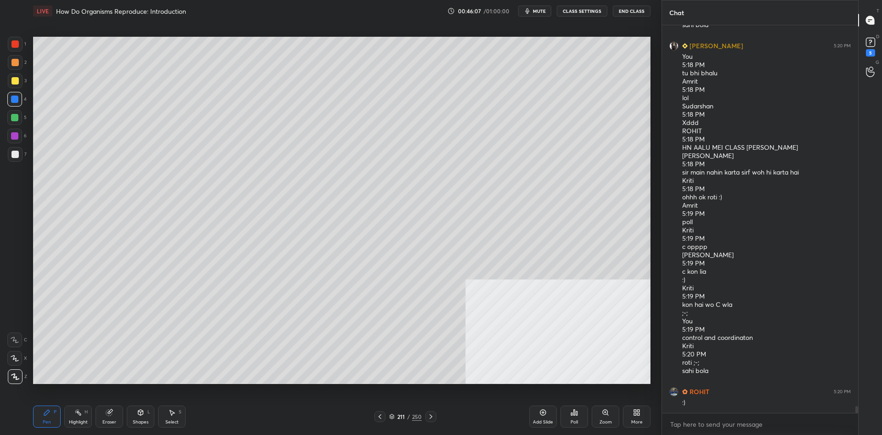
click at [29, 82] on div "1 2 3 4 5 6 7 C X Z C X Z E E Erase all H H" at bounding box center [14, 210] width 29 height 347
click at [23, 82] on div "3" at bounding box center [17, 81] width 19 height 15
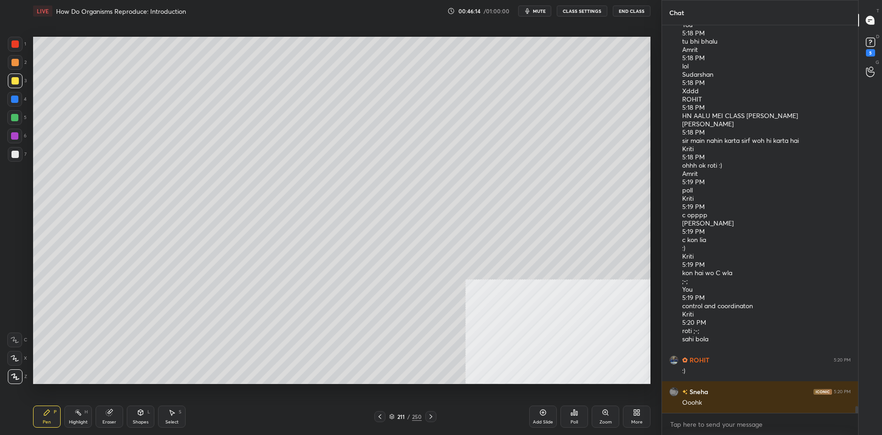
click at [17, 104] on div at bounding box center [14, 99] width 15 height 15
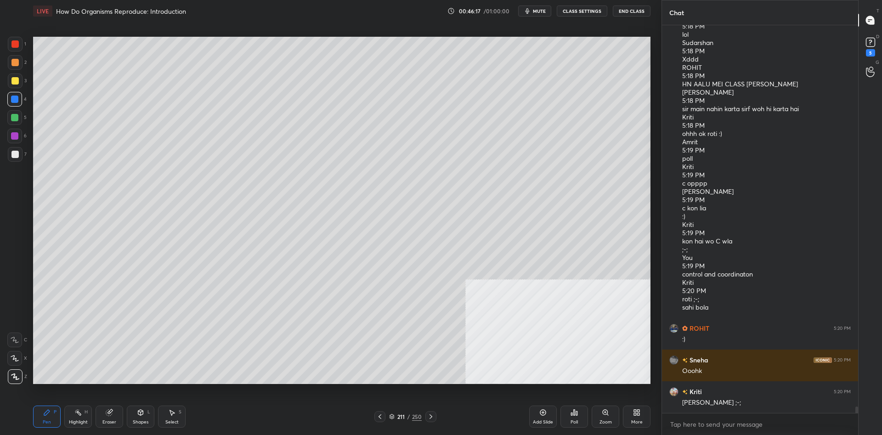
click at [21, 119] on div at bounding box center [14, 117] width 15 height 15
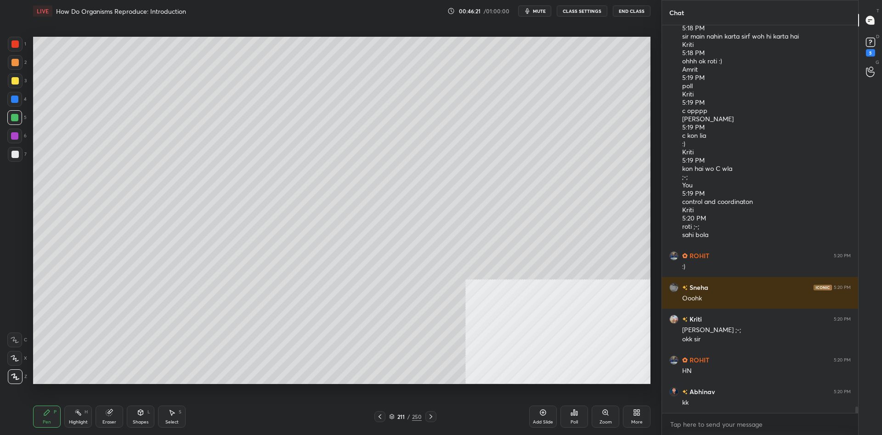
click at [23, 153] on div "7" at bounding box center [17, 154] width 19 height 15
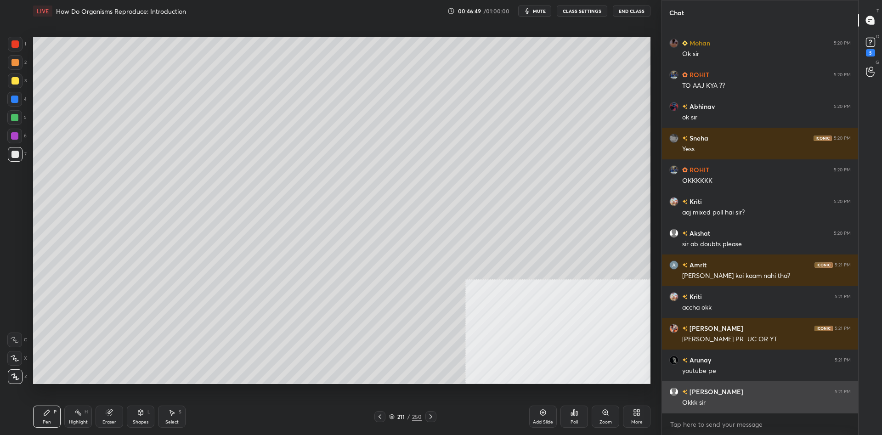
scroll to position [22704, 0]
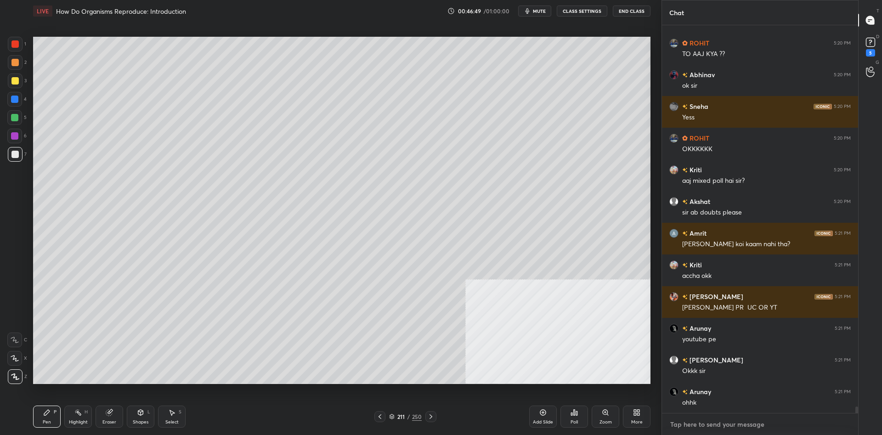
type textarea "x"
click at [711, 422] on textarea at bounding box center [761, 424] width 182 height 15
paste textarea "[URL][DOMAIN_NAME]"
type textarea "[URL][DOMAIN_NAME]"
type textarea "x"
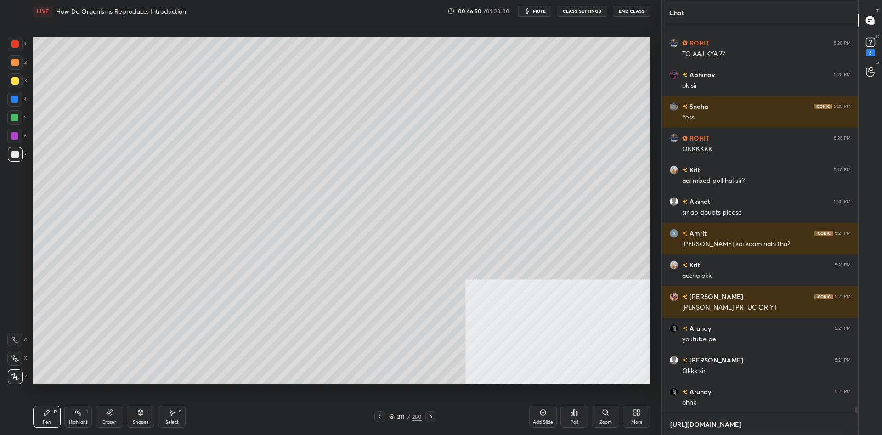
scroll to position [386, 196]
type textarea "[URL][DOMAIN_NAME]"
type textarea "x"
click at [847, 426] on div at bounding box center [843, 424] width 11 height 11
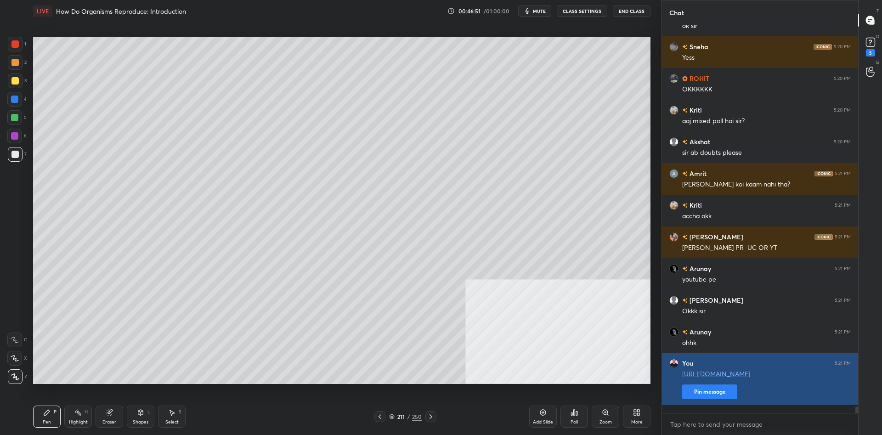
click at [710, 399] on button "Pin message" at bounding box center [709, 392] width 55 height 15
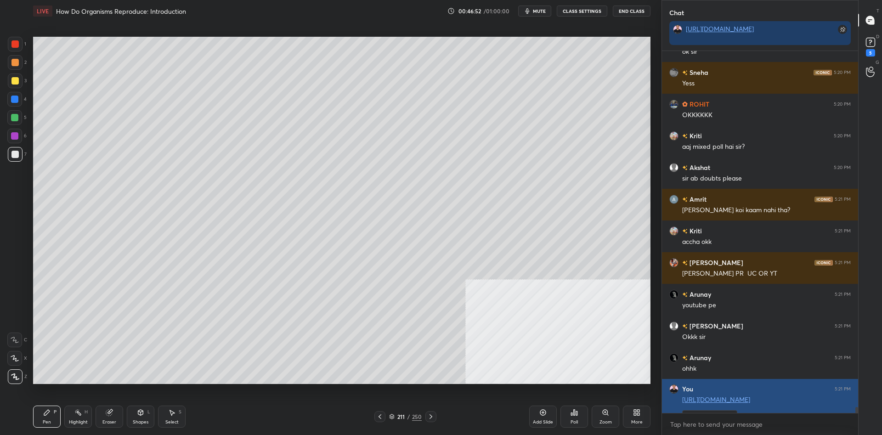
scroll to position [22853, 0]
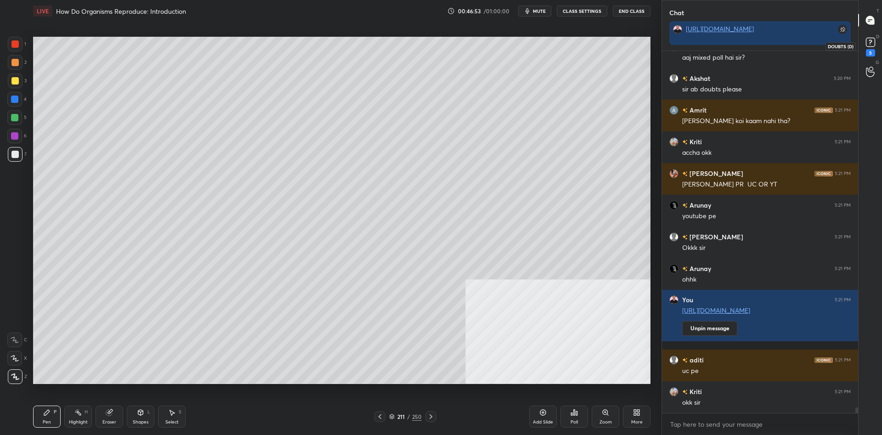
click at [866, 50] on div "5" at bounding box center [871, 45] width 14 height 21
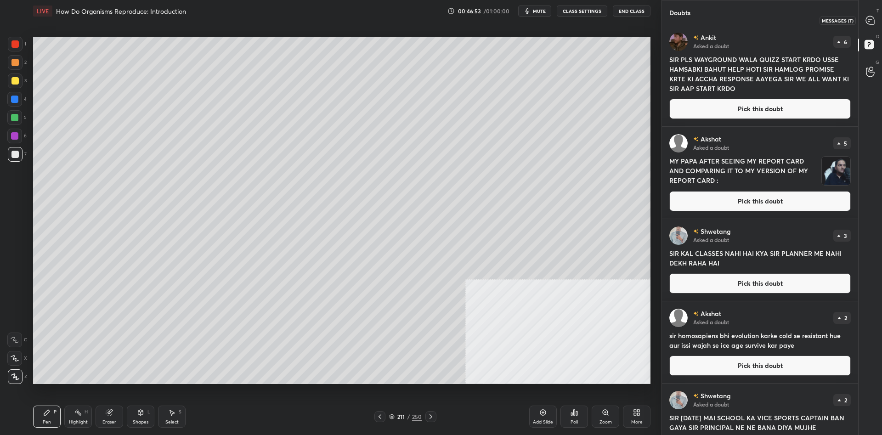
click at [871, 19] on icon at bounding box center [870, 20] width 8 height 8
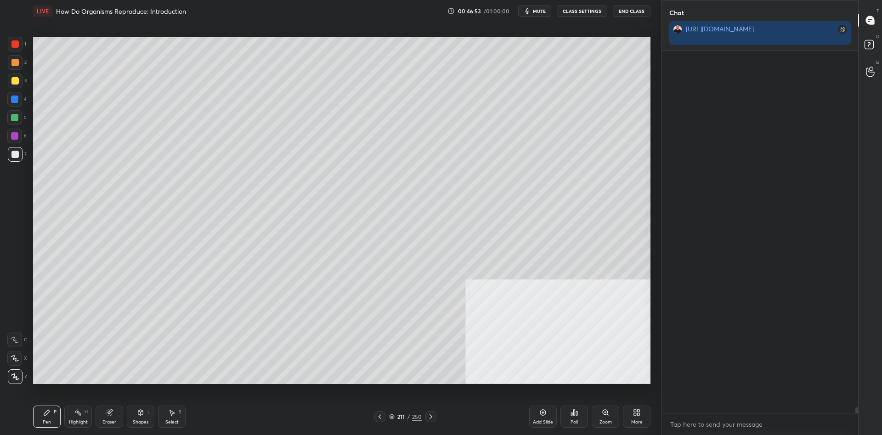
scroll to position [23081, 0]
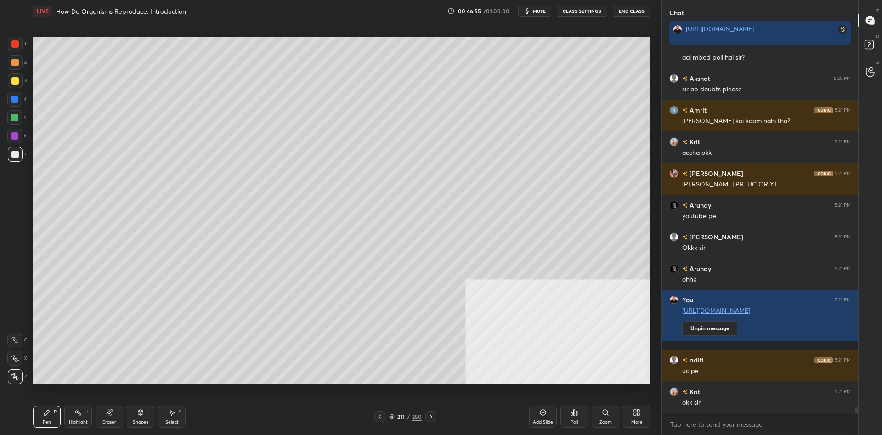
click at [412, 413] on div "211 / 250" at bounding box center [405, 417] width 33 height 8
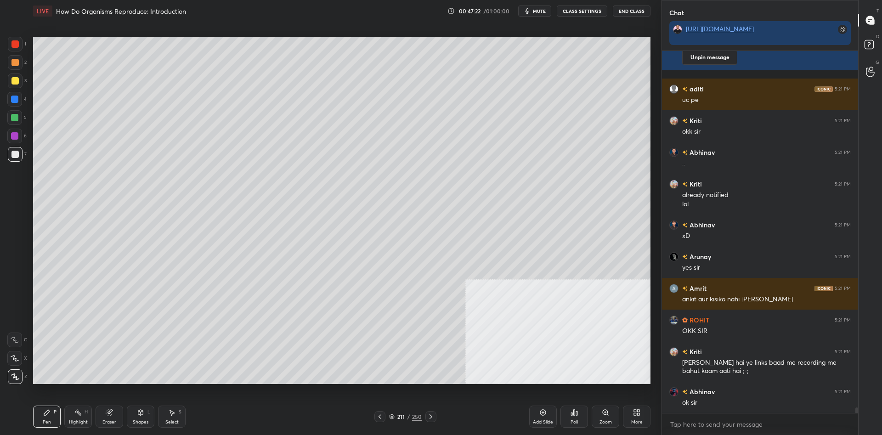
click at [405, 417] on div "211" at bounding box center [401, 417] width 9 height 6
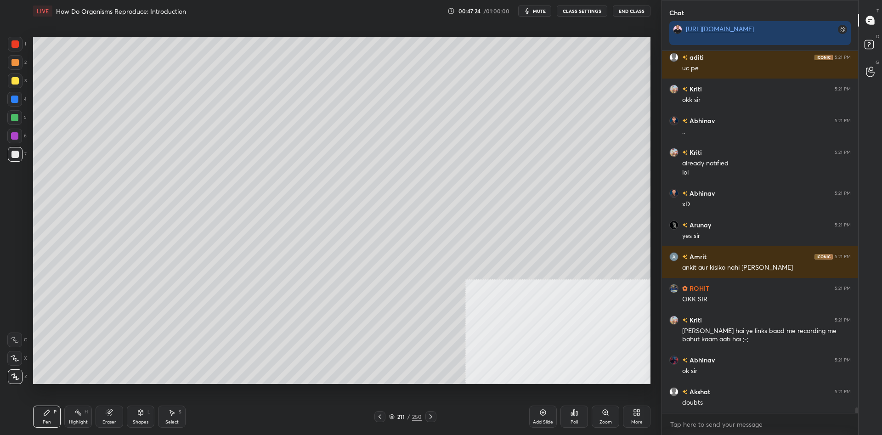
click at [406, 419] on div "211 / 250" at bounding box center [405, 417] width 33 height 8
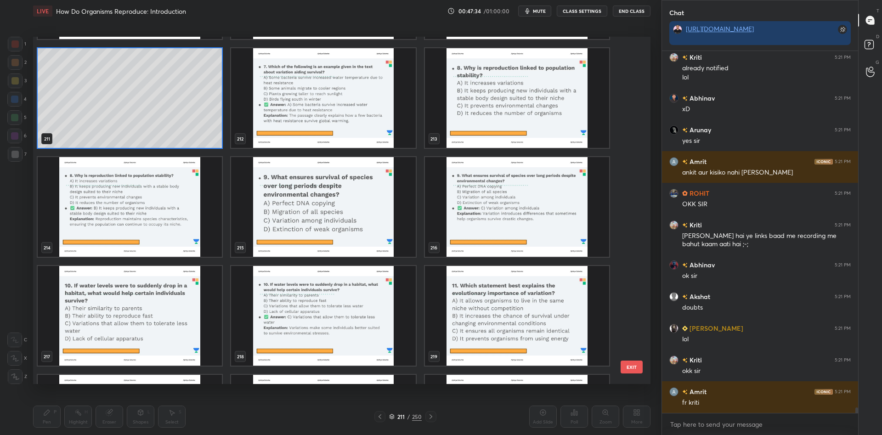
click at [333, 220] on img "grid" at bounding box center [323, 207] width 184 height 100
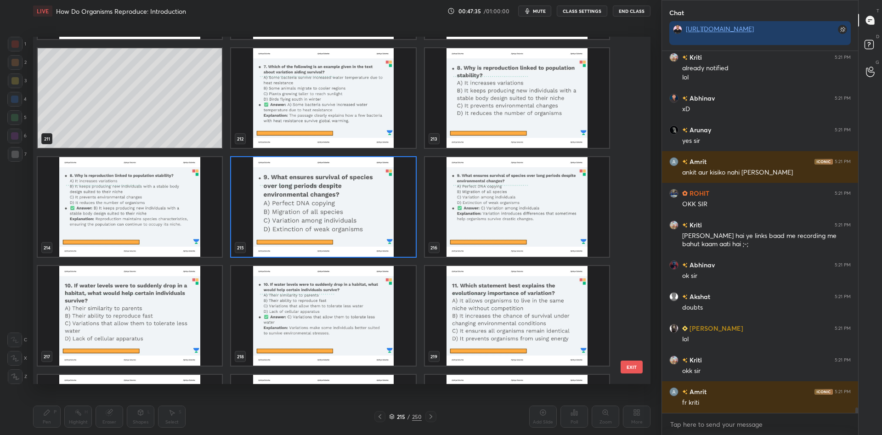
click at [351, 196] on img "grid" at bounding box center [323, 207] width 184 height 100
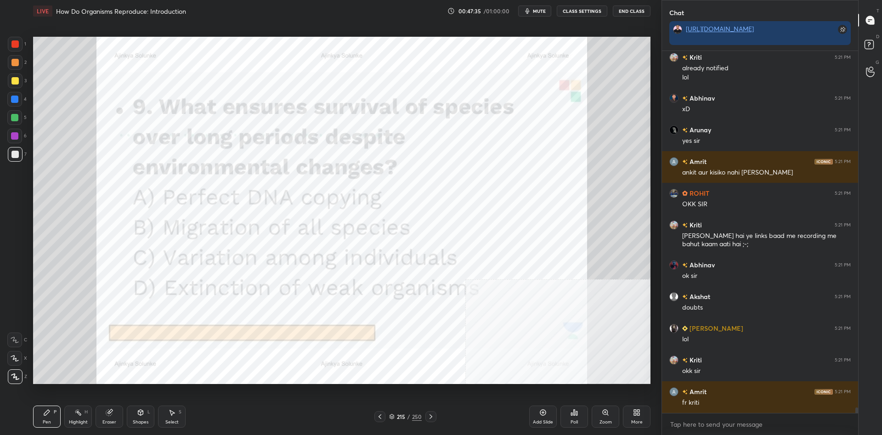
click at [351, 196] on img "grid" at bounding box center [323, 207] width 184 height 100
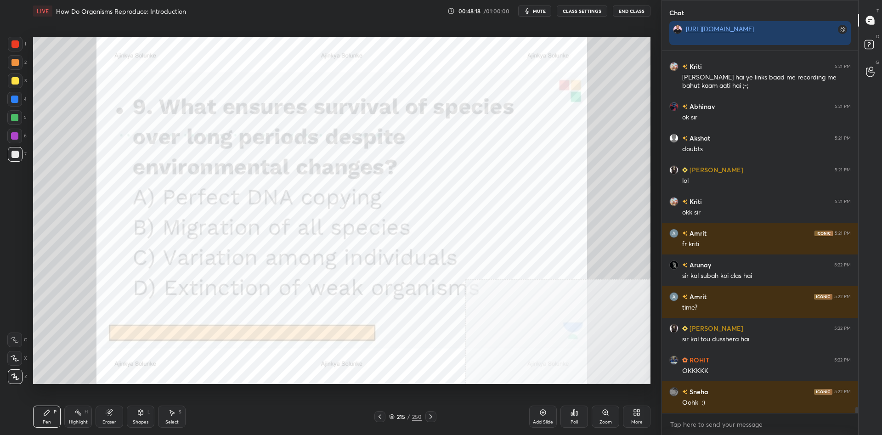
scroll to position [22310, 0]
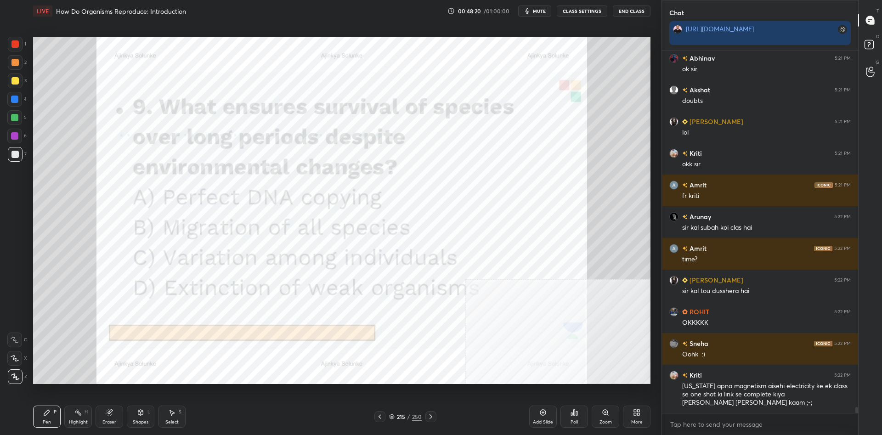
click at [408, 414] on div "215 / 250" at bounding box center [405, 417] width 33 height 8
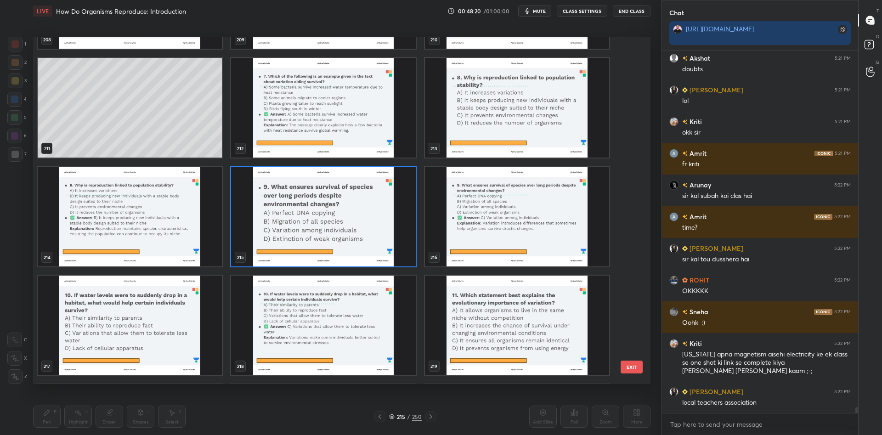
scroll to position [7610, 0]
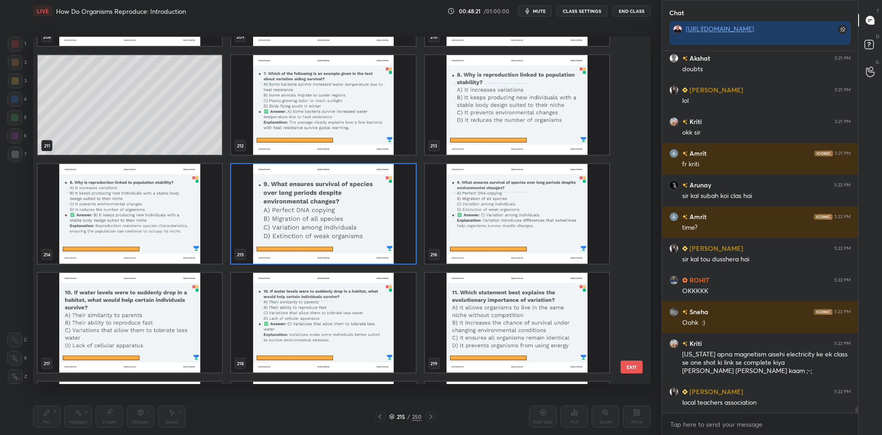
click at [343, 224] on img "grid" at bounding box center [323, 214] width 184 height 100
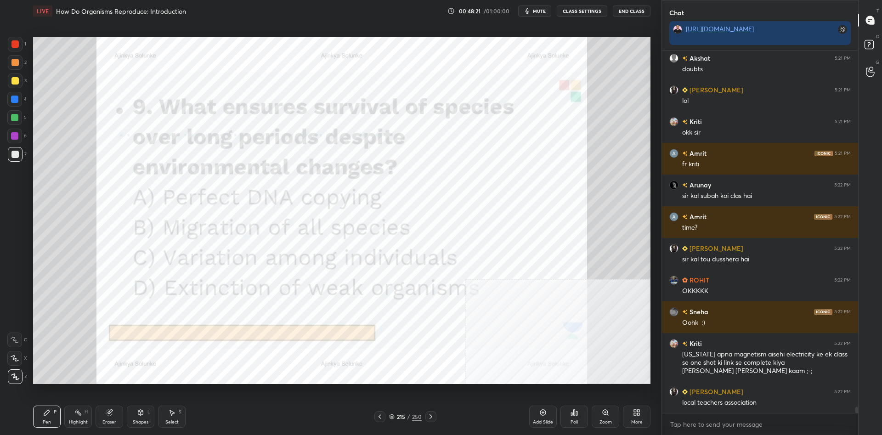
click at [343, 224] on img "grid" at bounding box center [323, 214] width 184 height 100
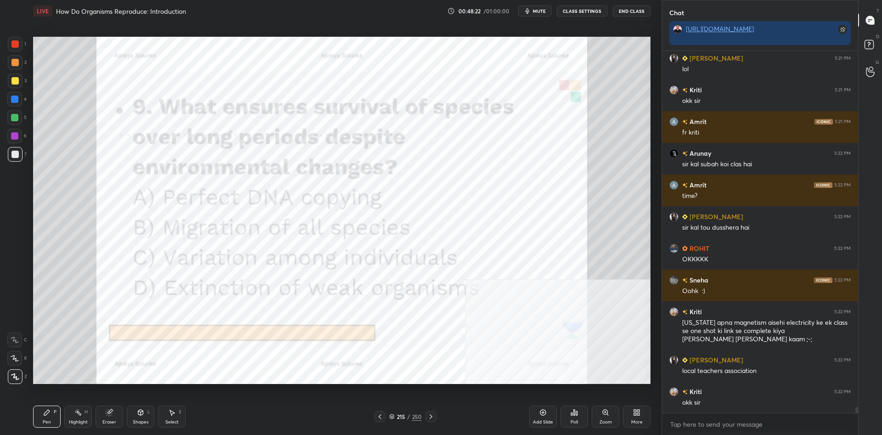
click at [571, 408] on div "Poll" at bounding box center [575, 417] width 28 height 22
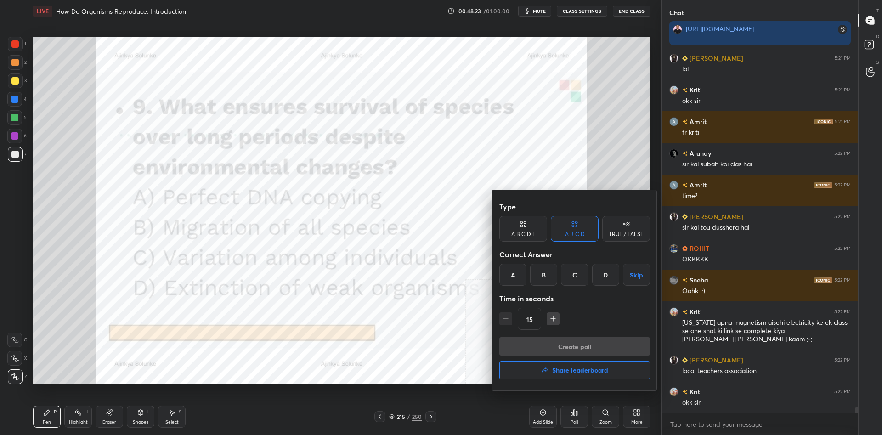
click at [569, 273] on div "C" at bounding box center [574, 275] width 27 height 22
click at [388, 338] on div at bounding box center [441, 217] width 882 height 435
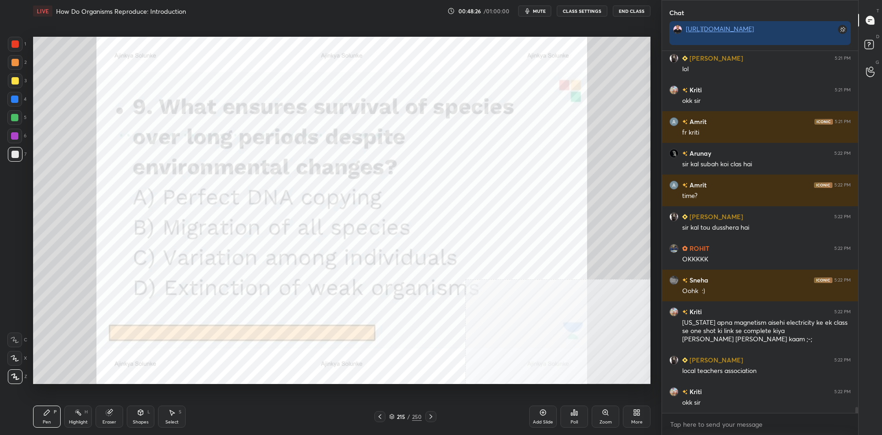
click at [404, 417] on div "215" at bounding box center [401, 417] width 9 height 6
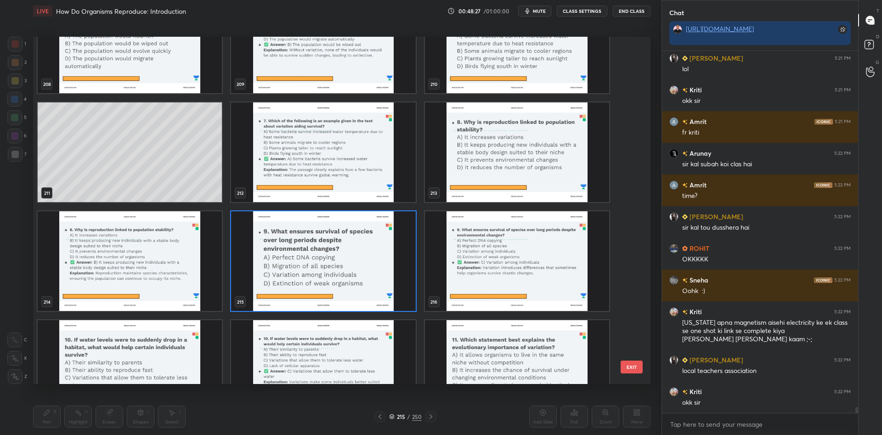
scroll to position [7610, 0]
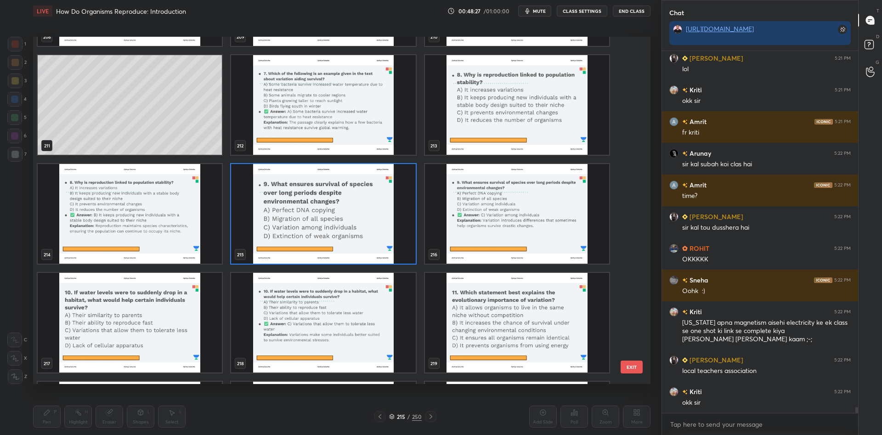
click at [370, 238] on img "grid" at bounding box center [323, 214] width 184 height 100
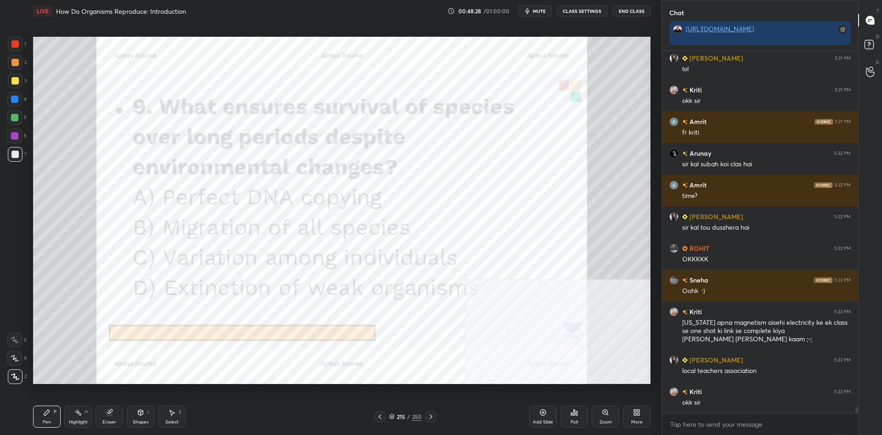
click at [568, 418] on div "Poll" at bounding box center [575, 417] width 28 height 22
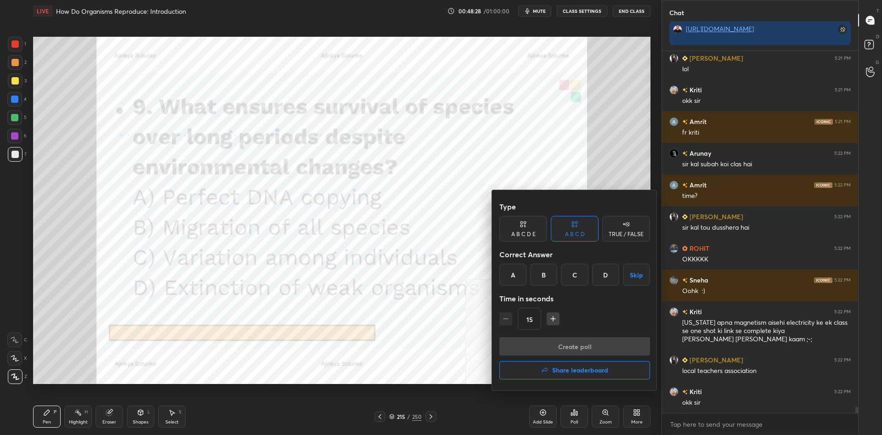
click at [580, 271] on div "C" at bounding box center [574, 275] width 27 height 22
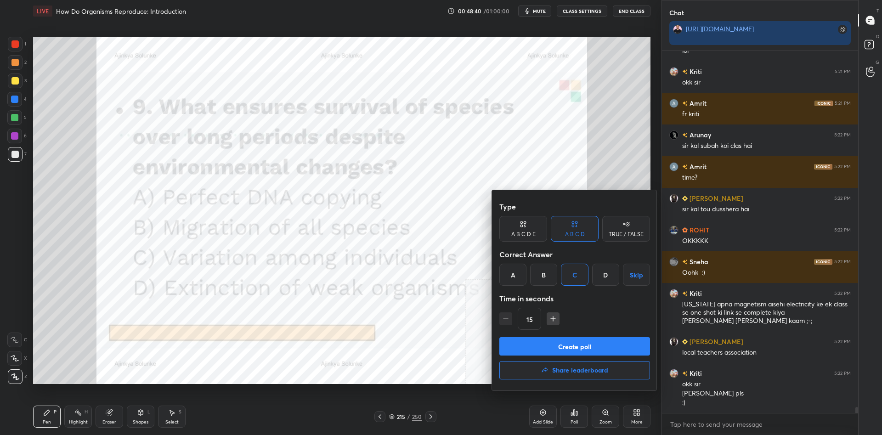
scroll to position [22424, 0]
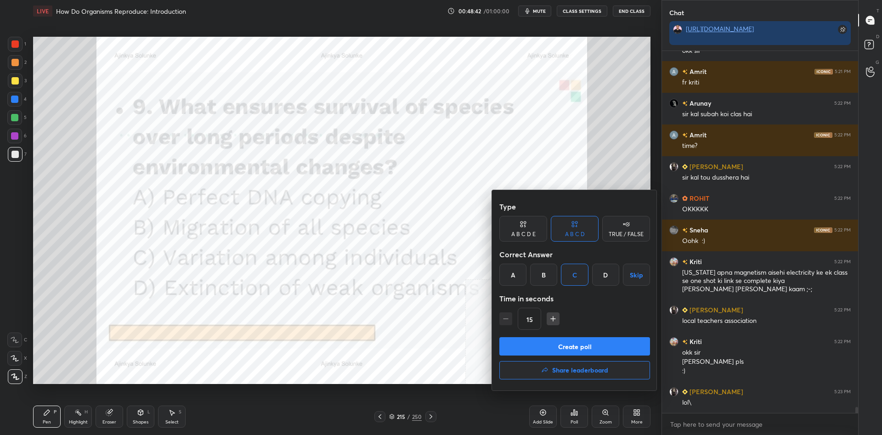
click at [424, 310] on div at bounding box center [441, 217] width 882 height 435
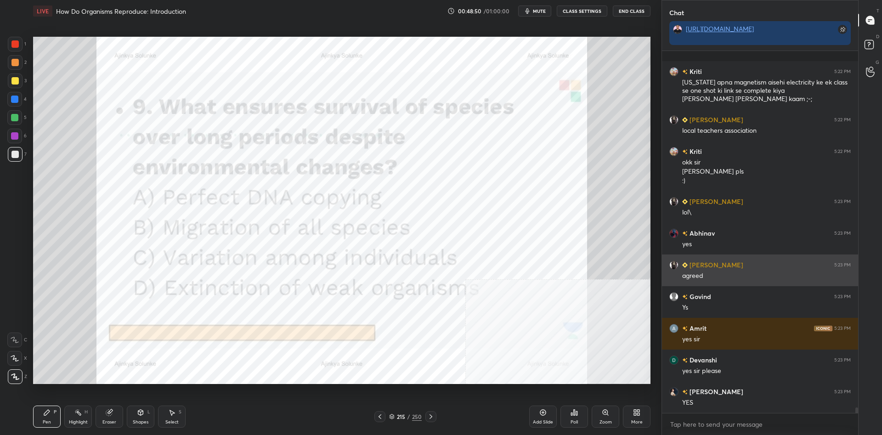
scroll to position [22686, 0]
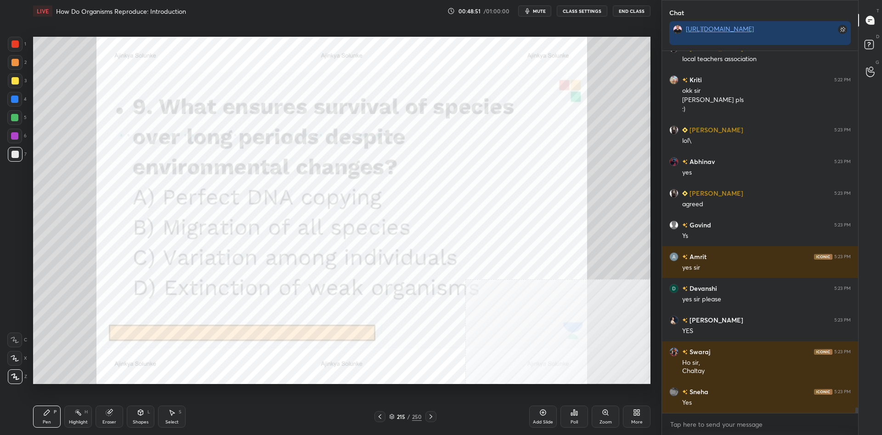
click at [569, 416] on div "Poll" at bounding box center [575, 417] width 28 height 22
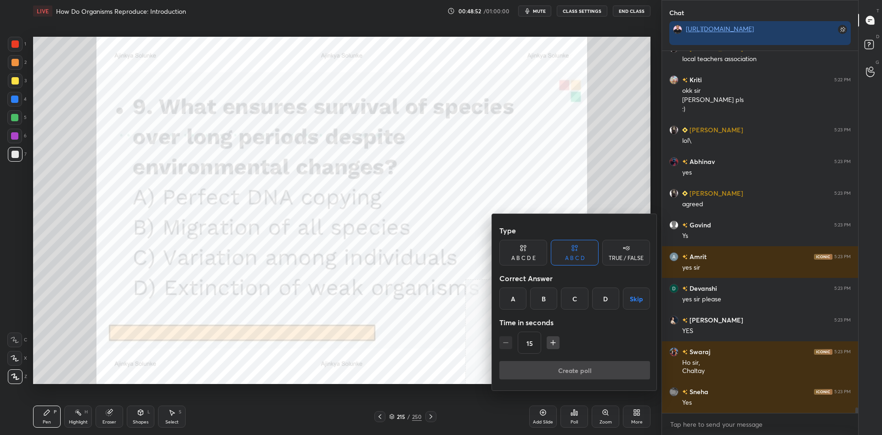
scroll to position [22718, 0]
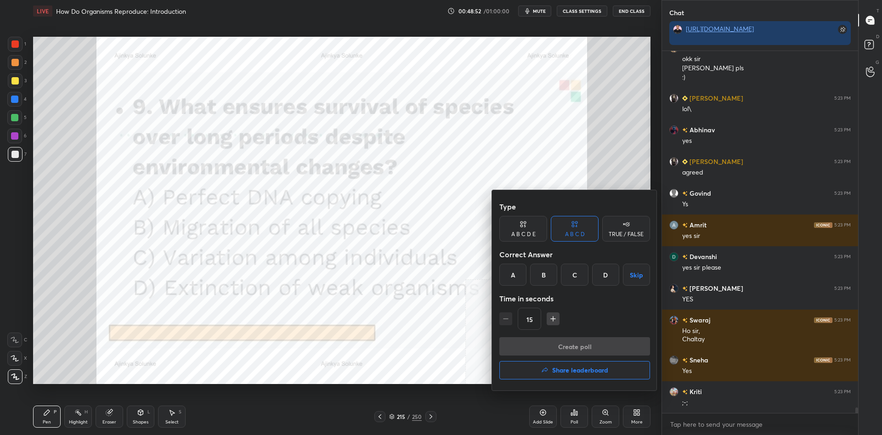
click at [572, 269] on div "C" at bounding box center [574, 275] width 27 height 22
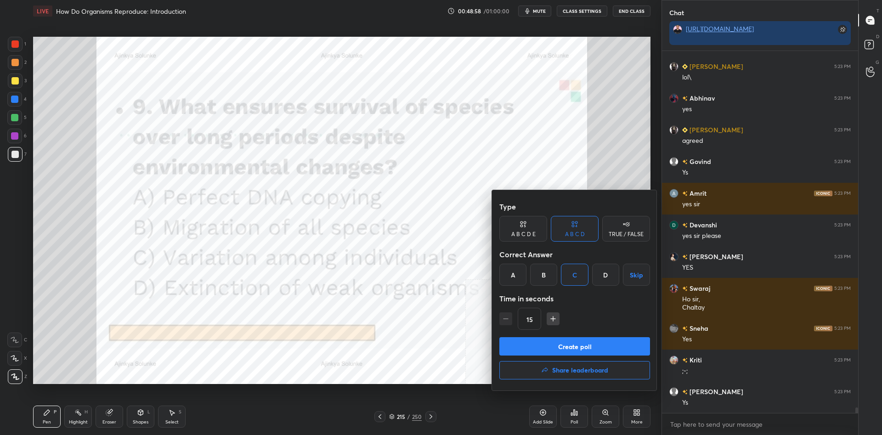
click at [579, 341] on button "Create poll" at bounding box center [575, 346] width 151 height 18
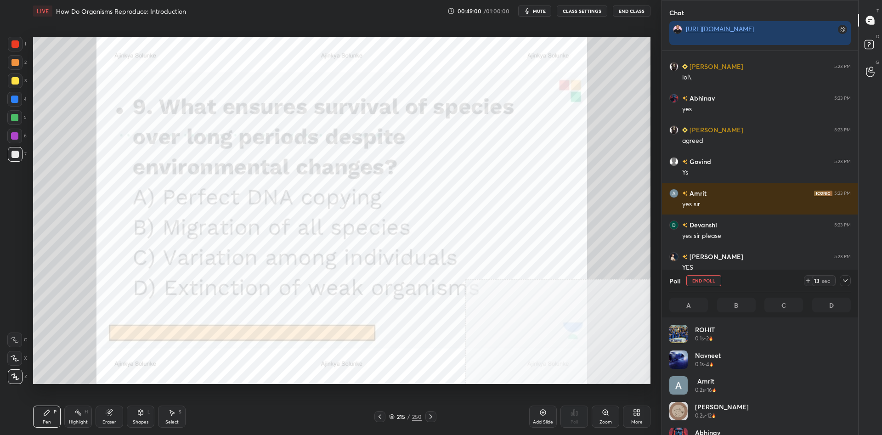
scroll to position [110, 182]
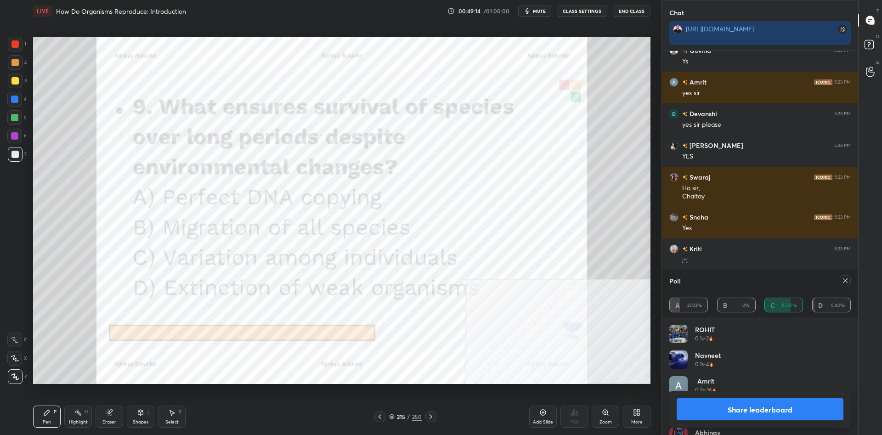
click at [732, 408] on button "Share leaderboard" at bounding box center [760, 409] width 167 height 22
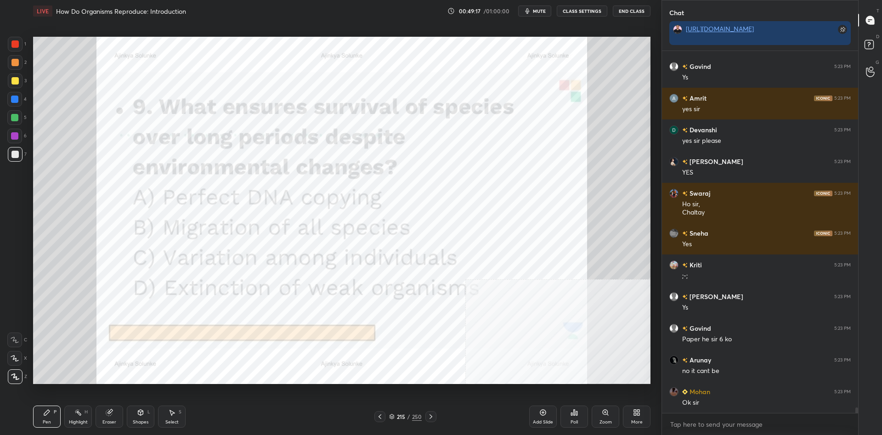
click at [6, 43] on div "1 2 3 4 5 6 7 C X Z C X Z E E Erase all H H" at bounding box center [14, 210] width 29 height 347
click at [14, 45] on div at bounding box center [14, 43] width 7 height 7
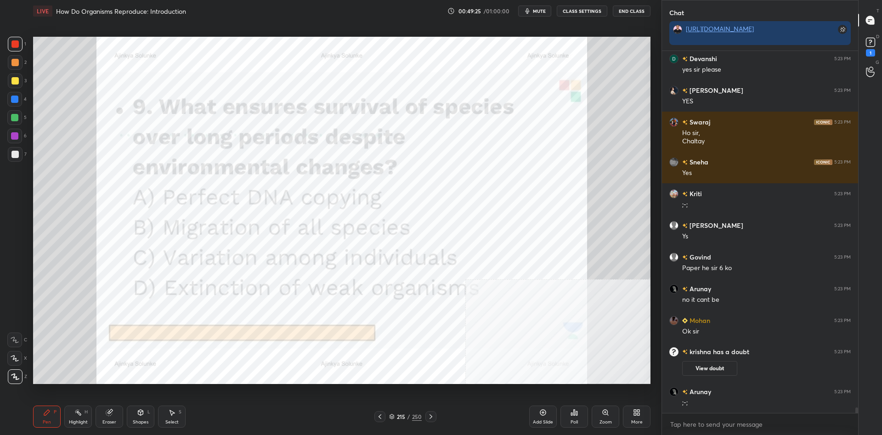
click at [412, 417] on div "215 / 250" at bounding box center [405, 417] width 33 height 8
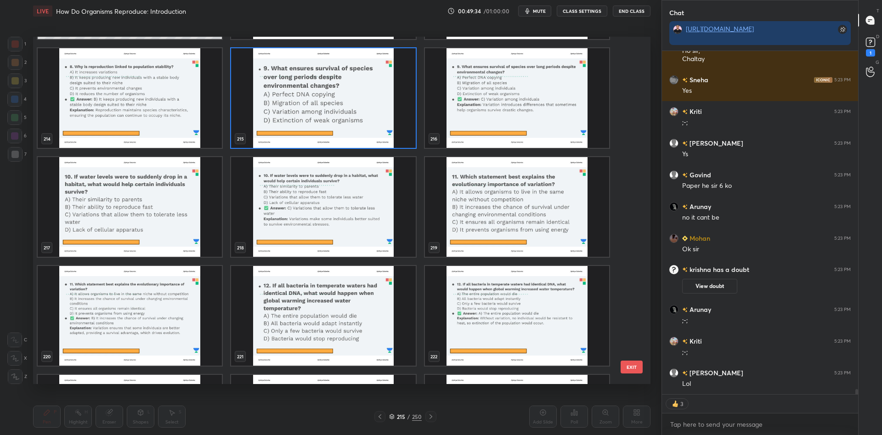
click at [139, 194] on img "grid" at bounding box center [130, 207] width 184 height 100
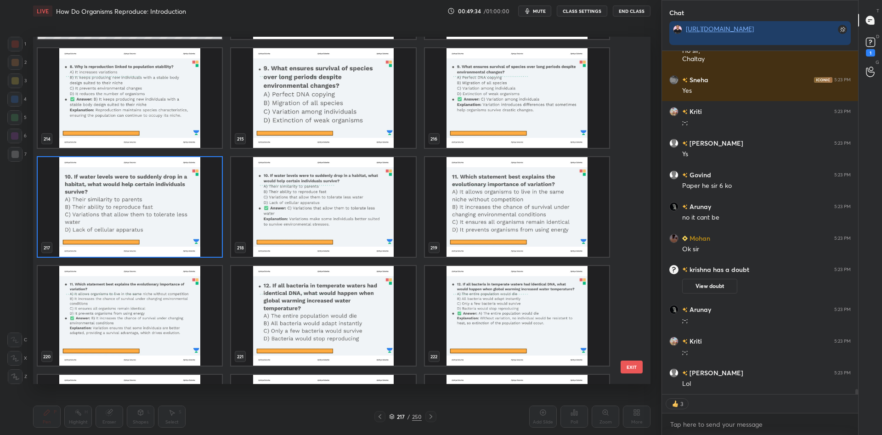
click at [139, 194] on img "grid" at bounding box center [130, 207] width 184 height 100
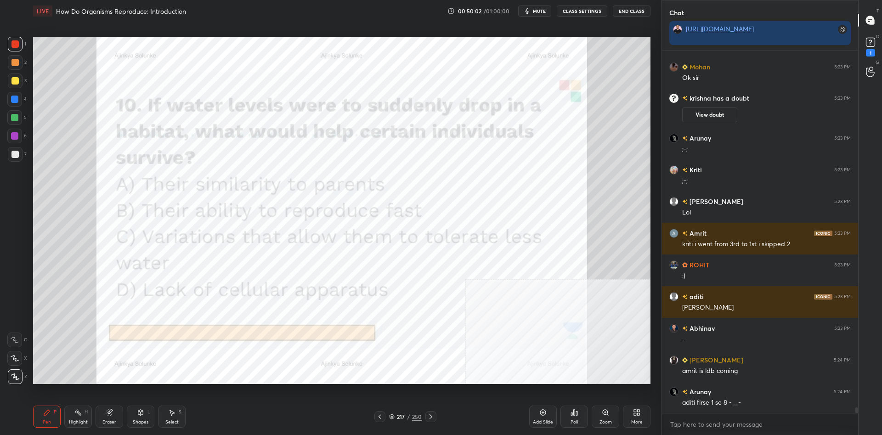
click at [573, 416] on div "Poll" at bounding box center [575, 417] width 28 height 22
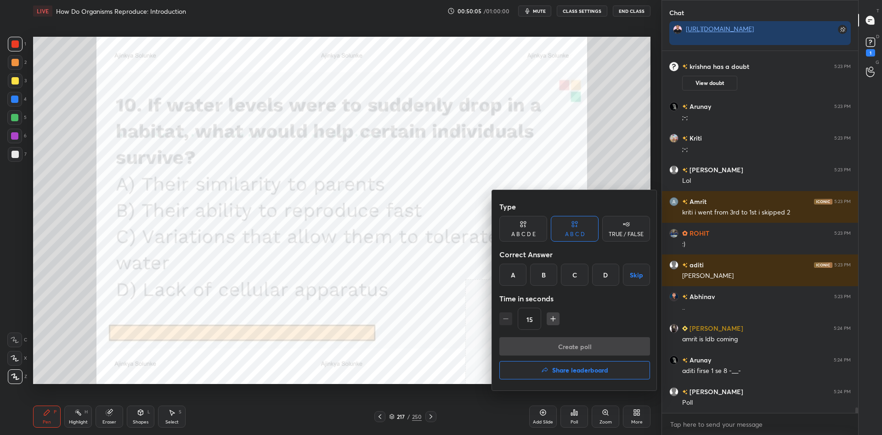
click at [577, 273] on div "C" at bounding box center [574, 275] width 27 height 22
click at [579, 350] on button "Create poll" at bounding box center [575, 346] width 151 height 18
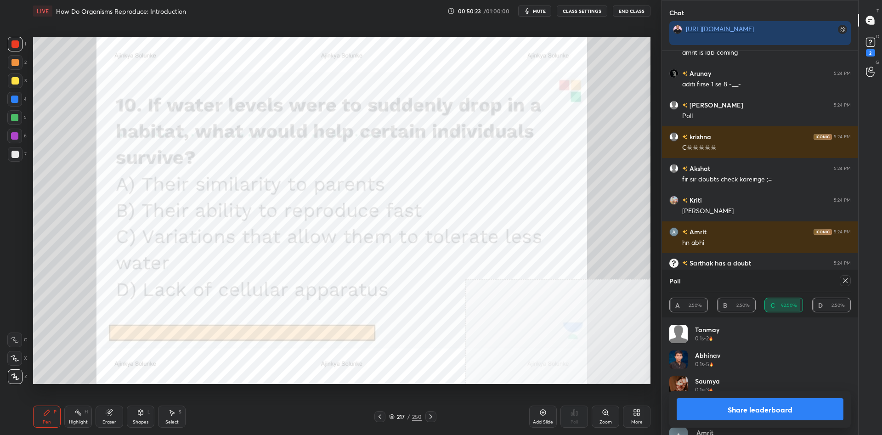
click at [707, 406] on button "Share leaderboard" at bounding box center [760, 409] width 167 height 22
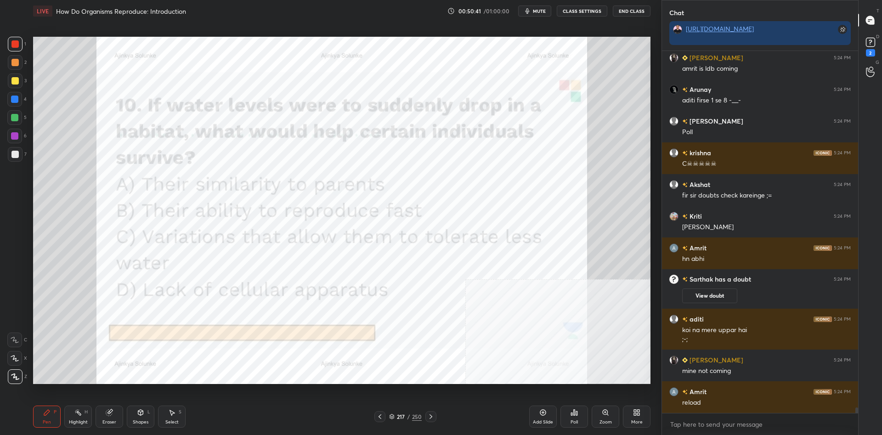
click at [404, 417] on div "217" at bounding box center [401, 417] width 9 height 6
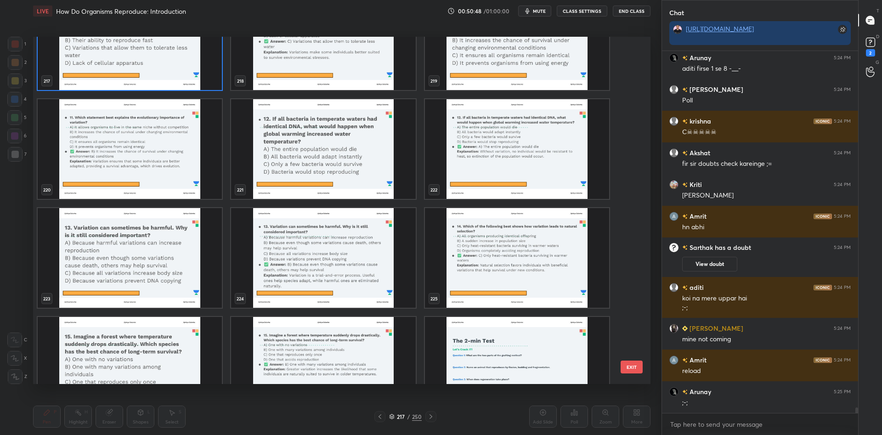
click at [370, 168] on img "grid" at bounding box center [323, 149] width 184 height 100
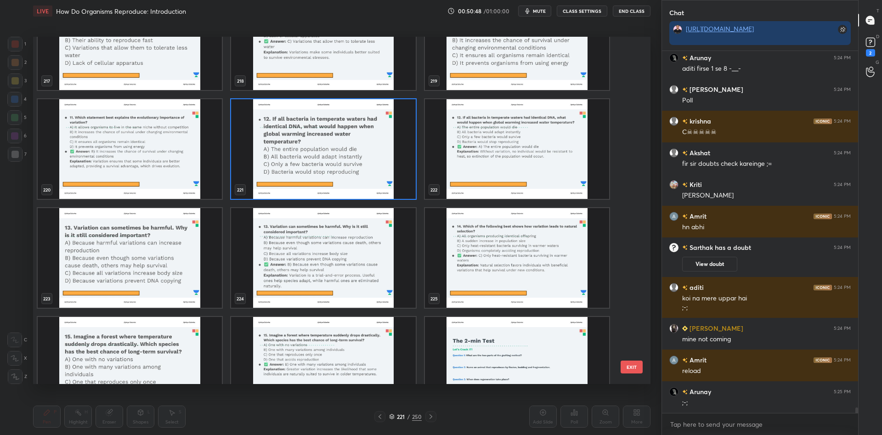
click at [370, 168] on img "grid" at bounding box center [323, 149] width 184 height 100
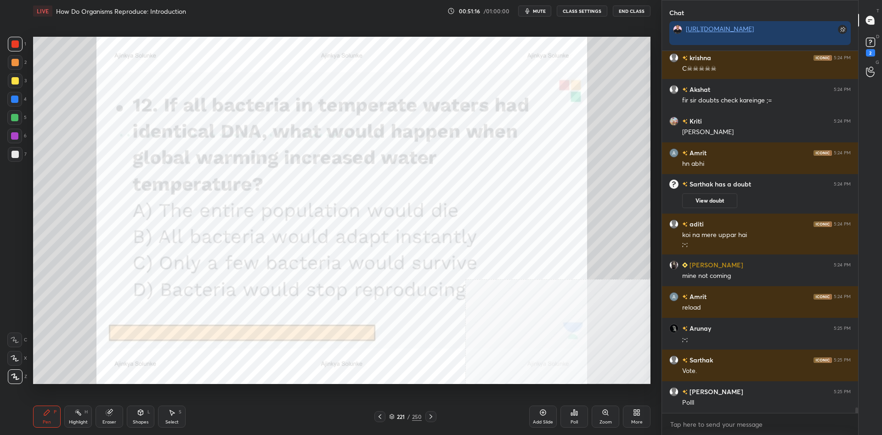
scroll to position [23134, 0]
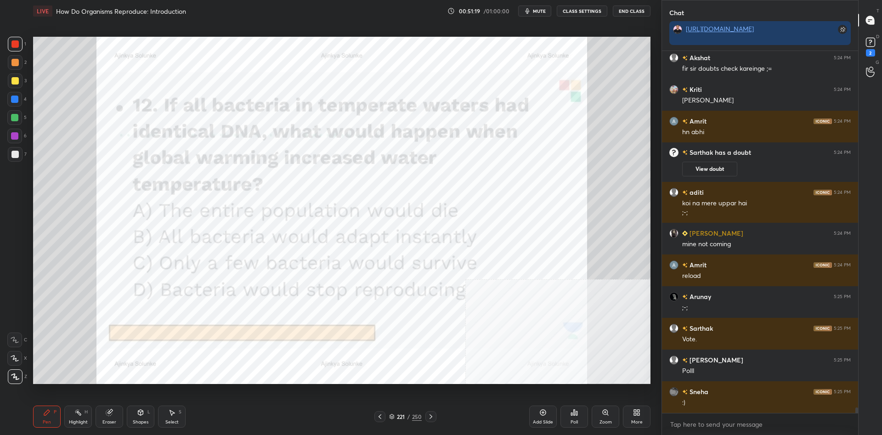
click at [578, 417] on div "Poll" at bounding box center [575, 417] width 28 height 22
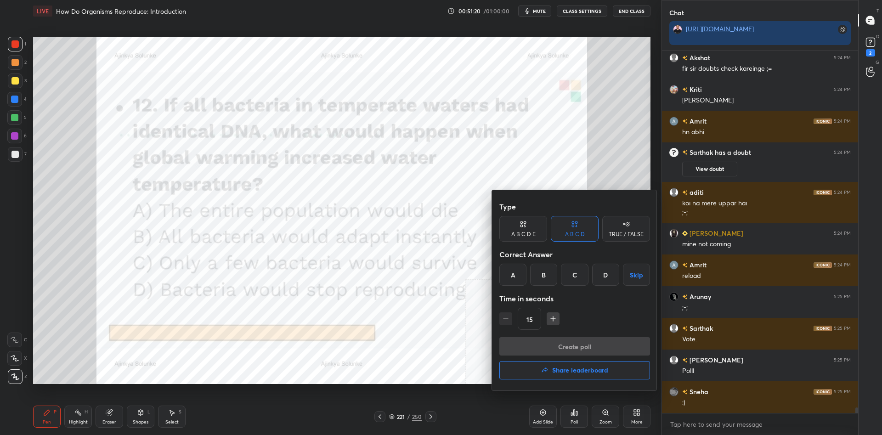
click at [516, 272] on div "A" at bounding box center [513, 275] width 27 height 22
click at [574, 339] on button "Create poll" at bounding box center [575, 346] width 151 height 18
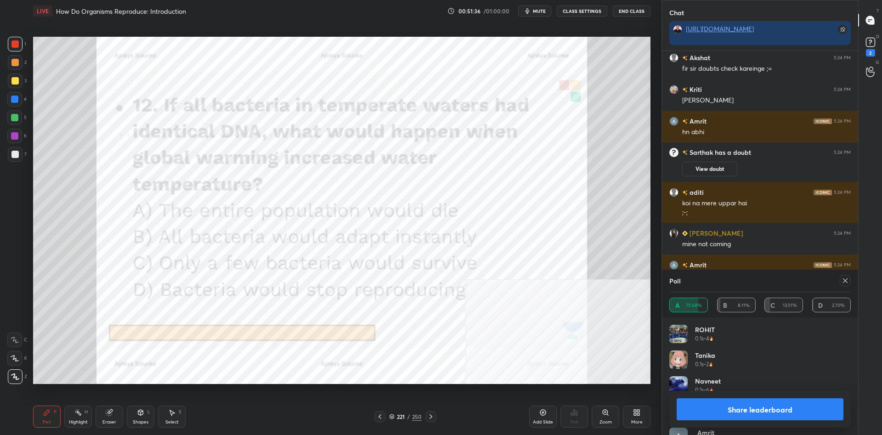
scroll to position [23214, 0]
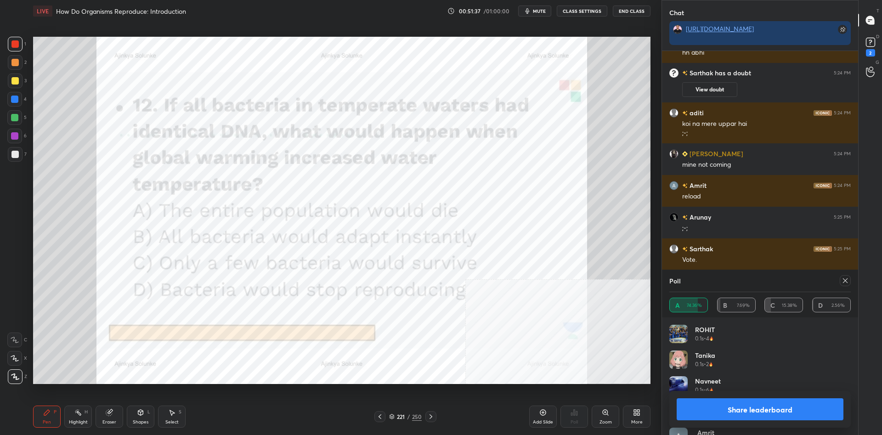
click at [764, 411] on button "Share leaderboard" at bounding box center [760, 409] width 167 height 22
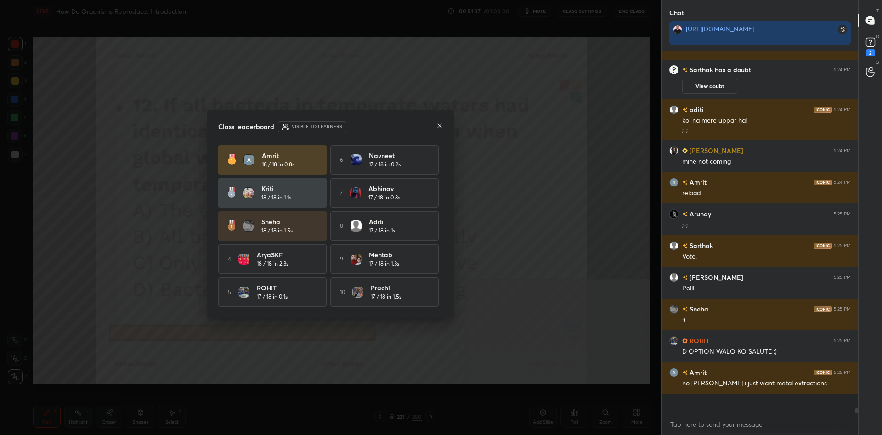
scroll to position [351, 196]
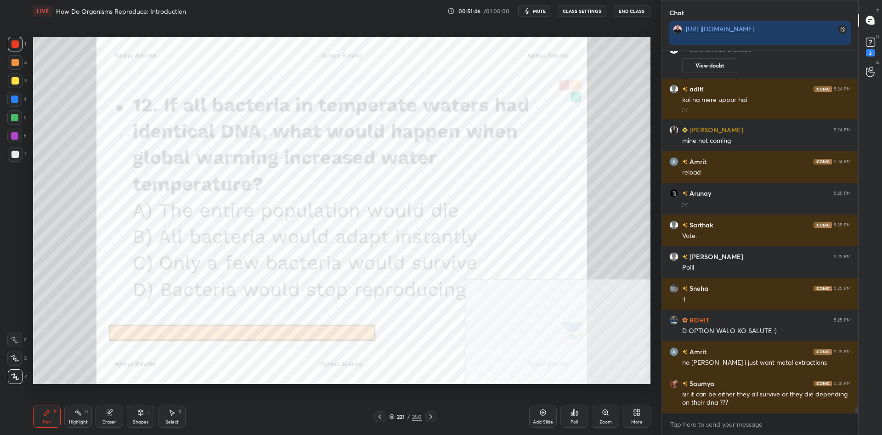
click at [396, 418] on div "221 / 250" at bounding box center [405, 417] width 33 height 8
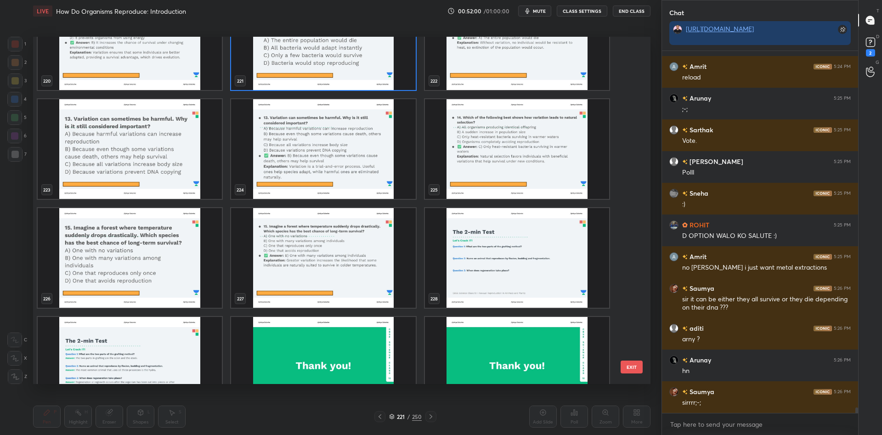
click at [176, 269] on img "grid" at bounding box center [130, 258] width 184 height 100
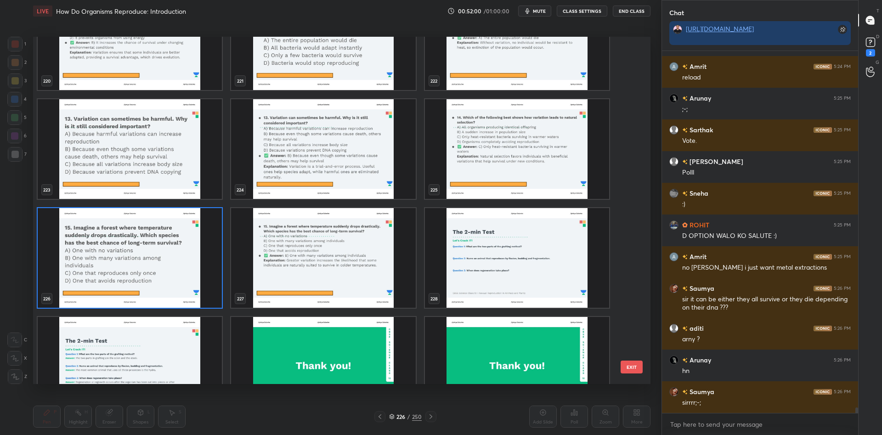
click at [176, 269] on img "grid" at bounding box center [130, 258] width 184 height 100
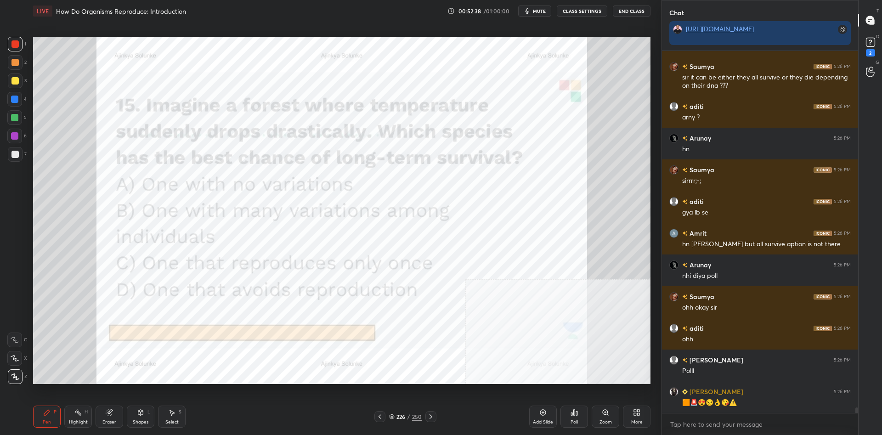
scroll to position [23465, 0]
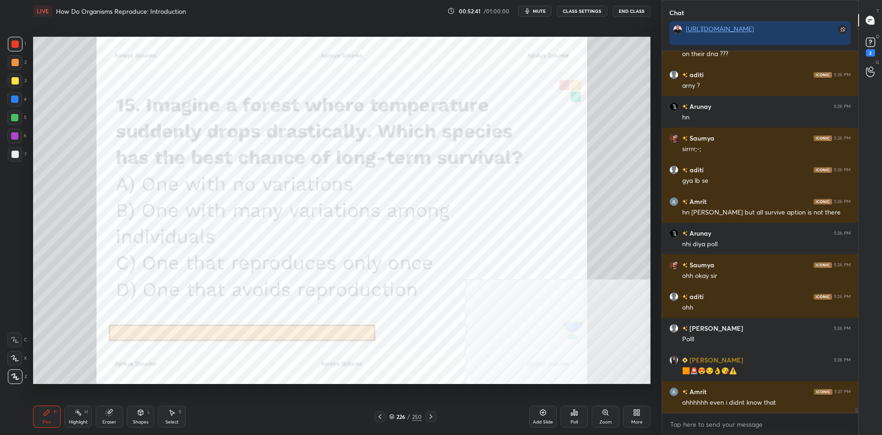
click at [406, 418] on div "226 / 250" at bounding box center [405, 417] width 33 height 8
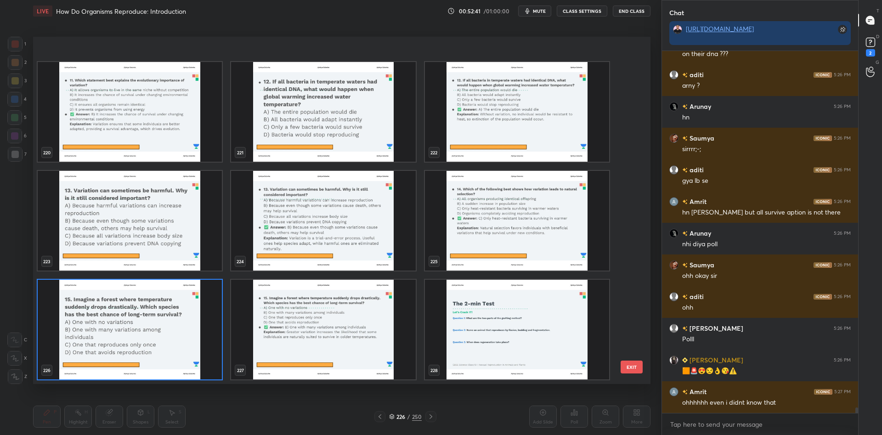
scroll to position [7988, 0]
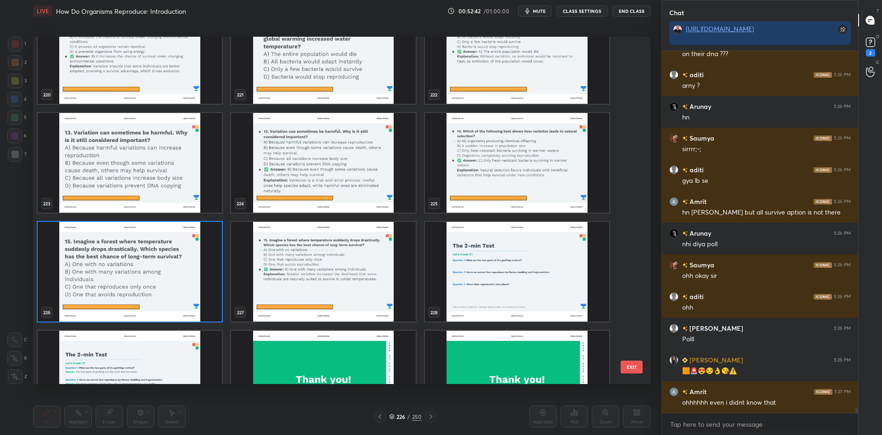
click at [169, 264] on img "grid" at bounding box center [130, 272] width 184 height 100
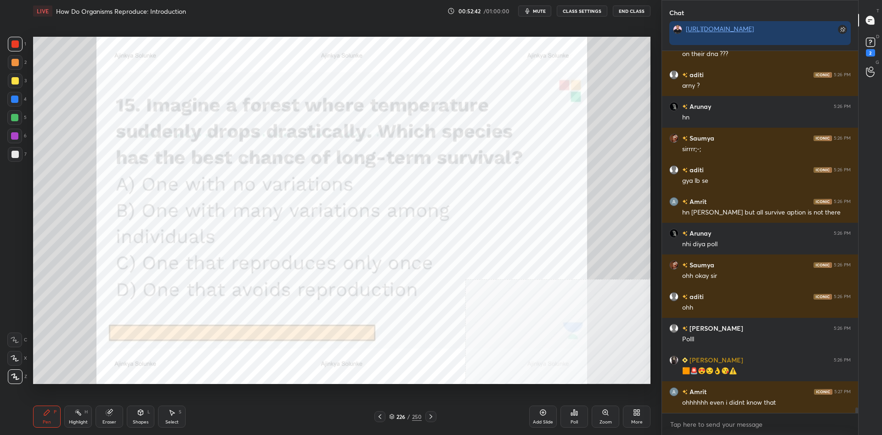
scroll to position [0, 0]
click at [568, 417] on div "Poll" at bounding box center [575, 417] width 28 height 22
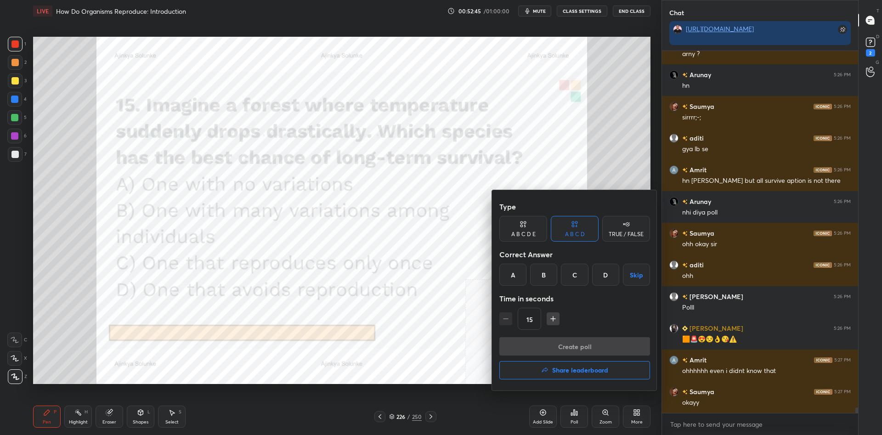
scroll to position [23529, 0]
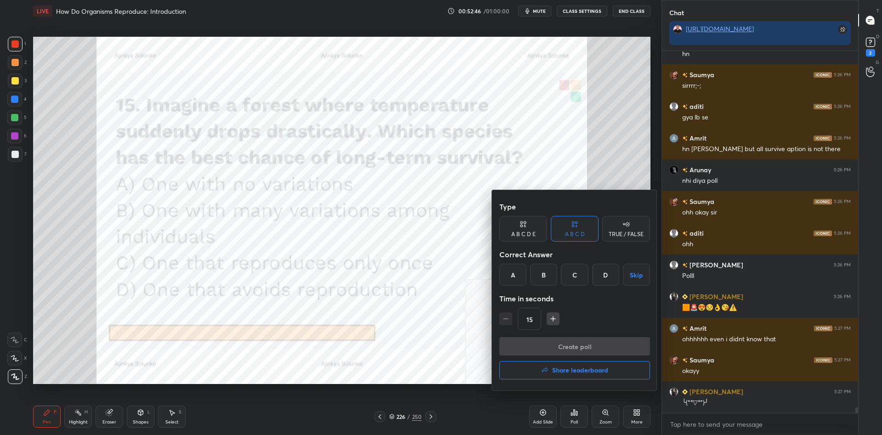
click at [543, 269] on div "B" at bounding box center [543, 275] width 27 height 22
click at [571, 343] on button "Create poll" at bounding box center [575, 346] width 151 height 18
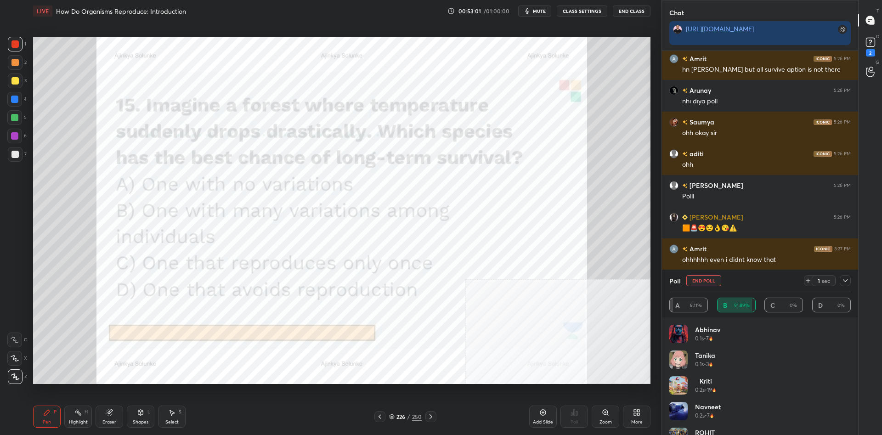
scroll to position [23640, 0]
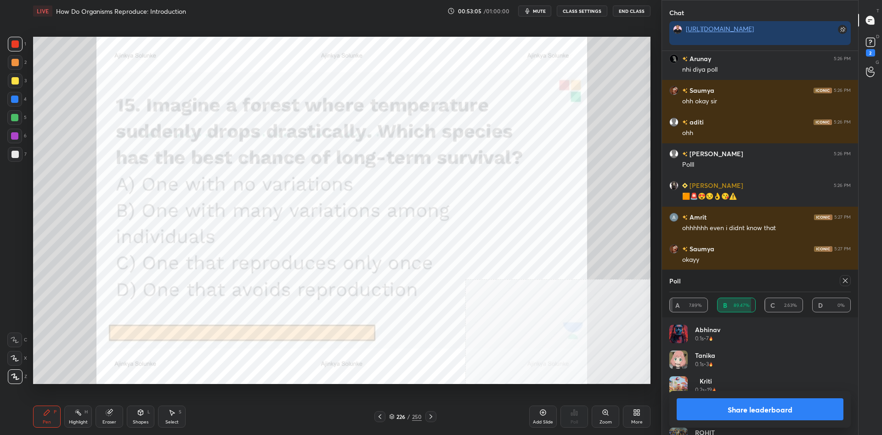
click at [757, 409] on button "Share leaderboard" at bounding box center [760, 409] width 167 height 22
type textarea "x"
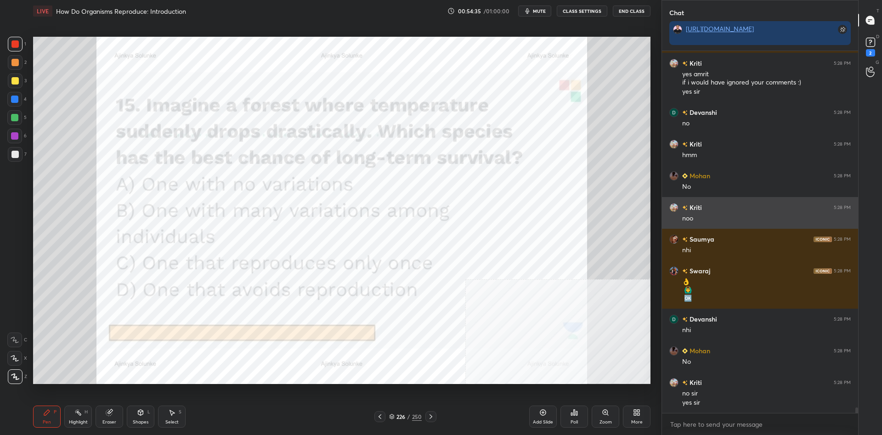
scroll to position [24152, 0]
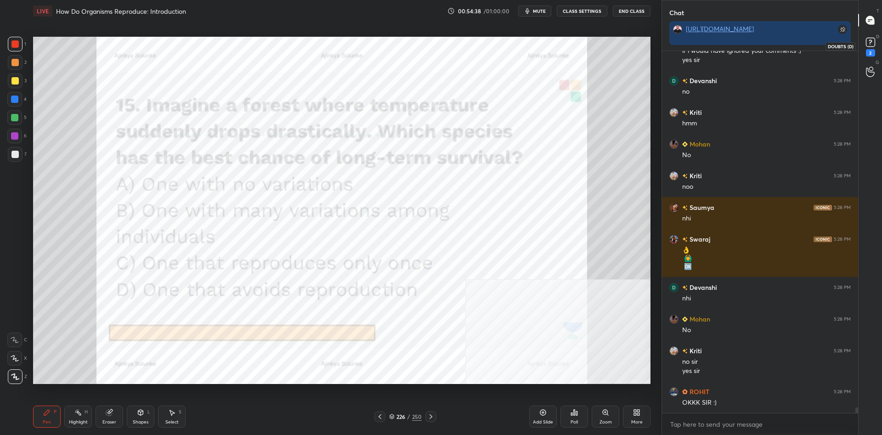
click at [877, 42] on icon at bounding box center [871, 42] width 14 height 14
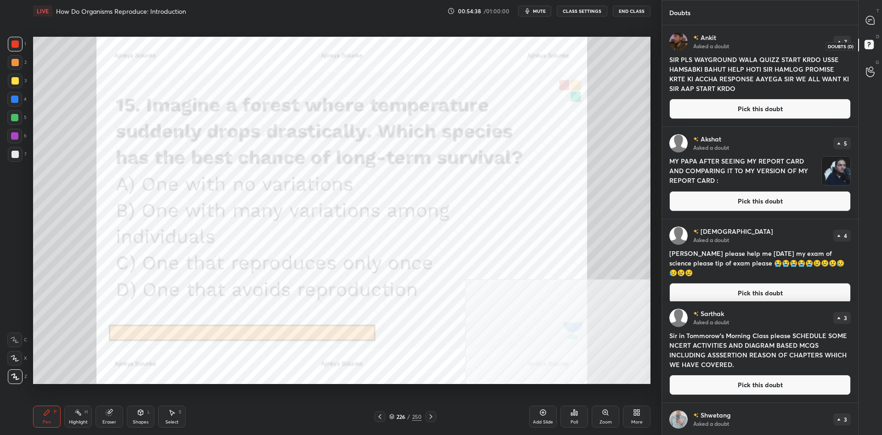
scroll to position [410, 196]
click at [764, 109] on button "Pick this doubt" at bounding box center [761, 109] width 182 height 20
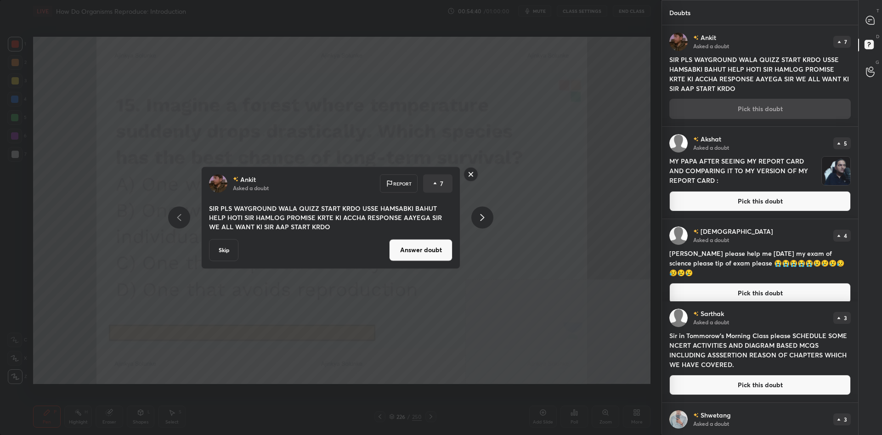
click at [408, 268] on div "Ankit Asked a doubt Report 7 SIR PLS WAYGROUND WALA QUIZZ START KRDO USSE HAMSA…" at bounding box center [330, 217] width 259 height 102
click at [411, 260] on button "Answer doubt" at bounding box center [420, 250] width 63 height 22
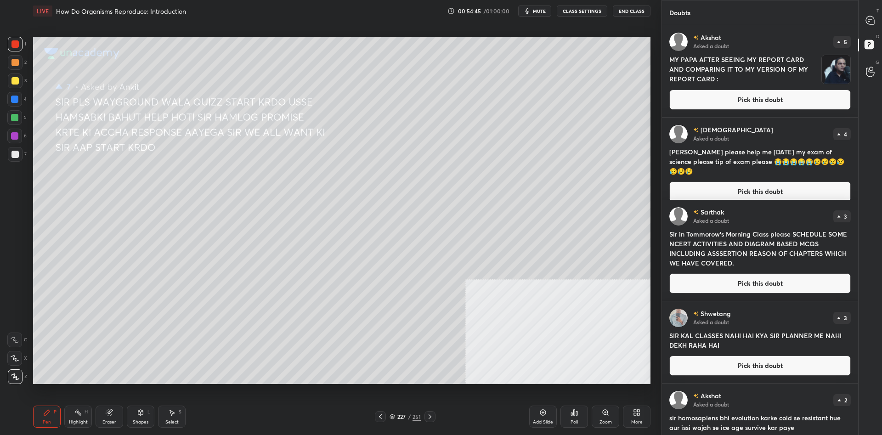
click at [14, 81] on div at bounding box center [14, 80] width 7 height 7
click at [694, 98] on button "Pick this doubt" at bounding box center [761, 100] width 182 height 20
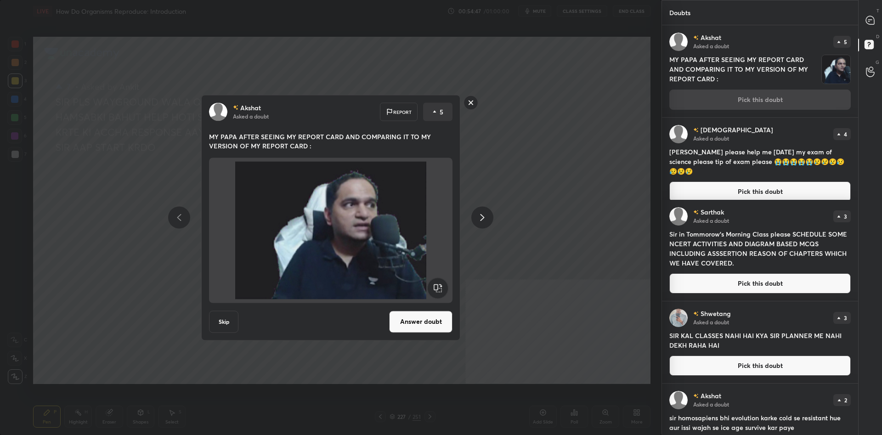
click at [422, 306] on div "[PERSON_NAME] Asked a doubt Report 5 MY PAPA AFTER SEEING MY REPORT CARD AND CO…" at bounding box center [330, 218] width 259 height 246
click at [420, 320] on button "Answer doubt" at bounding box center [420, 322] width 63 height 22
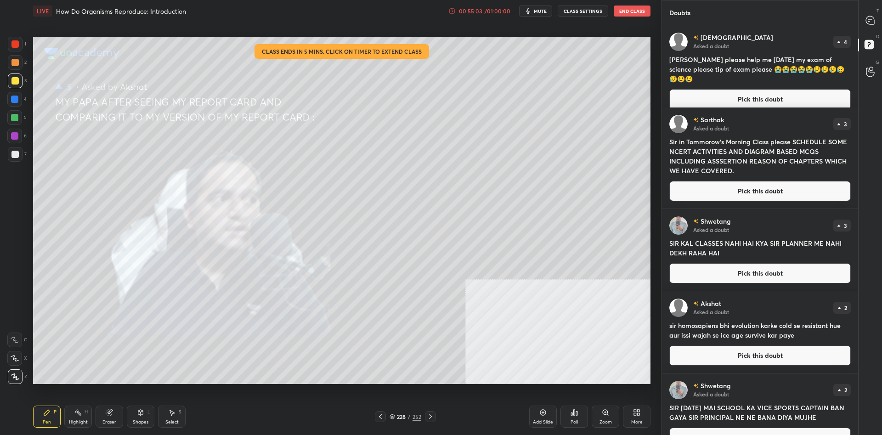
click at [742, 89] on button "Pick this doubt" at bounding box center [761, 99] width 182 height 20
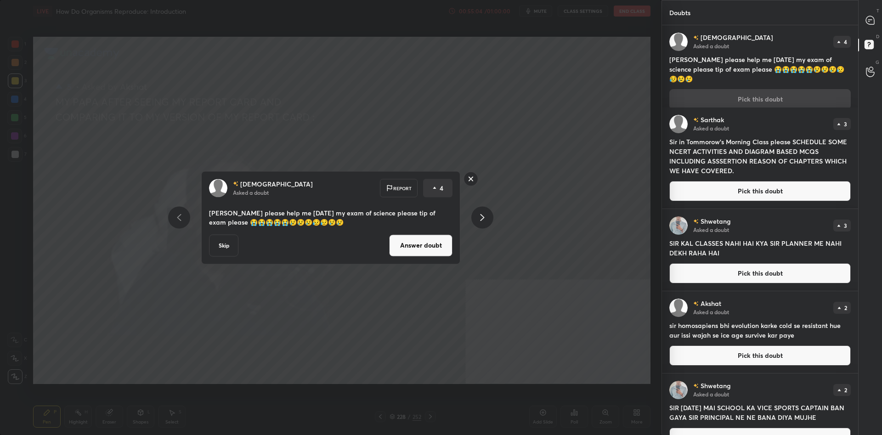
click at [409, 240] on button "Answer doubt" at bounding box center [420, 245] width 63 height 22
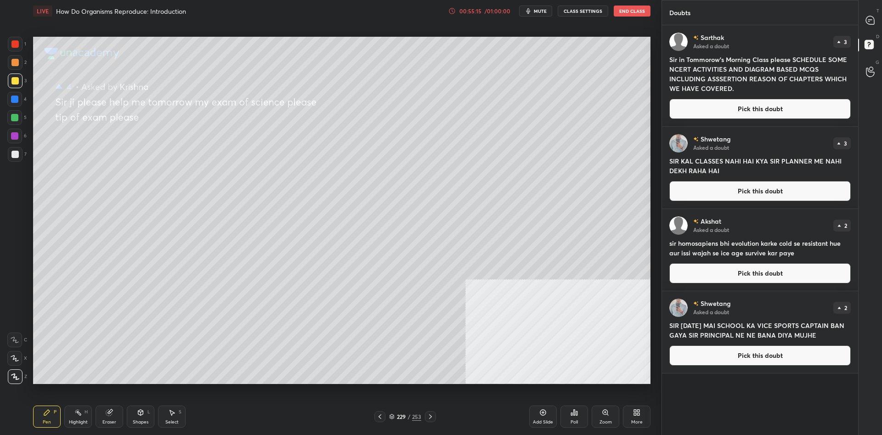
click at [789, 111] on button "Pick this doubt" at bounding box center [761, 109] width 182 height 20
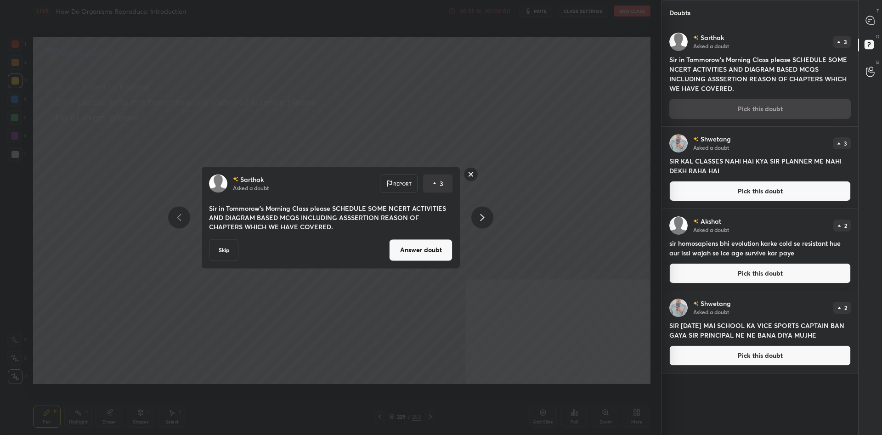
click at [410, 260] on button "Answer doubt" at bounding box center [420, 250] width 63 height 22
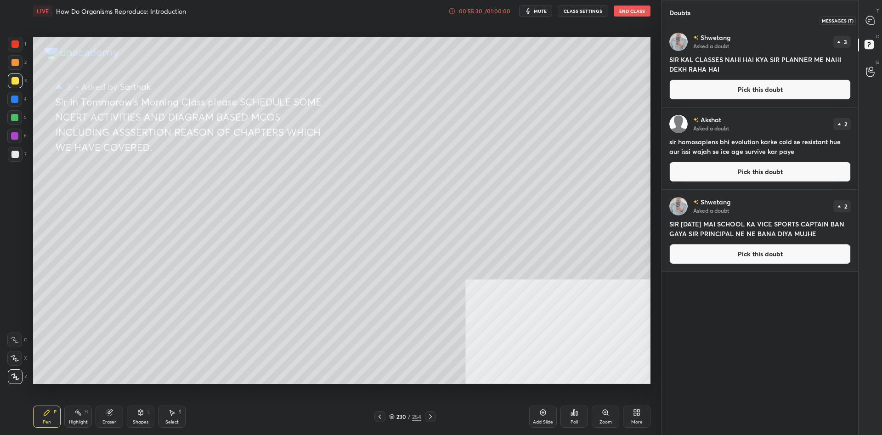
click at [872, 18] on icon at bounding box center [870, 20] width 8 height 8
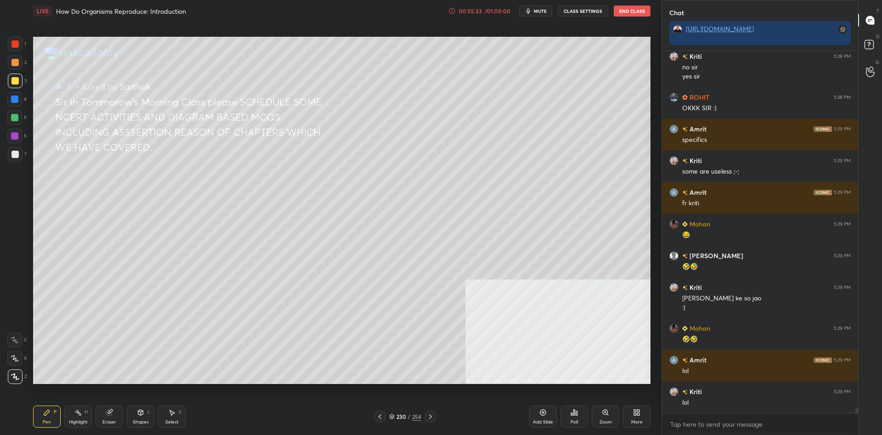
scroll to position [24597, 0]
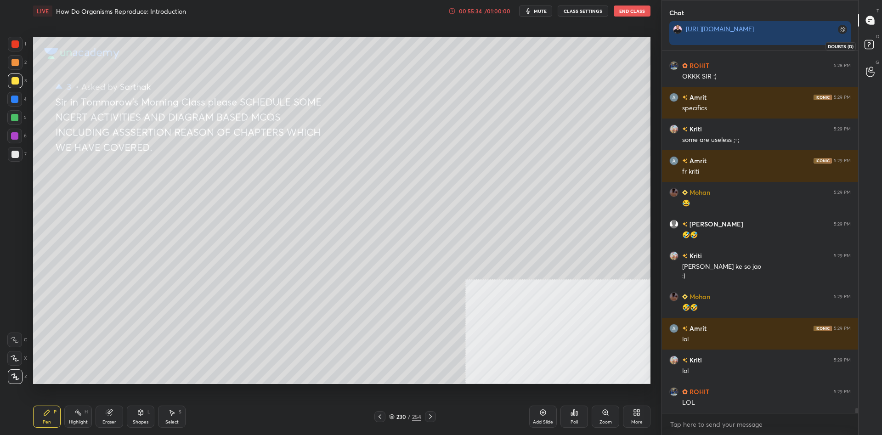
click at [866, 45] on rect at bounding box center [869, 44] width 9 height 9
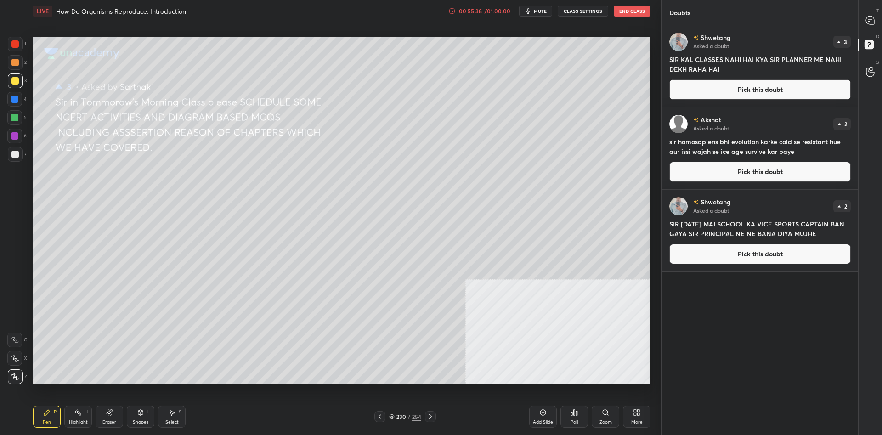
click at [730, 95] on button "Pick this doubt" at bounding box center [761, 90] width 182 height 20
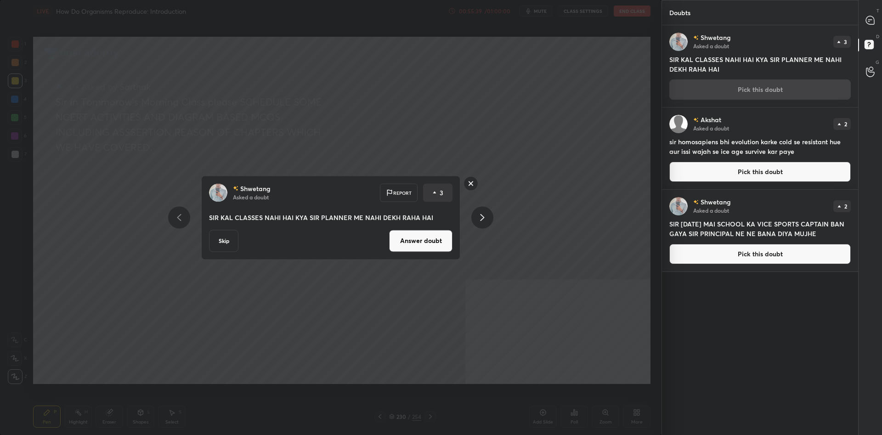
click at [433, 244] on button "Answer doubt" at bounding box center [420, 241] width 63 height 22
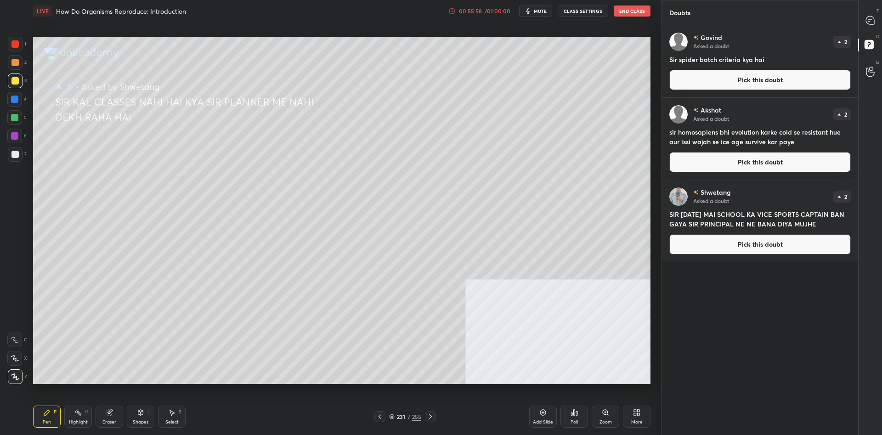
click at [754, 77] on button "Pick this doubt" at bounding box center [761, 80] width 182 height 20
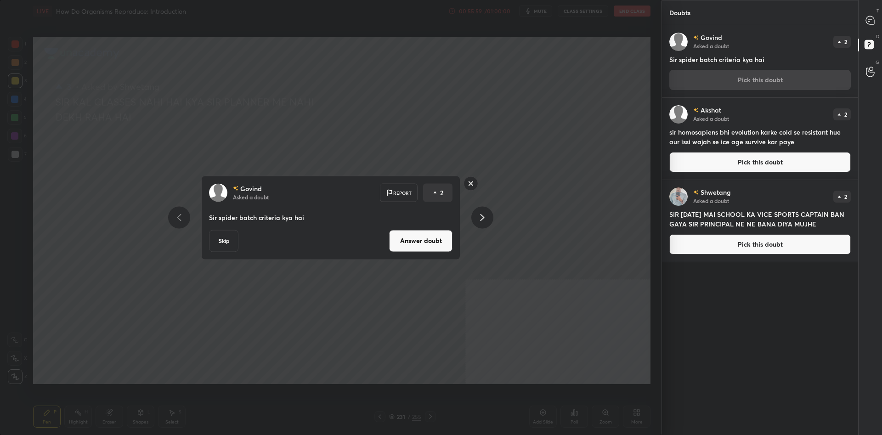
click at [419, 240] on button "Answer doubt" at bounding box center [420, 241] width 63 height 22
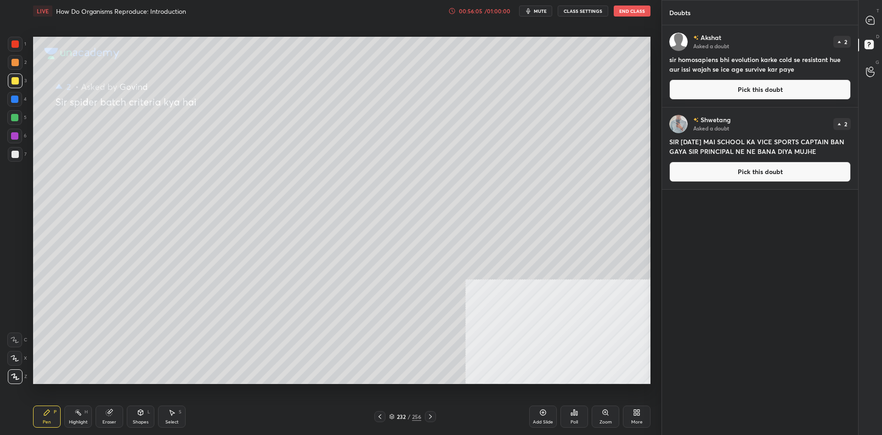
click at [753, 94] on button "Pick this doubt" at bounding box center [761, 90] width 182 height 20
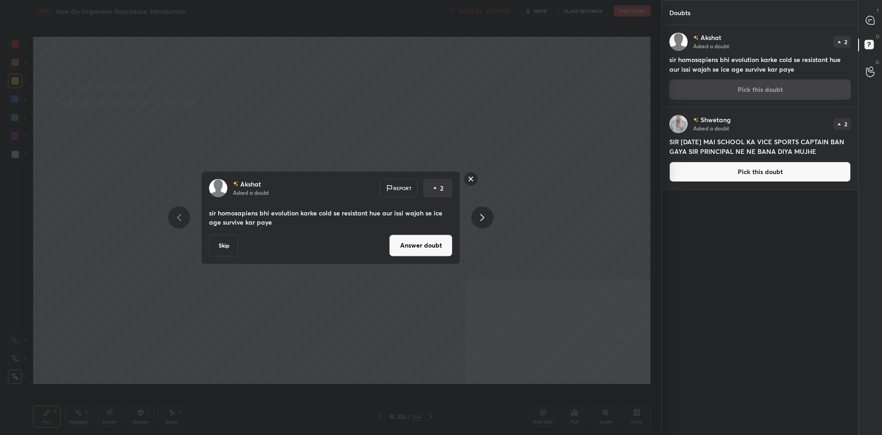
click at [434, 244] on button "Answer doubt" at bounding box center [420, 245] width 63 height 22
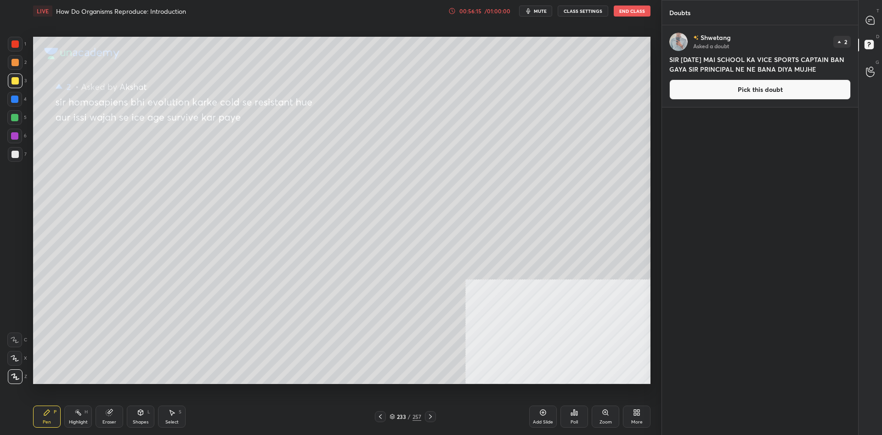
click at [762, 98] on button "Pick this doubt" at bounding box center [761, 90] width 182 height 20
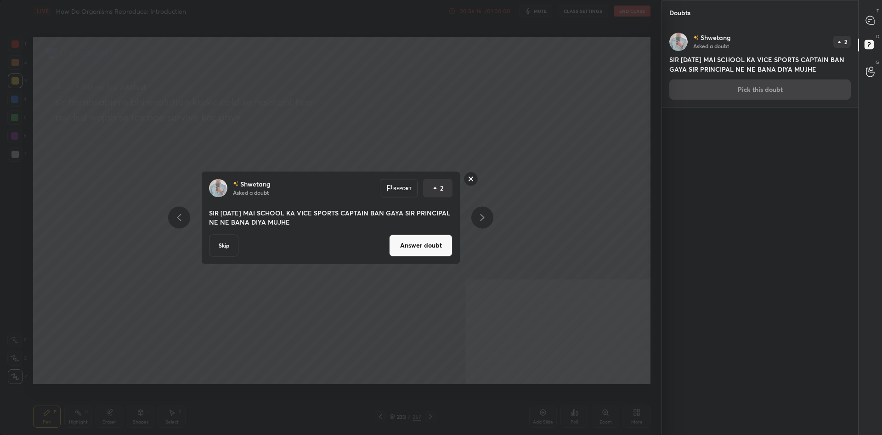
click at [432, 250] on button "Answer doubt" at bounding box center [420, 245] width 63 height 22
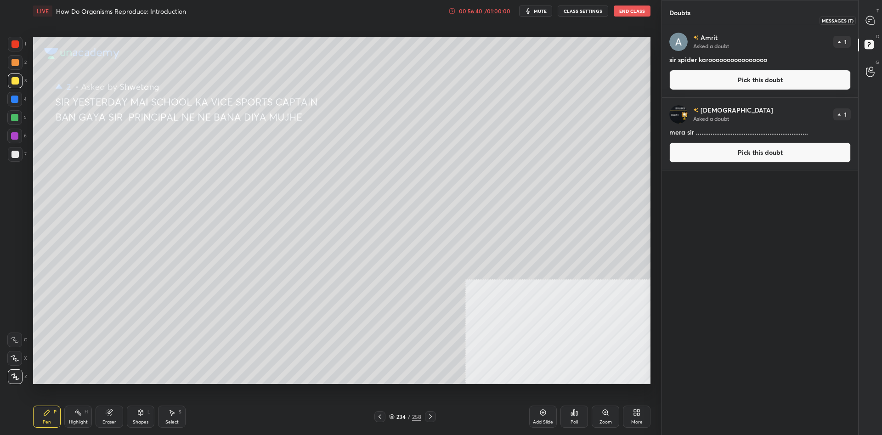
click at [871, 21] on icon at bounding box center [870, 20] width 8 height 8
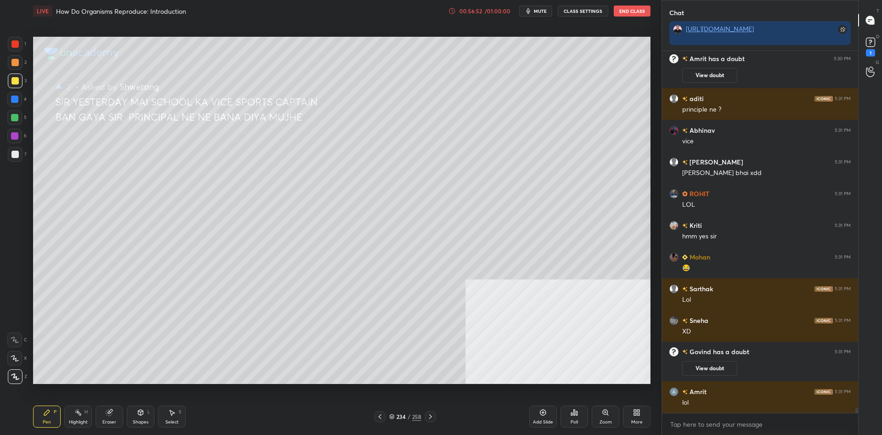
scroll to position [24663, 0]
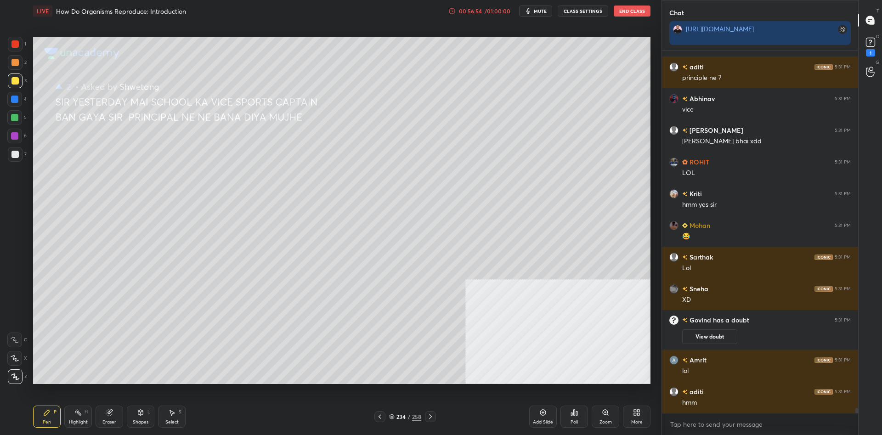
click at [12, 99] on div at bounding box center [14, 99] width 7 height 7
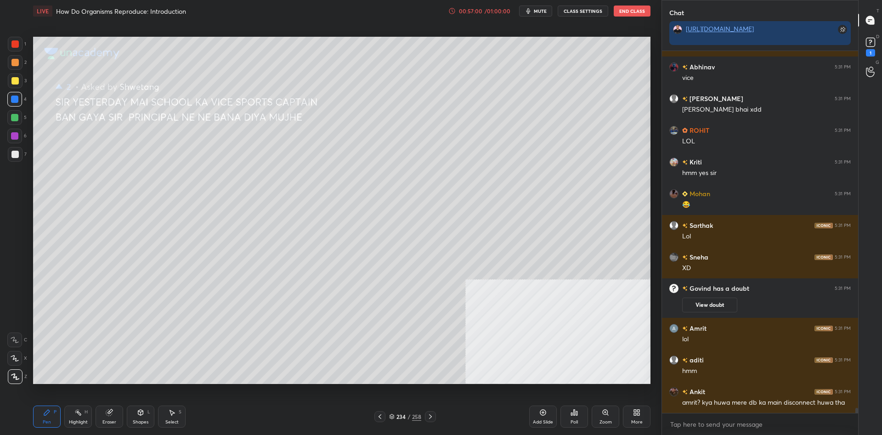
click at [11, 124] on div at bounding box center [14, 117] width 15 height 15
click at [33, 84] on div "Setting up your live class Poll for secs No correct answer Start poll" at bounding box center [341, 210] width 625 height 376
click at [21, 80] on div at bounding box center [15, 81] width 15 height 15
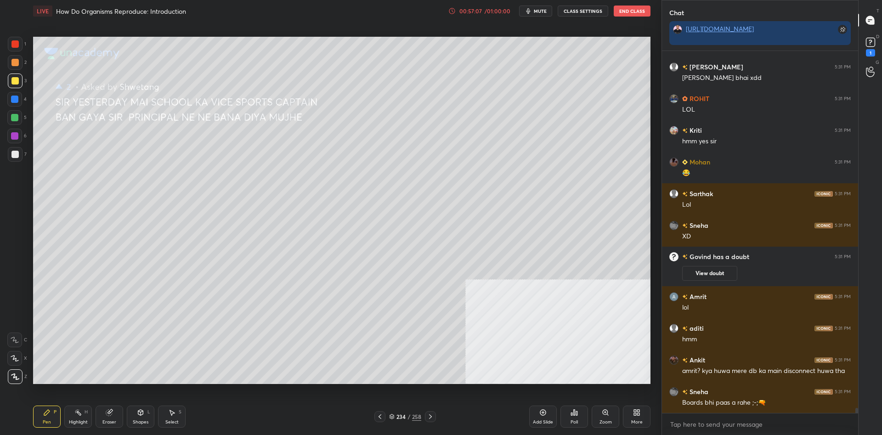
click at [13, 100] on div at bounding box center [14, 99] width 7 height 7
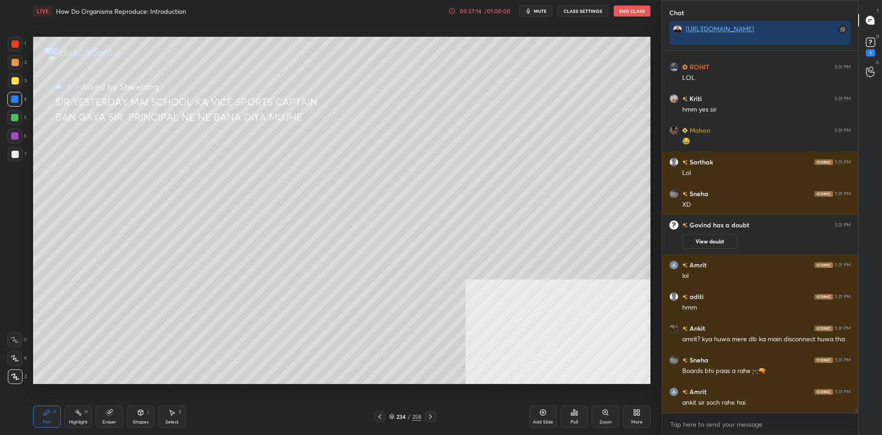
scroll to position [24781, 0]
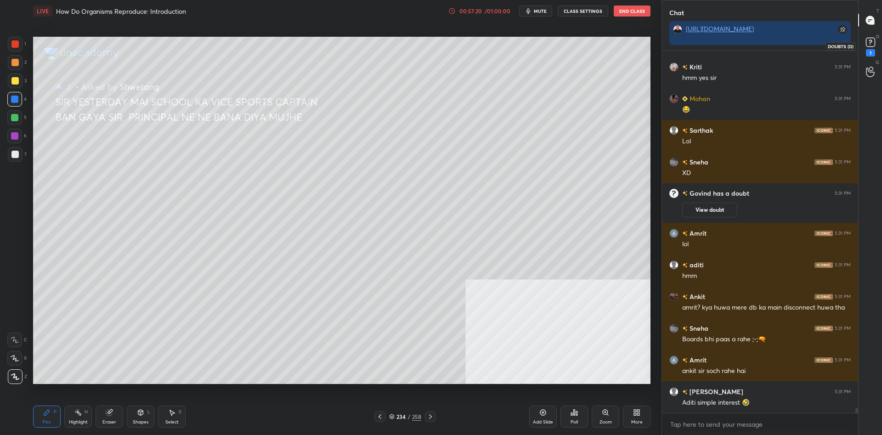
click at [868, 42] on rect at bounding box center [870, 42] width 9 height 9
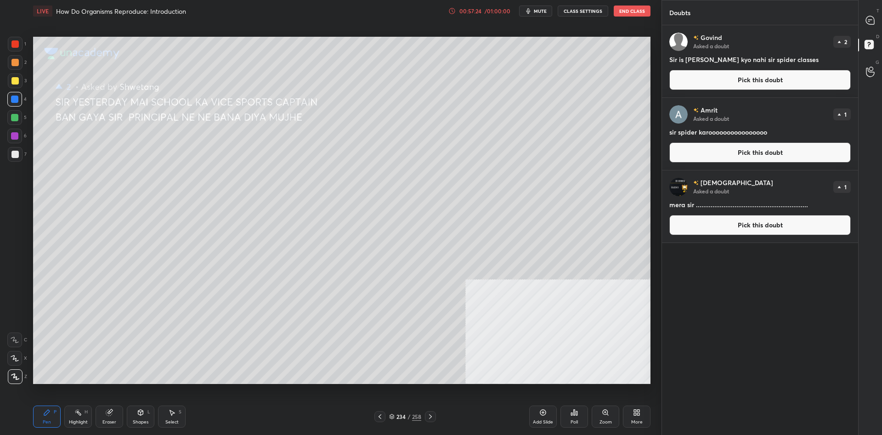
click at [752, 223] on button "Pick this doubt" at bounding box center [761, 225] width 182 height 20
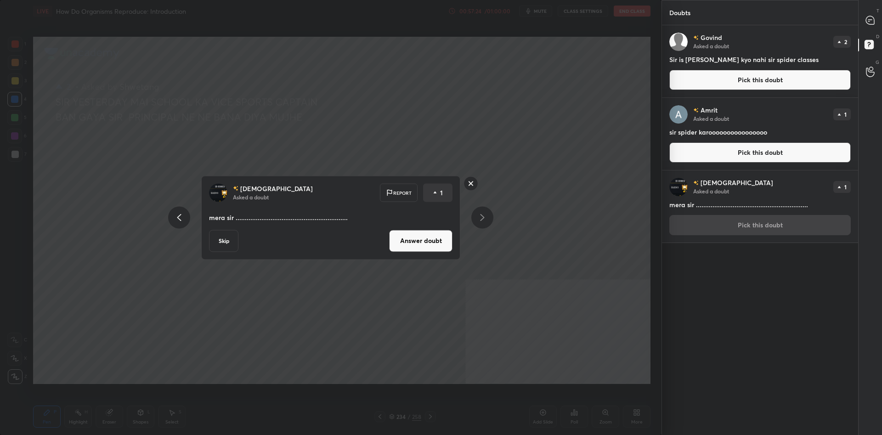
click at [395, 227] on div "Vaishu Asked a doubt Report 1 mera sir ........................................…" at bounding box center [330, 218] width 259 height 84
click at [405, 248] on button "Answer doubt" at bounding box center [420, 241] width 63 height 22
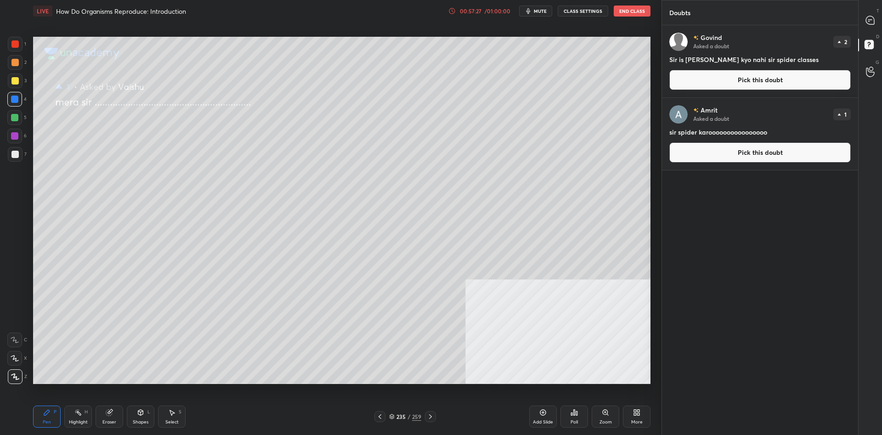
click at [759, 155] on button "Pick this doubt" at bounding box center [761, 152] width 182 height 20
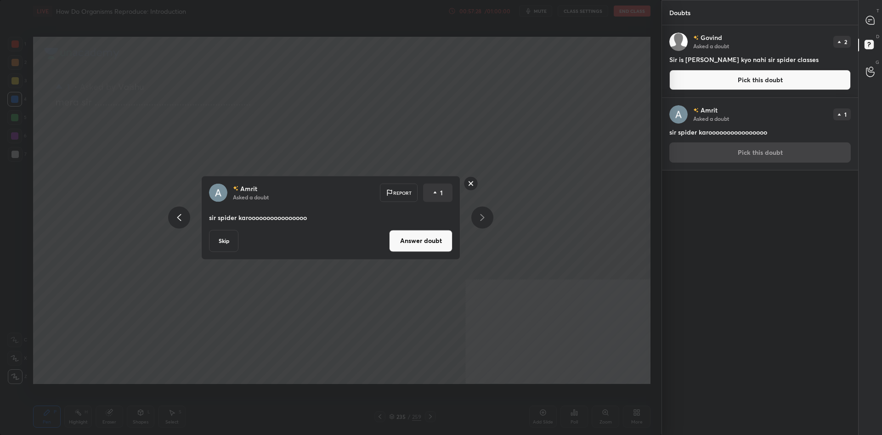
click at [400, 245] on button "Answer doubt" at bounding box center [420, 241] width 63 height 22
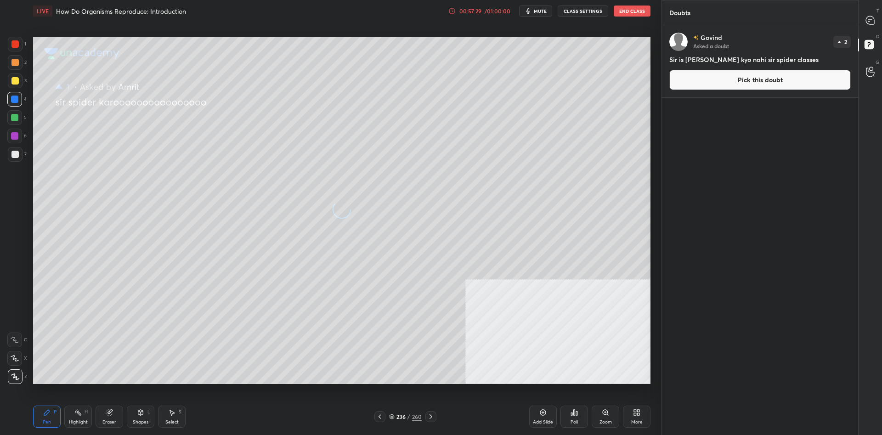
click at [780, 83] on button "Pick this doubt" at bounding box center [761, 80] width 182 height 20
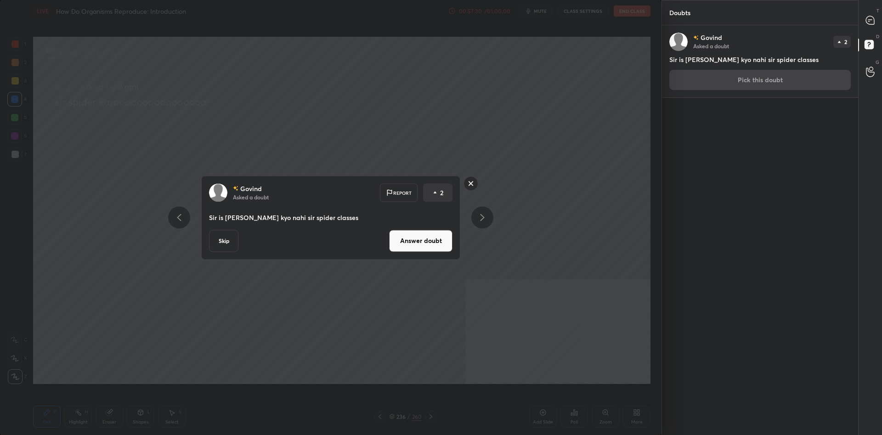
click at [434, 230] on div "[PERSON_NAME] Asked a doubt Report 2 Sir is [PERSON_NAME] kyo nahi sir spider c…" at bounding box center [330, 218] width 259 height 84
click at [428, 238] on button "Answer doubt" at bounding box center [420, 241] width 63 height 22
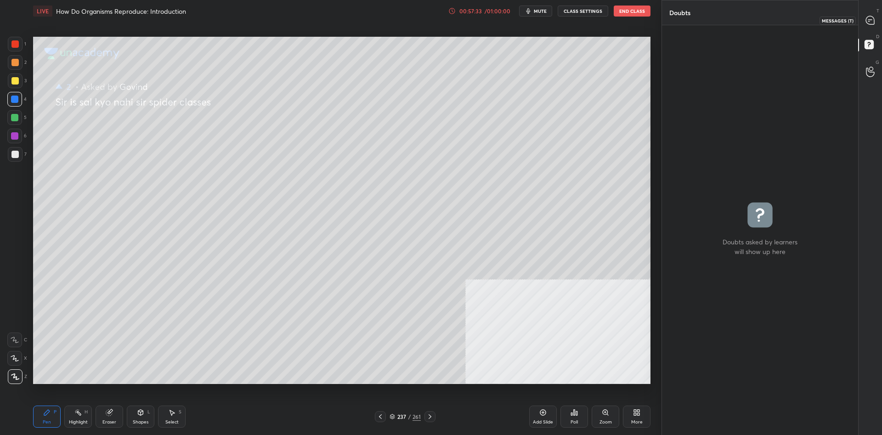
click at [879, 16] on div at bounding box center [871, 20] width 18 height 17
type textarea "x"
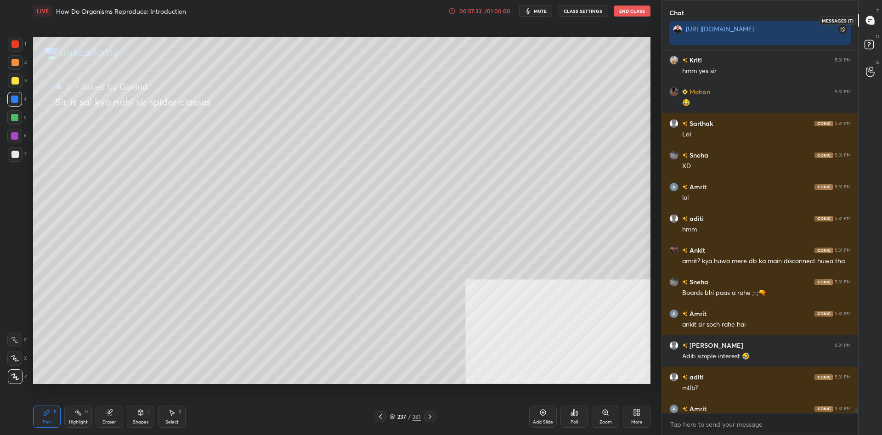
scroll to position [24953, 0]
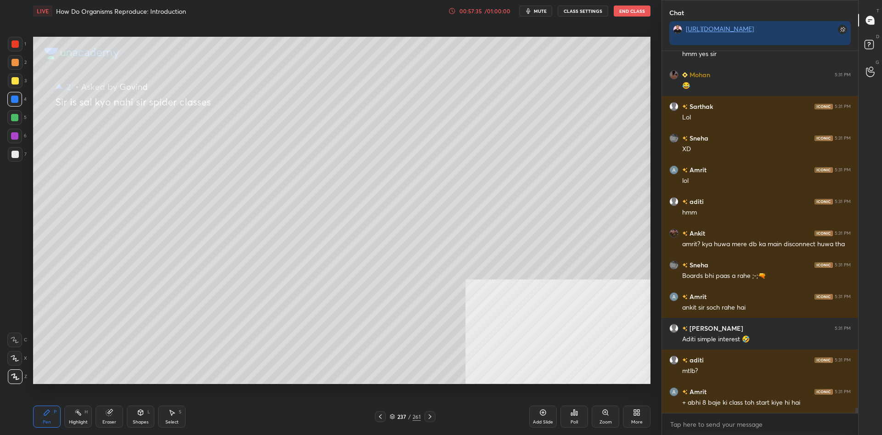
click at [553, 410] on div "Add Slide" at bounding box center [543, 417] width 28 height 22
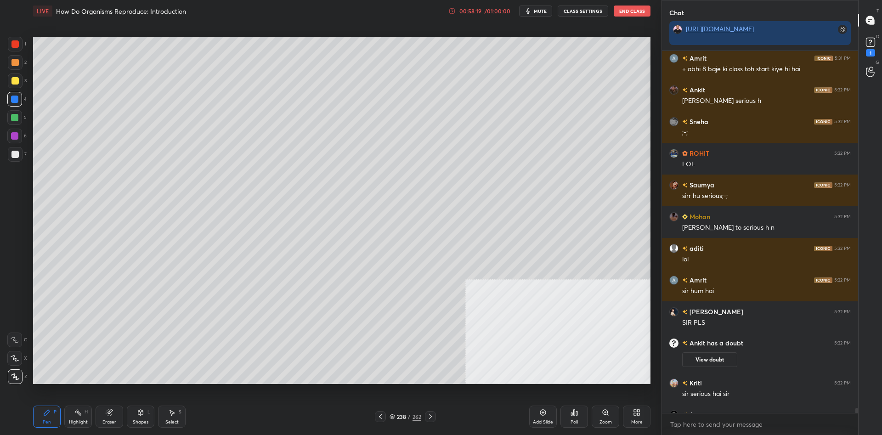
scroll to position [24924, 0]
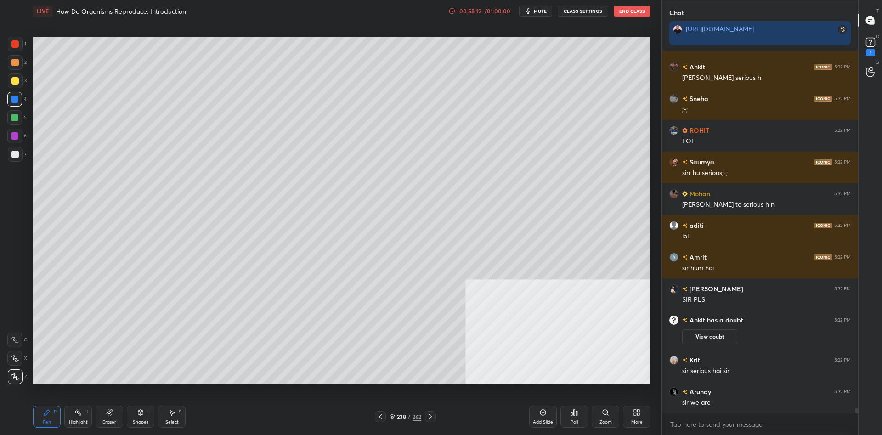
click at [3, 87] on div "1 2 3 4 5 6 7 C X Z C X Z E E Erase all H H" at bounding box center [14, 210] width 29 height 347
click at [15, 85] on div at bounding box center [15, 81] width 15 height 15
click at [18, 85] on div at bounding box center [15, 81] width 15 height 15
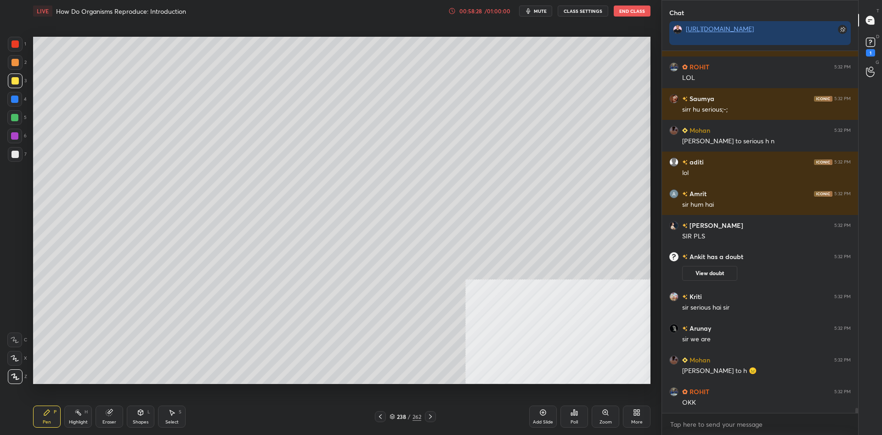
scroll to position [25001, 0]
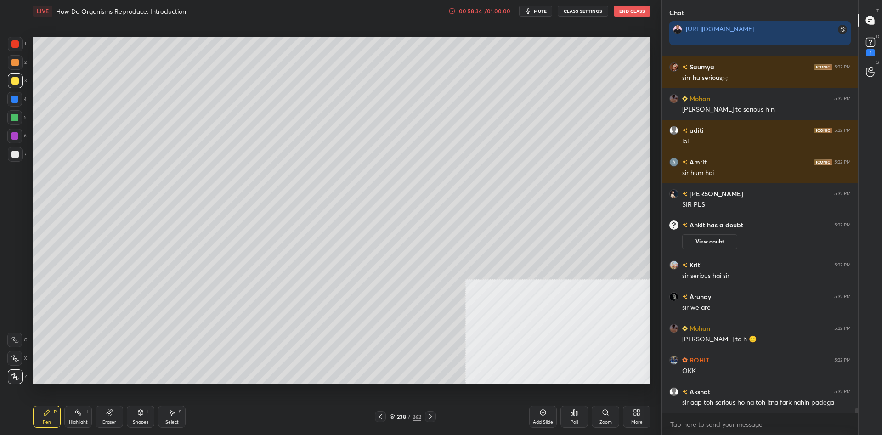
click at [13, 122] on div at bounding box center [14, 117] width 15 height 15
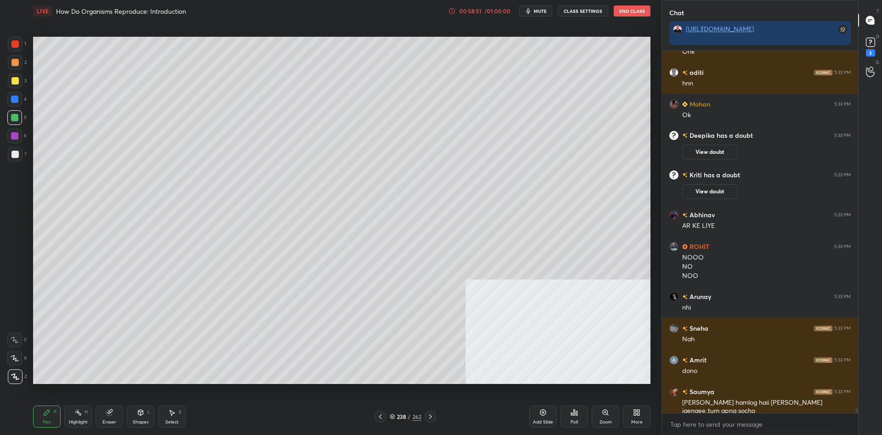
scroll to position [25303, 0]
click at [22, 98] on div at bounding box center [14, 99] width 15 height 15
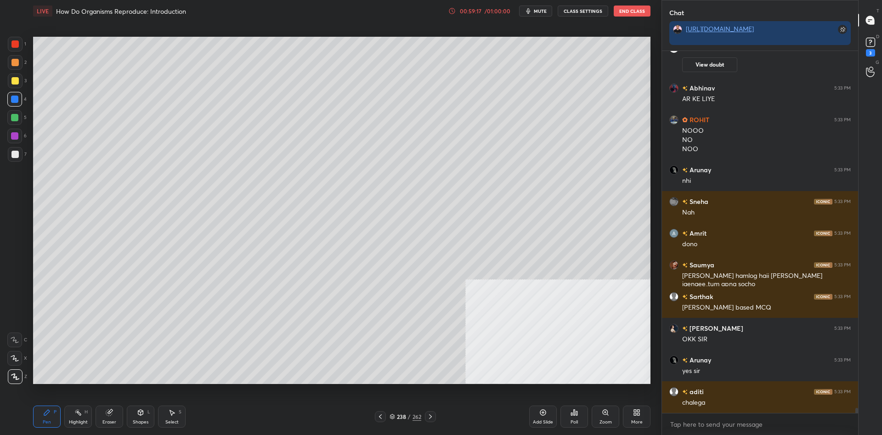
scroll to position [25452, 0]
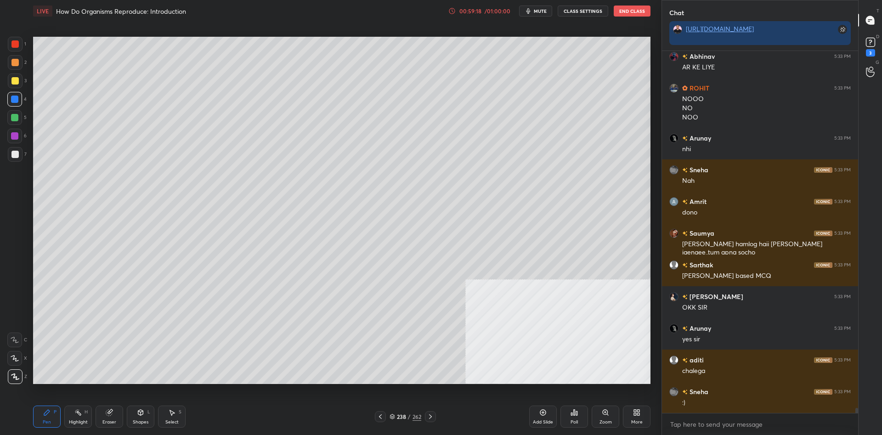
click at [9, 120] on div at bounding box center [14, 117] width 15 height 15
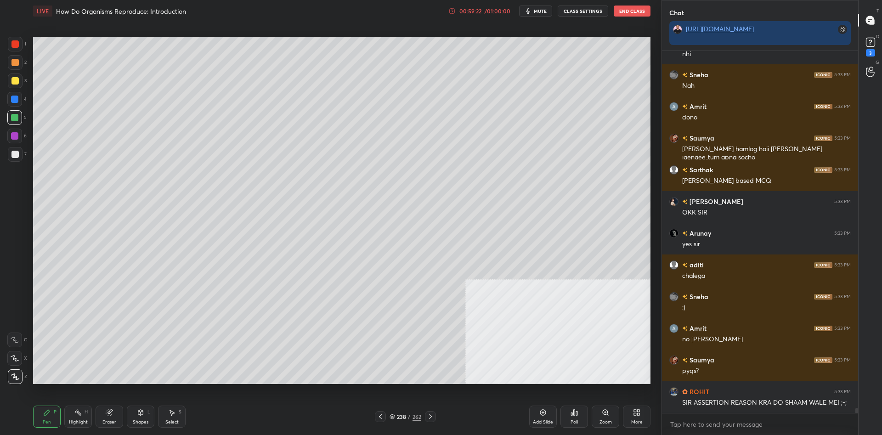
scroll to position [25487, 0]
click at [9, 94] on div at bounding box center [14, 99] width 15 height 15
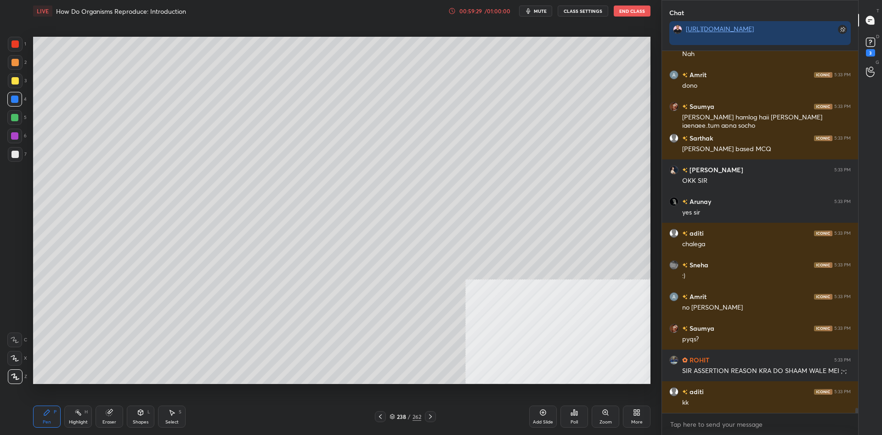
scroll to position [25533, 0]
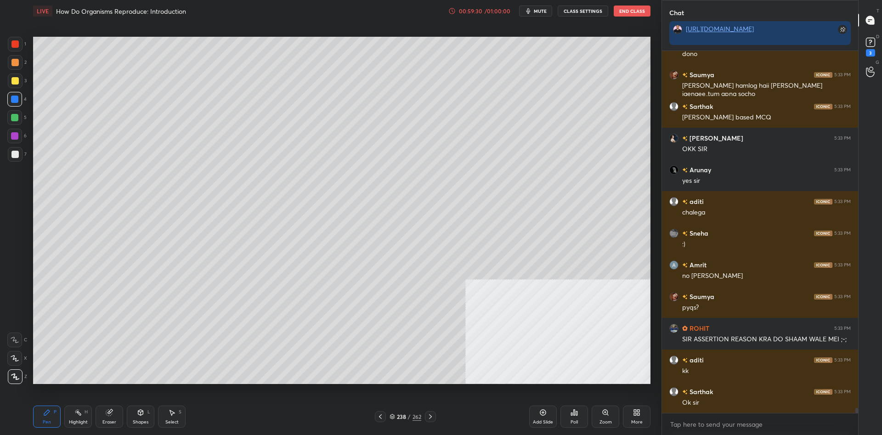
click at [14, 74] on div at bounding box center [15, 81] width 15 height 15
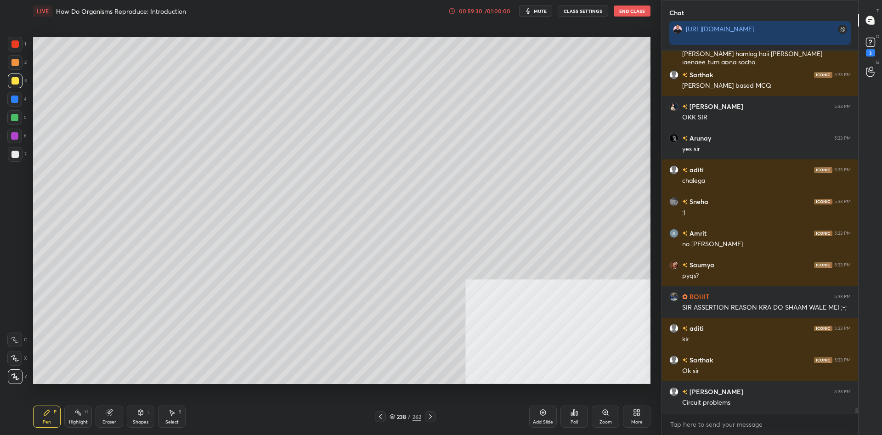
click at [19, 65] on div at bounding box center [15, 62] width 15 height 15
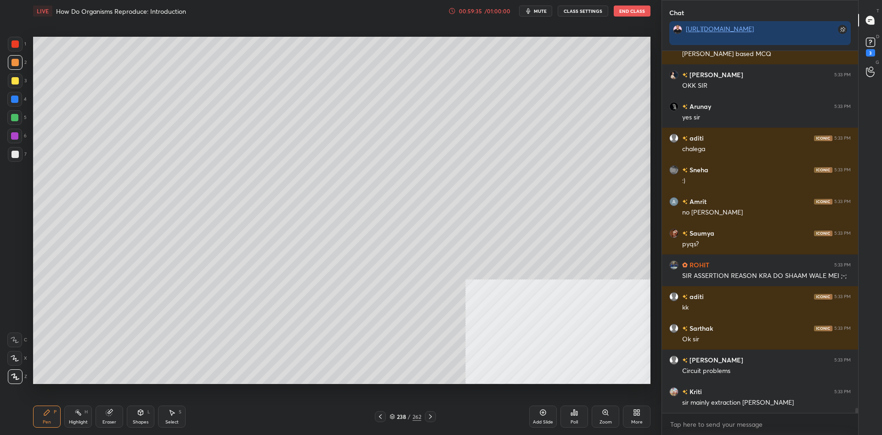
click at [564, 418] on div "Poll" at bounding box center [575, 417] width 28 height 22
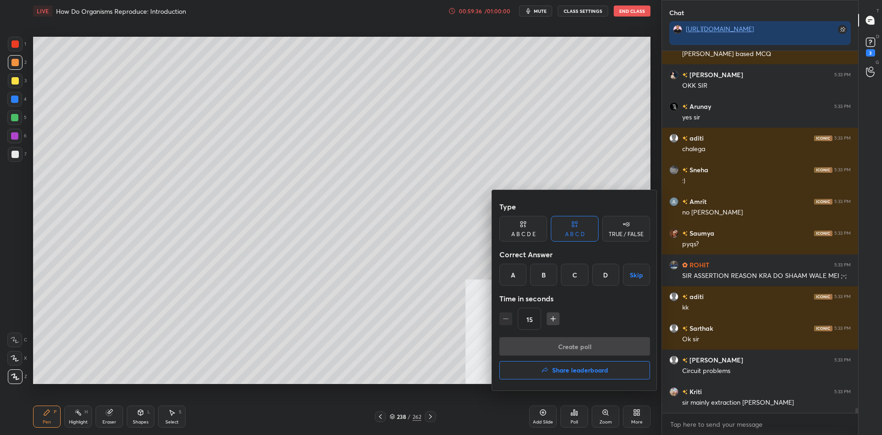
click at [574, 378] on button "Share leaderboard" at bounding box center [575, 370] width 151 height 18
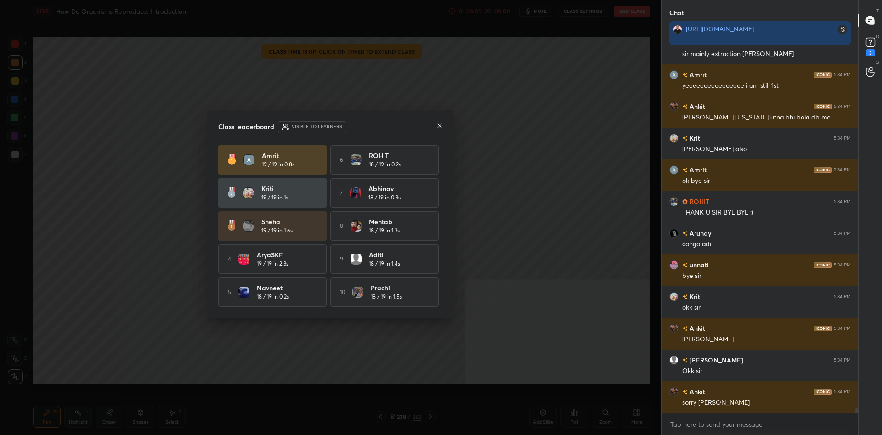
scroll to position [25977, 0]
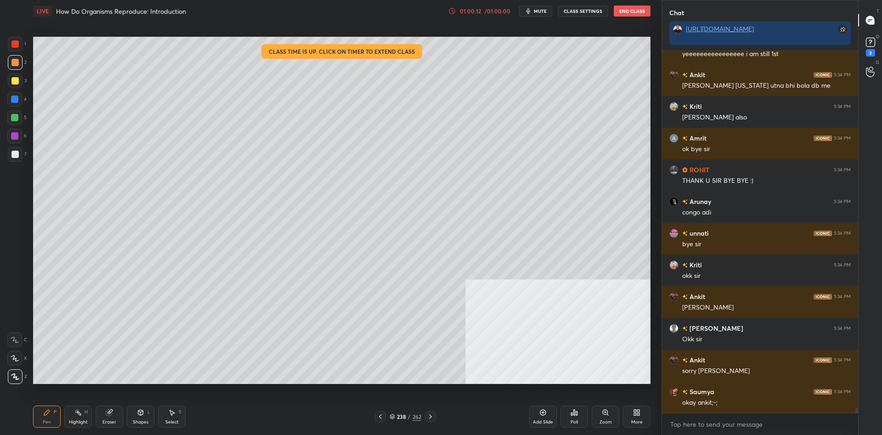
click at [872, 48] on icon at bounding box center [871, 42] width 14 height 14
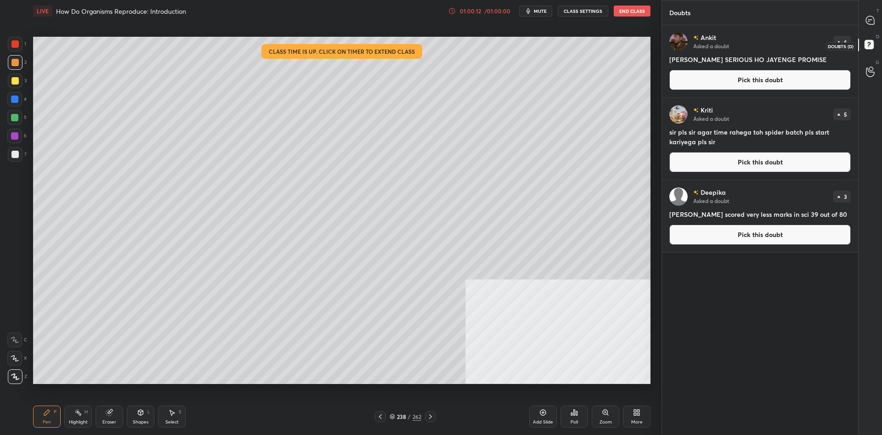
scroll to position [410, 196]
click at [634, 12] on button "End Class" at bounding box center [632, 11] width 37 height 11
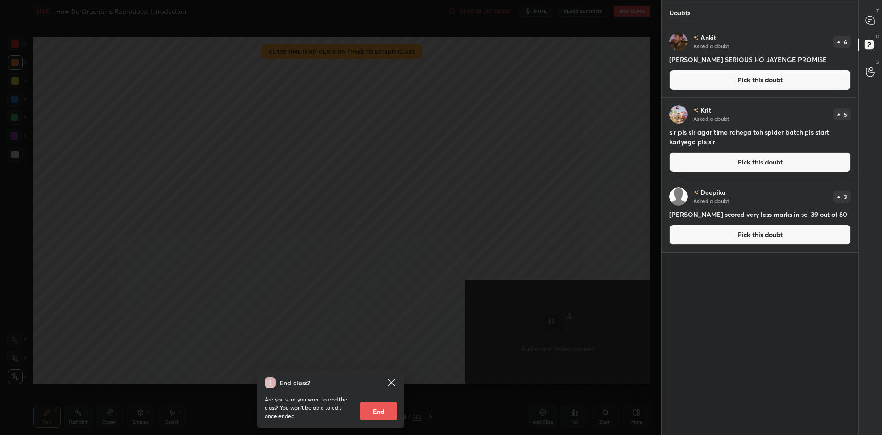
click at [383, 405] on button "End" at bounding box center [378, 411] width 37 height 18
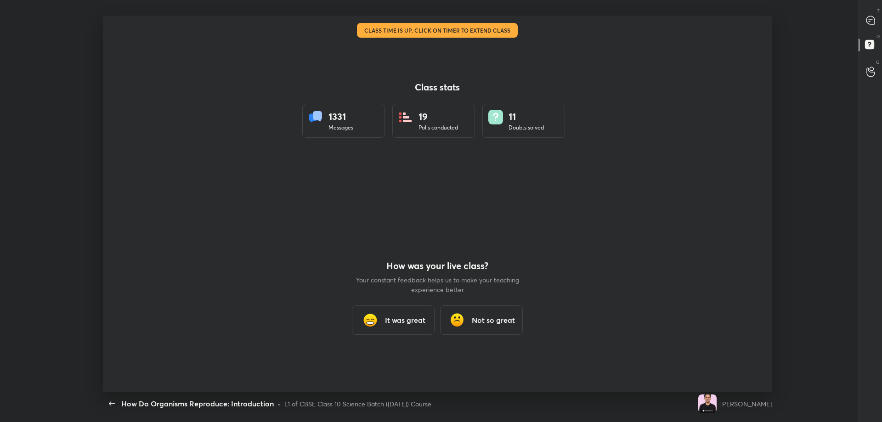
scroll to position [45592, 45080]
